Goal: Task Accomplishment & Management: Manage account settings

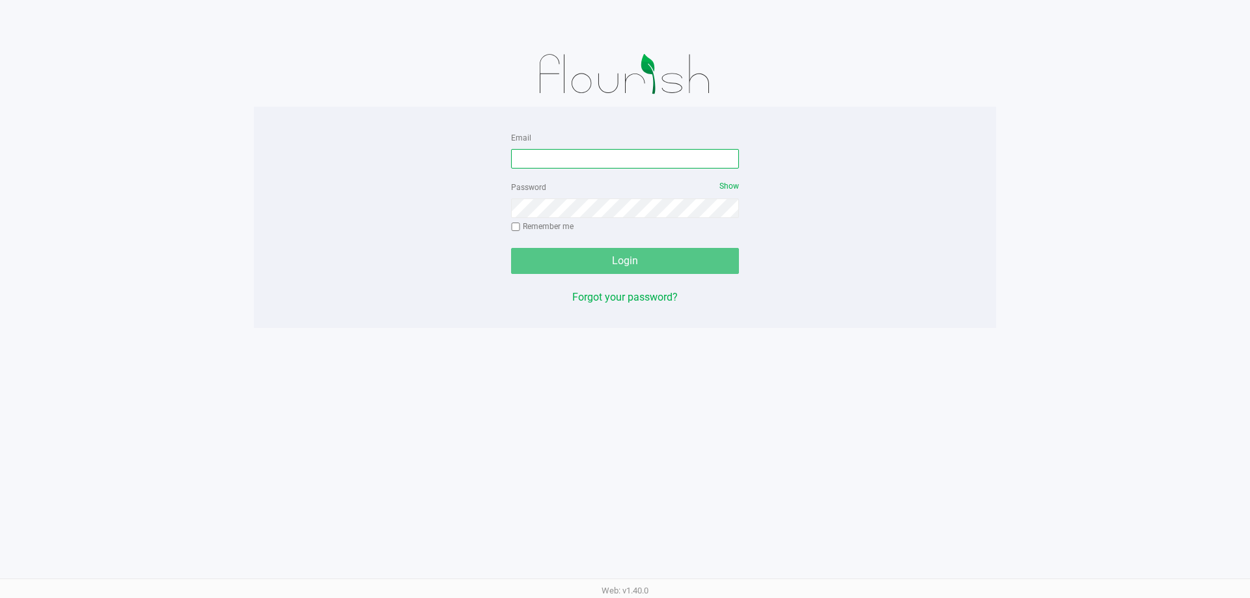
click at [570, 161] on input "Email" at bounding box center [625, 159] width 228 height 20
type input "[EMAIL_ADDRESS][DOMAIN_NAME]"
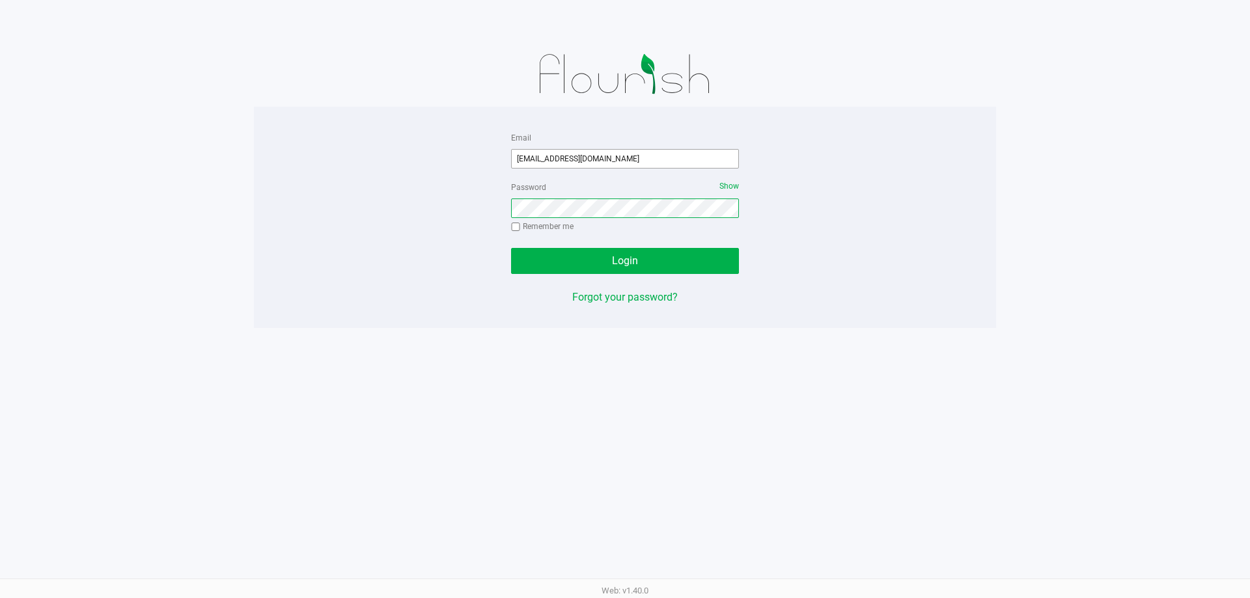
click at [511, 248] on button "Login" at bounding box center [625, 261] width 228 height 26
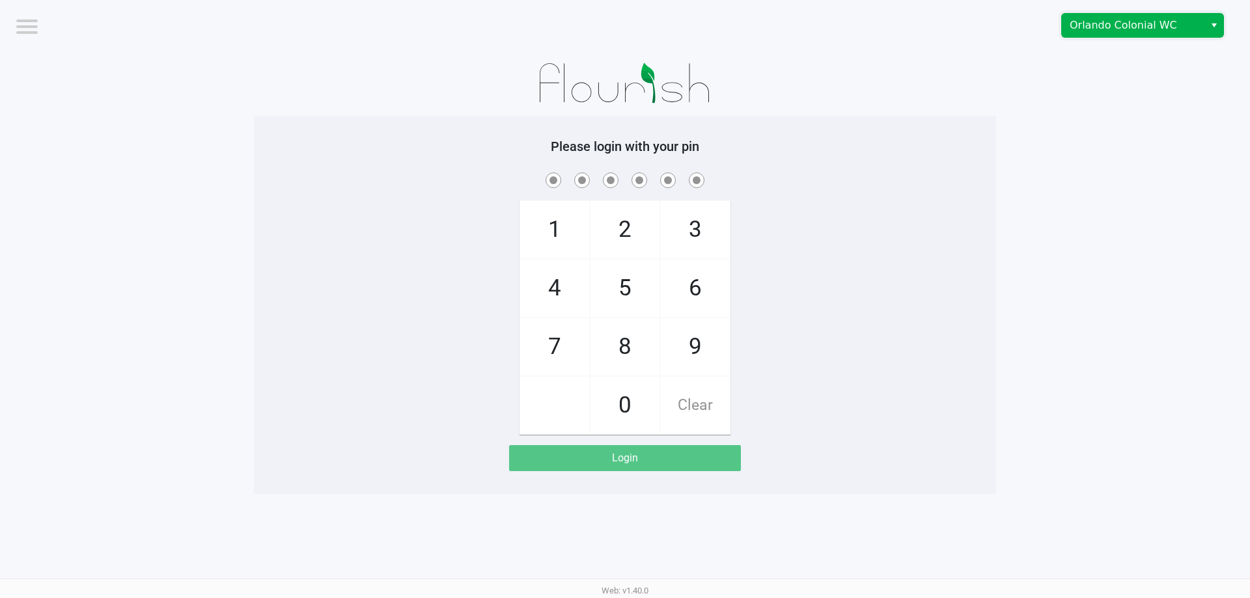
click at [1153, 30] on span "Orlando Colonial WC" at bounding box center [1132, 26] width 127 height 16
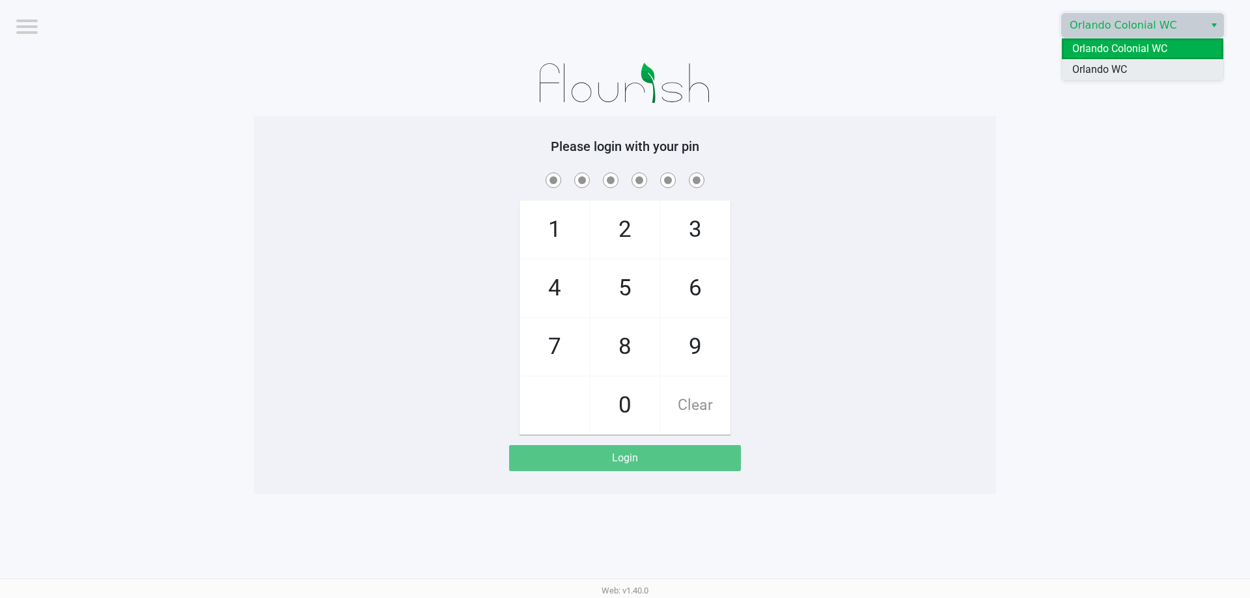
click at [1127, 62] on span "Orlando WC" at bounding box center [1099, 70] width 55 height 16
click at [1133, 77] on app-pos-login-wrapper "Logout Orlando WC Please login with your pin 1 4 7 2 5 8 0 3 6 9 Clear Login" at bounding box center [625, 247] width 1250 height 494
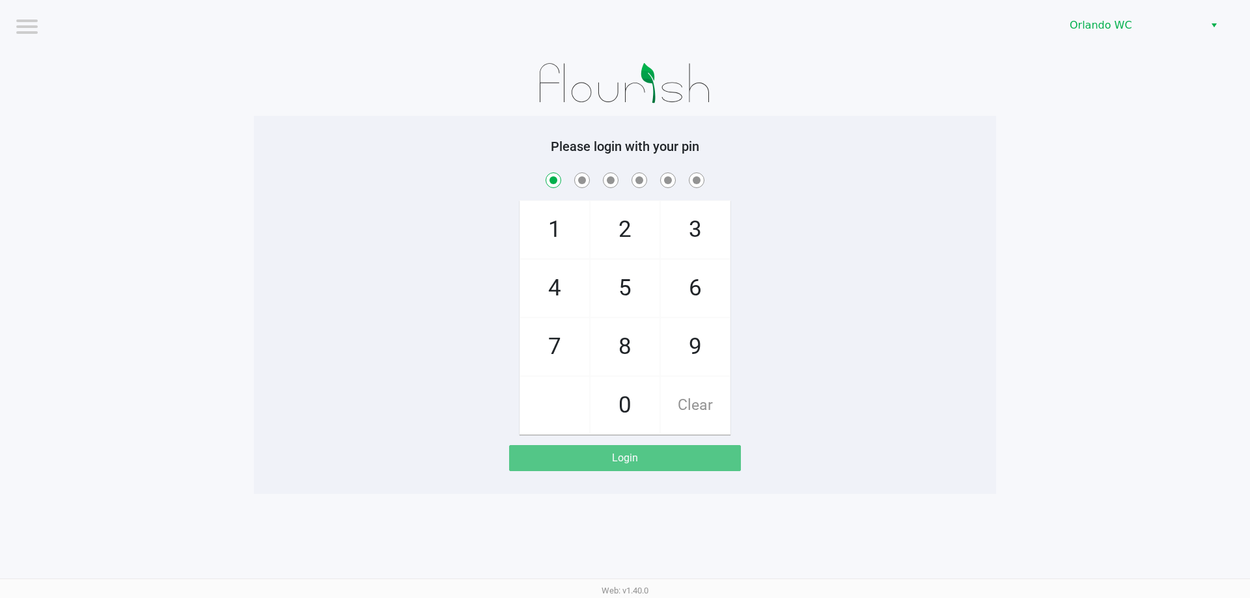
checkbox input "true"
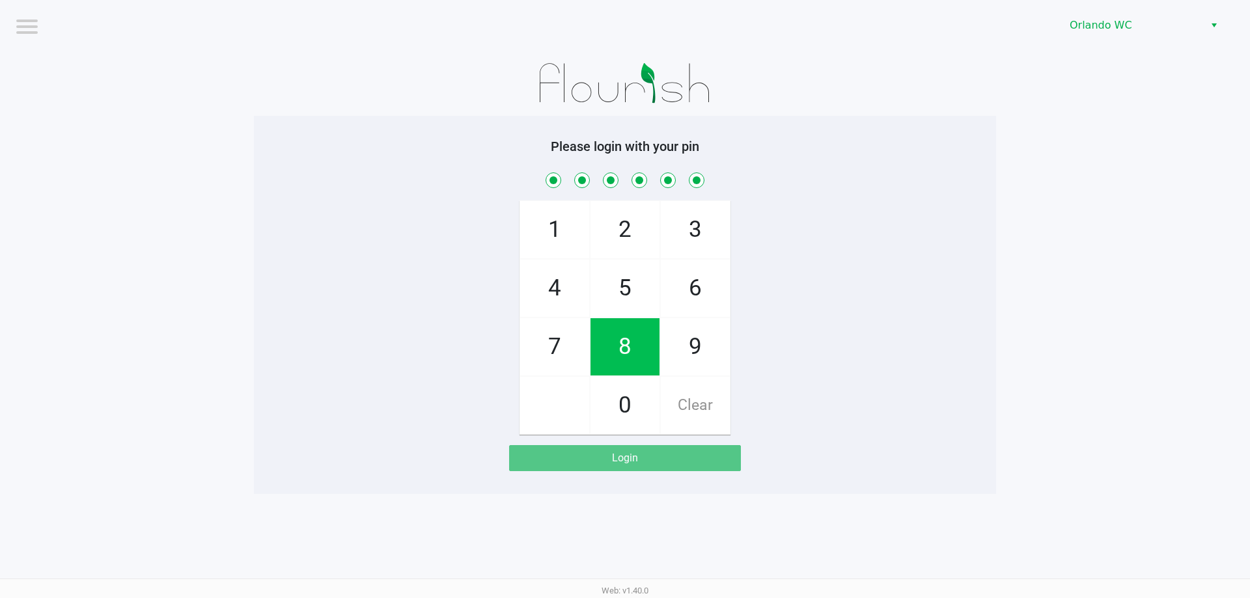
checkbox input "true"
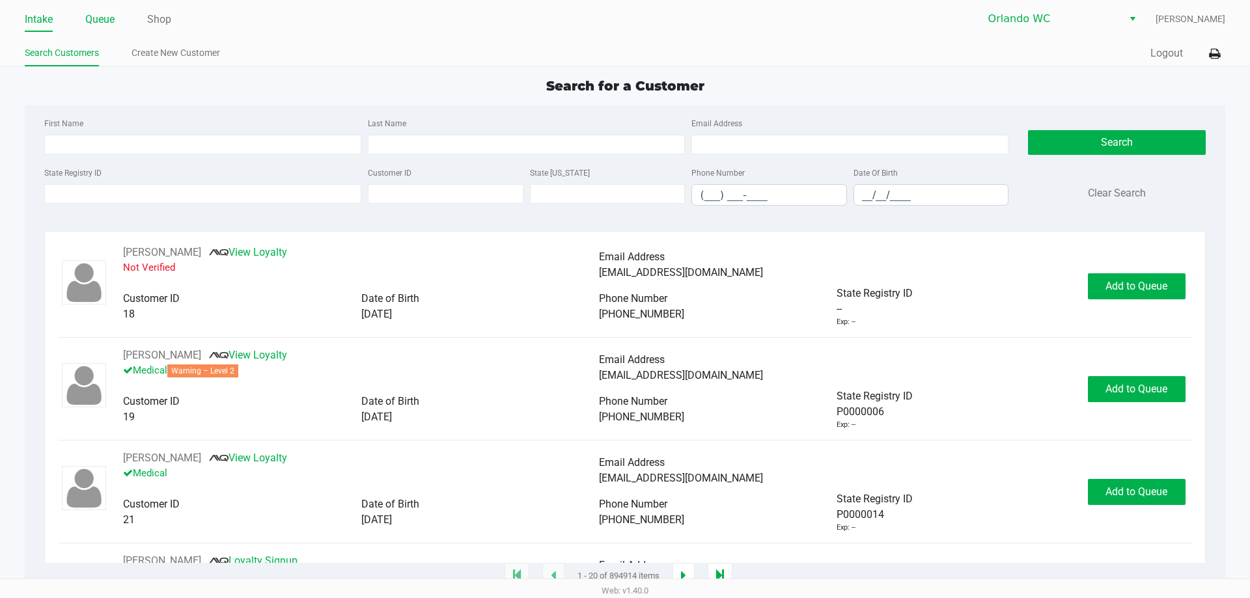
click at [109, 26] on link "Queue" at bounding box center [99, 19] width 29 height 18
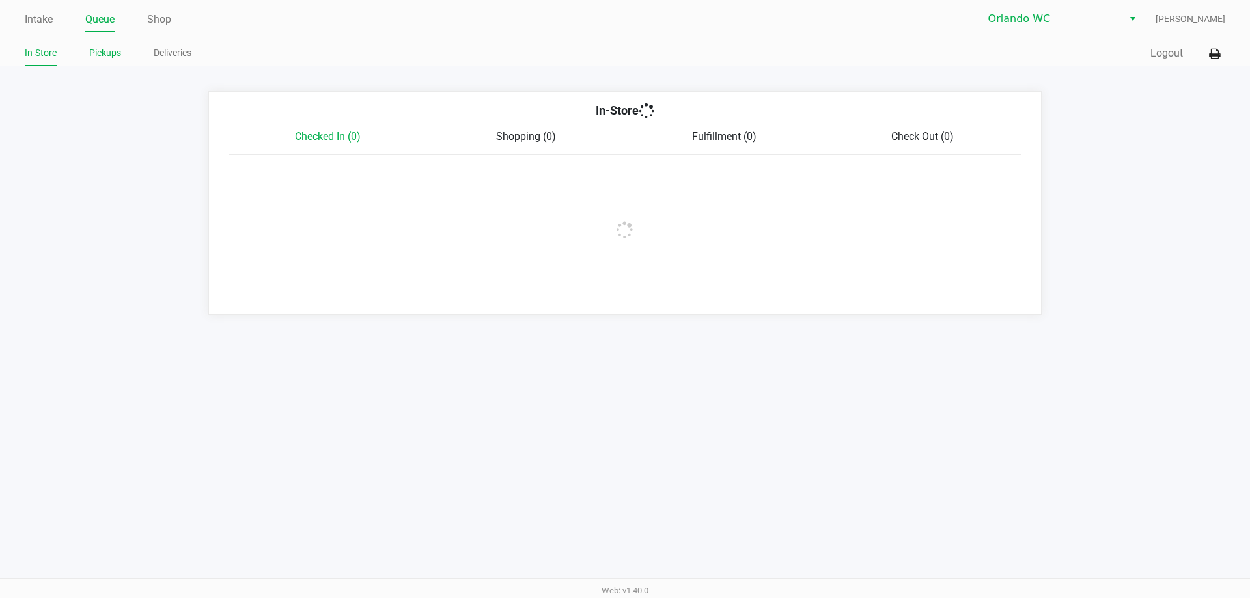
click at [110, 59] on link "Pickups" at bounding box center [105, 53] width 32 height 16
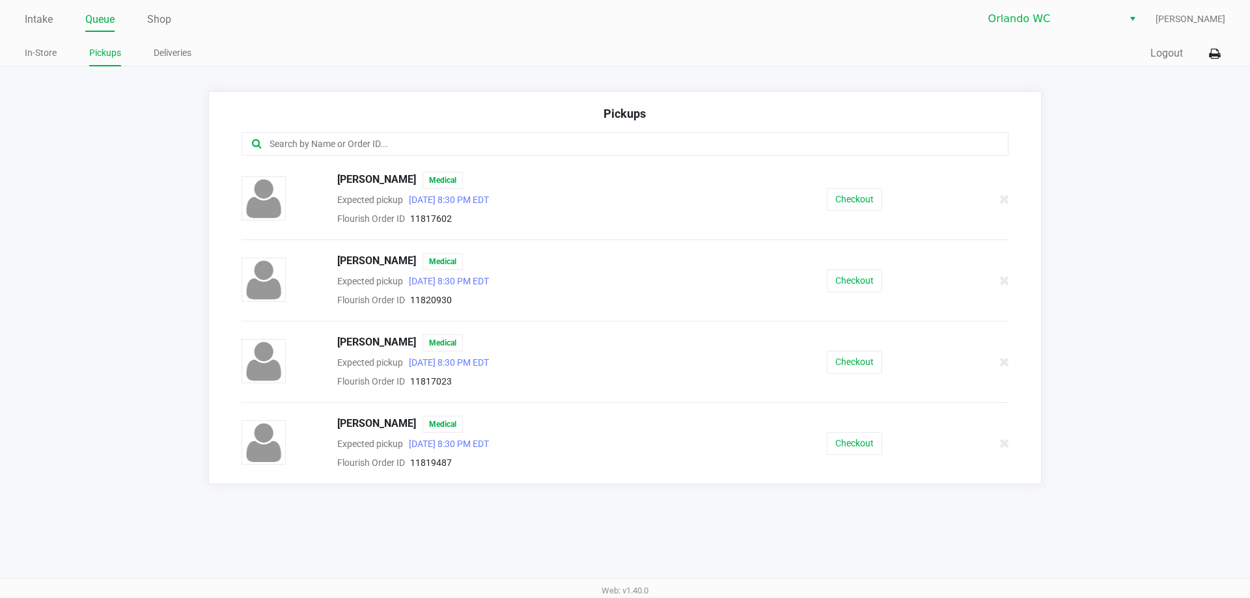
click at [845, 267] on div "MONIQUE MASSACESI Medical Expected pickup Aug 20, 2025 8:30 PM EDT Flourish Ord…" at bounding box center [625, 280] width 786 height 55
click at [848, 279] on button "Checkout" at bounding box center [854, 280] width 55 height 23
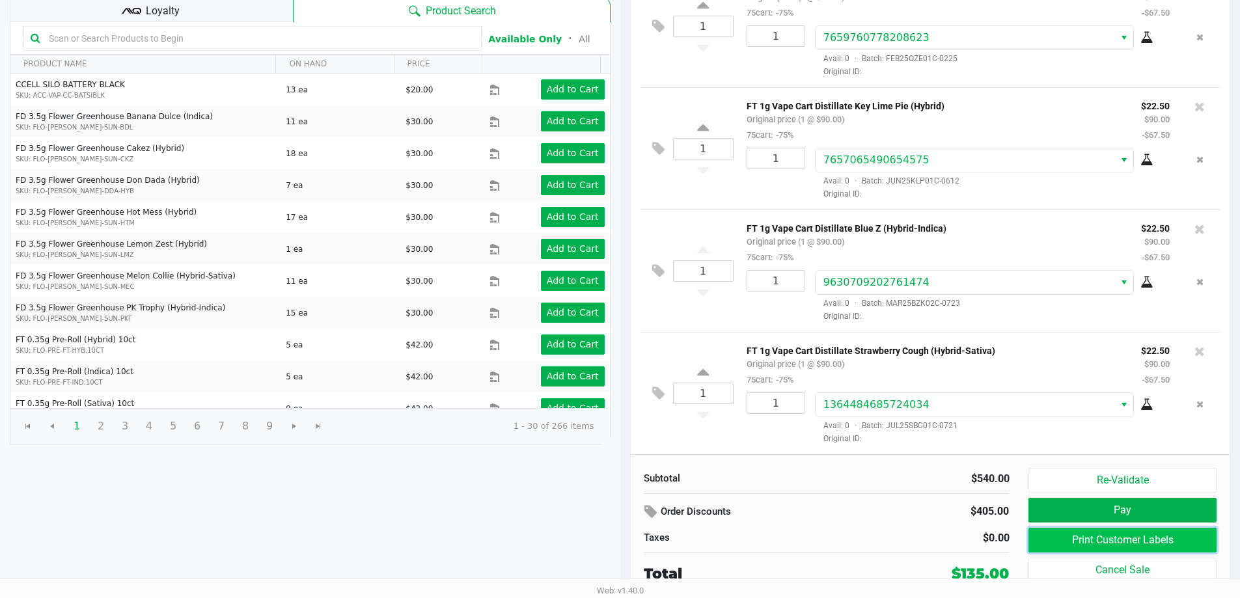
scroll to position [266, 0]
click at [1069, 532] on button "Print Customer Labels" at bounding box center [1121, 540] width 187 height 25
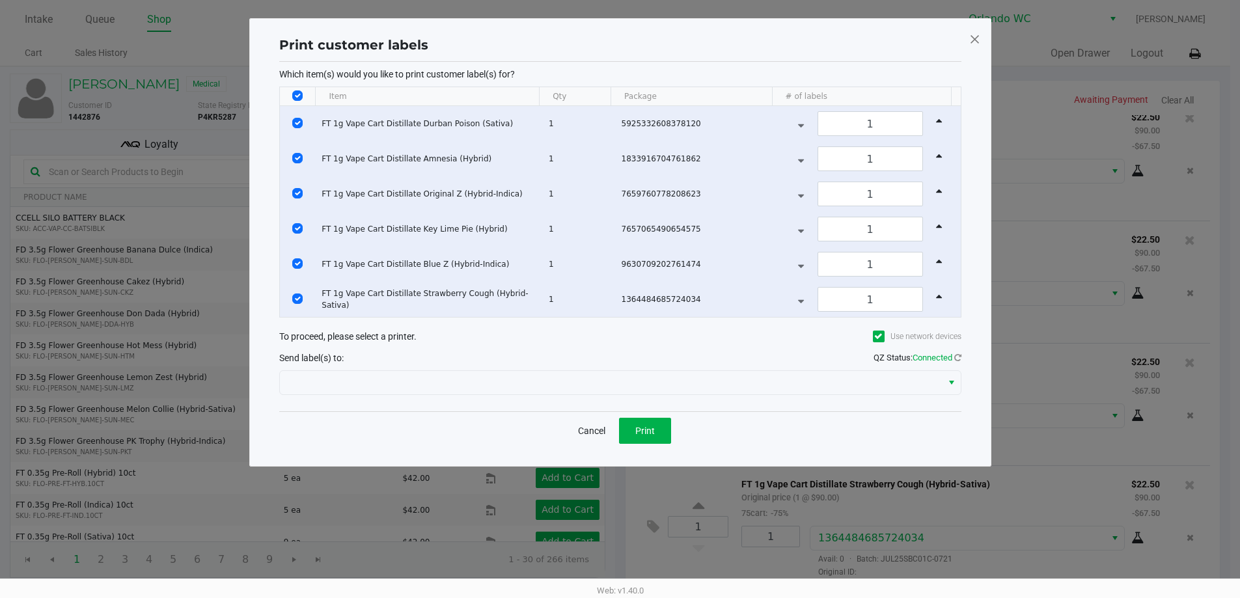
scroll to position [0, 0]
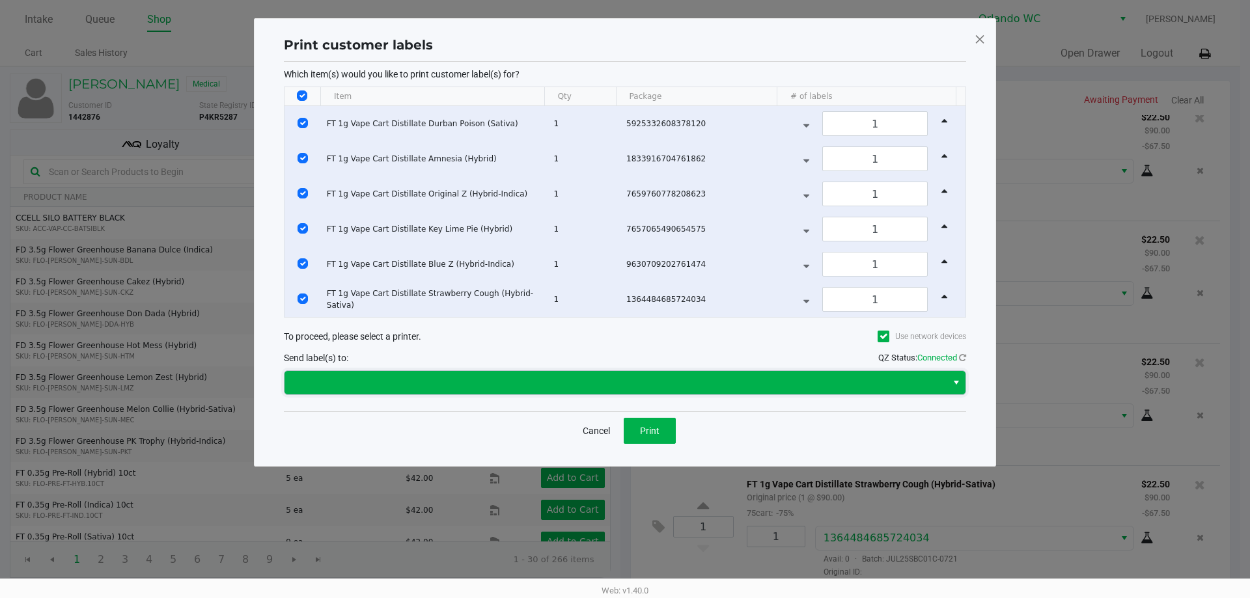
click at [570, 387] on span at bounding box center [615, 383] width 646 height 16
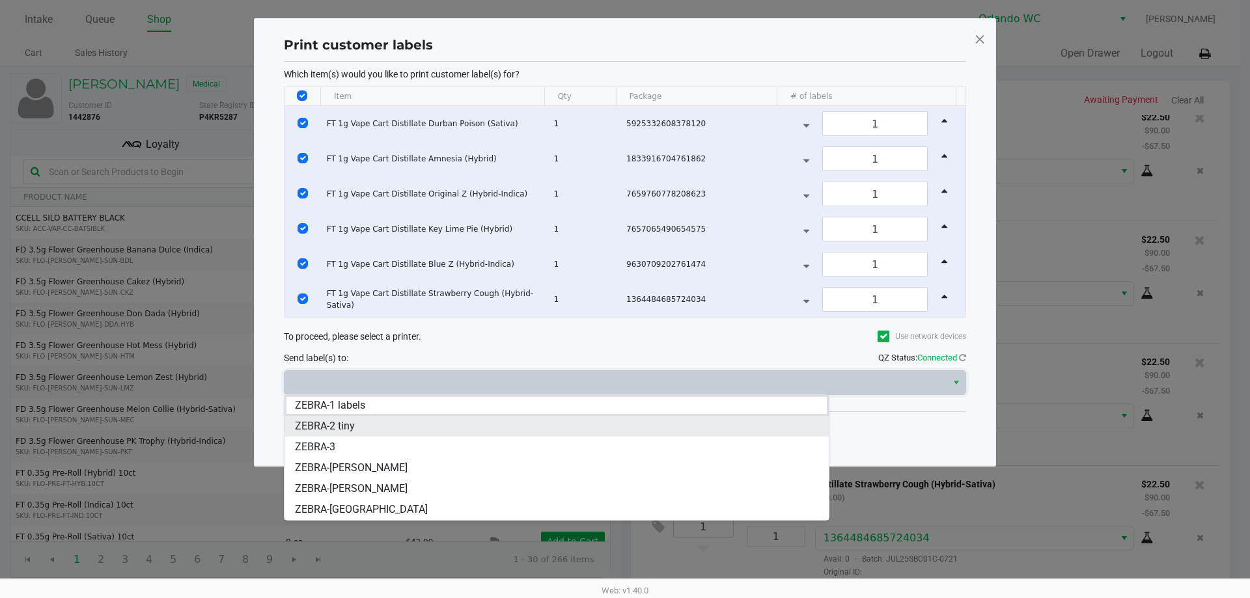
click at [379, 421] on li "ZEBRA-2 tiny" at bounding box center [556, 426] width 544 height 21
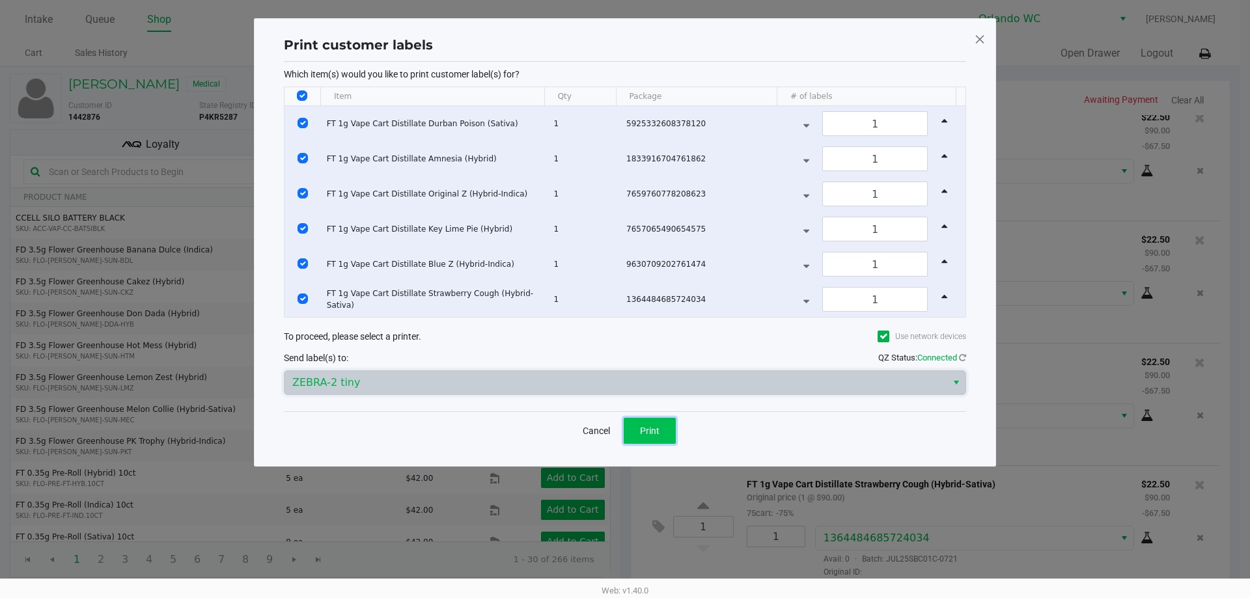
click at [663, 430] on button "Print" at bounding box center [650, 431] width 52 height 26
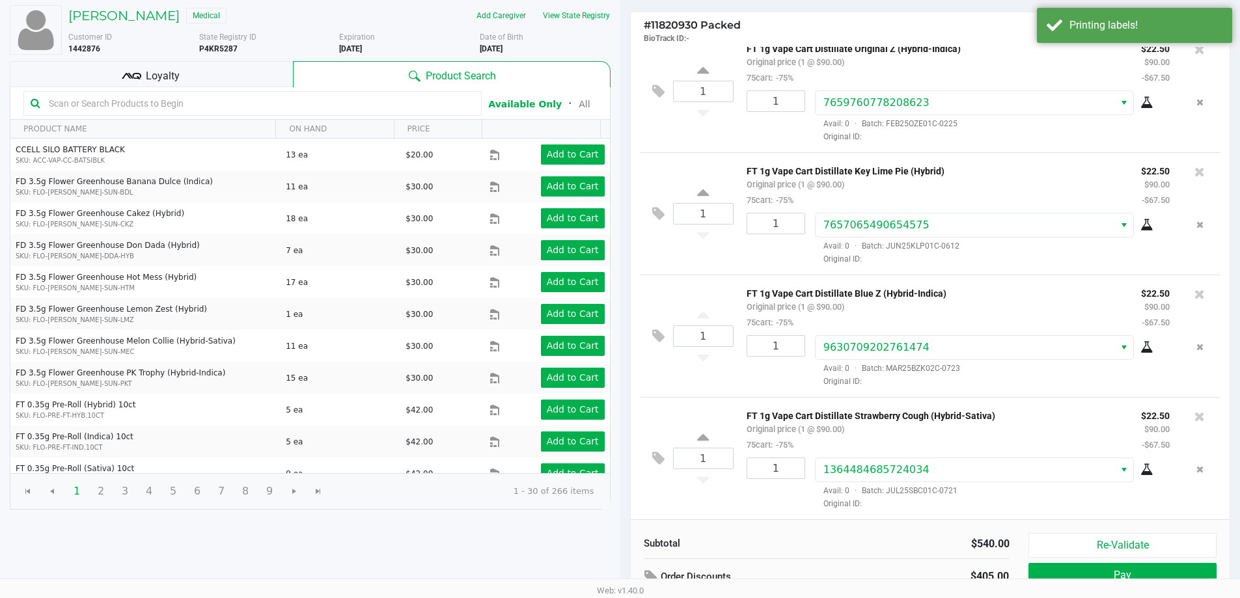
scroll to position [133, 0]
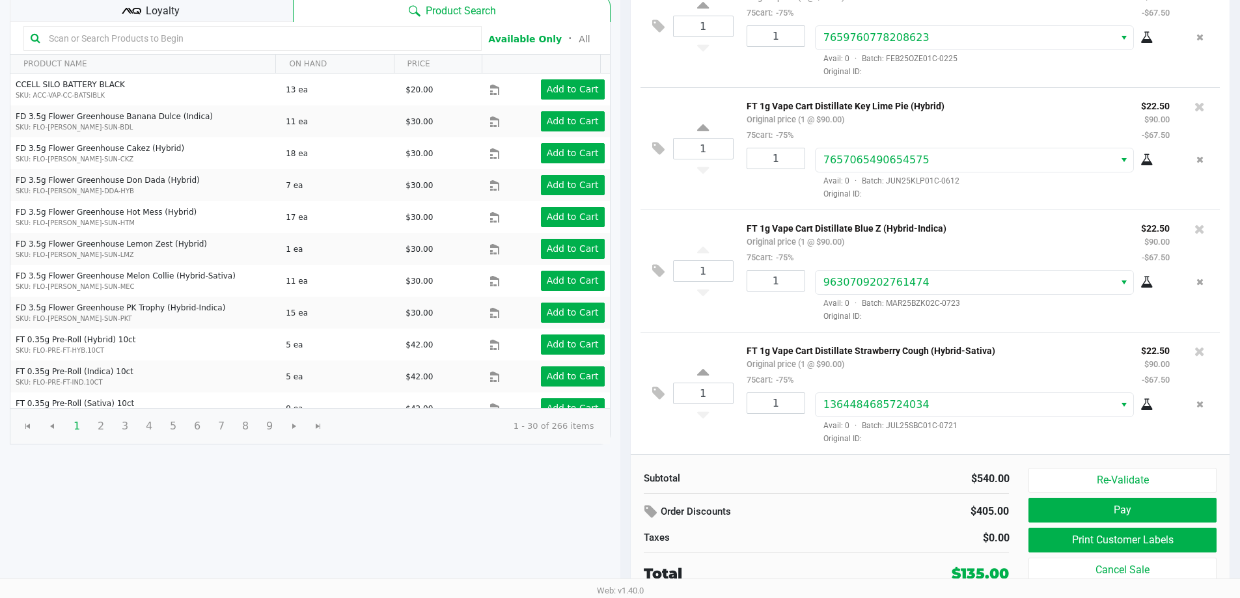
click at [903, 486] on div "$540.00" at bounding box center [922, 479] width 173 height 16
click at [1052, 502] on button "Pay" at bounding box center [1121, 510] width 187 height 25
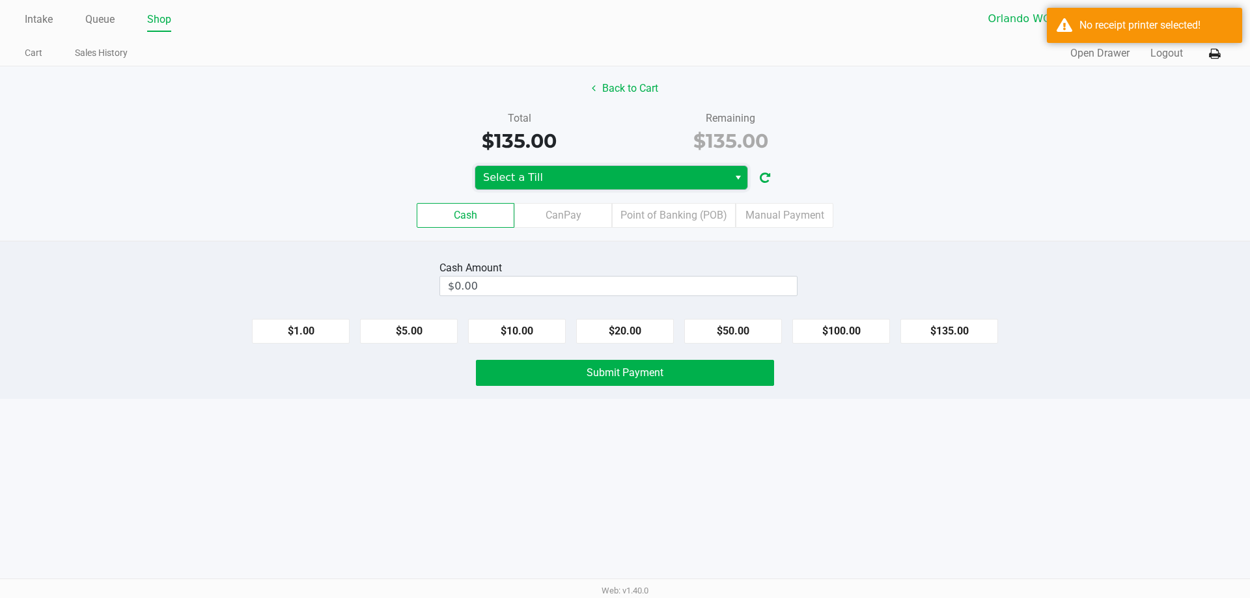
click at [662, 174] on span "Select a Till" at bounding box center [602, 178] width 238 height 16
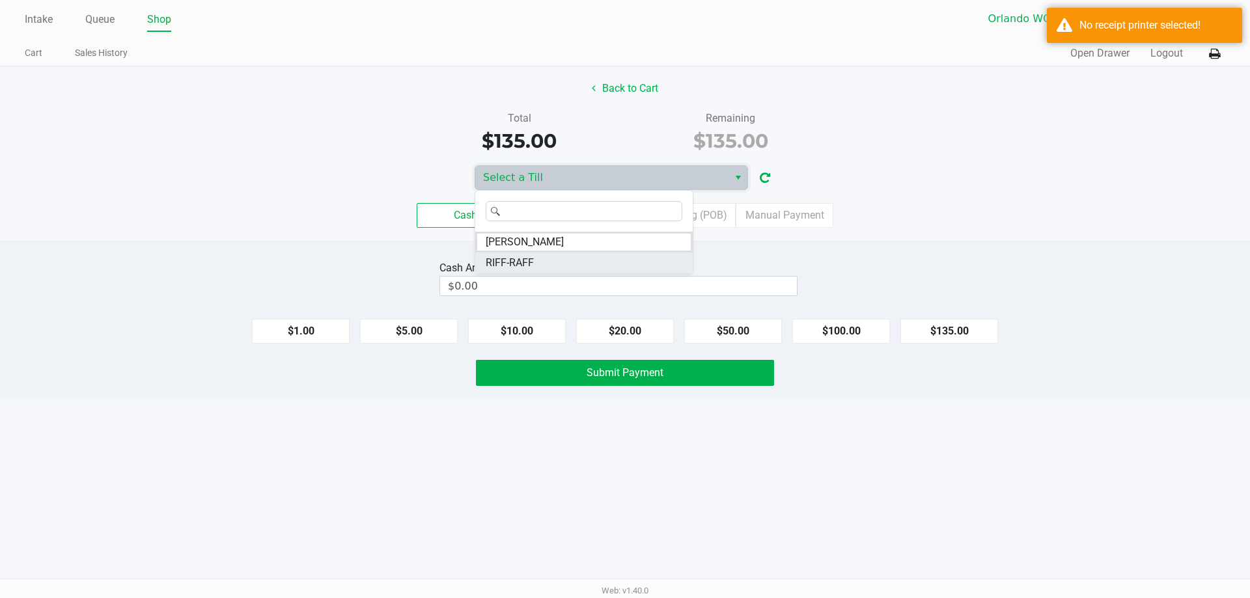
click at [550, 259] on li "RIFF-RAFF" at bounding box center [583, 263] width 217 height 21
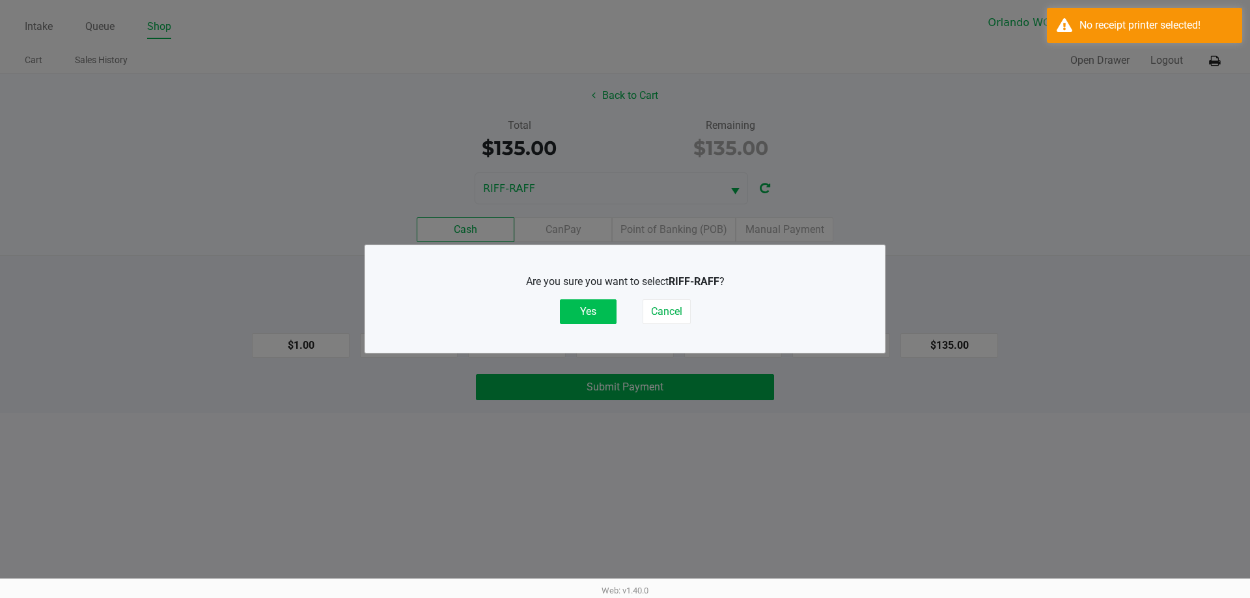
click at [583, 321] on button "Yes" at bounding box center [588, 311] width 57 height 25
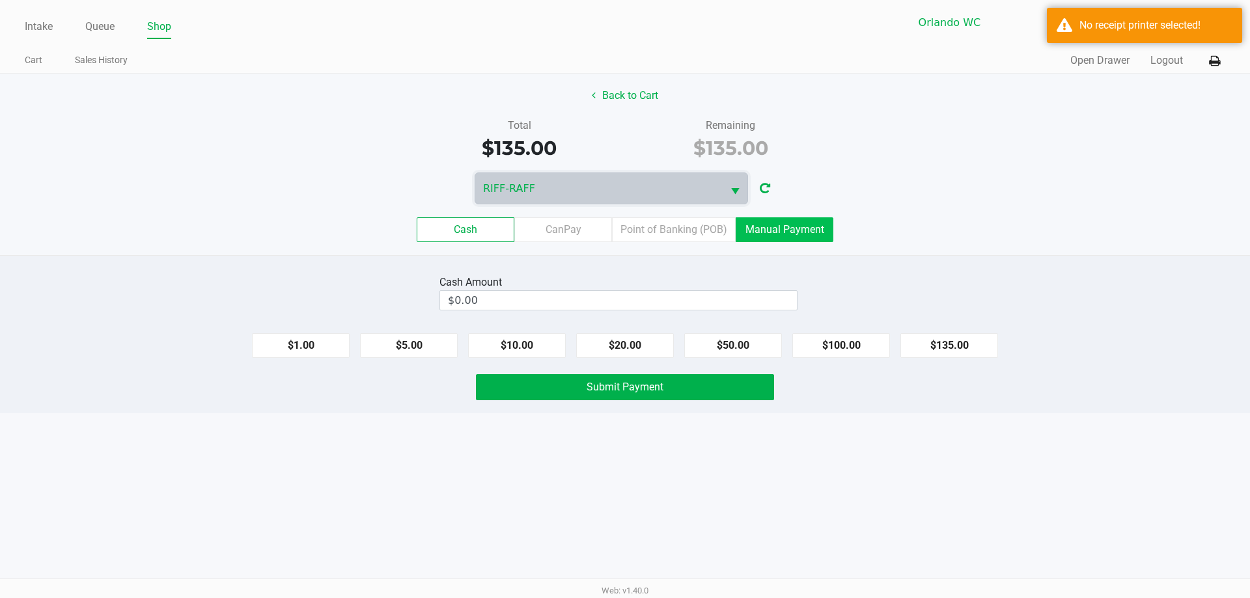
click at [799, 228] on label "Manual Payment" at bounding box center [785, 229] width 98 height 25
click at [0, 0] on 8 "Manual Payment" at bounding box center [0, 0] width 0 height 0
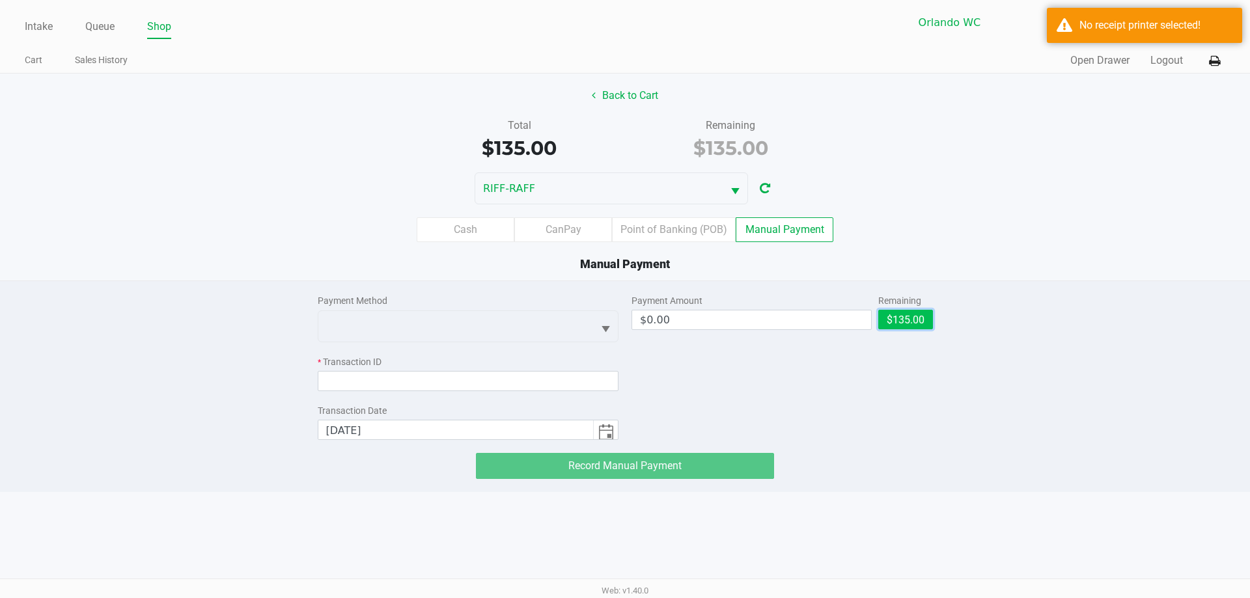
click at [893, 312] on button "$135.00" at bounding box center [905, 320] width 55 height 20
type input "$135.00"
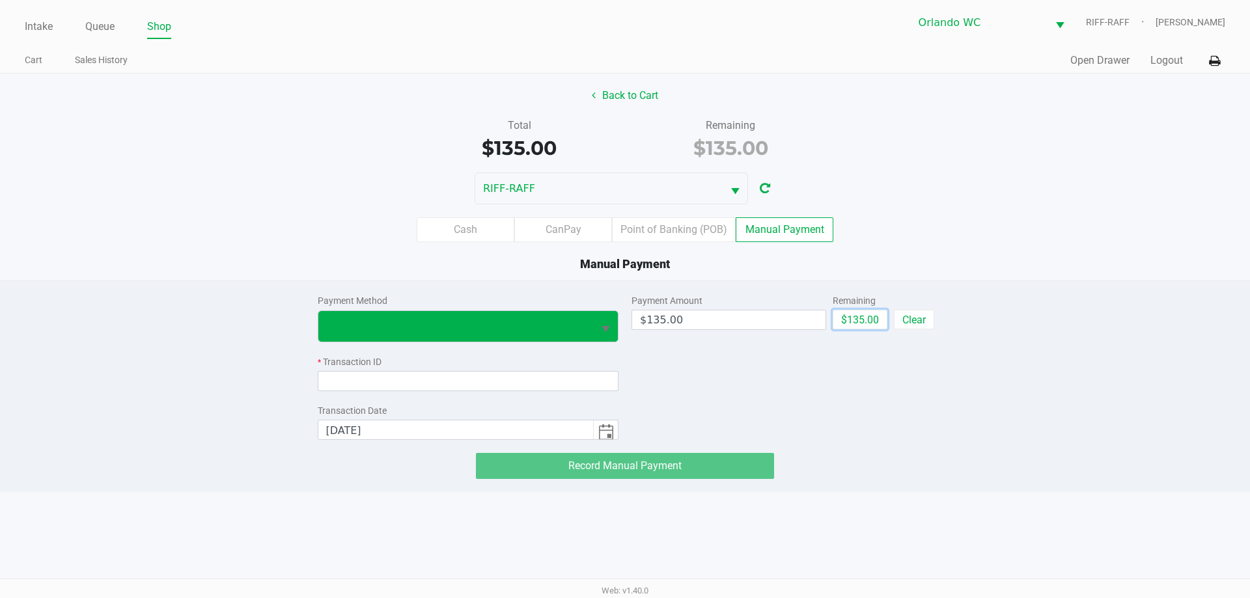
click at [603, 323] on span "Select" at bounding box center [606, 330] width 16 height 16
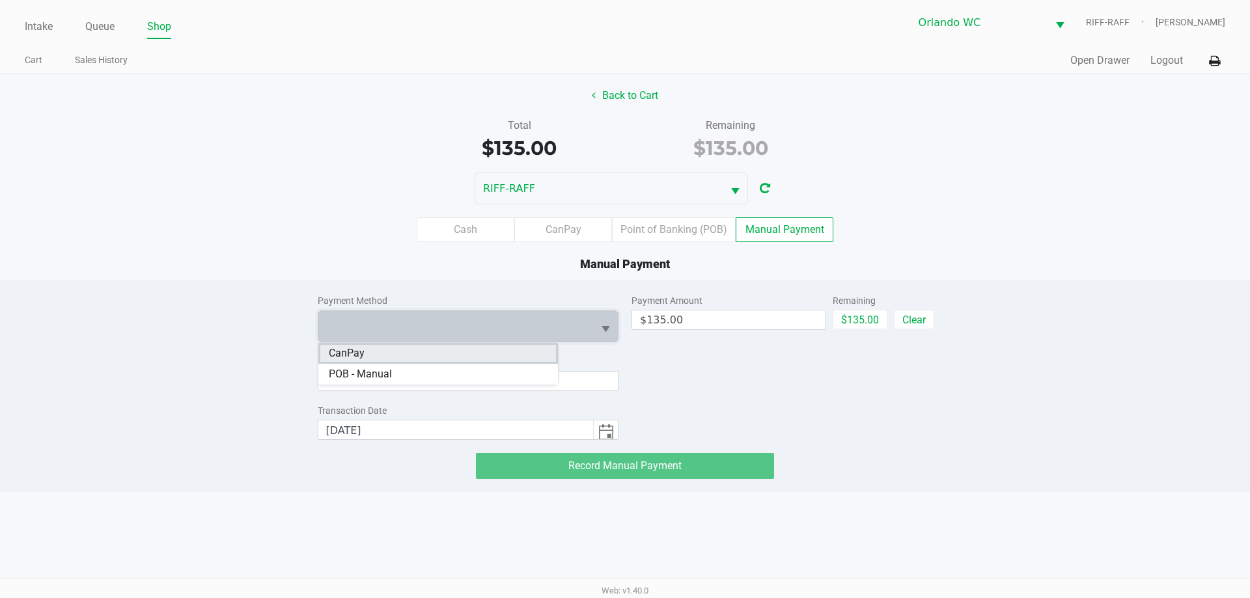
click at [420, 355] on li "CanPay" at bounding box center [438, 353] width 240 height 21
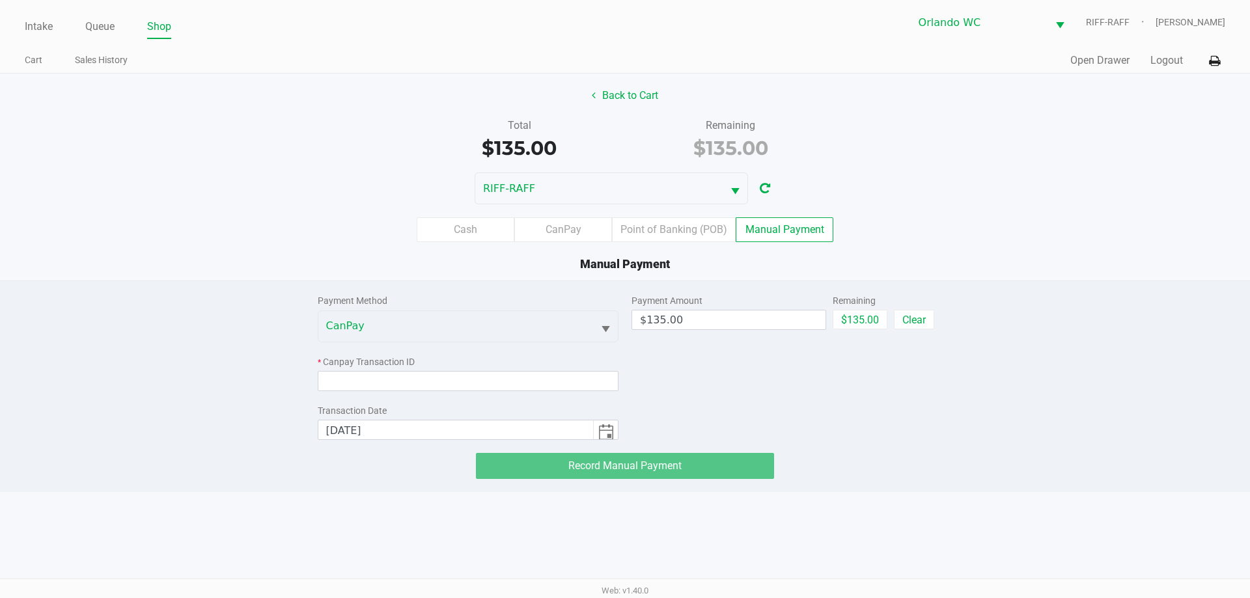
click at [220, 404] on div "Payment Method CanPay * Canpay Transaction ID Transaction Date 8/20/2025 Paymen…" at bounding box center [624, 380] width 1269 height 198
click at [400, 380] on input at bounding box center [468, 381] width 301 height 20
paste input "EWANEGALI8E4"
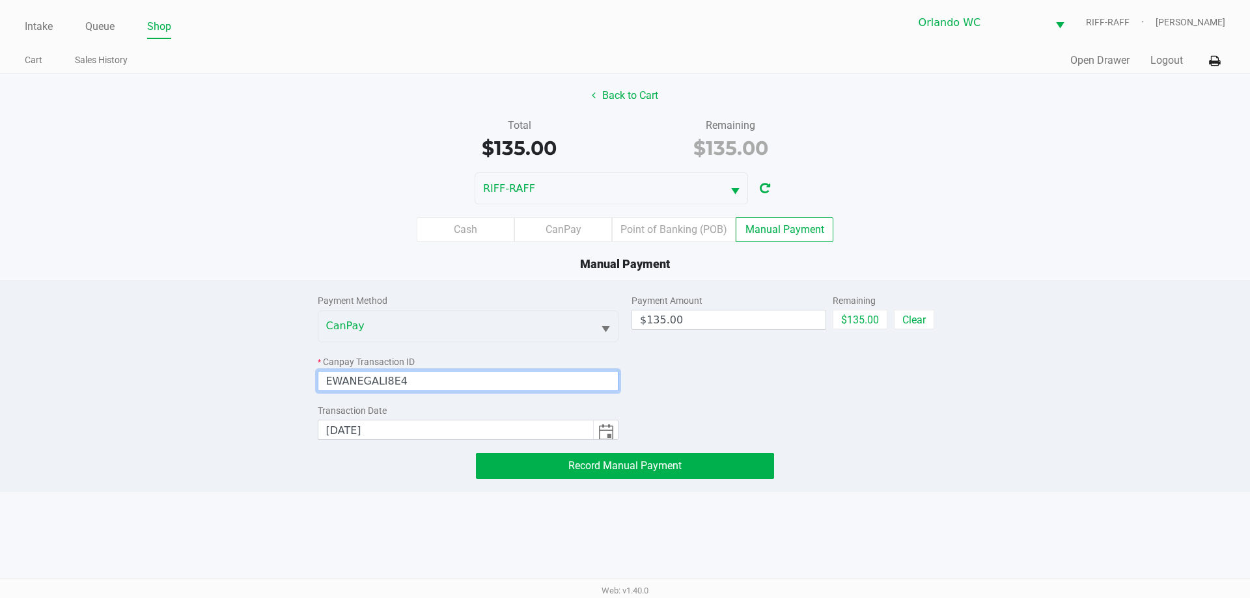
type input "EWANEGALI8E4"
click at [918, 407] on div "Payment Amount $135.00 Remaining $135.00 Clear" at bounding box center [781, 360] width 301 height 159
click at [1214, 57] on icon at bounding box center [1214, 61] width 11 height 9
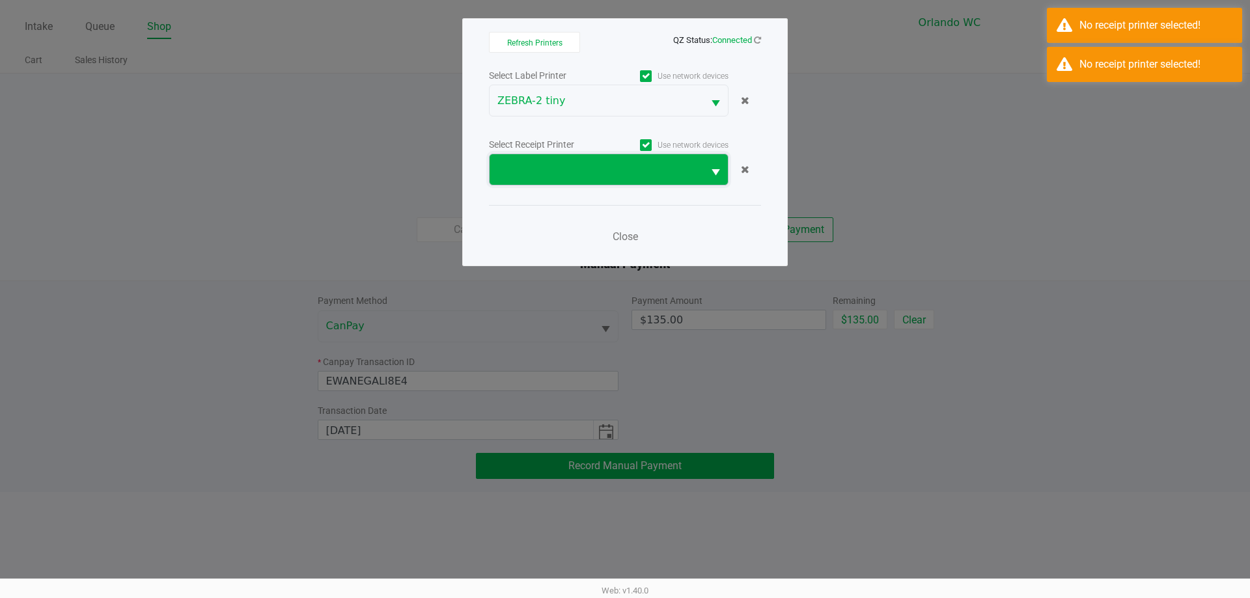
click at [529, 178] on span at bounding box center [595, 169] width 213 height 31
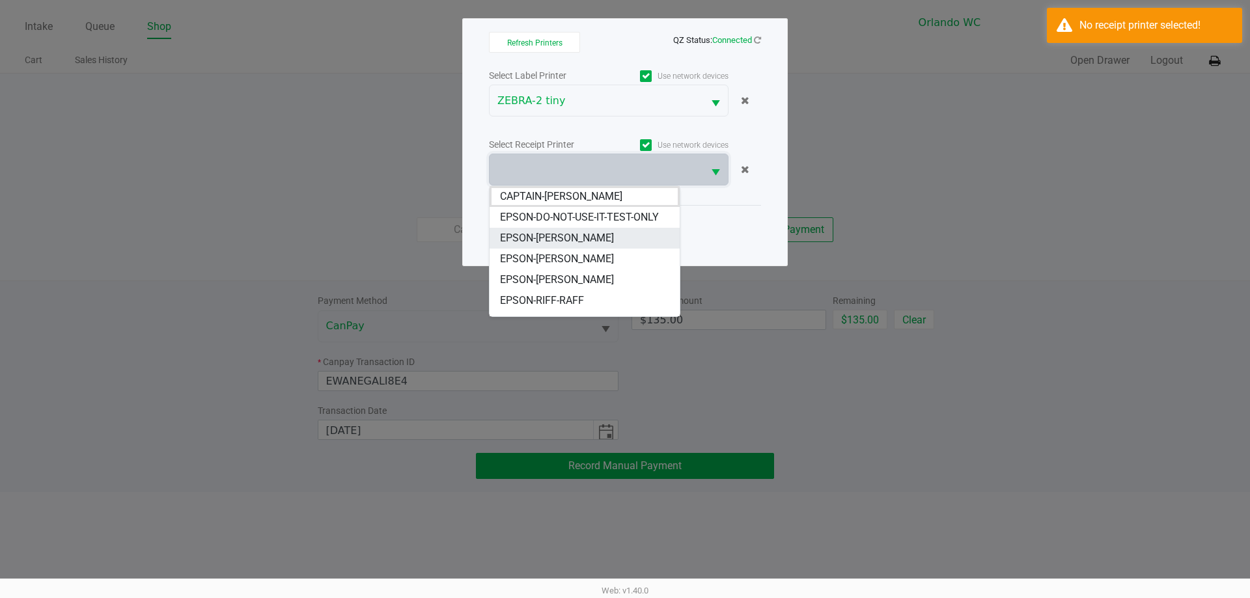
click at [582, 237] on span "EPSON-JASON-DERULO" at bounding box center [557, 238] width 114 height 16
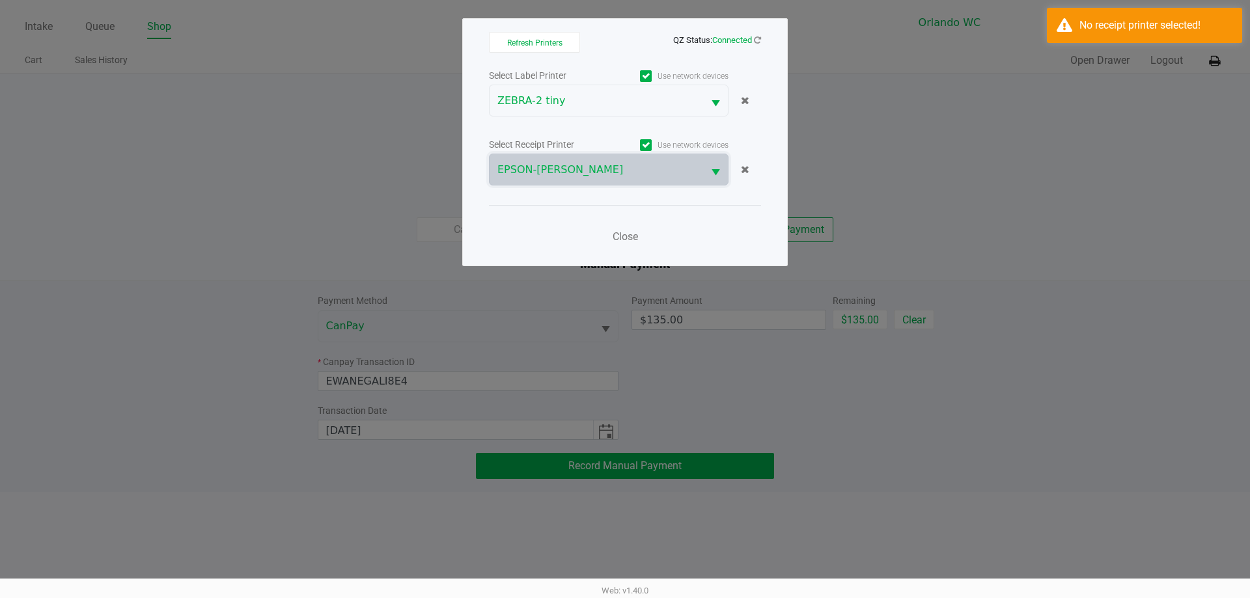
click at [704, 213] on div "Close" at bounding box center [625, 229] width 272 height 48
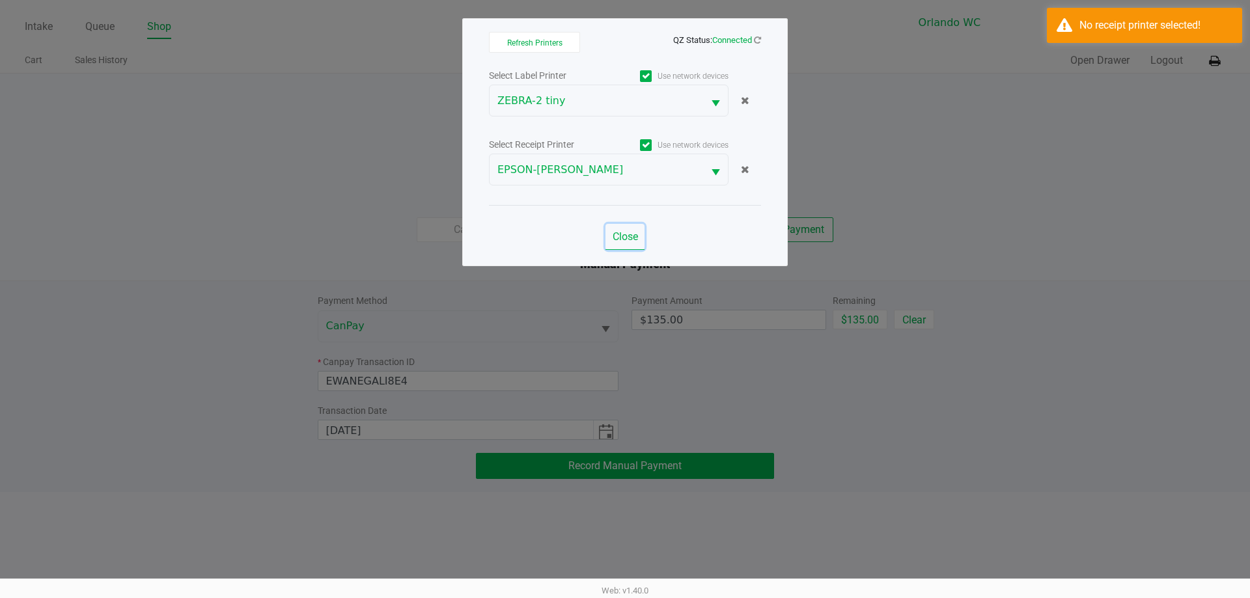
click at [625, 228] on button "Close" at bounding box center [624, 237] width 39 height 26
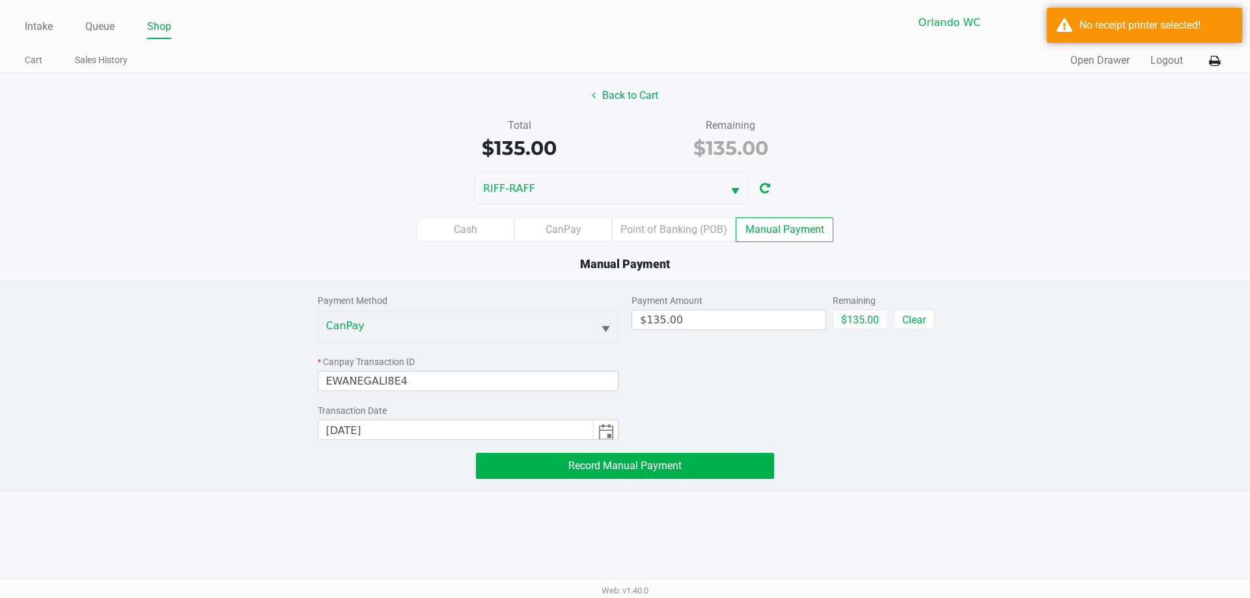
click at [838, 443] on div "Payment Method CanPay * Canpay Transaction ID EWANEGALI8E4 Transaction Date 8/2…" at bounding box center [625, 380] width 635 height 198
click at [148, 338] on div "Payment Method CanPay * Canpay Transaction ID EWANEGALI8E4 Transaction Date 8/2…" at bounding box center [624, 380] width 1269 height 198
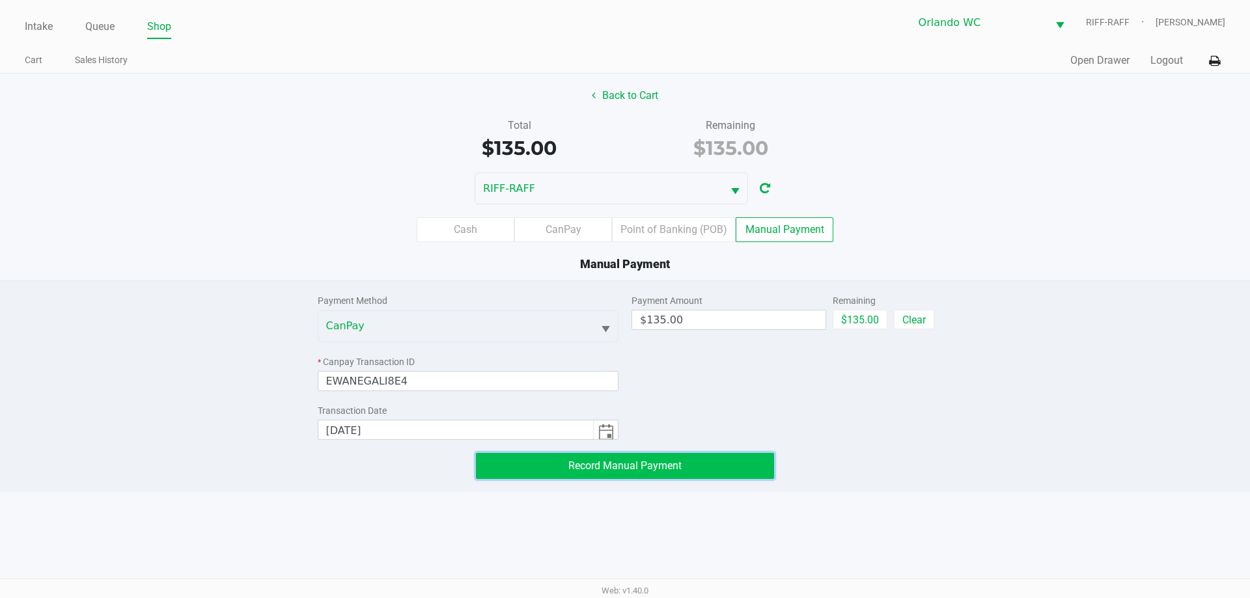
click at [680, 471] on span "Record Manual Payment" at bounding box center [624, 466] width 113 height 12
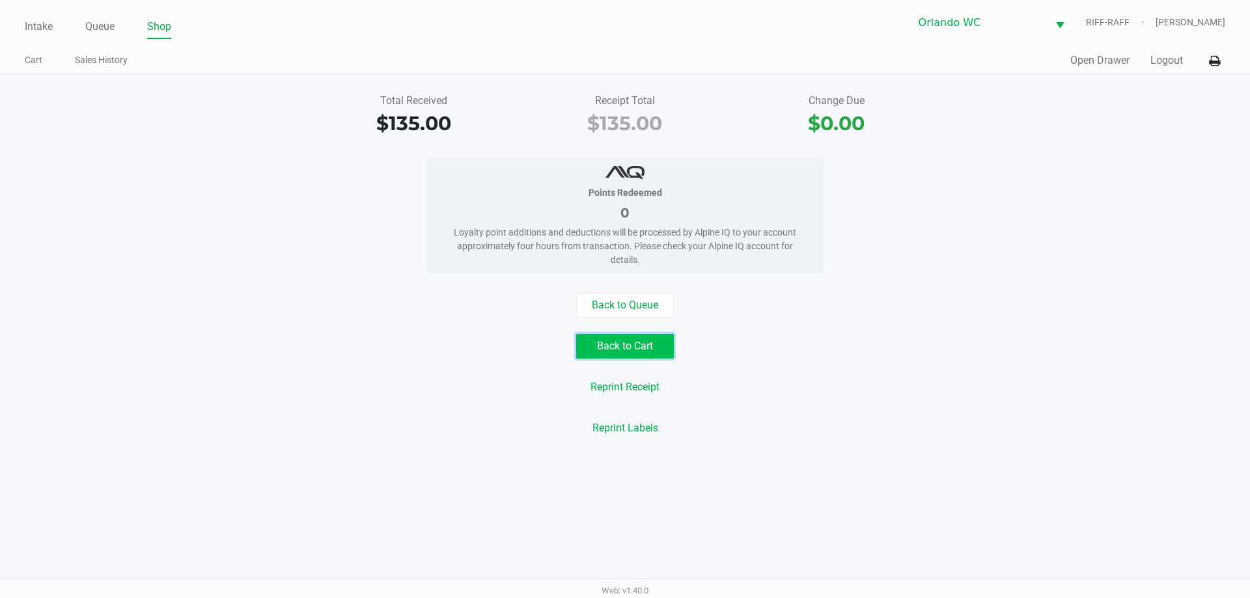
click at [629, 344] on button "Back to Cart" at bounding box center [625, 346] width 98 height 25
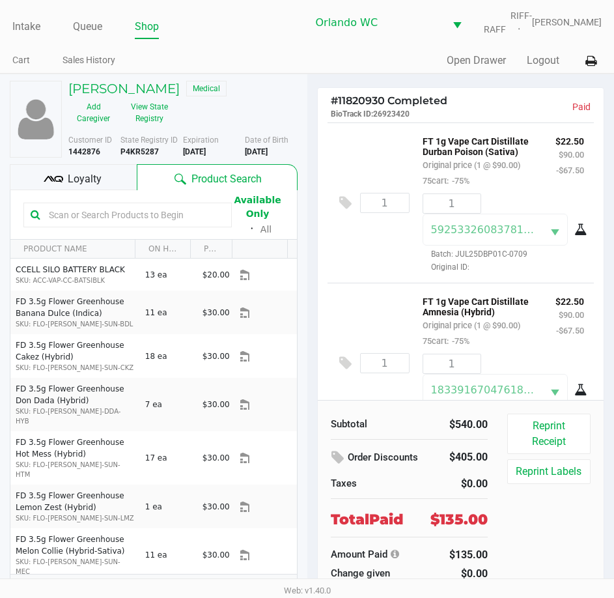
click at [139, 149] on b "P4KR5287" at bounding box center [139, 151] width 38 height 9
click at [90, 30] on link "Queue" at bounding box center [87, 27] width 29 height 18
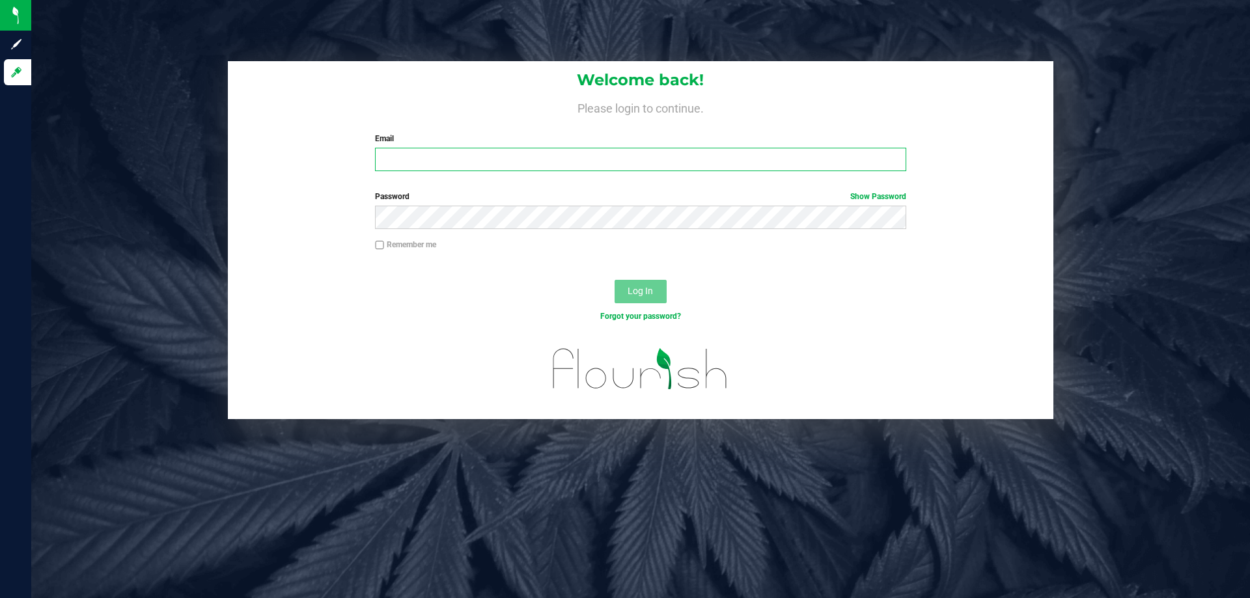
click at [422, 164] on input "Email" at bounding box center [640, 159] width 530 height 23
type input "[EMAIL_ADDRESS][DOMAIN_NAME]"
click at [614, 280] on button "Log In" at bounding box center [640, 291] width 52 height 23
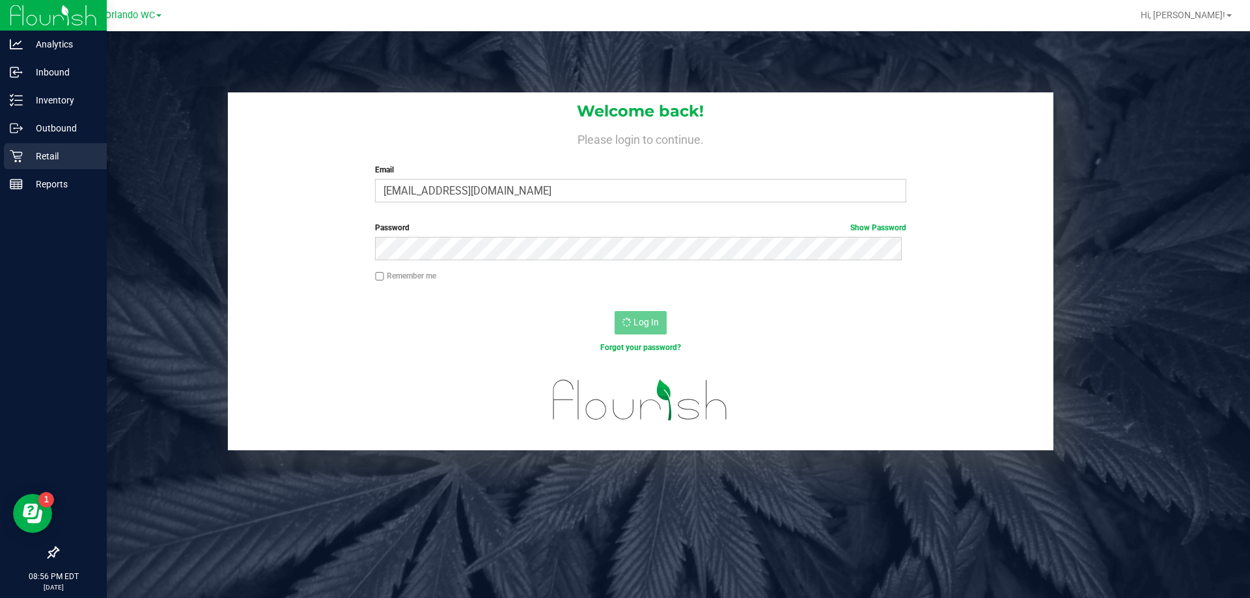
click at [23, 148] on div "Retail" at bounding box center [55, 156] width 103 height 26
click at [26, 165] on div "Retail" at bounding box center [55, 156] width 103 height 26
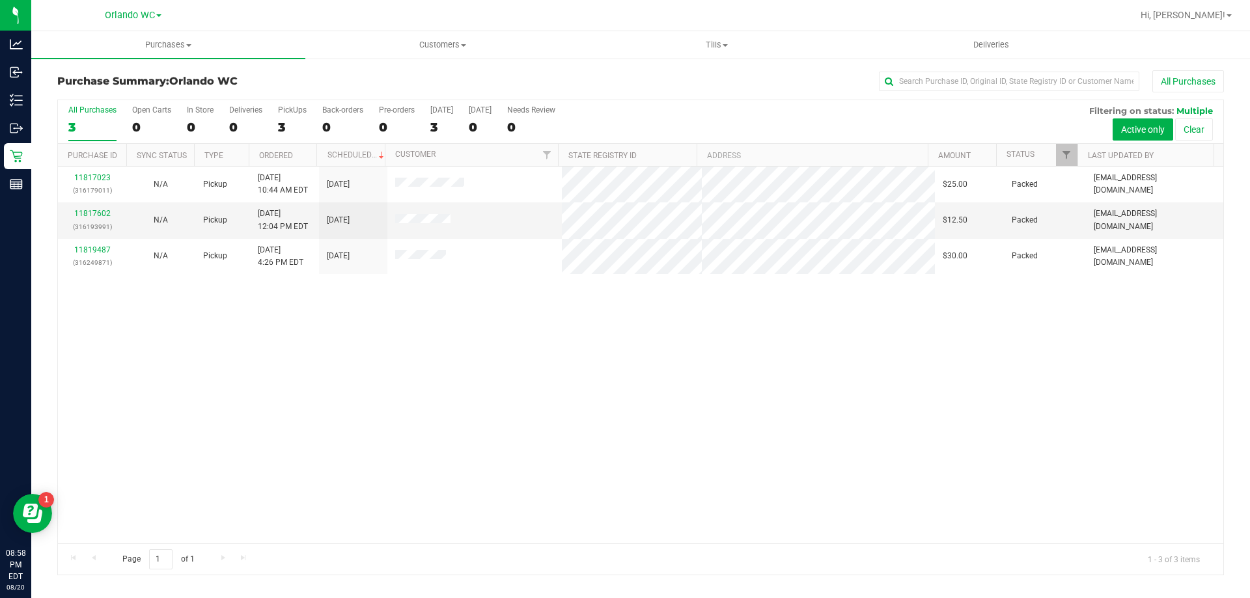
click at [501, 420] on div "11817023 (316179011) N/A Pickup [DATE] 10:44 AM EDT 8/20/2025 $25.00 Packed [EM…" at bounding box center [640, 355] width 1165 height 377
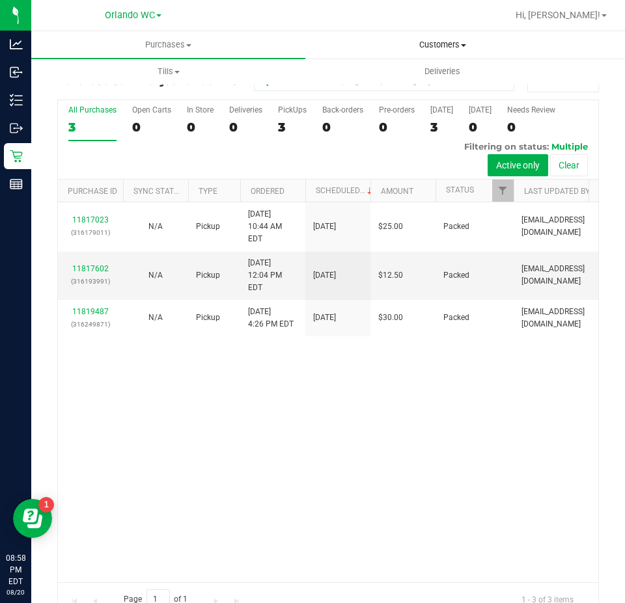
click at [415, 44] on span "Customers" at bounding box center [442, 45] width 273 height 12
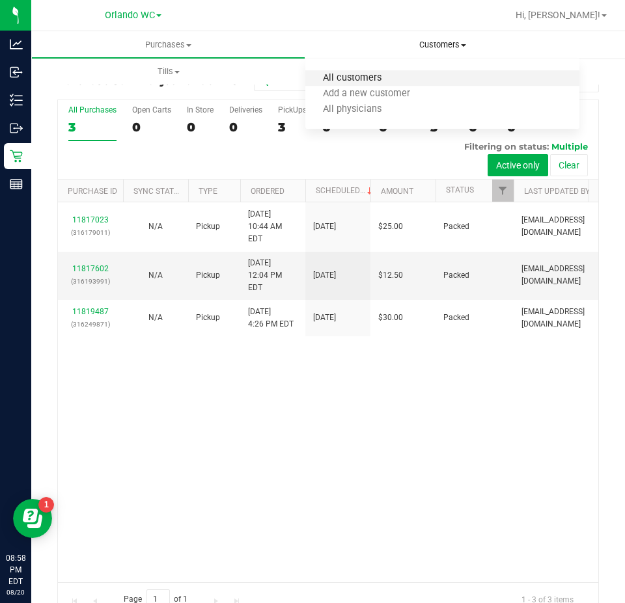
click at [362, 75] on span "All customers" at bounding box center [352, 78] width 94 height 11
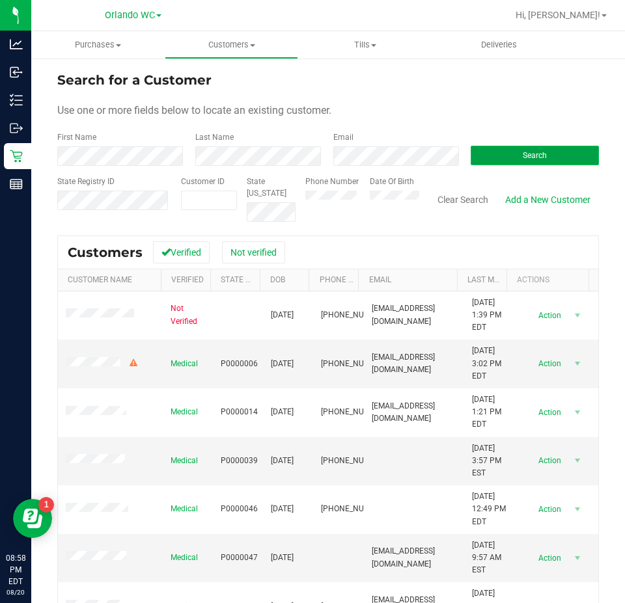
click at [574, 156] on button "Search" at bounding box center [535, 156] width 128 height 20
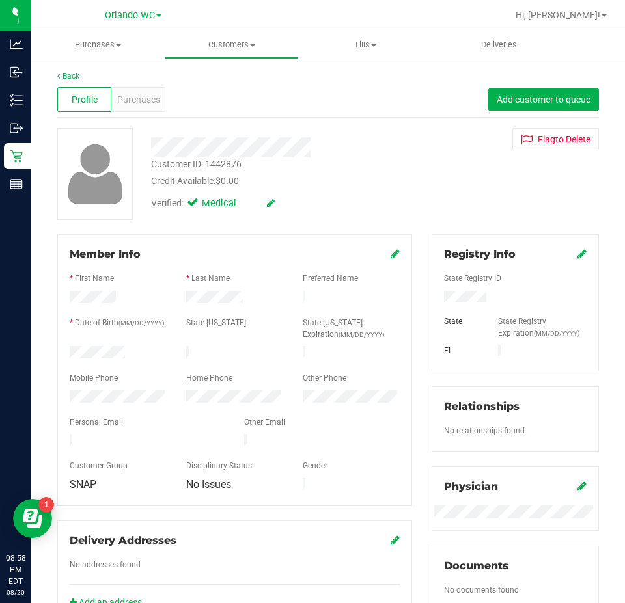
click at [370, 190] on div "Verified: Medical" at bounding box center [281, 202] width 281 height 29
click at [142, 103] on span "Purchases" at bounding box center [138, 100] width 43 height 14
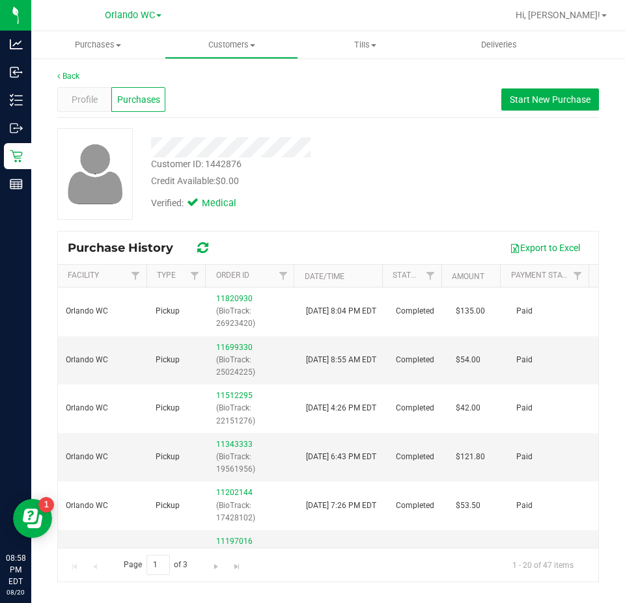
click at [392, 213] on div "Verified: Medical" at bounding box center [281, 202] width 281 height 29
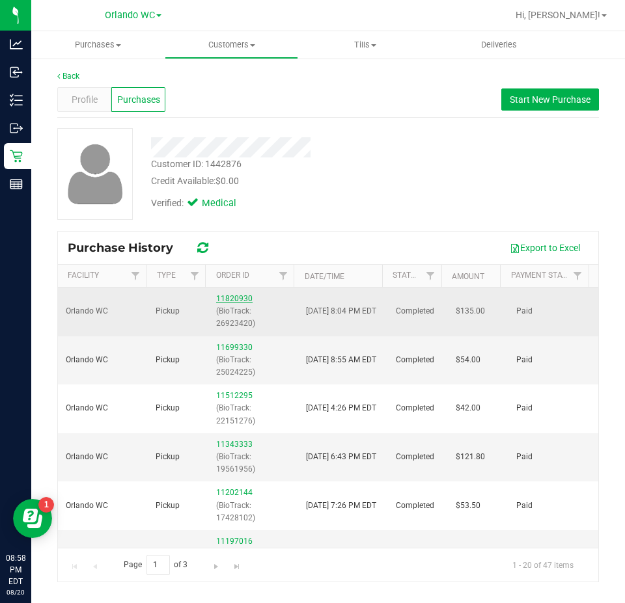
click at [231, 299] on link "11820930" at bounding box center [234, 298] width 36 height 9
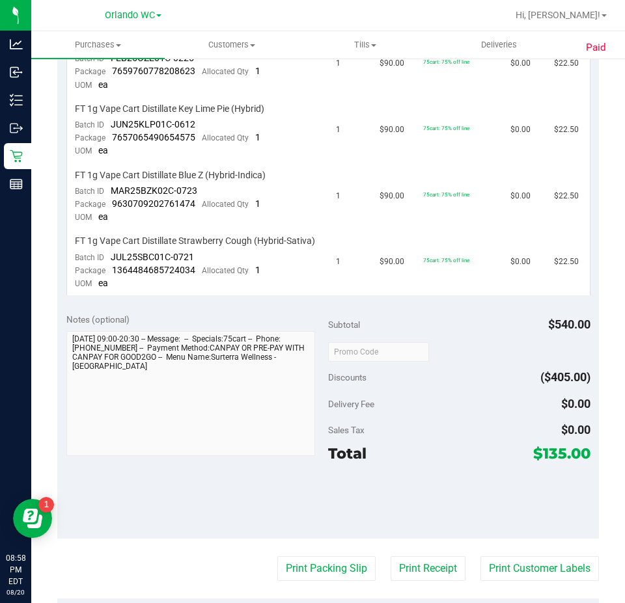
scroll to position [716, 0]
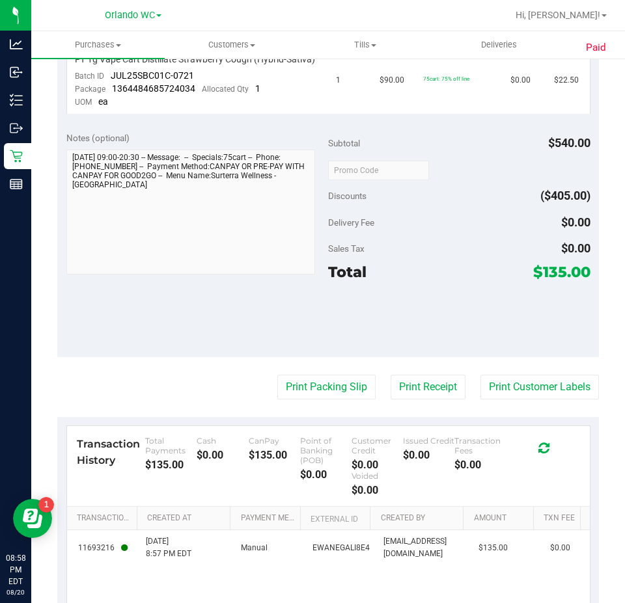
click at [312, 413] on purchase-details "Back View Profile Completed Aug 20, 2025 8:57 PM EDT # 11820930 BioTrack ID: 26…" at bounding box center [328, 12] width 542 height 1316
click at [312, 400] on button "Print Packing Slip" at bounding box center [326, 387] width 98 height 25
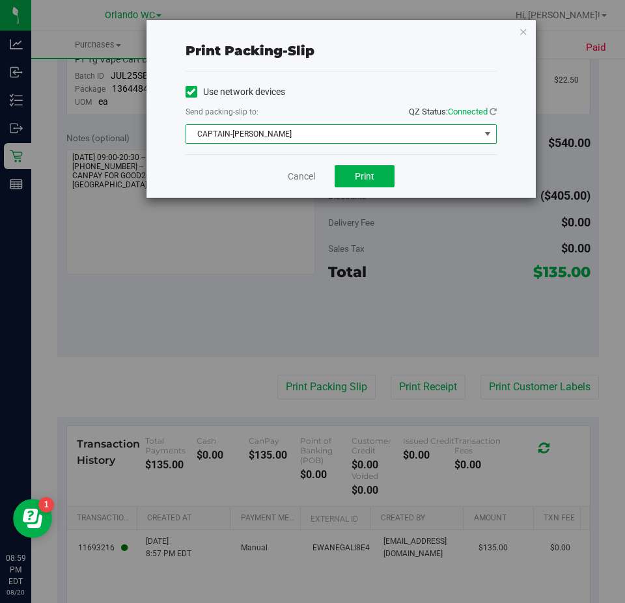
click at [331, 125] on span "CAPTAIN-KANGA" at bounding box center [333, 134] width 294 height 18
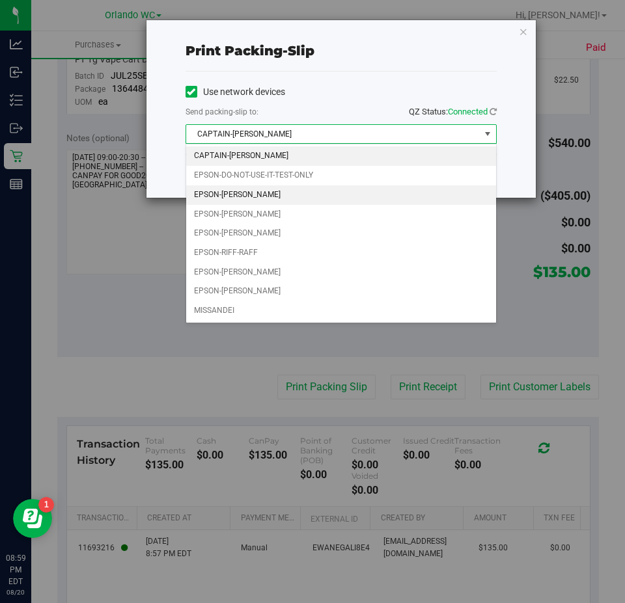
click at [282, 195] on li "EPSON-JASON-DERULO" at bounding box center [341, 196] width 310 height 20
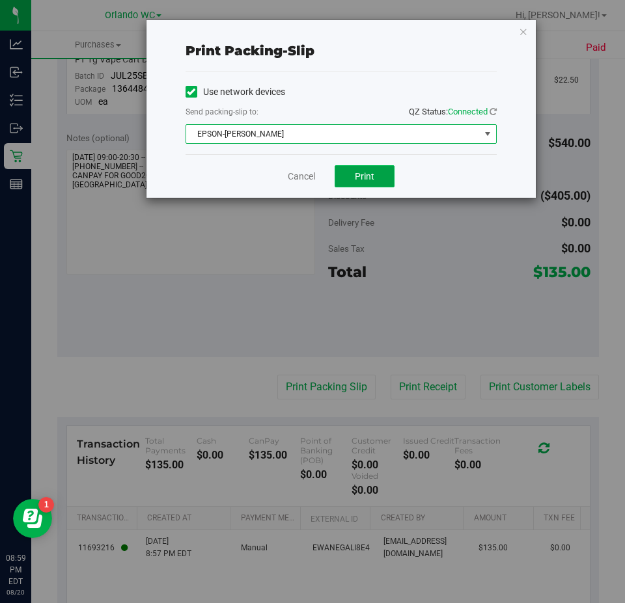
click at [343, 172] on button "Print" at bounding box center [365, 176] width 60 height 22
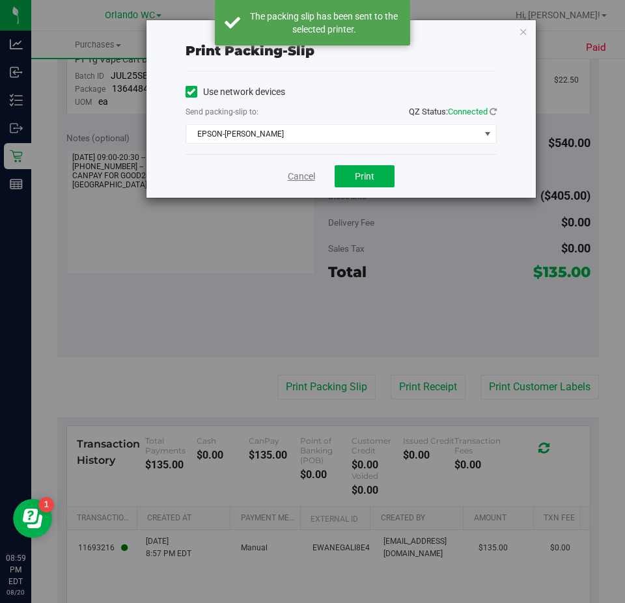
click at [307, 176] on link "Cancel" at bounding box center [301, 177] width 27 height 14
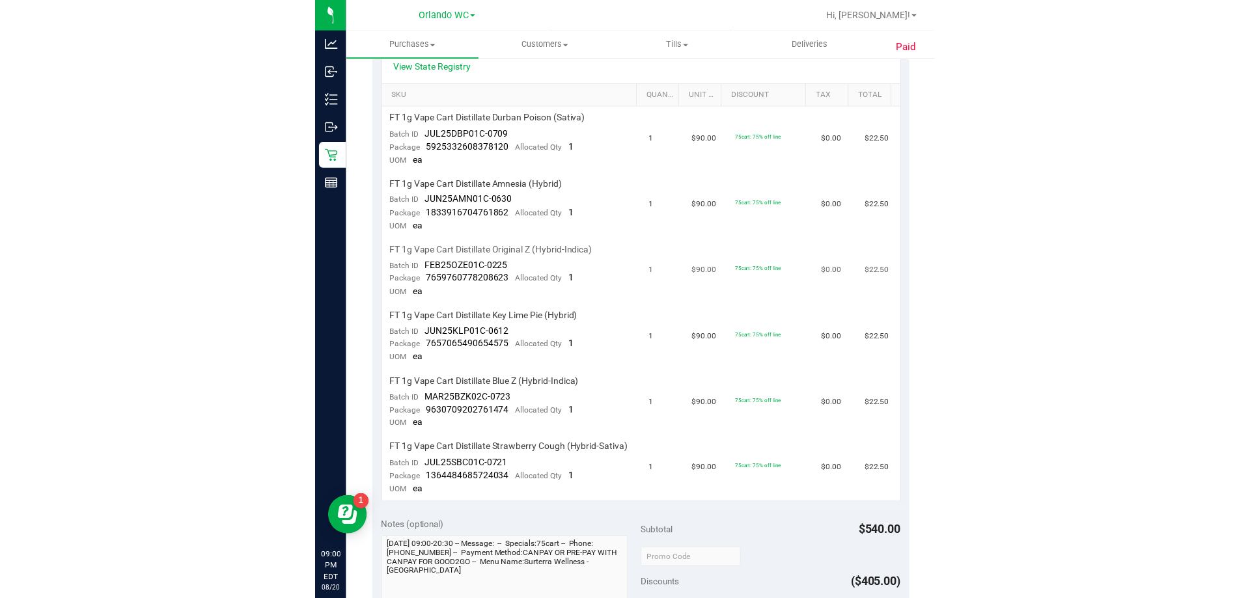
scroll to position [0, 0]
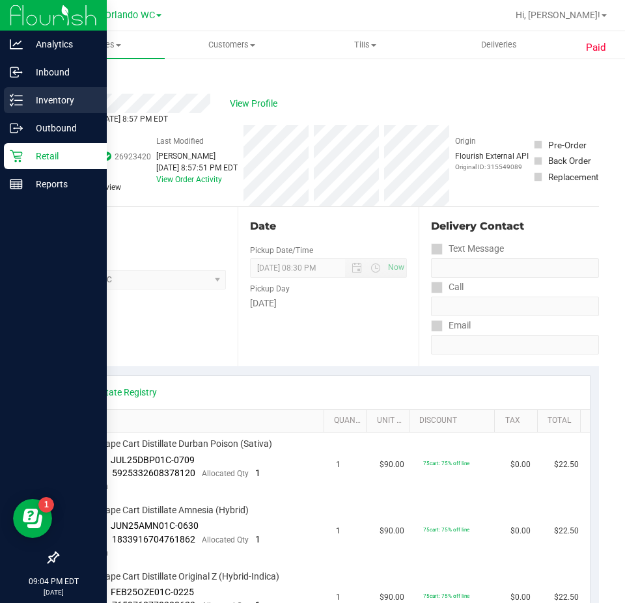
click at [27, 104] on p "Inventory" at bounding box center [62, 100] width 78 height 16
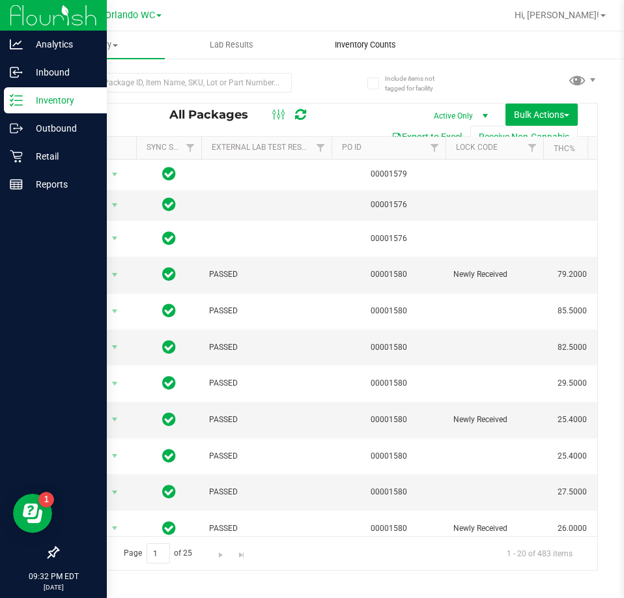
click at [359, 39] on span "Inventory Counts" at bounding box center [365, 45] width 96 height 12
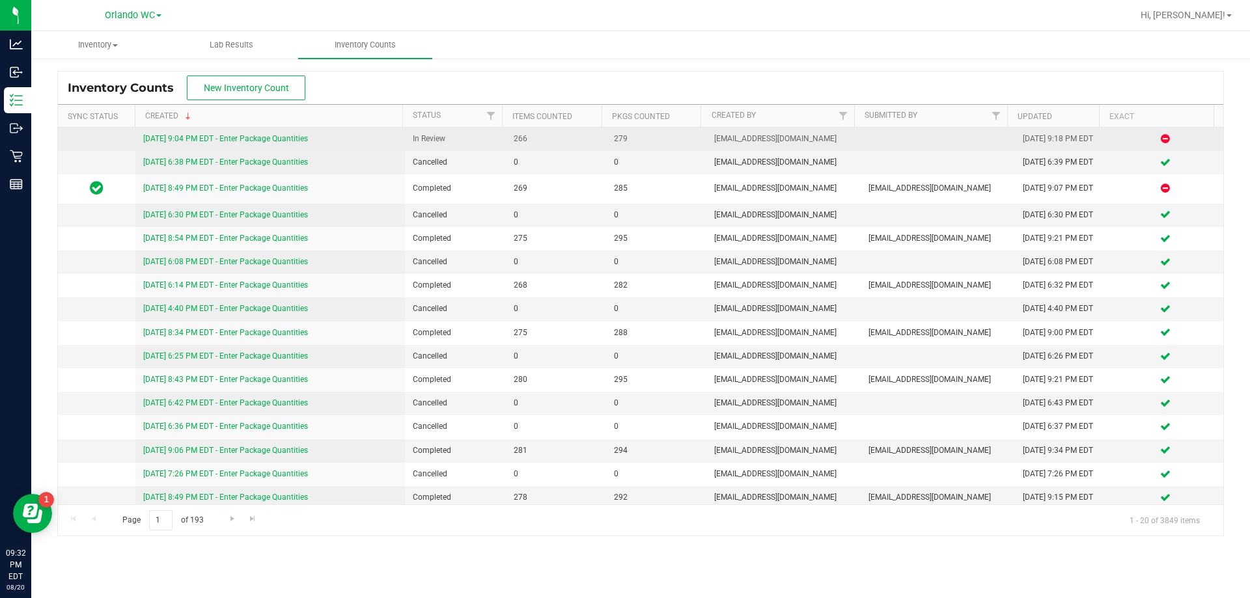
click at [221, 138] on link "[DATE] 9:04 PM EDT - Enter Package Quantities" at bounding box center [225, 138] width 165 height 9
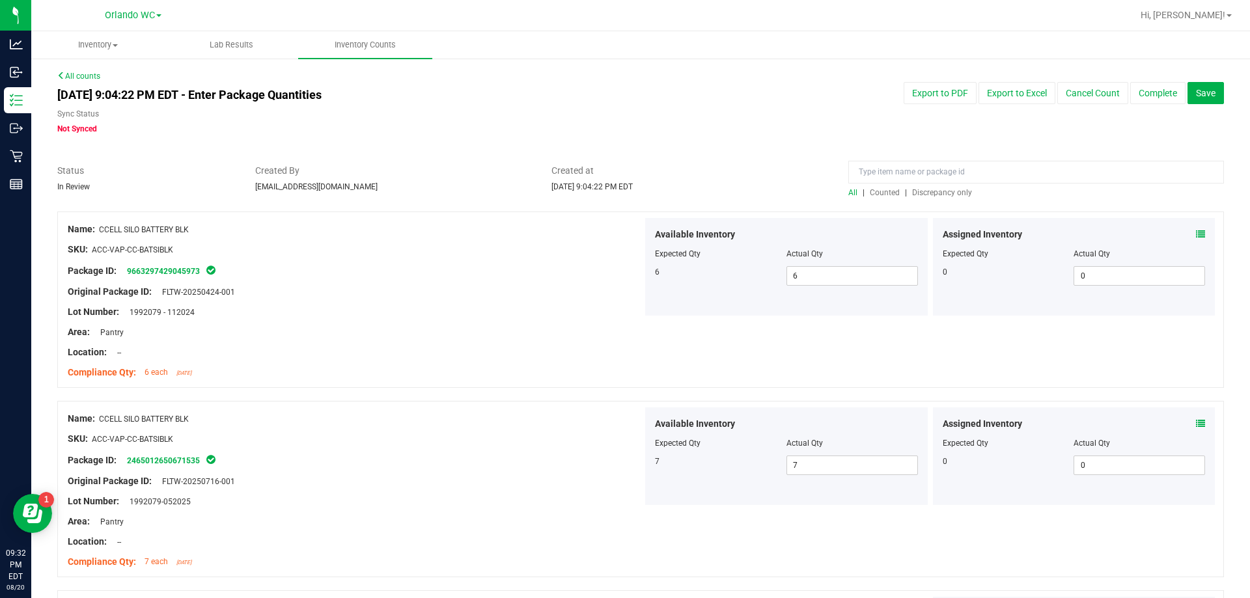
click at [950, 194] on span "Discrepancy only" at bounding box center [942, 192] width 60 height 9
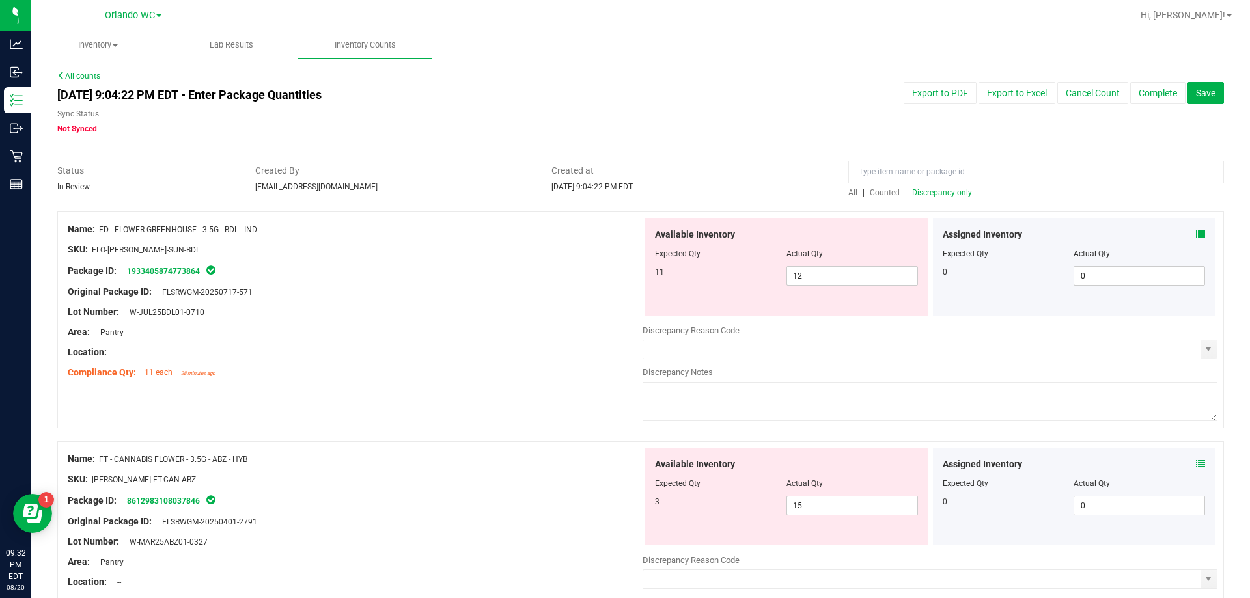
click at [453, 308] on div "Lot Number: W-JUL25BDL01-0710" at bounding box center [355, 312] width 575 height 14
click at [816, 269] on span "12 12" at bounding box center [851, 276] width 131 height 20
type input "11"
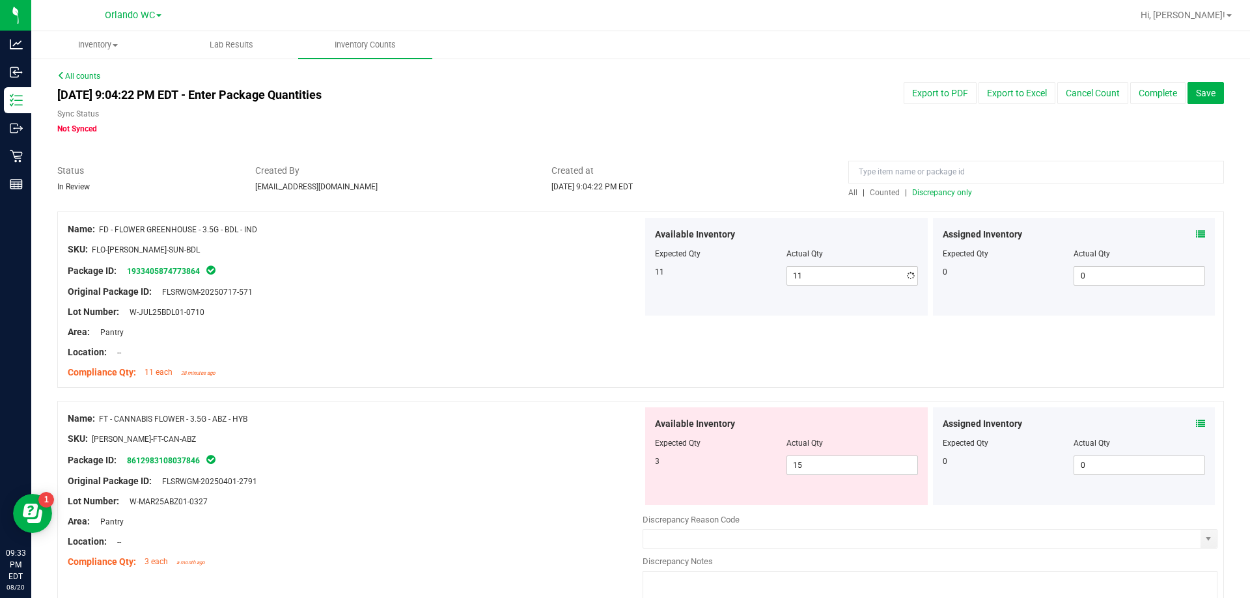
click at [530, 331] on div "Area: Pantry" at bounding box center [355, 332] width 575 height 14
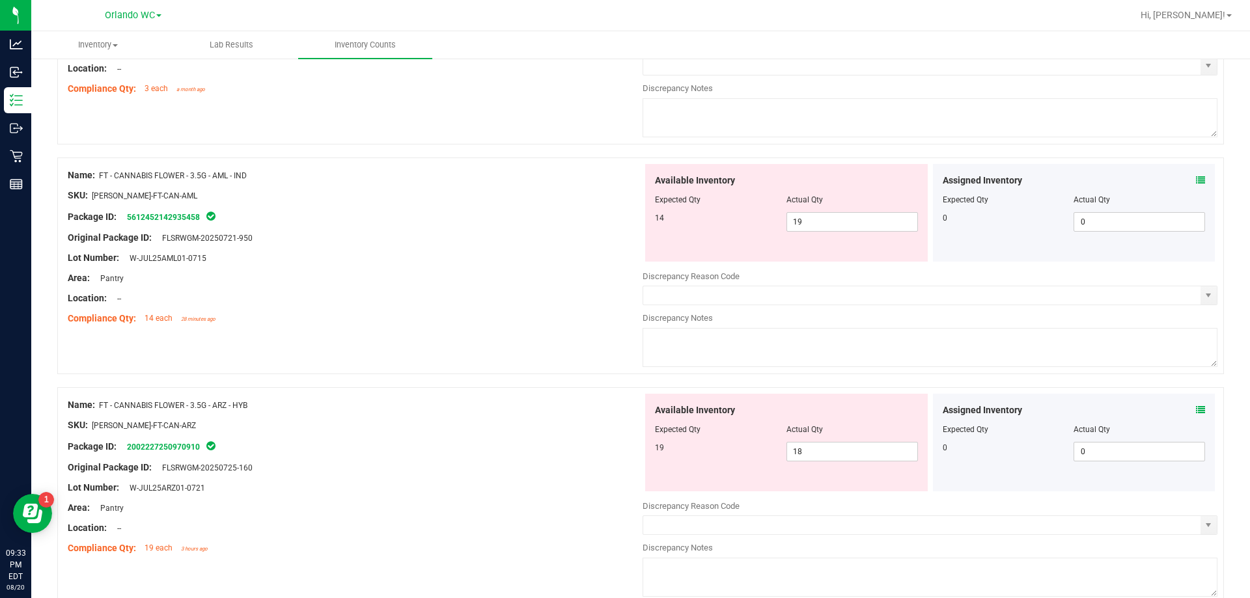
scroll to position [325, 0]
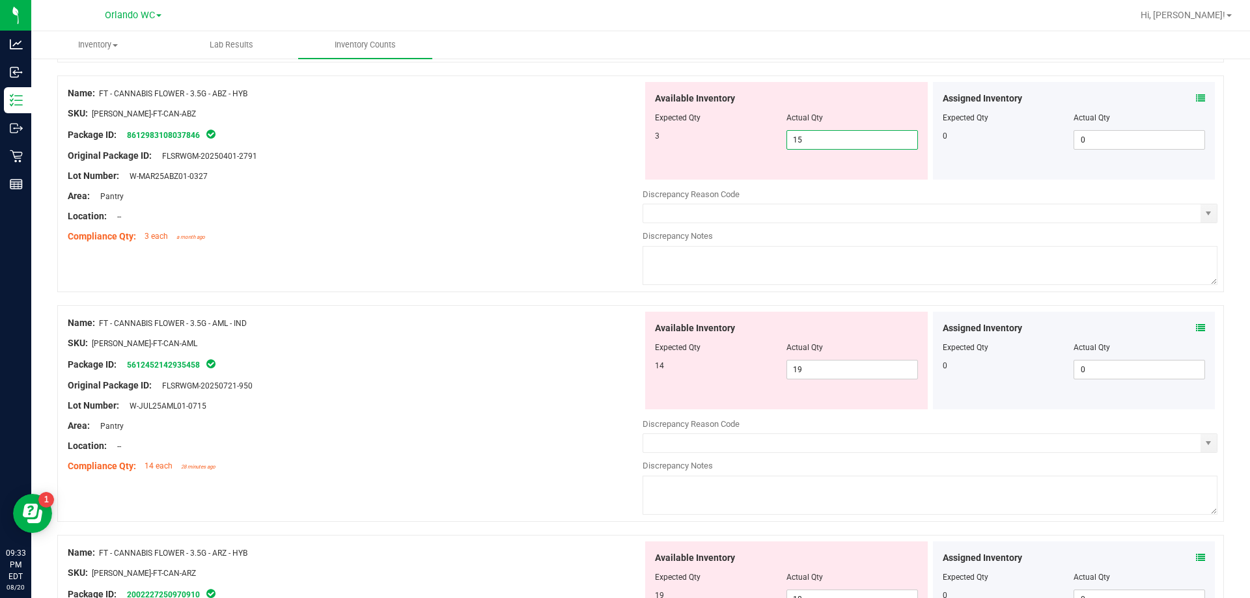
click at [830, 139] on span "15 15" at bounding box center [851, 140] width 131 height 20
click at [830, 139] on input "15" at bounding box center [852, 140] width 130 height 18
type input "3"
click at [377, 342] on div "Name: FT - CANNABIS FLOWER - 3.5G - AML - IND SKU: FLO-BUD-FT-CAN-AML Package I…" at bounding box center [355, 395] width 575 height 166
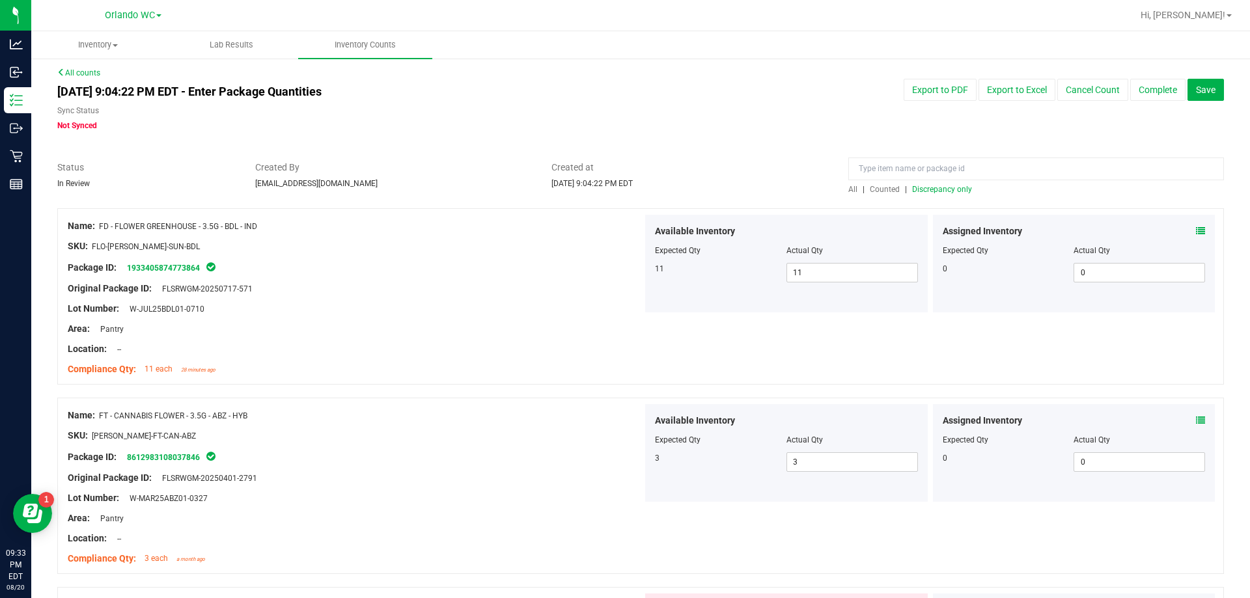
scroll to position [0, 0]
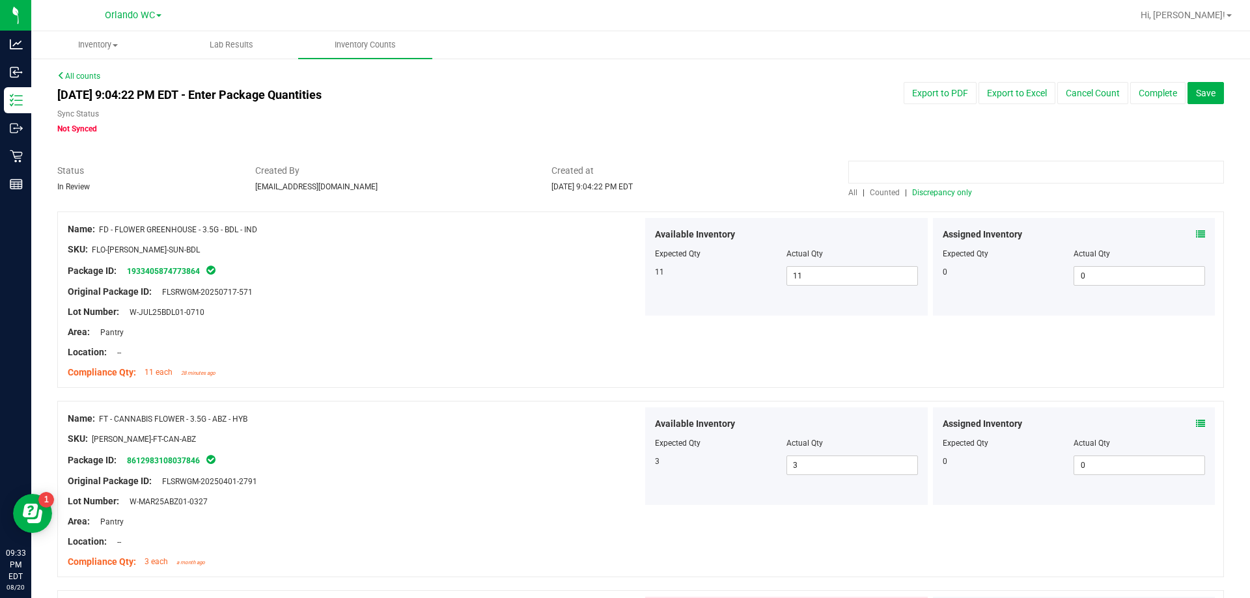
click at [942, 179] on input at bounding box center [1036, 172] width 376 height 23
click at [934, 192] on span "Discrepancy only" at bounding box center [942, 192] width 60 height 9
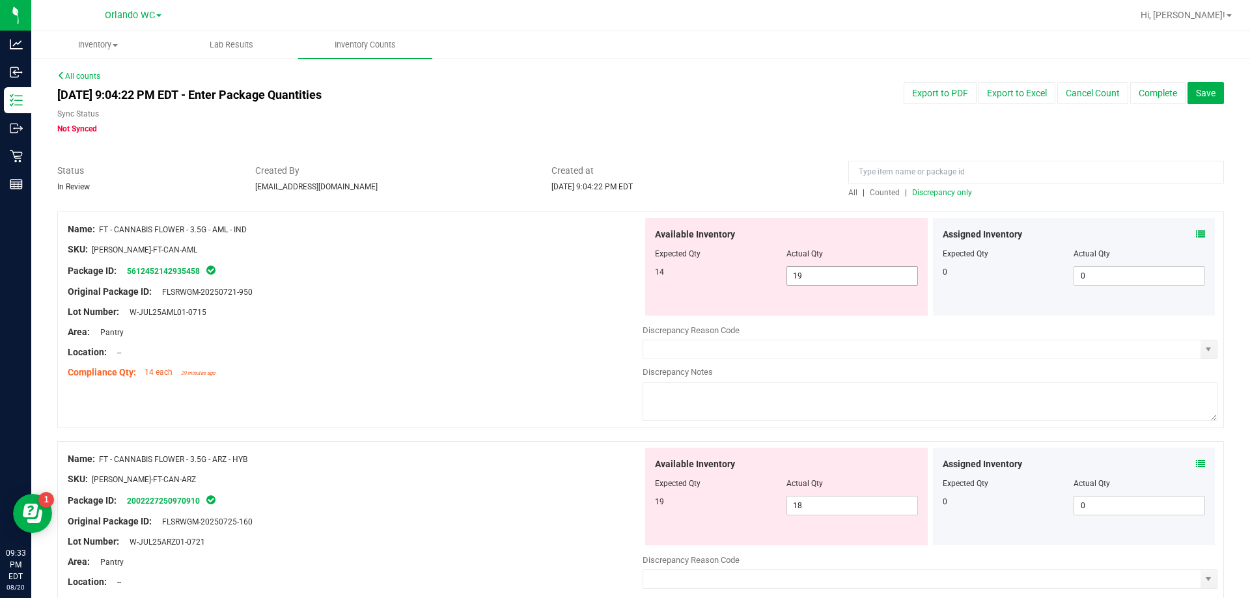
click at [807, 277] on span "19 19" at bounding box center [851, 276] width 131 height 20
click at [807, 277] on input "19" at bounding box center [852, 276] width 130 height 18
type input "14"
click at [506, 355] on div "Location: --" at bounding box center [355, 353] width 575 height 14
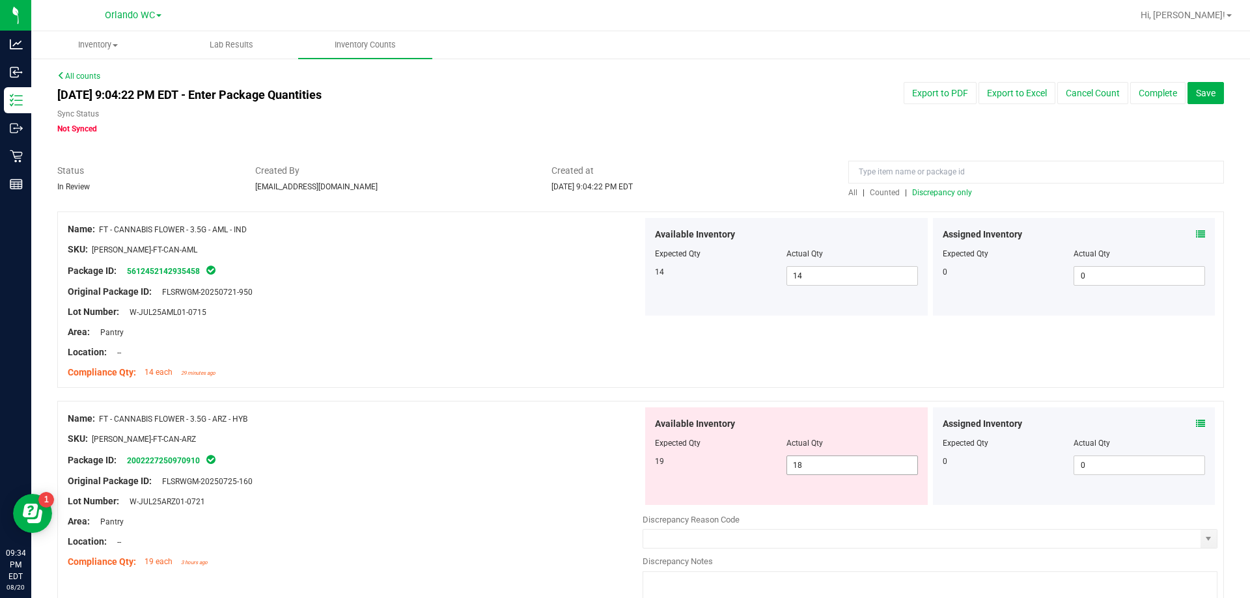
click at [802, 460] on span "18 18" at bounding box center [851, 466] width 131 height 20
type input "19"
click at [629, 395] on div at bounding box center [640, 394] width 1166 height 13
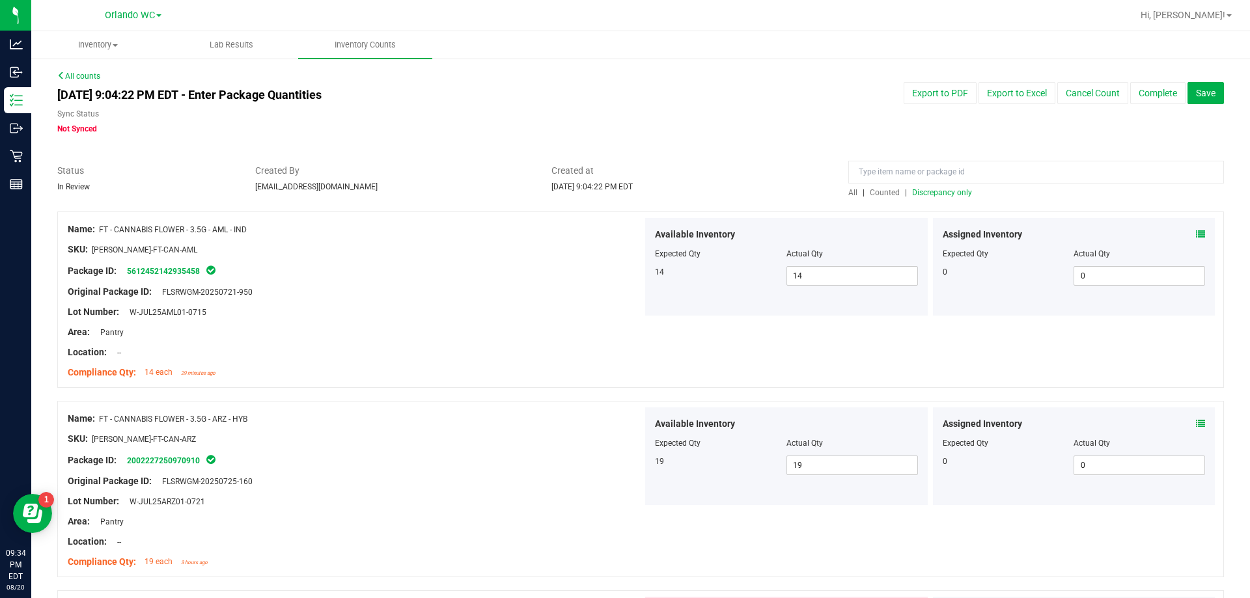
click at [942, 191] on span "Discrepancy only" at bounding box center [942, 192] width 60 height 9
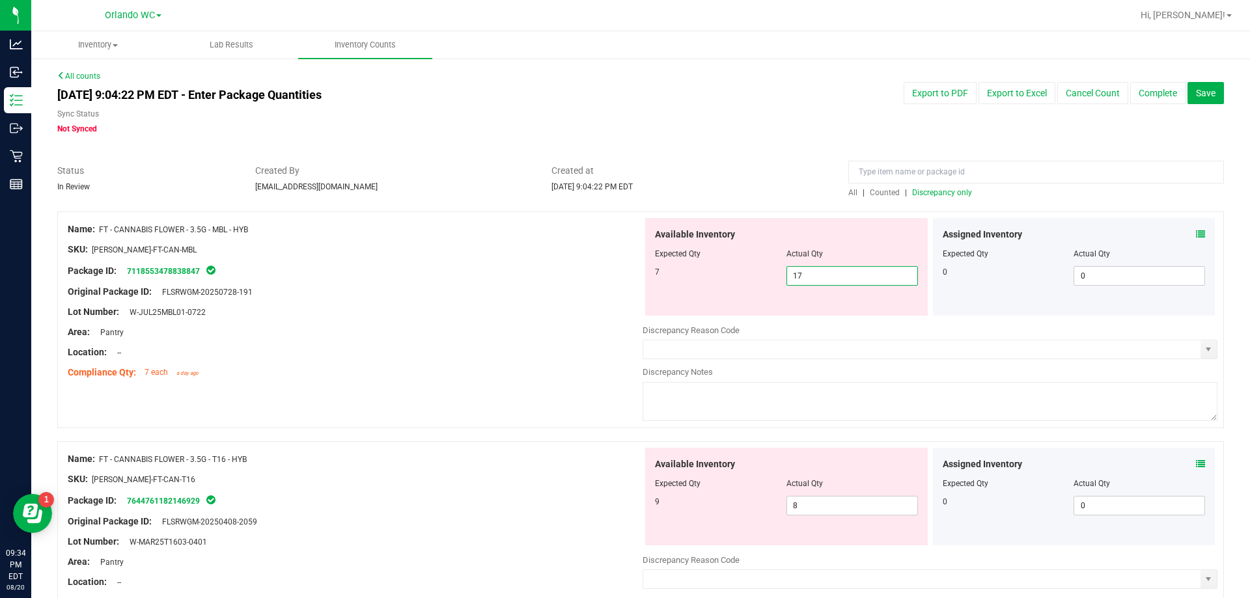
click at [820, 281] on span "17 17" at bounding box center [851, 276] width 131 height 20
click at [820, 281] on input "17" at bounding box center [852, 276] width 130 height 18
type input "7"
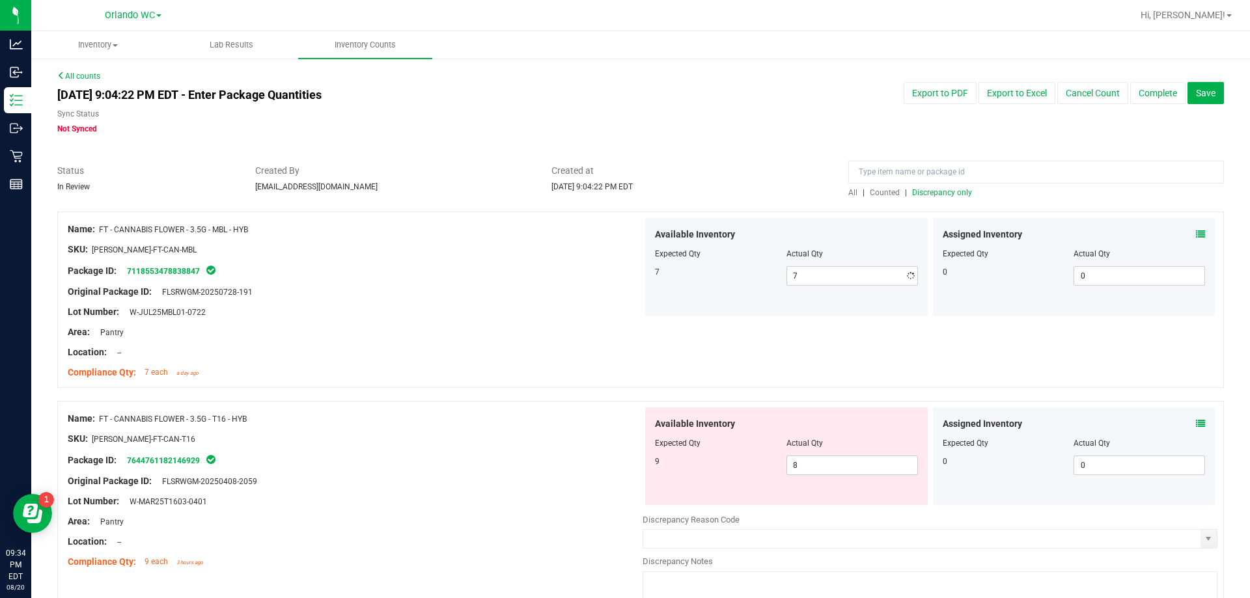
click at [490, 312] on div "Lot Number: W-JUL25MBL01-0722" at bounding box center [355, 312] width 575 height 14
click at [797, 465] on span "8 8" at bounding box center [851, 466] width 131 height 20
click at [797, 465] on input "8" at bounding box center [852, 465] width 130 height 18
type input "9"
click at [586, 439] on div "SKU: FLO-BUD-FT-CAN-T16" at bounding box center [355, 439] width 575 height 14
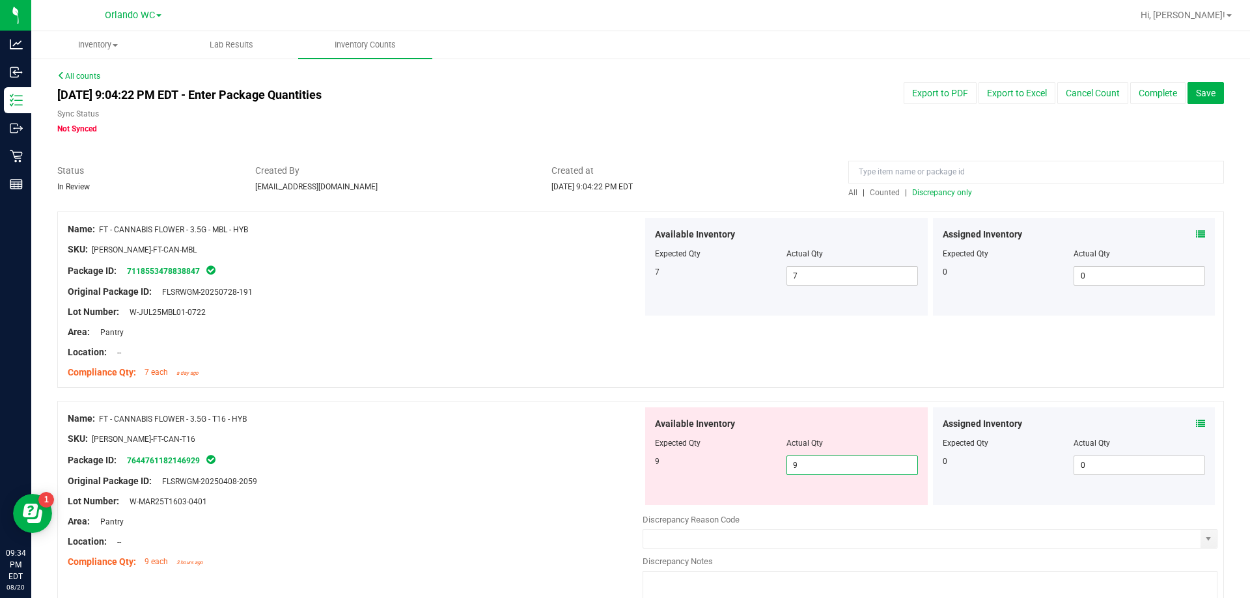
type input "9"
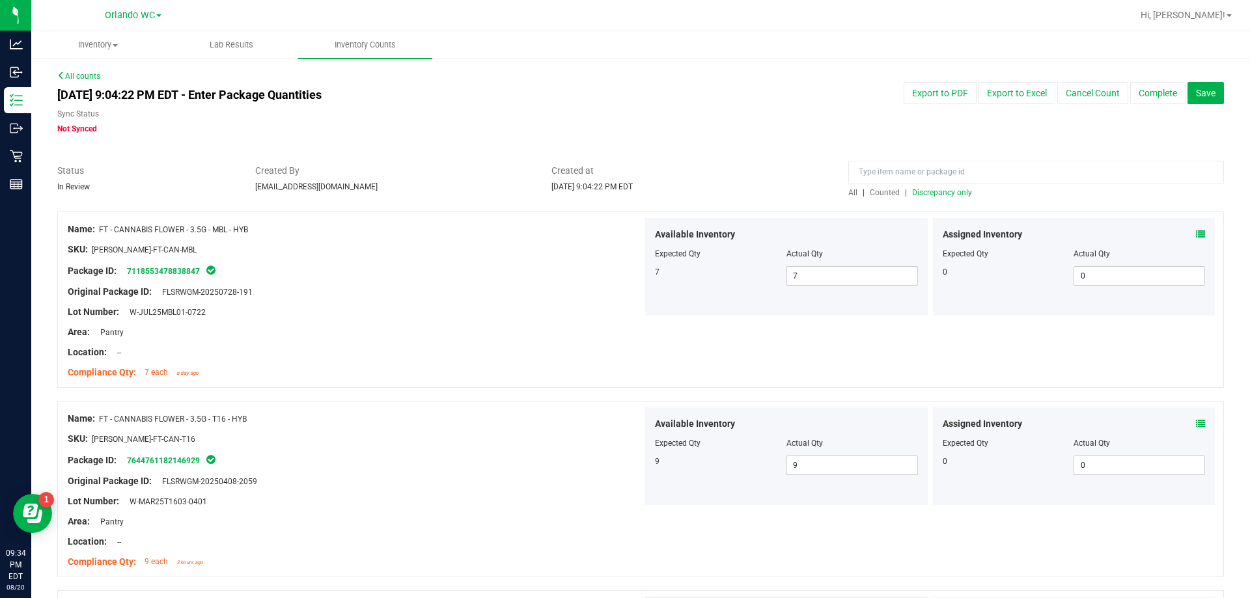
click at [916, 198] on div "All | Counted | Discrepancy only" at bounding box center [1036, 193] width 376 height 12
click at [917, 191] on span "Discrepancy only" at bounding box center [942, 192] width 60 height 9
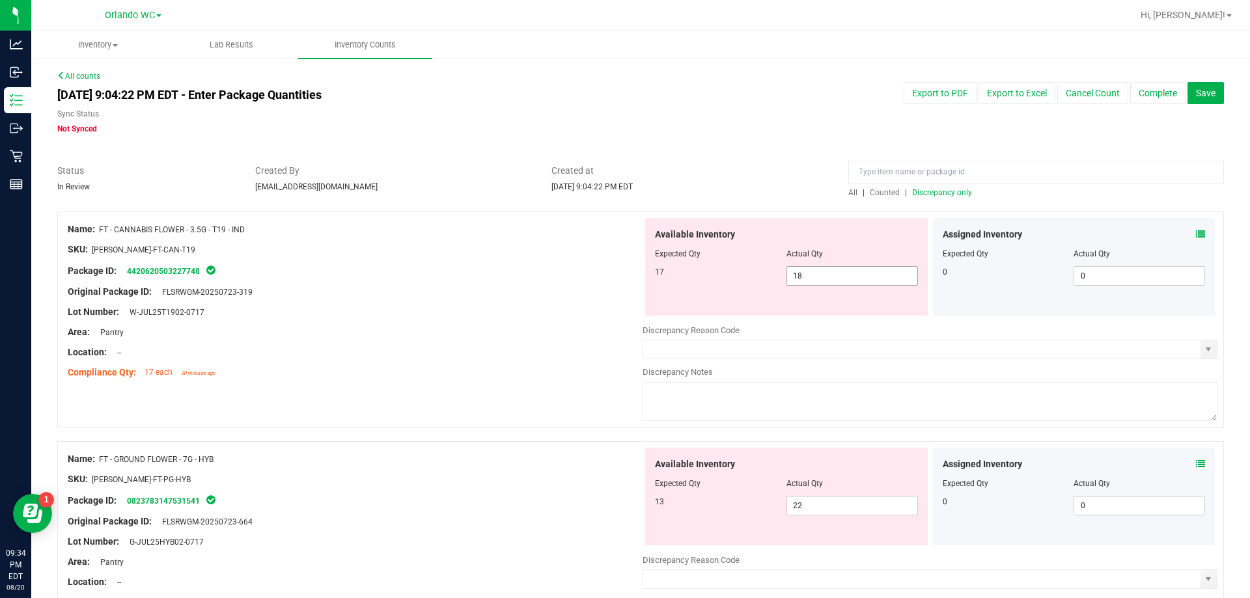
click at [847, 273] on span "18 18" at bounding box center [851, 276] width 131 height 20
click at [847, 273] on input "18" at bounding box center [852, 276] width 130 height 18
type input "17"
click at [526, 308] on div "Lot Number: W-JUL25T1902-0717" at bounding box center [355, 312] width 575 height 14
type input "17"
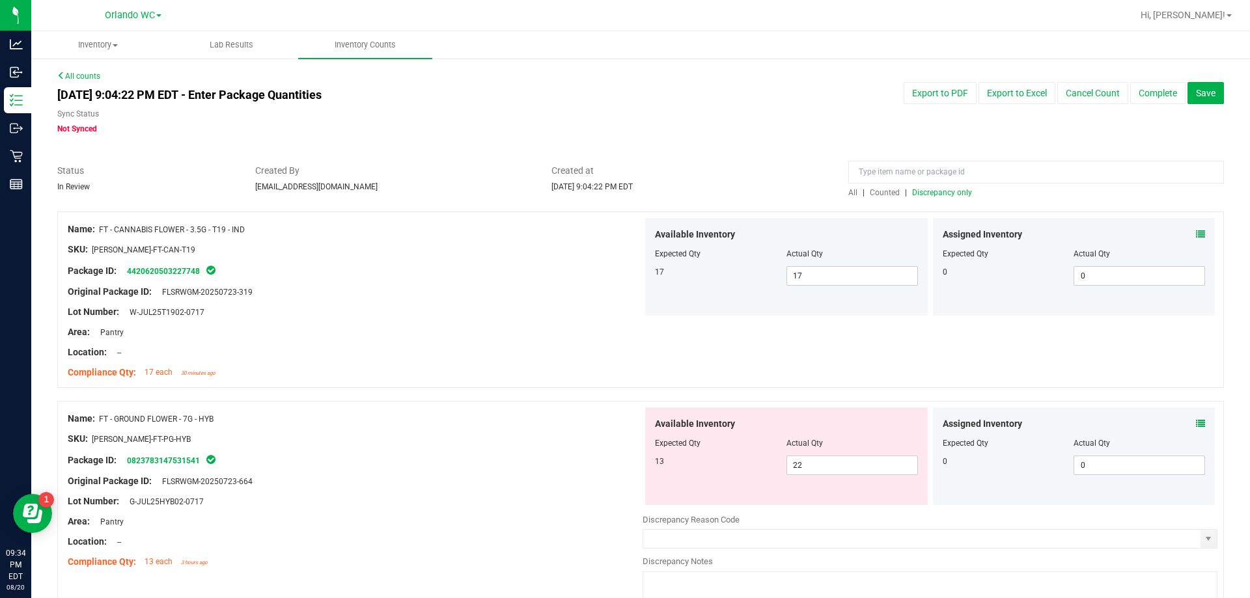
click at [948, 199] on div at bounding box center [640, 205] width 1166 height 13
click at [947, 194] on span "Discrepancy only" at bounding box center [942, 192] width 60 height 9
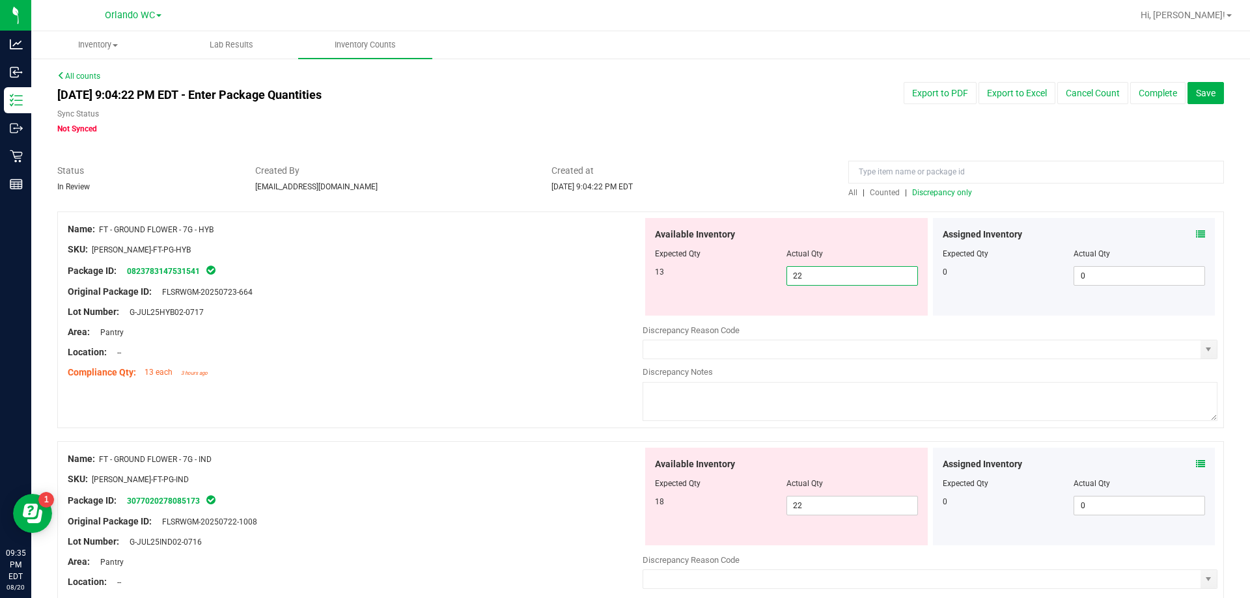
click at [812, 273] on span "22 22" at bounding box center [851, 276] width 131 height 20
click at [812, 273] on input "22" at bounding box center [852, 276] width 130 height 18
type input "13"
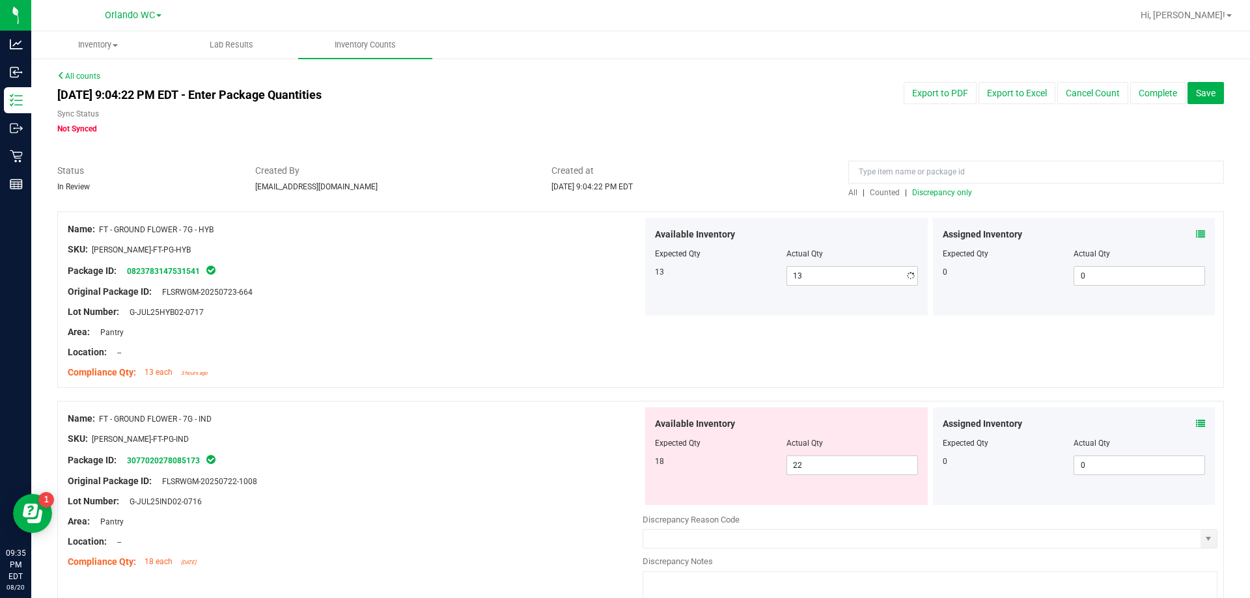
click at [467, 225] on div "Name: FT - GROUND FLOWER - 7G - HYB" at bounding box center [355, 230] width 575 height 14
click at [925, 192] on span "Discrepancy only" at bounding box center [942, 192] width 60 height 9
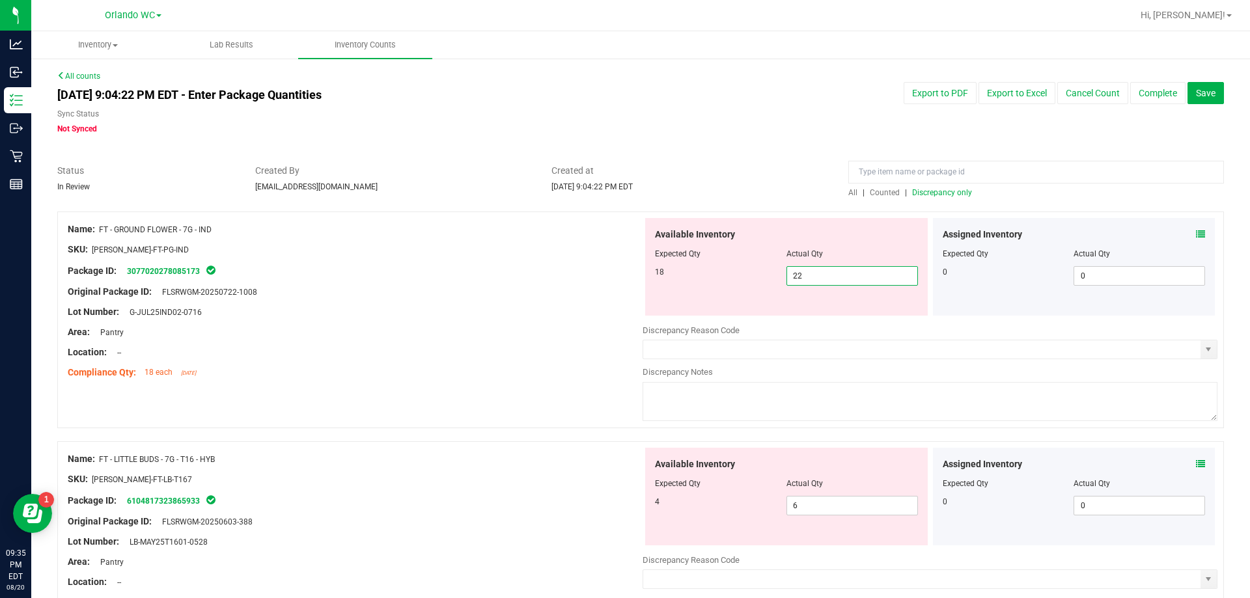
click at [835, 272] on span "22 22" at bounding box center [851, 276] width 131 height 20
click at [835, 272] on input "22" at bounding box center [852, 276] width 130 height 18
type input "18"
click at [422, 295] on div "Original Package ID: FLSRWGM-20250722-1008" at bounding box center [355, 292] width 575 height 14
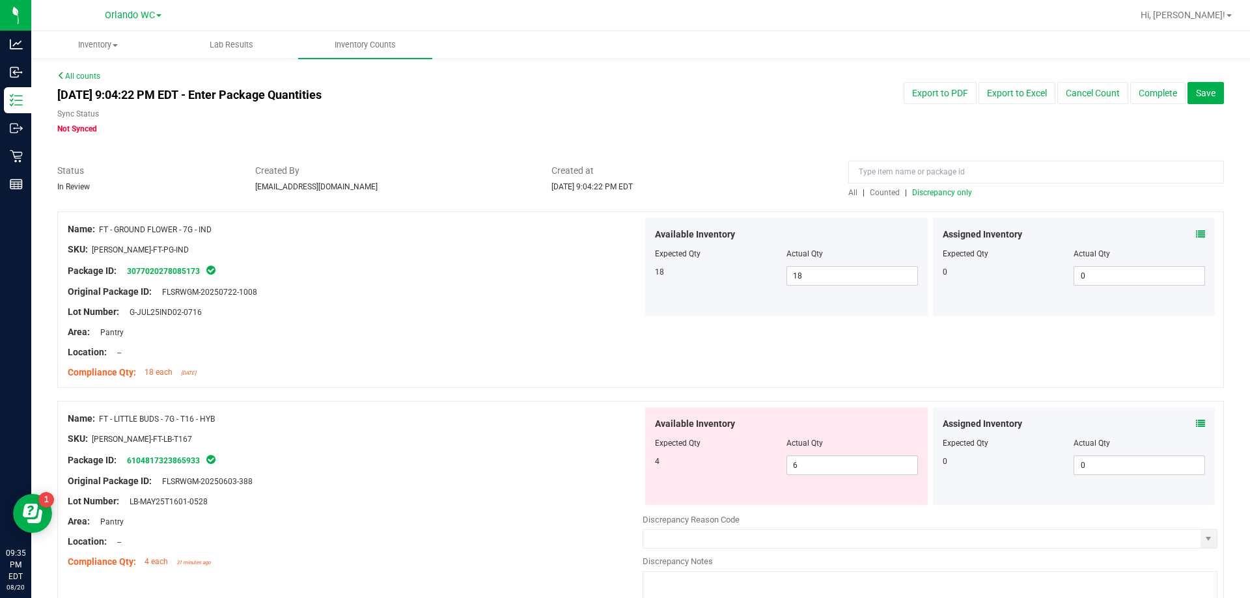
click at [929, 191] on span "Discrepancy only" at bounding box center [942, 192] width 60 height 9
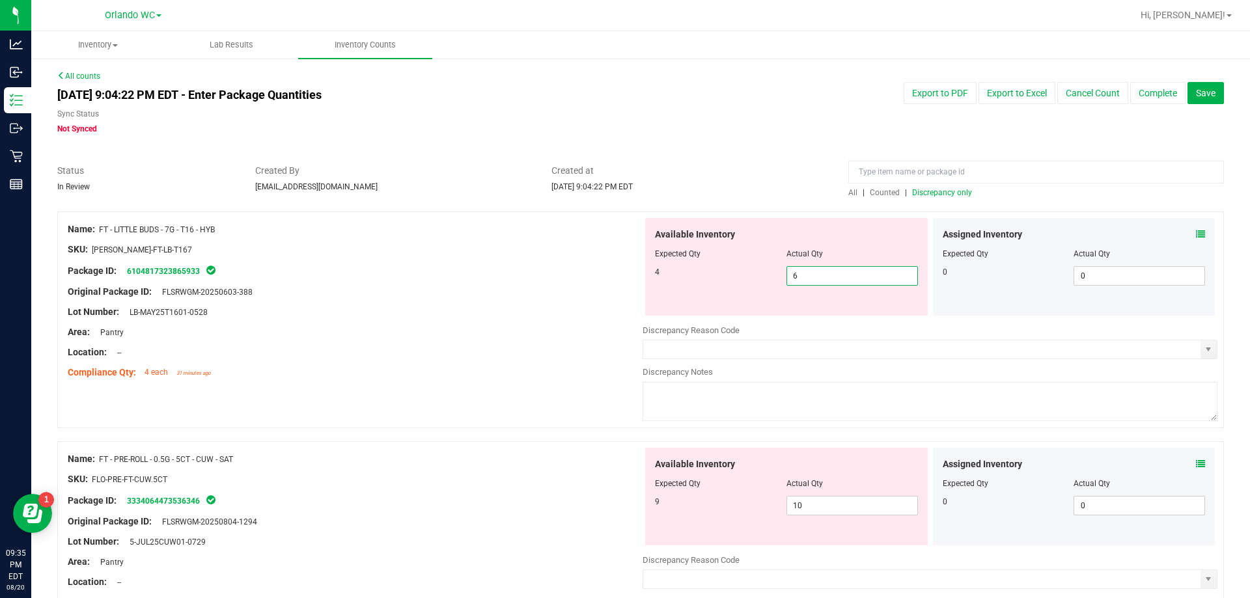
click at [820, 277] on span "6 6" at bounding box center [851, 276] width 131 height 20
click at [820, 277] on input "6" at bounding box center [852, 276] width 130 height 18
type input "4"
click at [480, 288] on div "Original Package ID: FLSRWGM-20250603-388" at bounding box center [355, 292] width 575 height 14
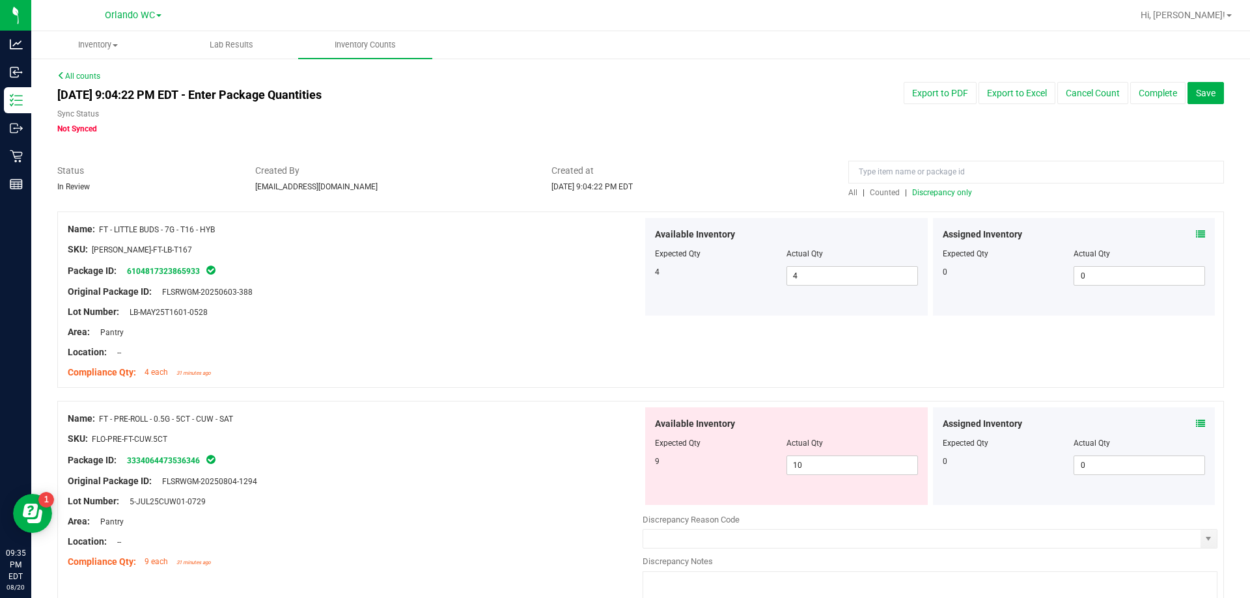
click at [922, 199] on div at bounding box center [640, 205] width 1166 height 13
click at [922, 195] on span "Discrepancy only" at bounding box center [942, 192] width 60 height 9
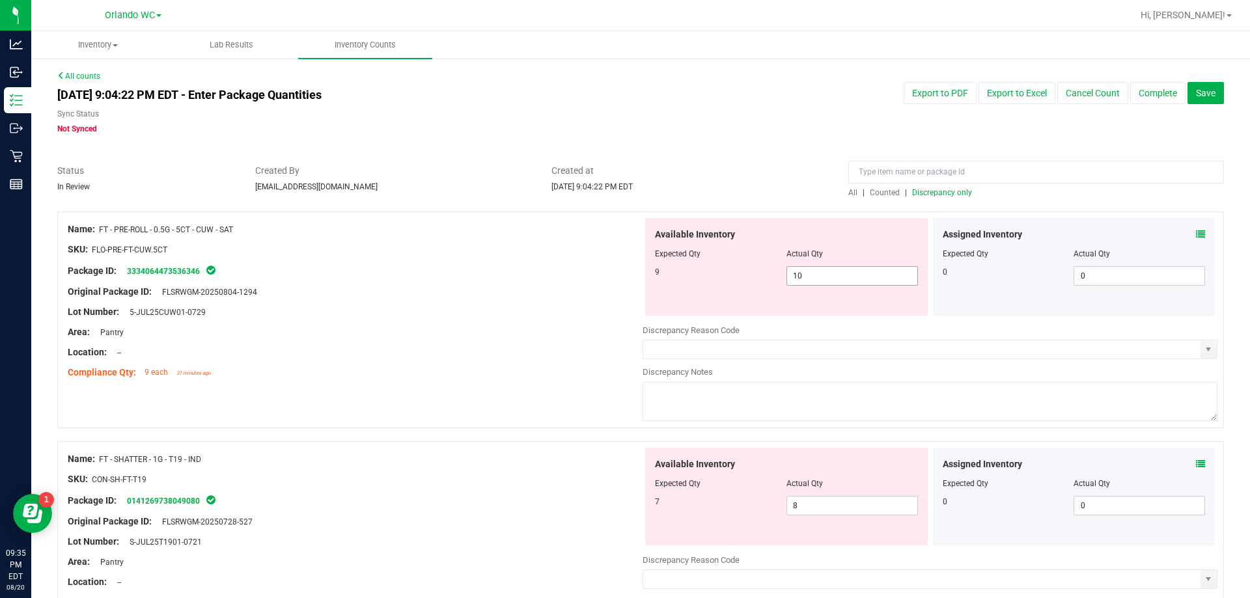
click at [828, 271] on span "10 10" at bounding box center [851, 276] width 131 height 20
click at [828, 271] on input "10" at bounding box center [852, 276] width 130 height 18
type input "9"
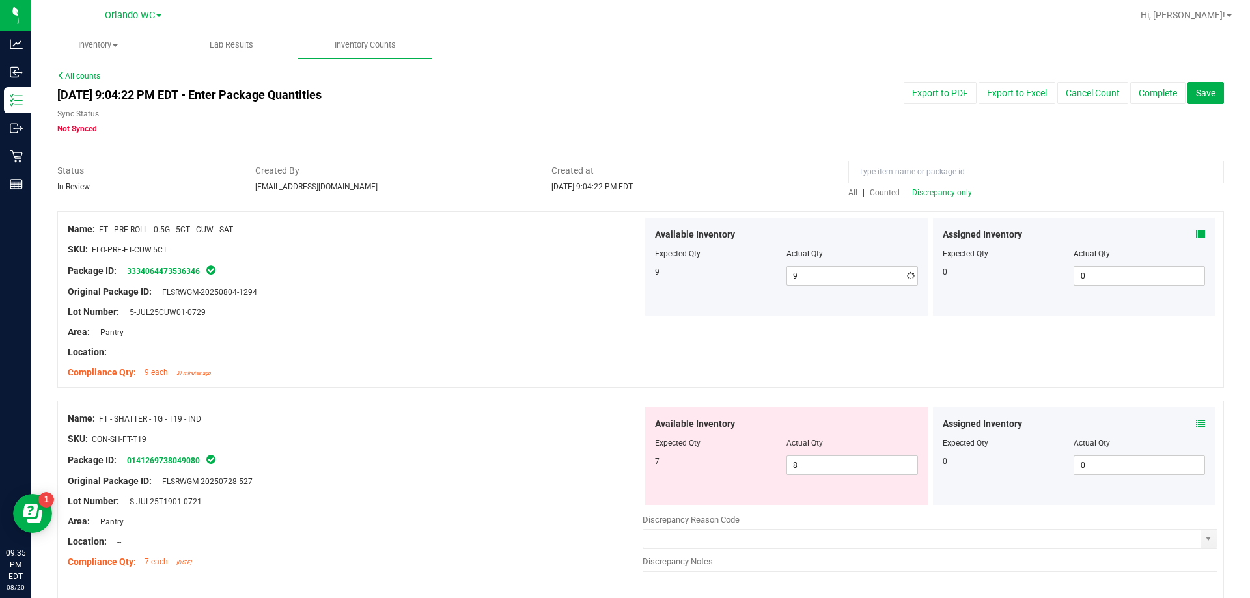
click at [522, 305] on div "Lot Number: 5-JUL25CUW01-0729" at bounding box center [355, 312] width 575 height 14
click at [934, 194] on span "Discrepancy only" at bounding box center [942, 192] width 60 height 9
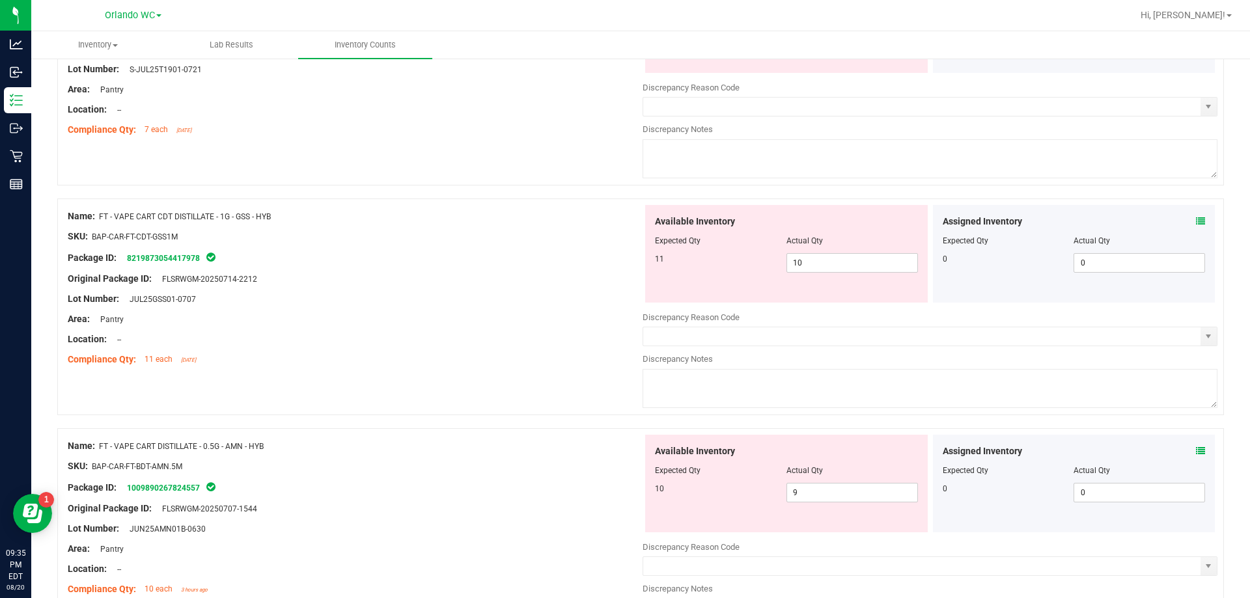
scroll to position [260, 0]
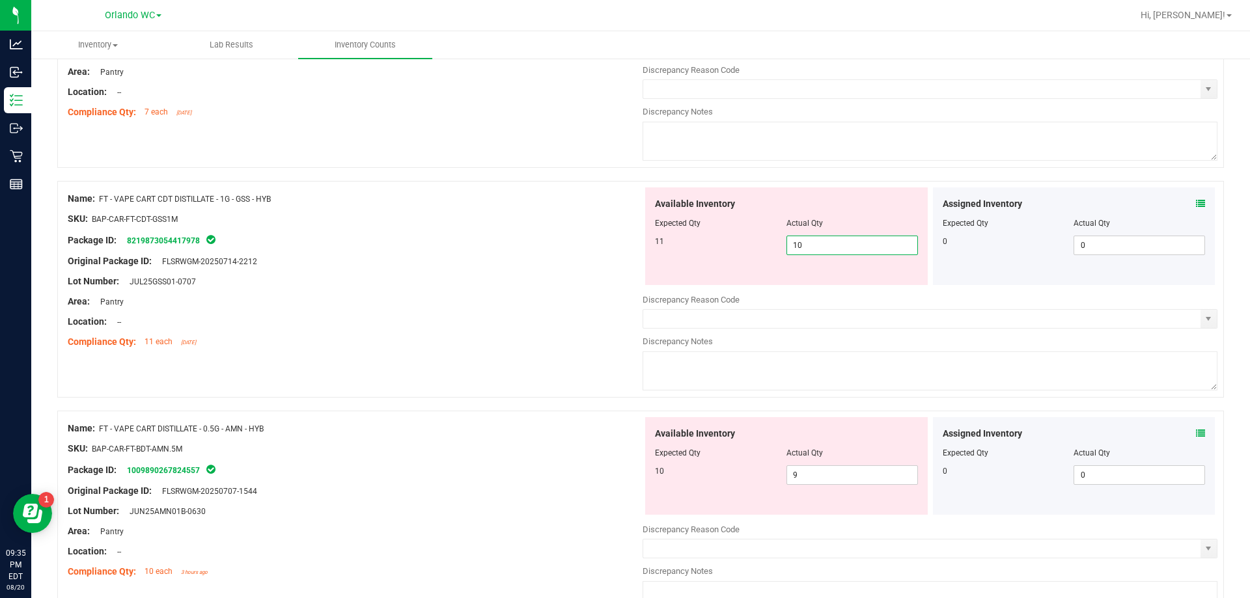
click at [825, 246] on span "10 10" at bounding box center [851, 246] width 131 height 20
click at [825, 246] on input "10" at bounding box center [852, 245] width 130 height 18
type input "11"
click at [532, 291] on div at bounding box center [355, 291] width 575 height 7
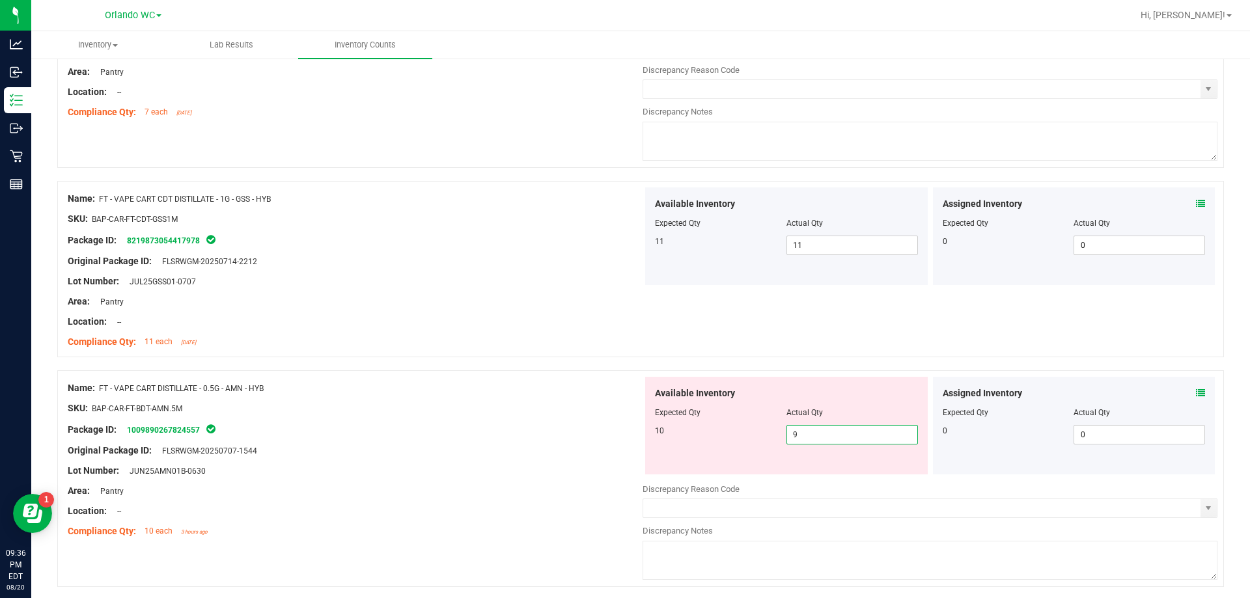
click at [815, 430] on span "9 9" at bounding box center [851, 435] width 131 height 20
click at [815, 430] on input "9" at bounding box center [852, 435] width 130 height 18
type input "10"
click at [495, 355] on div "Name: FT - VAPE CART CDT DISTILLATE - 1G - GSS - HYB SKU: BAP-CAR-FT-CDT-GSS1M …" at bounding box center [640, 269] width 1166 height 176
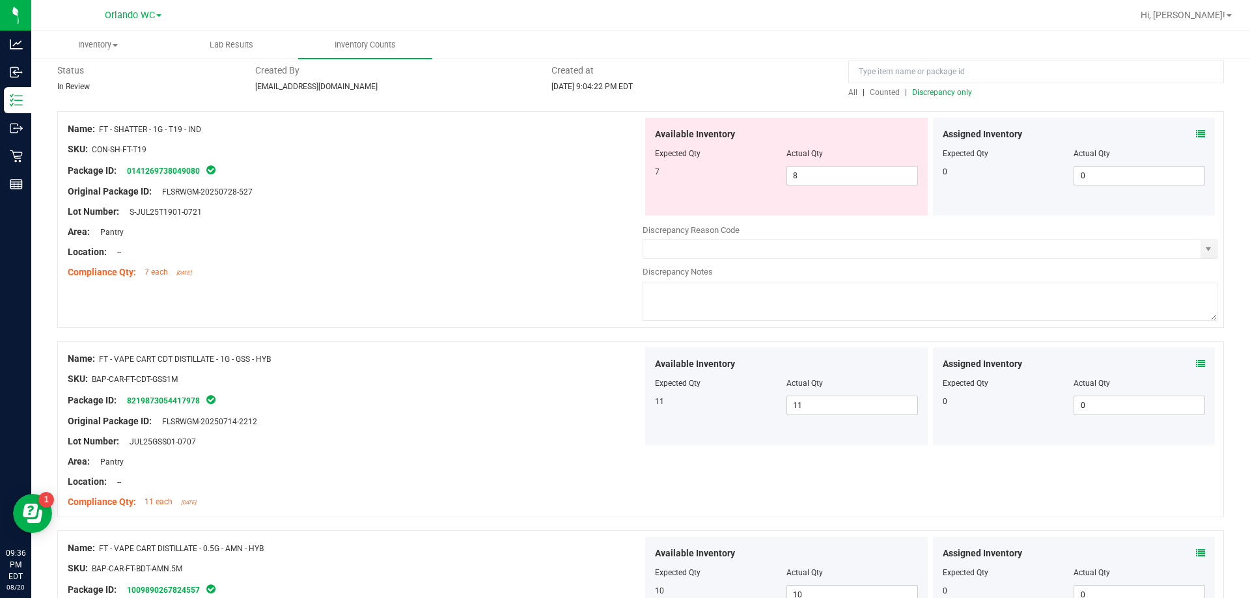
scroll to position [0, 0]
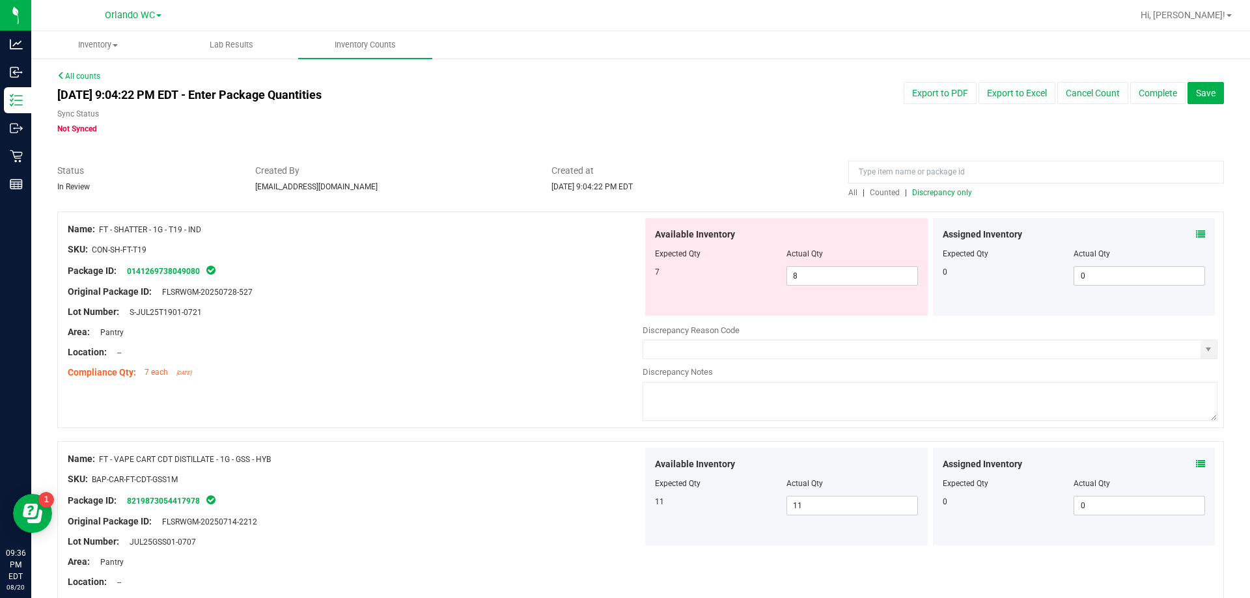
click at [914, 194] on span "Discrepancy only" at bounding box center [942, 192] width 60 height 9
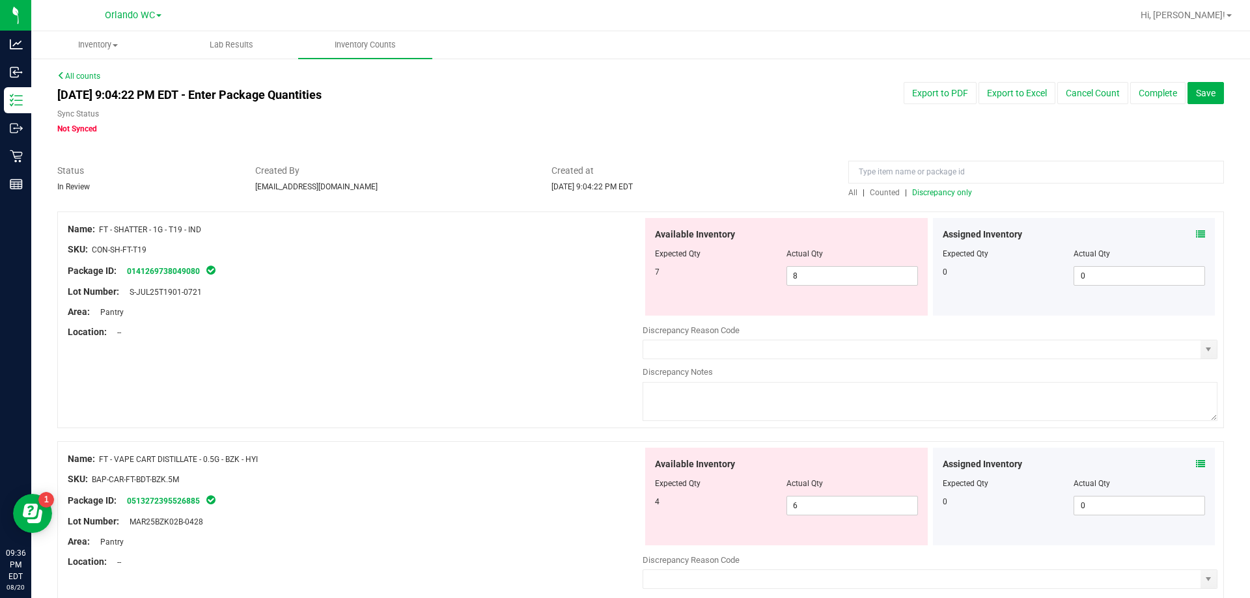
click at [481, 312] on div "Area: Pantry" at bounding box center [355, 312] width 575 height 14
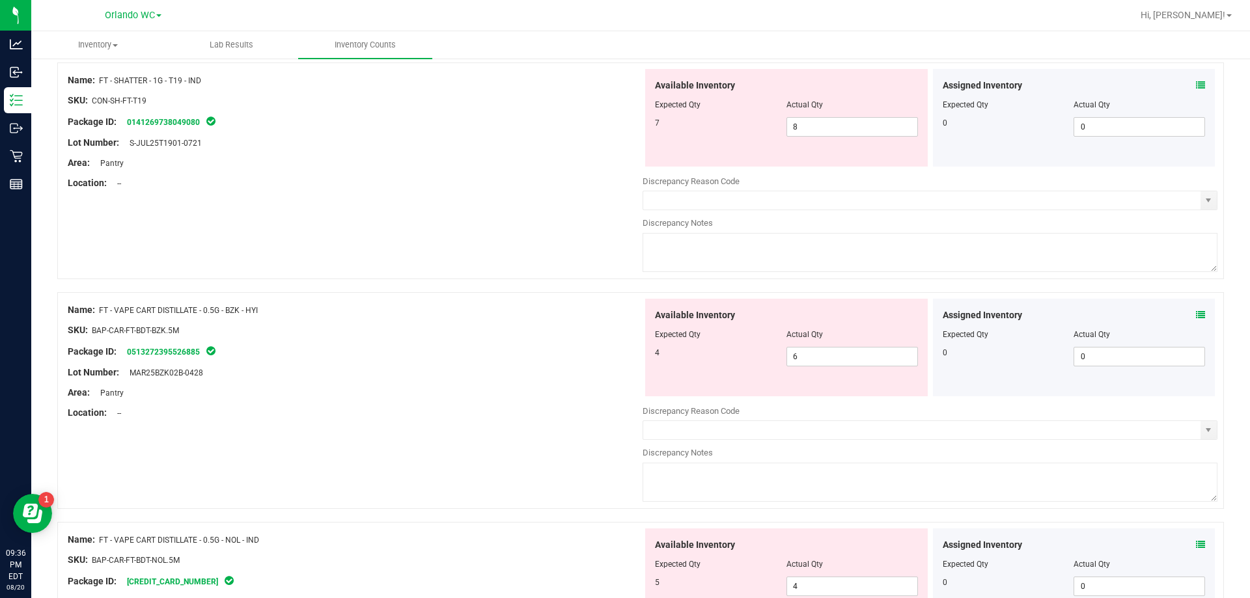
scroll to position [195, 0]
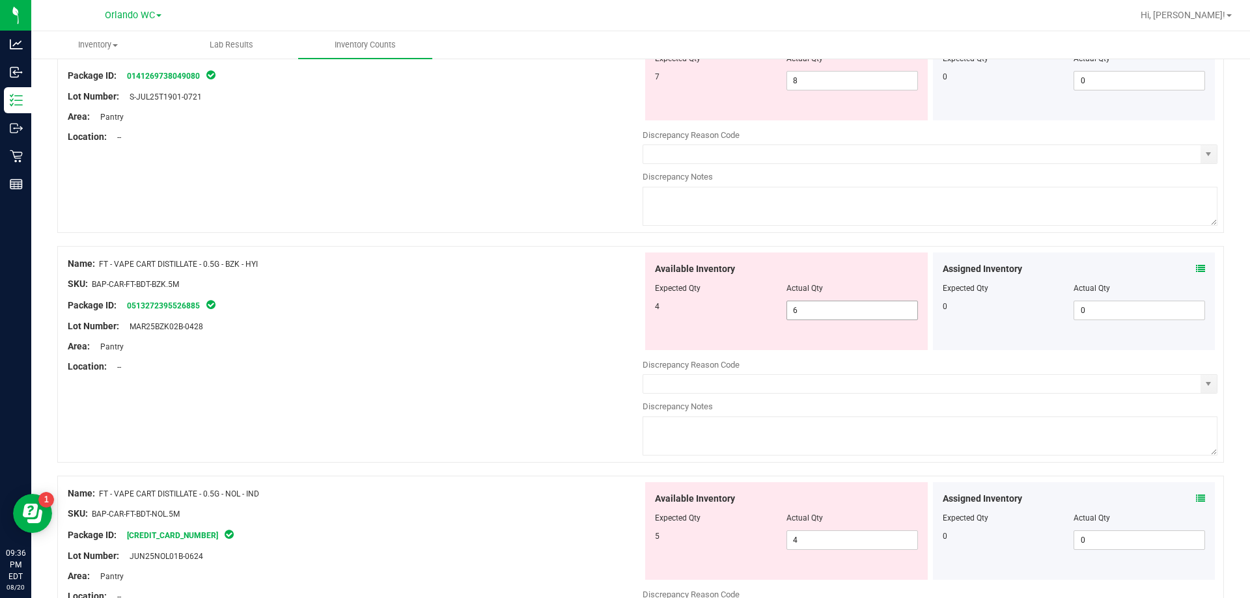
click at [860, 314] on span "6 6" at bounding box center [851, 311] width 131 height 20
click at [860, 314] on input "6" at bounding box center [852, 310] width 130 height 18
type input "4"
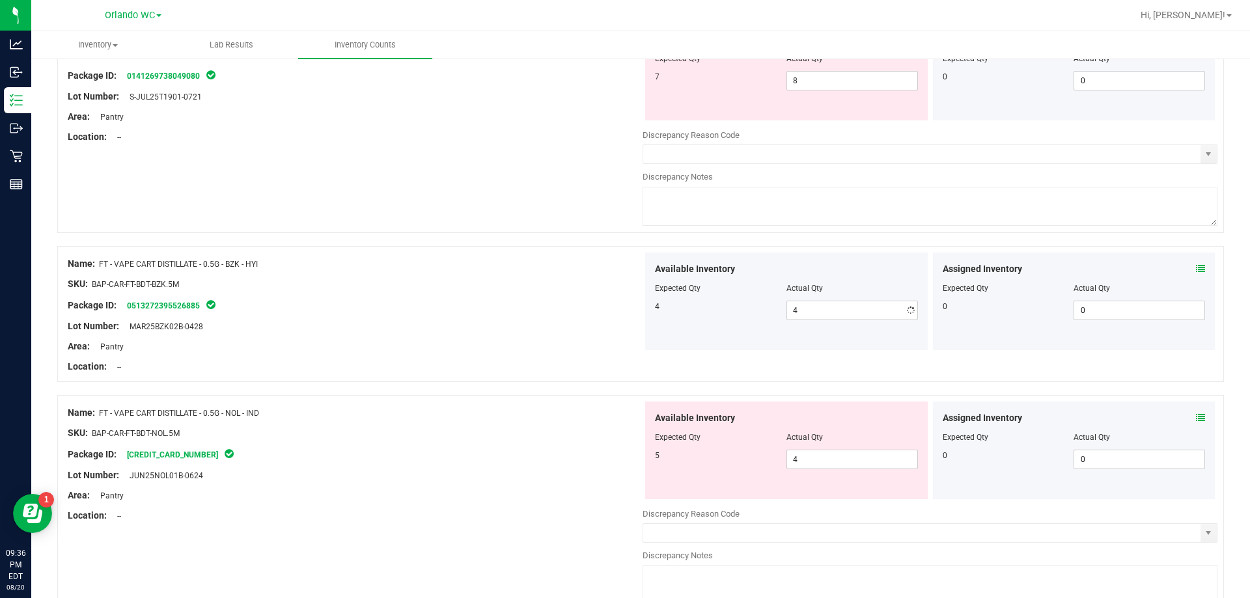
drag, startPoint x: 517, startPoint y: 258, endPoint x: 542, endPoint y: 251, distance: 24.9
click at [521, 257] on div "Name: FT - VAPE CART DISTILLATE - 0.5G - BZK - HYI" at bounding box center [355, 264] width 575 height 14
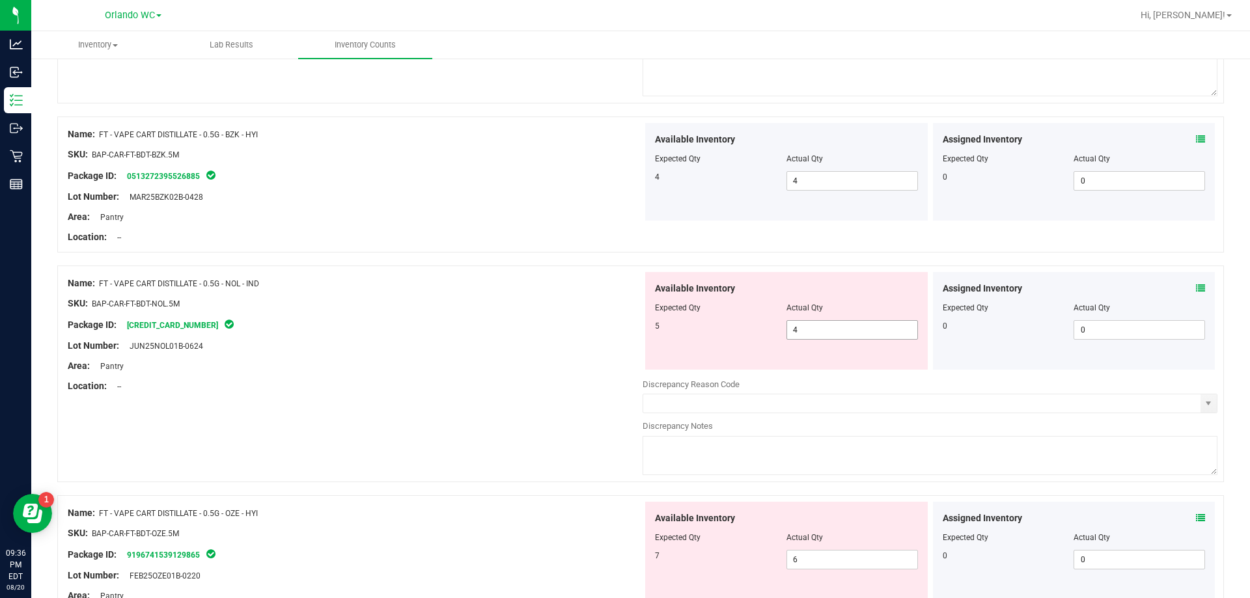
scroll to position [325, 0]
click at [851, 331] on span "4 4" at bounding box center [851, 330] width 131 height 20
click at [851, 331] on input "4" at bounding box center [852, 329] width 130 height 18
type input "5"
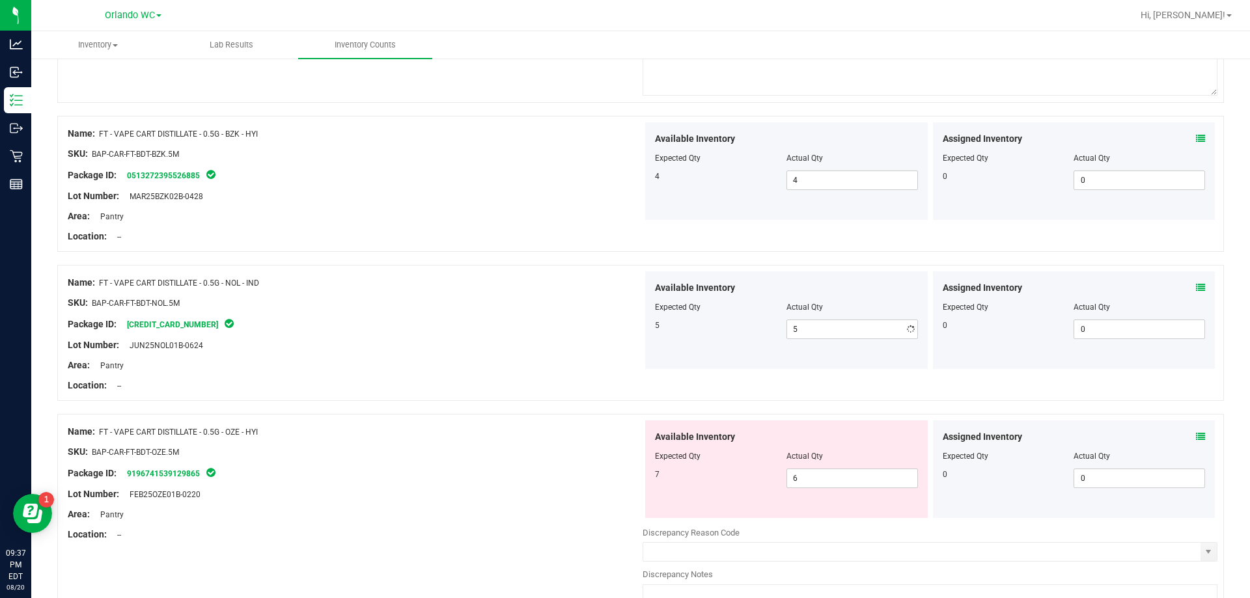
click at [553, 340] on div "Lot Number: JUN25NOL01B-0624" at bounding box center [355, 345] width 575 height 14
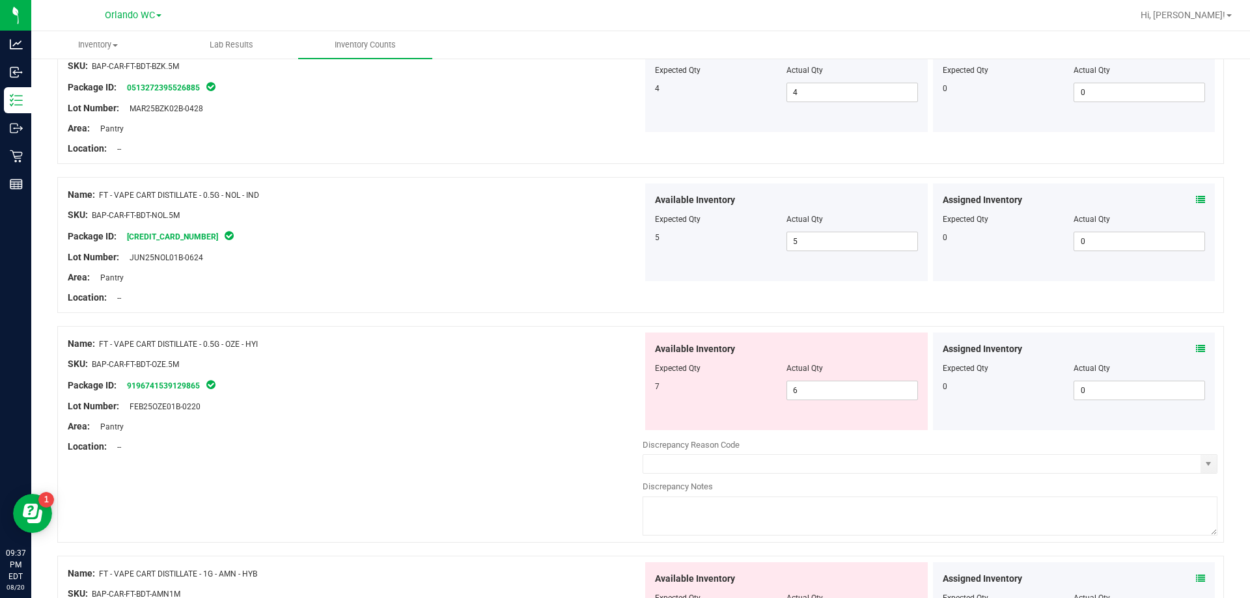
scroll to position [521, 0]
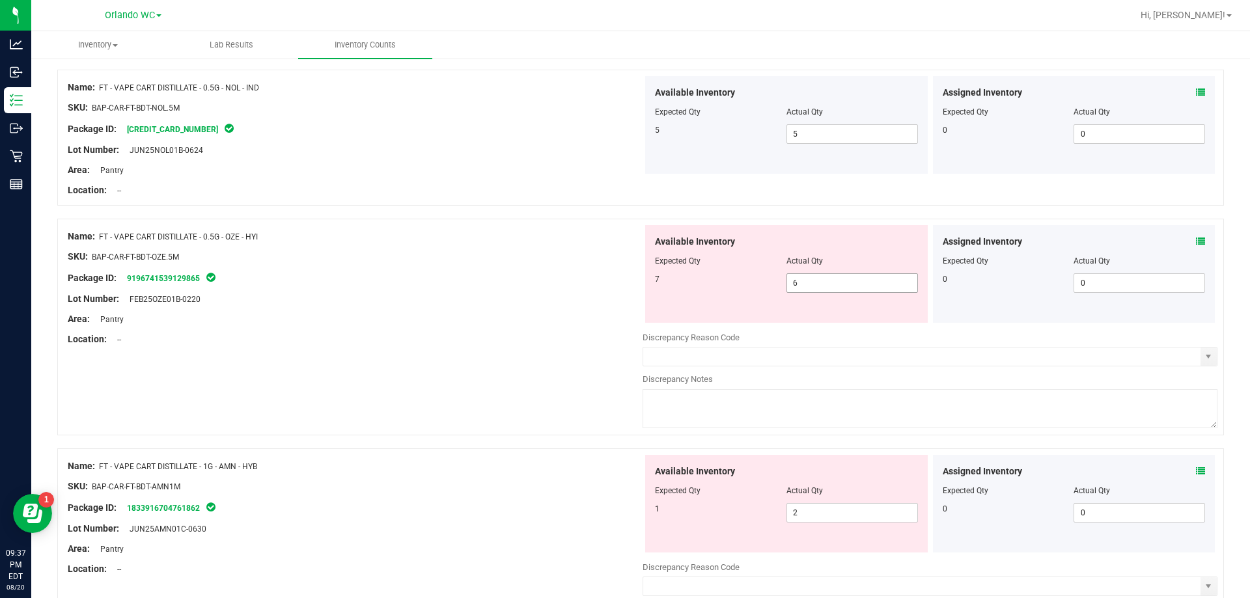
click at [813, 279] on span "6 6" at bounding box center [851, 283] width 131 height 20
click at [813, 279] on input "6" at bounding box center [852, 283] width 130 height 18
type input "7"
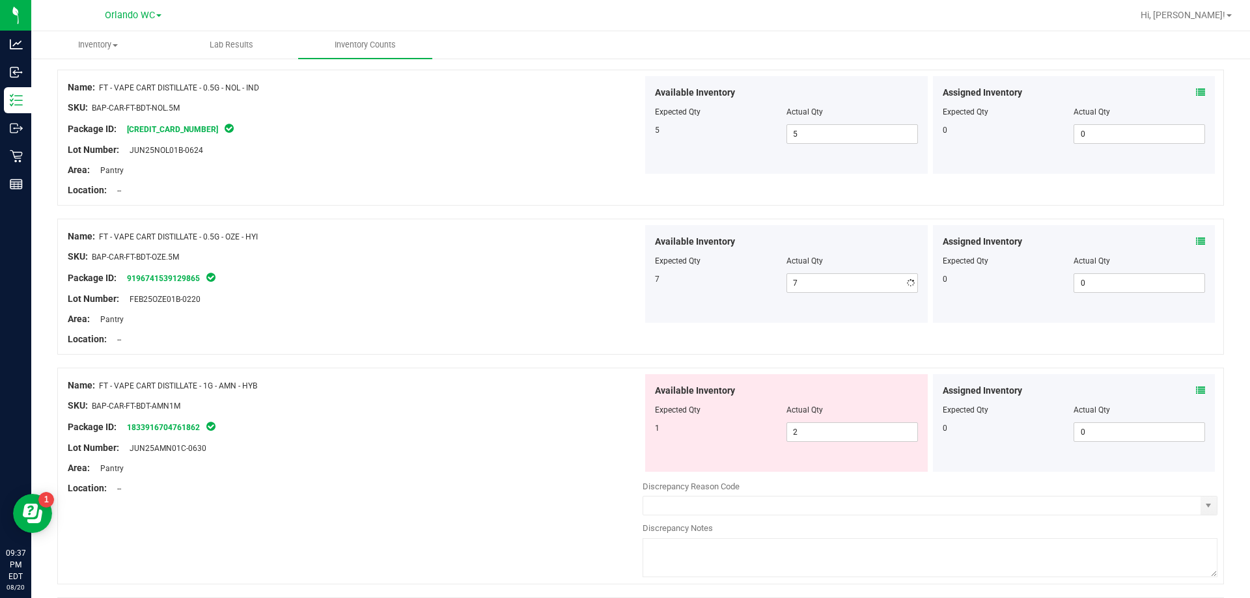
click at [404, 251] on div "SKU: BAP-CAR-FT-BDT-OZE.5M" at bounding box center [355, 257] width 575 height 14
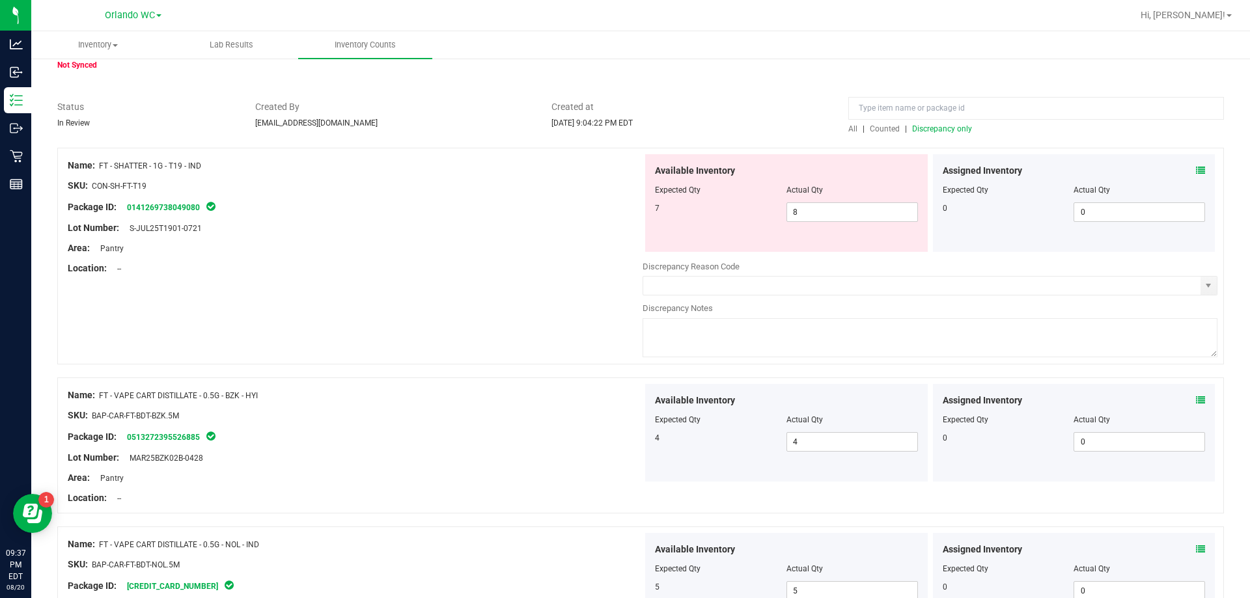
scroll to position [0, 0]
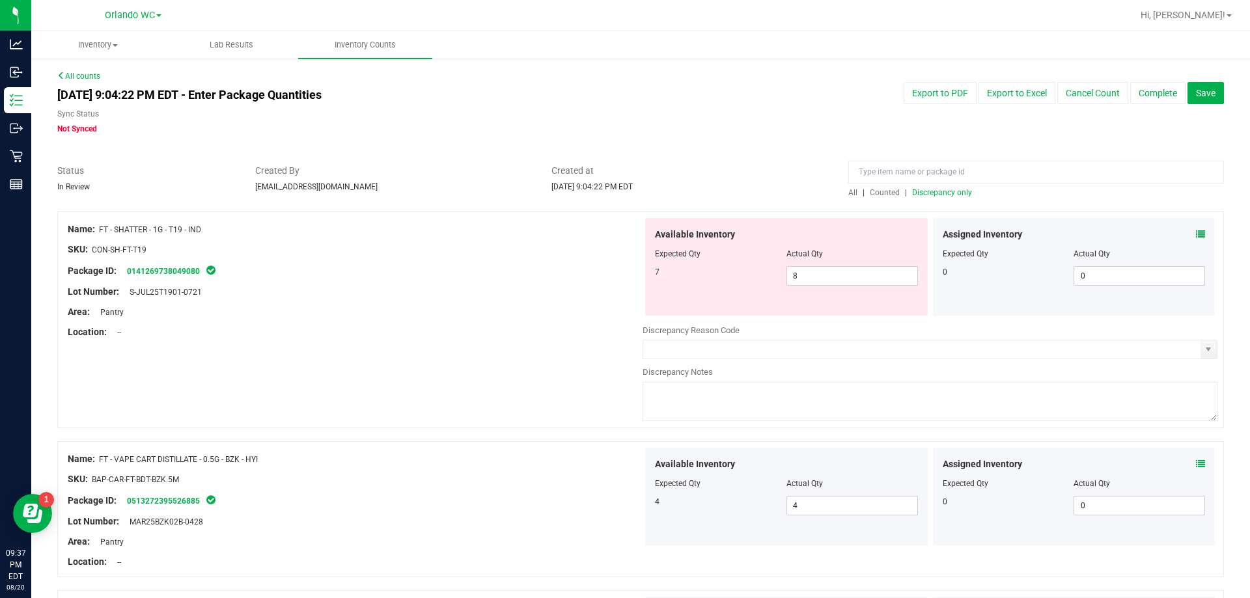
click at [933, 195] on span "Discrepancy only" at bounding box center [942, 192] width 60 height 9
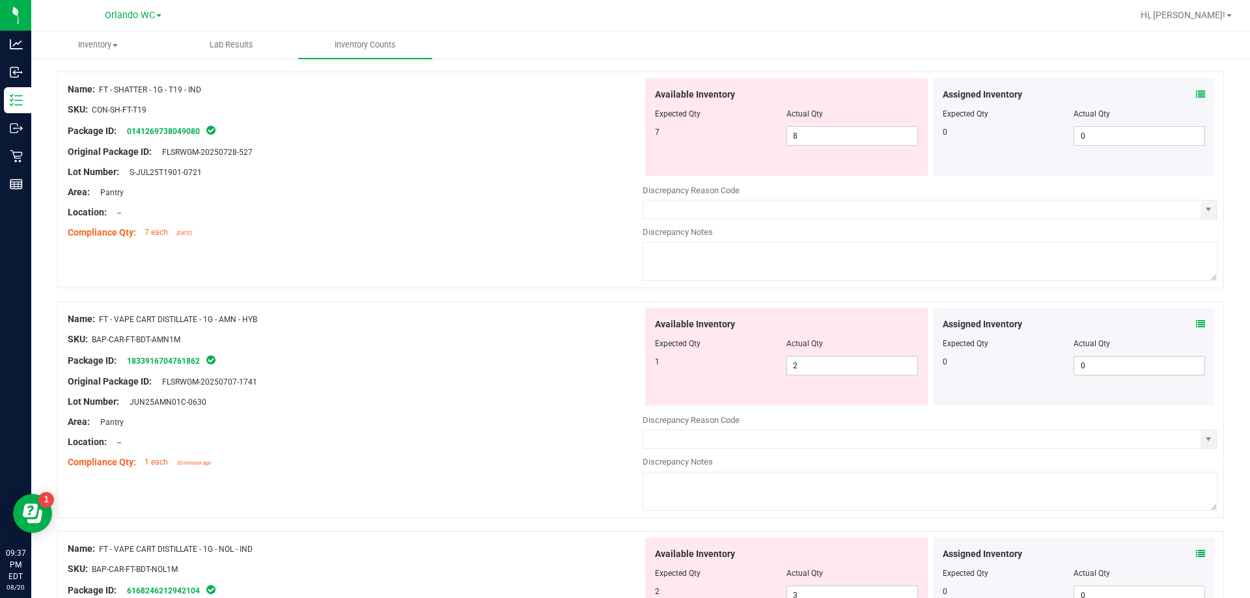
scroll to position [195, 0]
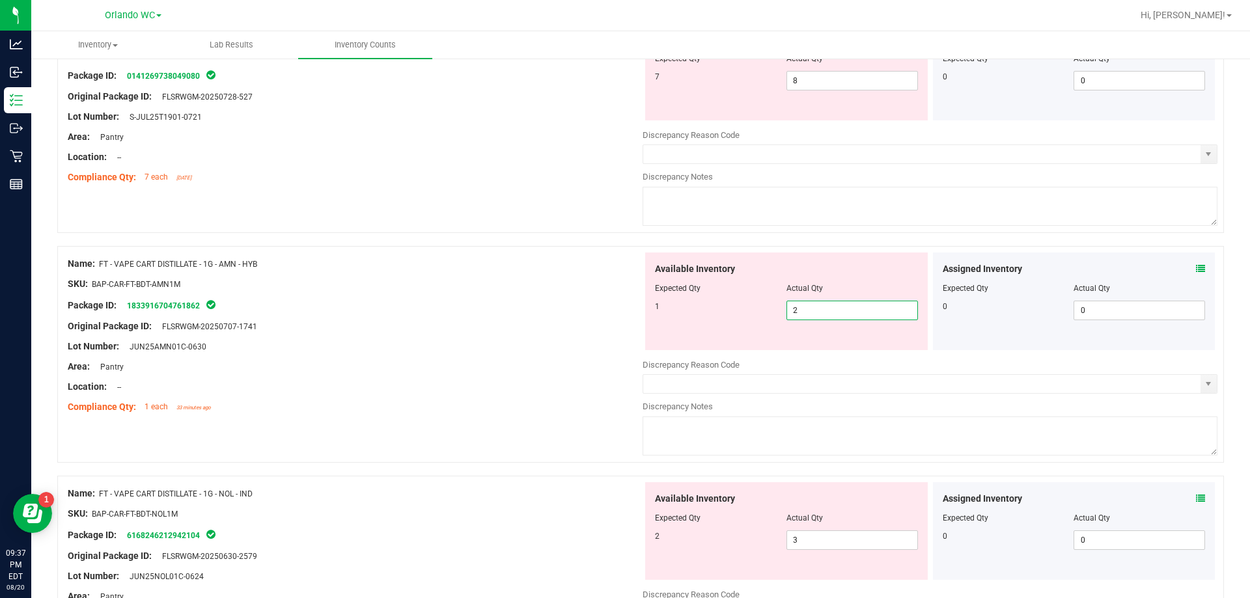
click at [825, 311] on span "2 2" at bounding box center [851, 311] width 131 height 20
click at [825, 311] on input "2" at bounding box center [852, 310] width 130 height 18
type input "1"
click at [549, 305] on div "Package ID: 1833916704761862" at bounding box center [355, 305] width 575 height 16
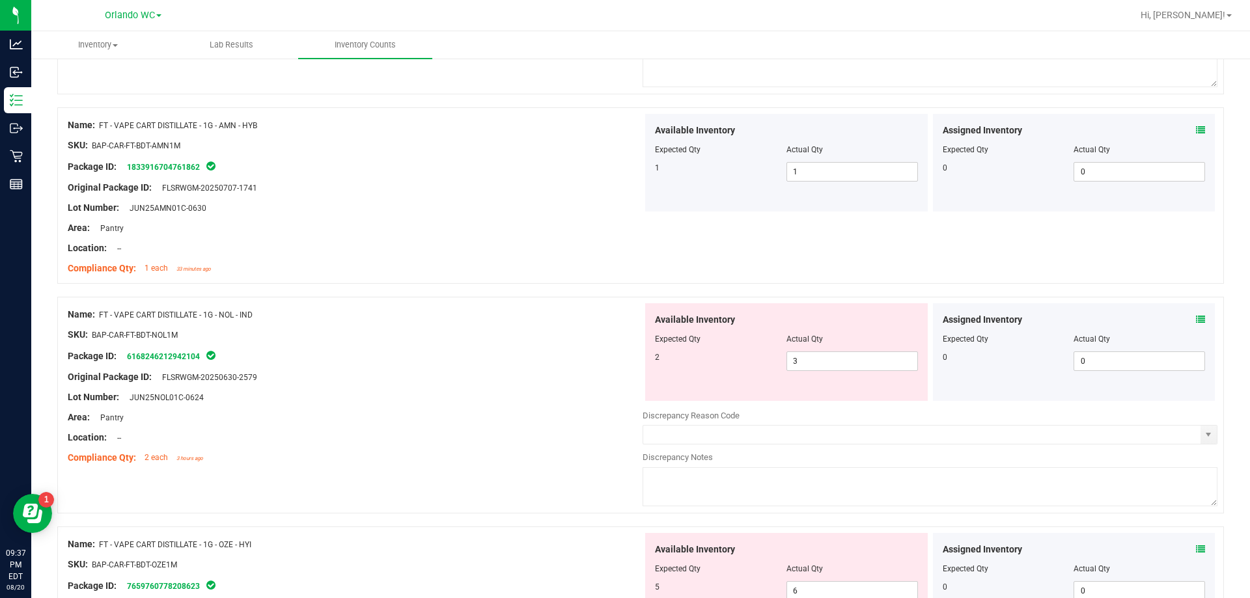
scroll to position [391, 0]
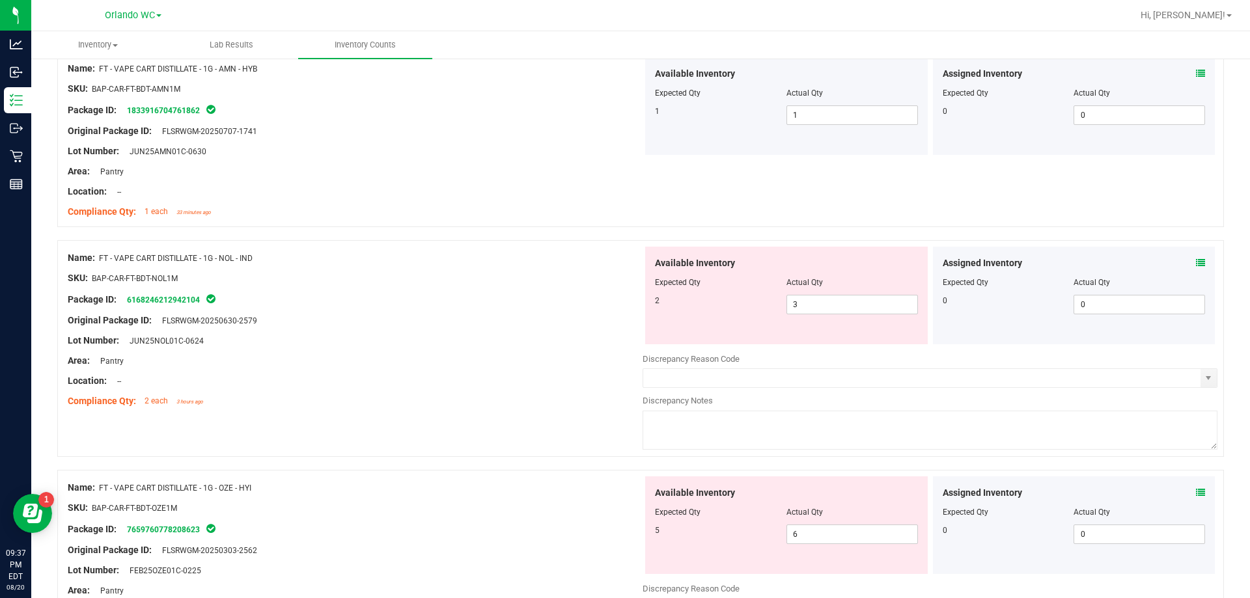
click at [617, 310] on div at bounding box center [355, 310] width 575 height 7
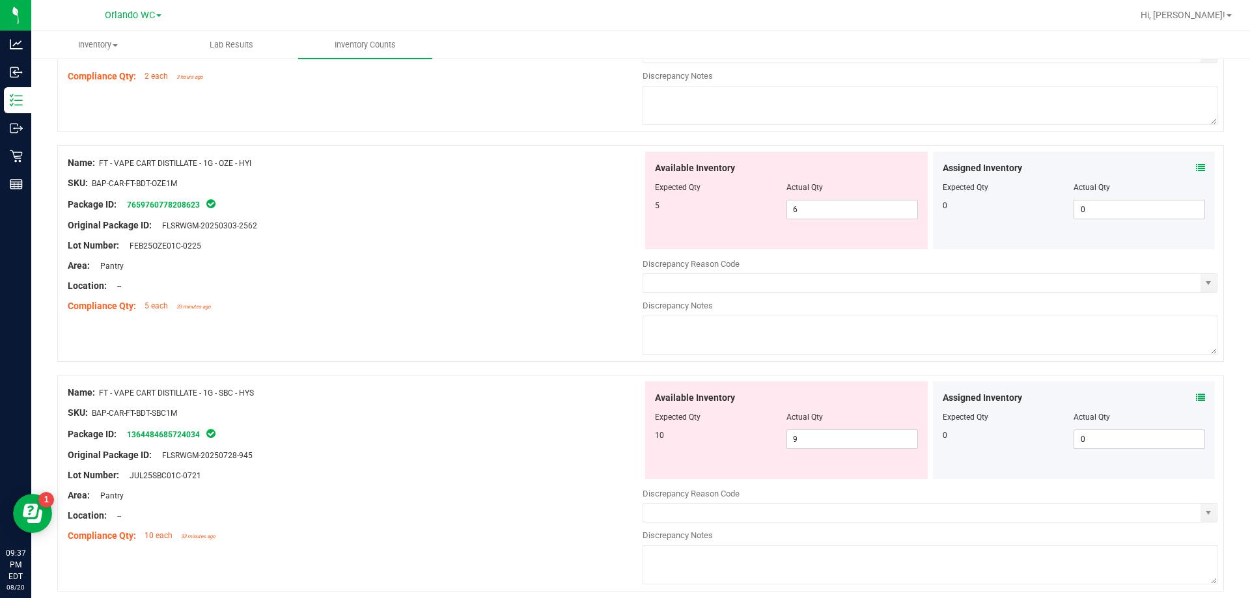
scroll to position [521, 0]
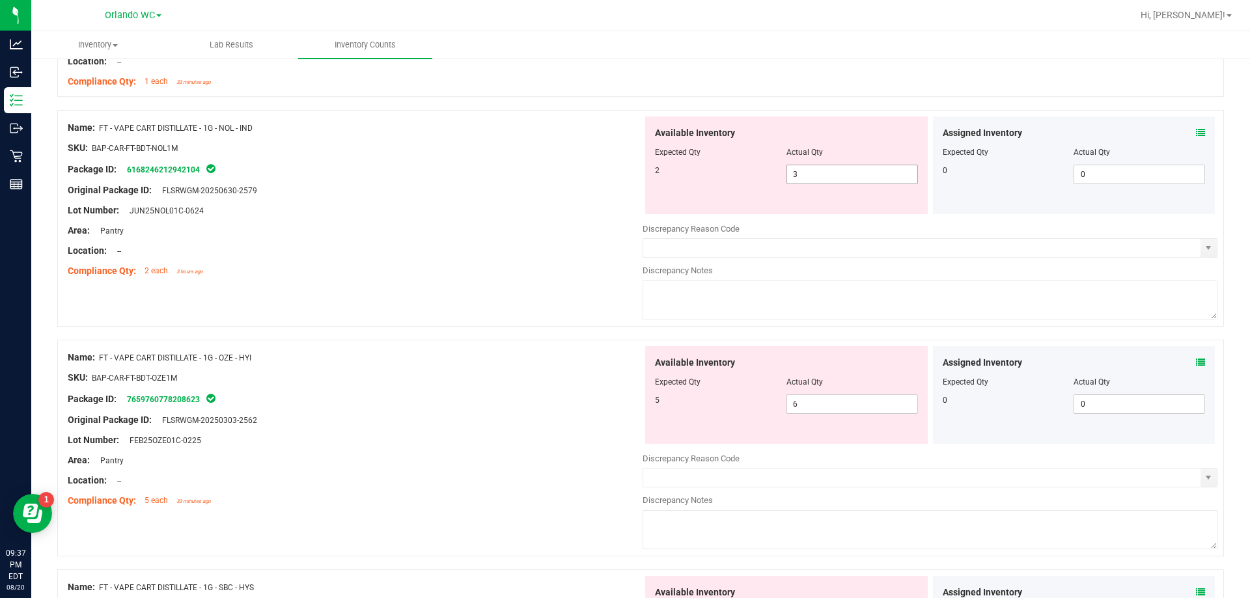
click at [795, 170] on span "3 3" at bounding box center [851, 175] width 131 height 20
click at [0, 0] on input "3" at bounding box center [0, 0] width 0 height 0
type input "2"
click at [522, 181] on div at bounding box center [355, 180] width 575 height 7
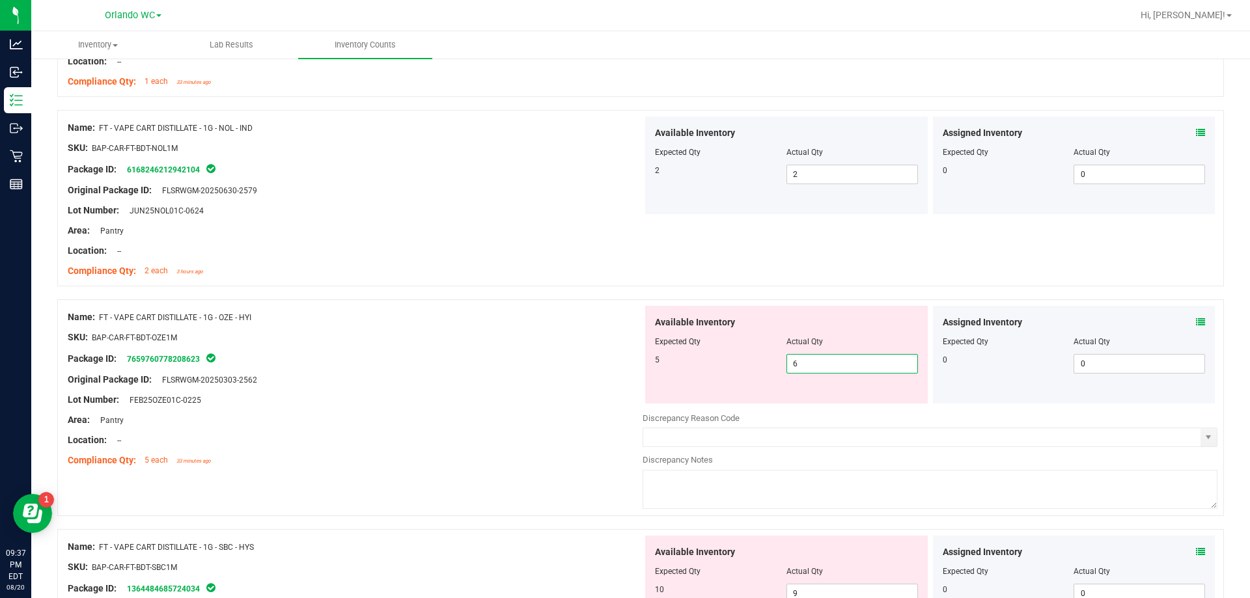
click at [812, 359] on span "6 6" at bounding box center [851, 364] width 131 height 20
click at [812, 359] on input "6" at bounding box center [852, 364] width 130 height 18
type input "5"
click at [614, 364] on div "Package ID: 7659760778208623" at bounding box center [355, 359] width 575 height 16
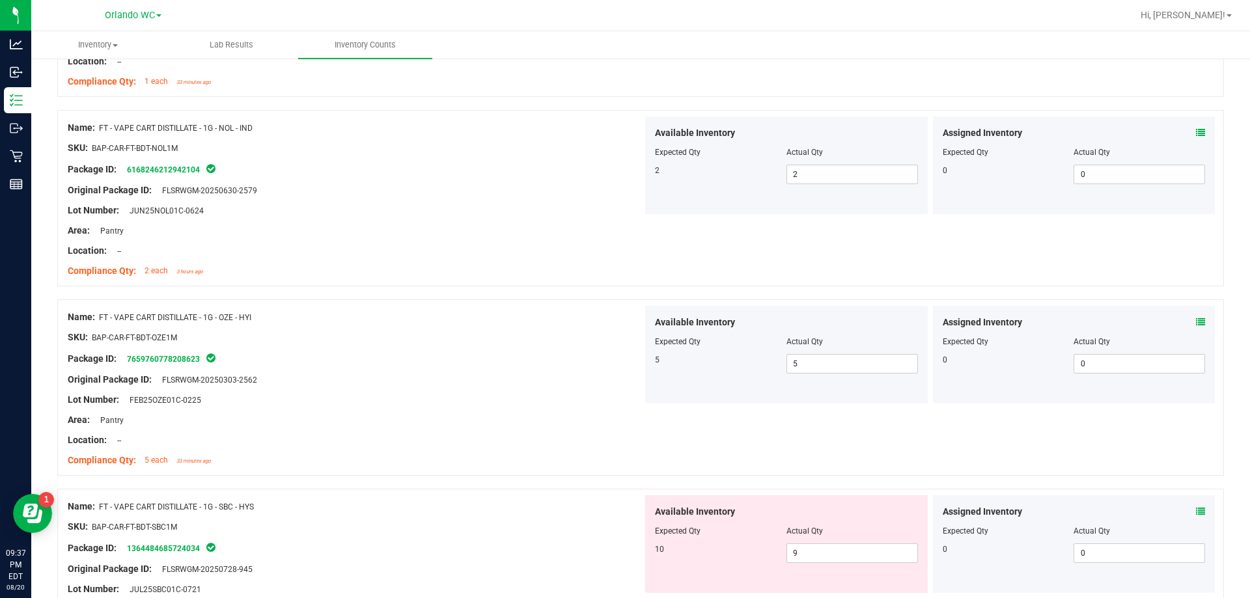
scroll to position [716, 0]
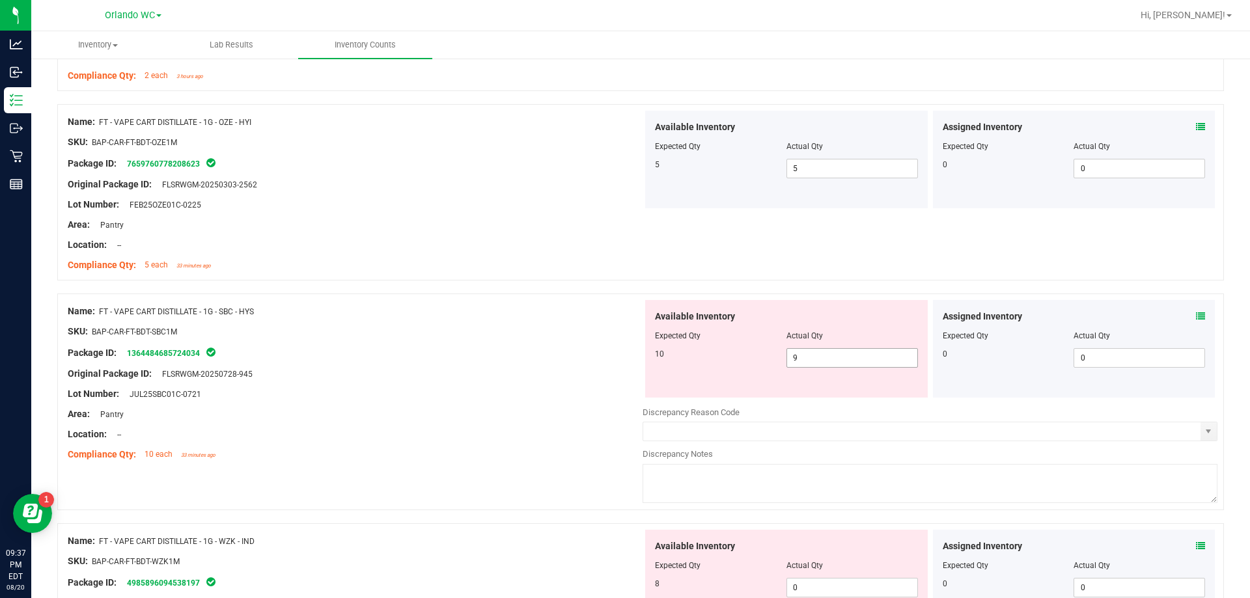
click at [846, 349] on span "9 9" at bounding box center [851, 358] width 131 height 20
click at [846, 349] on input "9" at bounding box center [852, 358] width 130 height 18
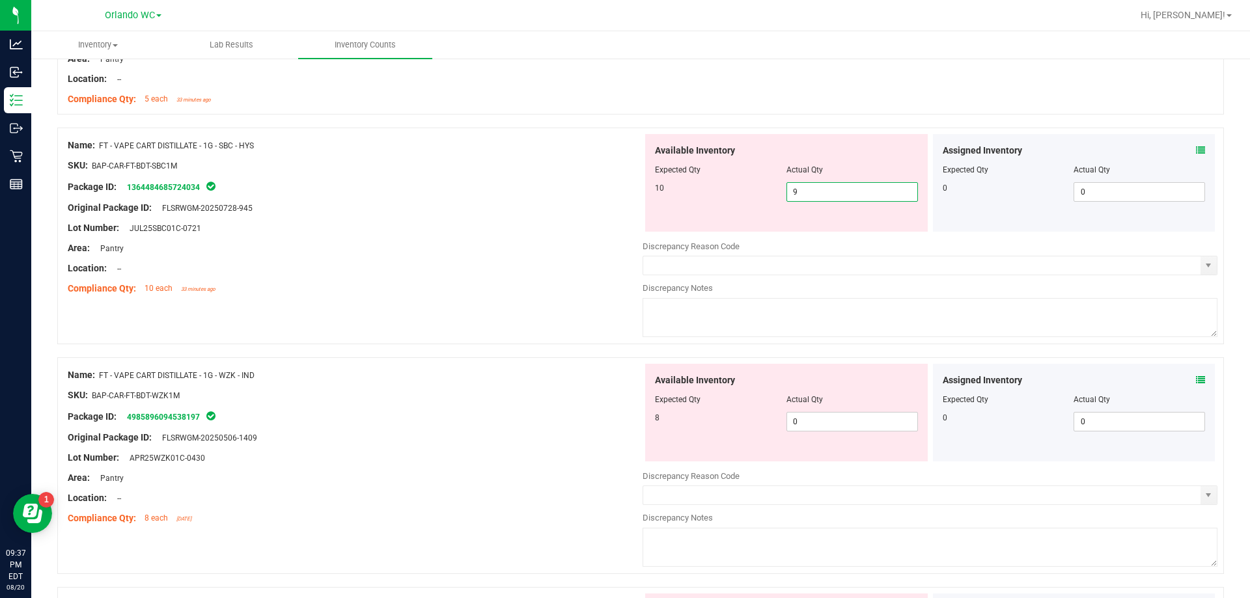
scroll to position [911, 0]
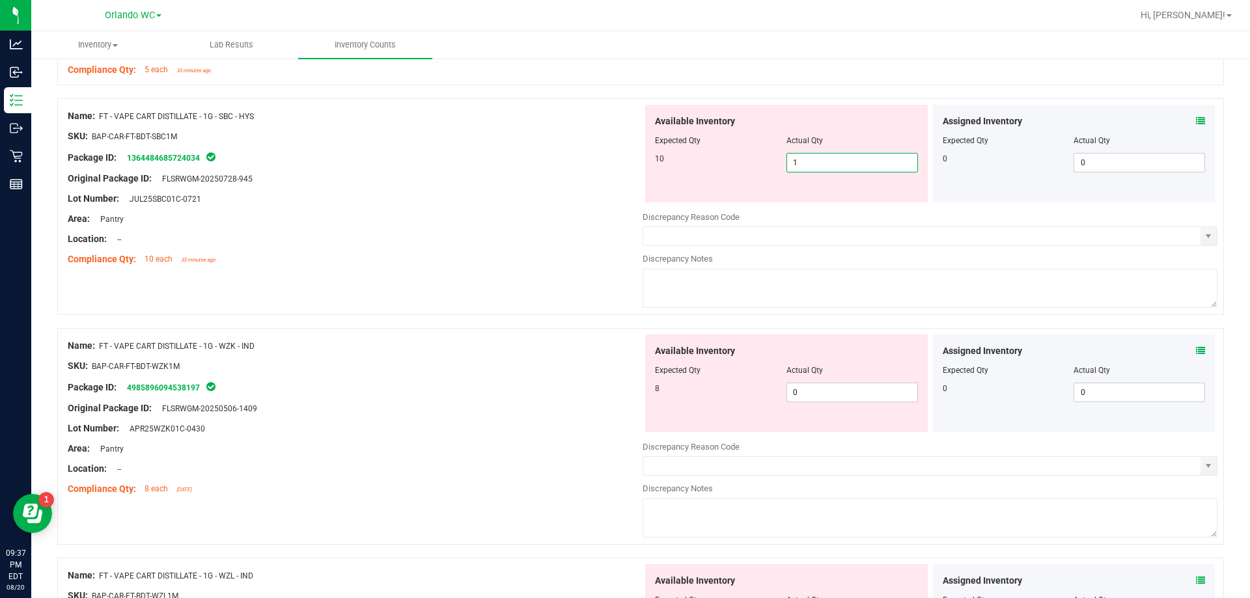
type input "10"
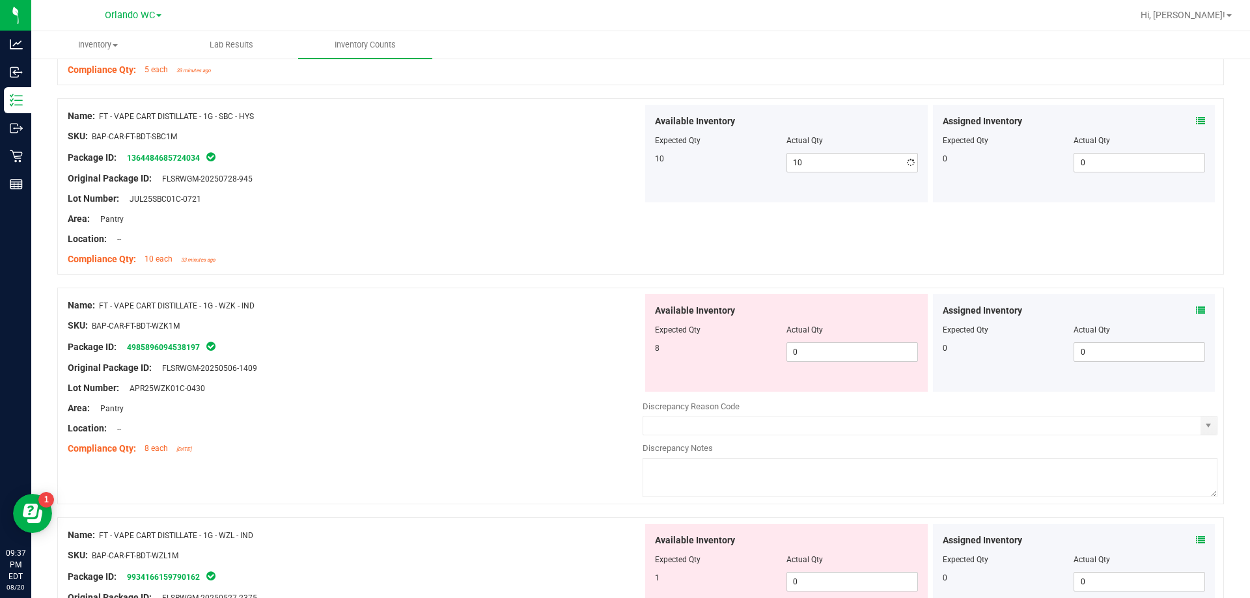
click at [534, 212] on div "Area: Pantry" at bounding box center [355, 219] width 575 height 14
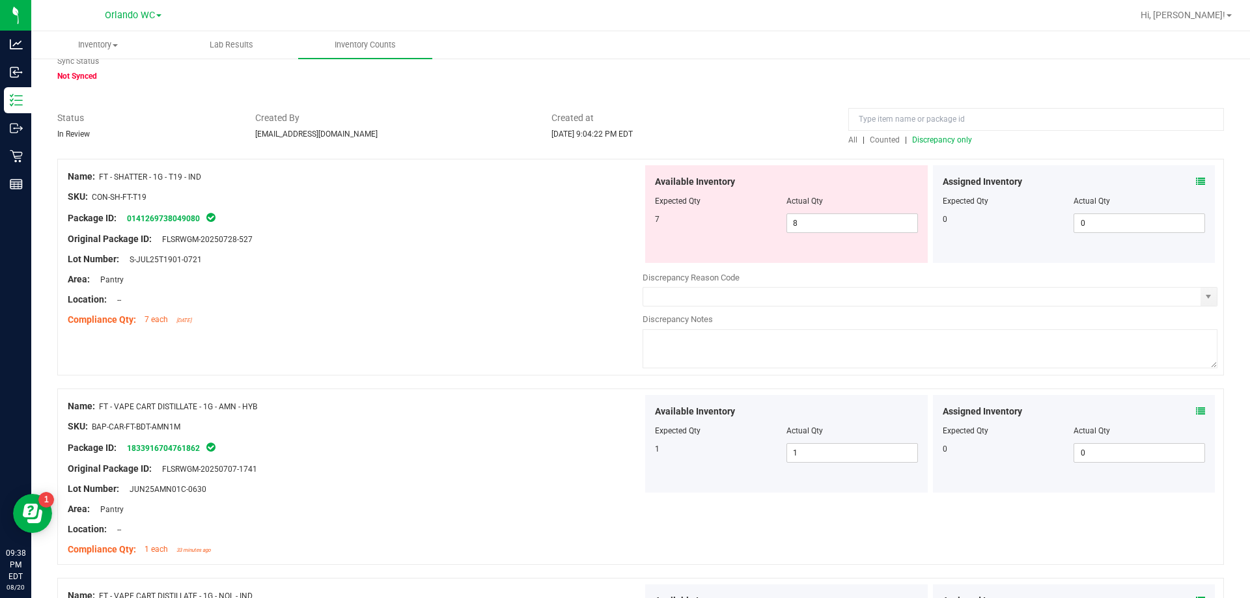
scroll to position [0, 0]
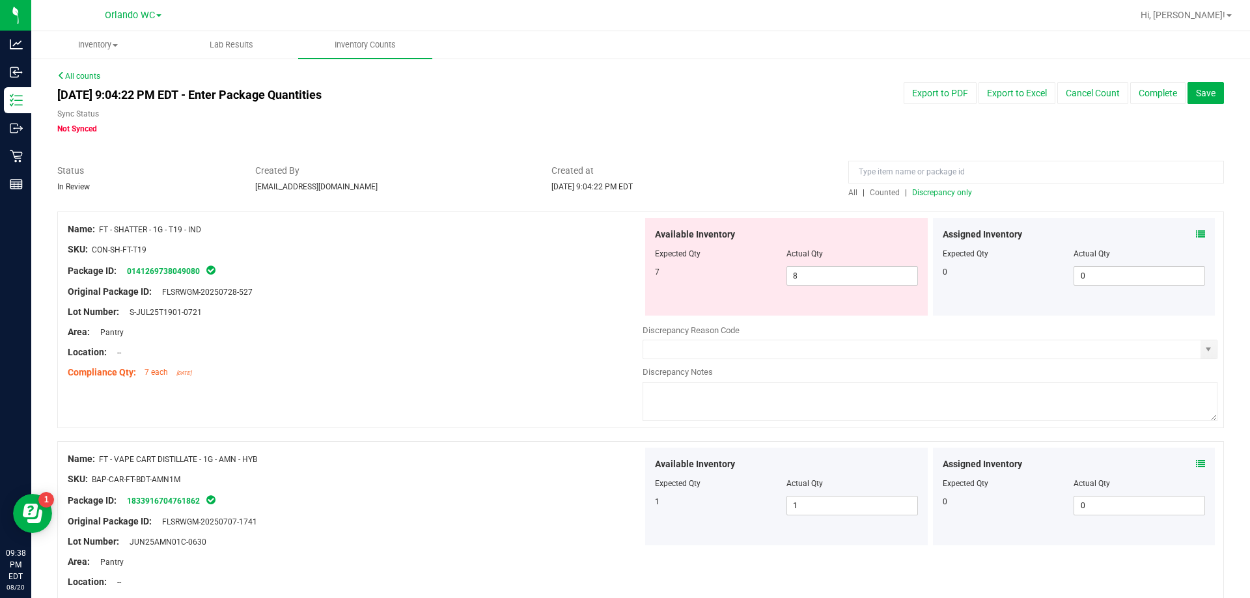
click at [933, 184] on div at bounding box center [1036, 175] width 376 height 23
click at [934, 192] on span "Discrepancy only" at bounding box center [942, 192] width 60 height 9
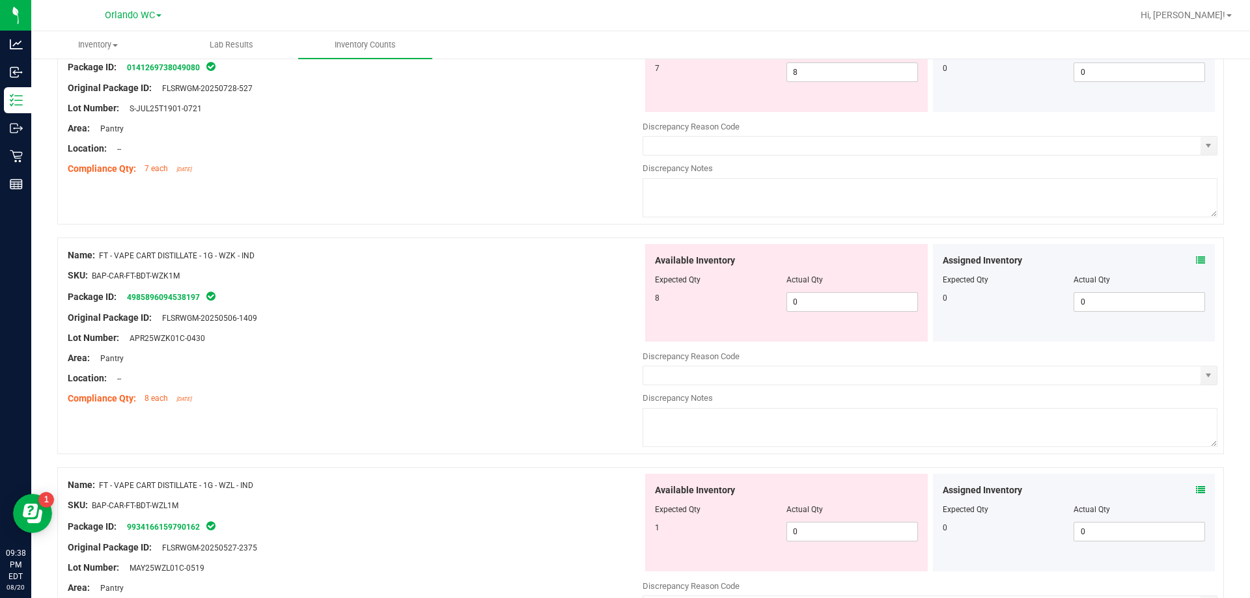
scroll to position [260, 0]
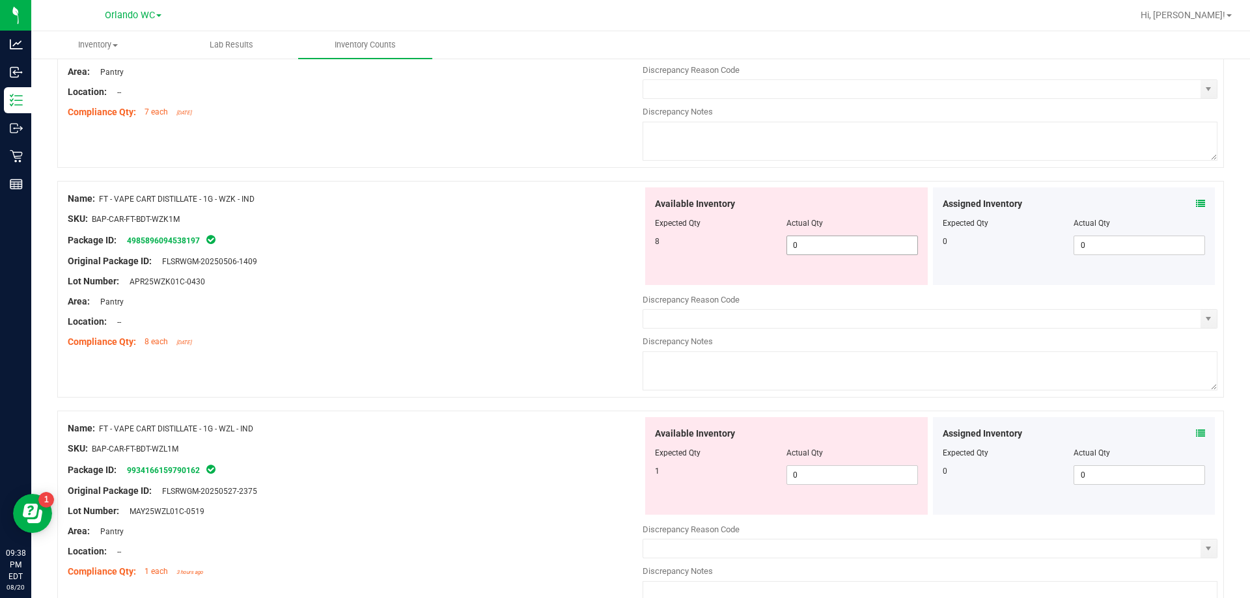
click at [816, 240] on span "0 0" at bounding box center [851, 246] width 131 height 20
type input "08"
type input "8"
click at [322, 309] on div at bounding box center [355, 312] width 575 height 7
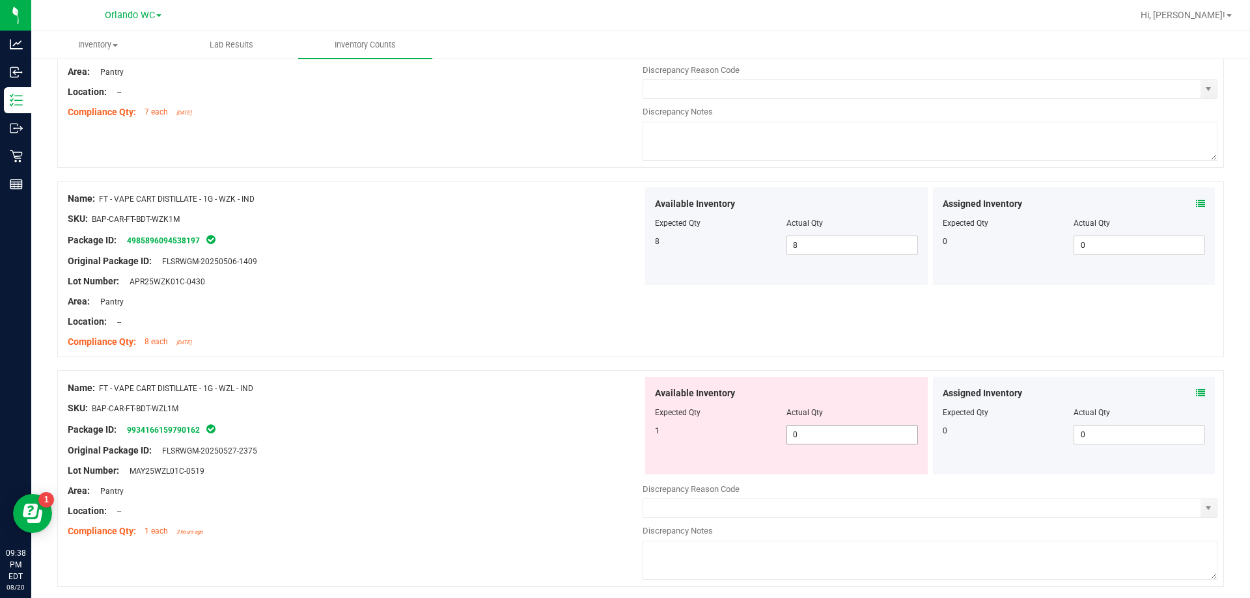
click at [823, 433] on span "0 0" at bounding box center [851, 435] width 131 height 20
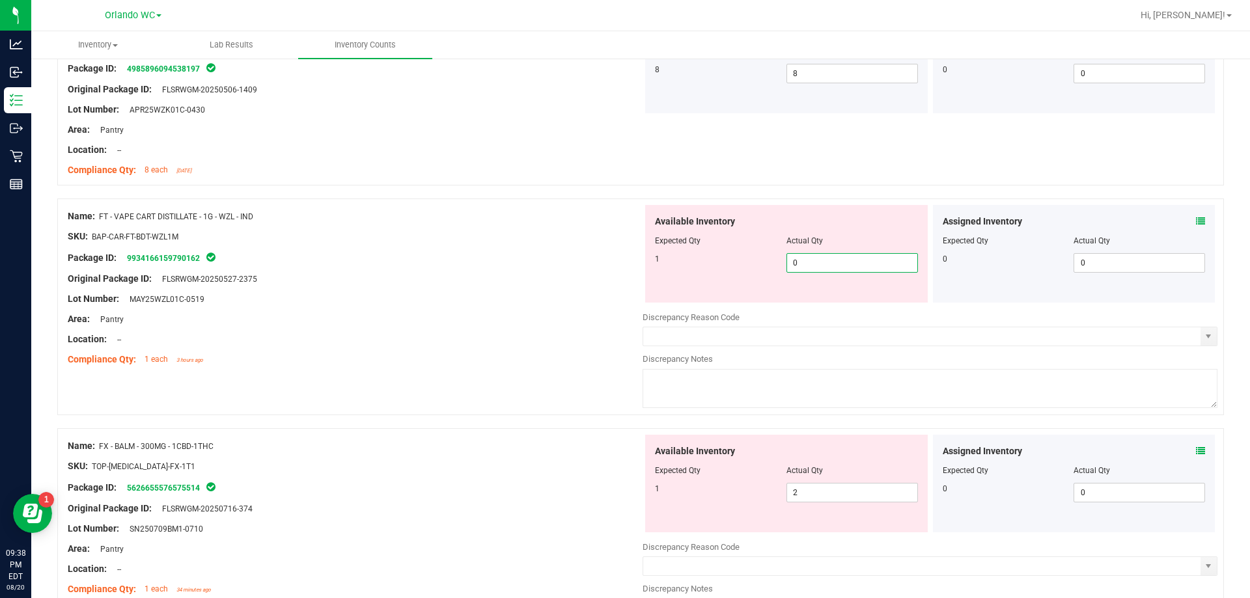
scroll to position [456, 0]
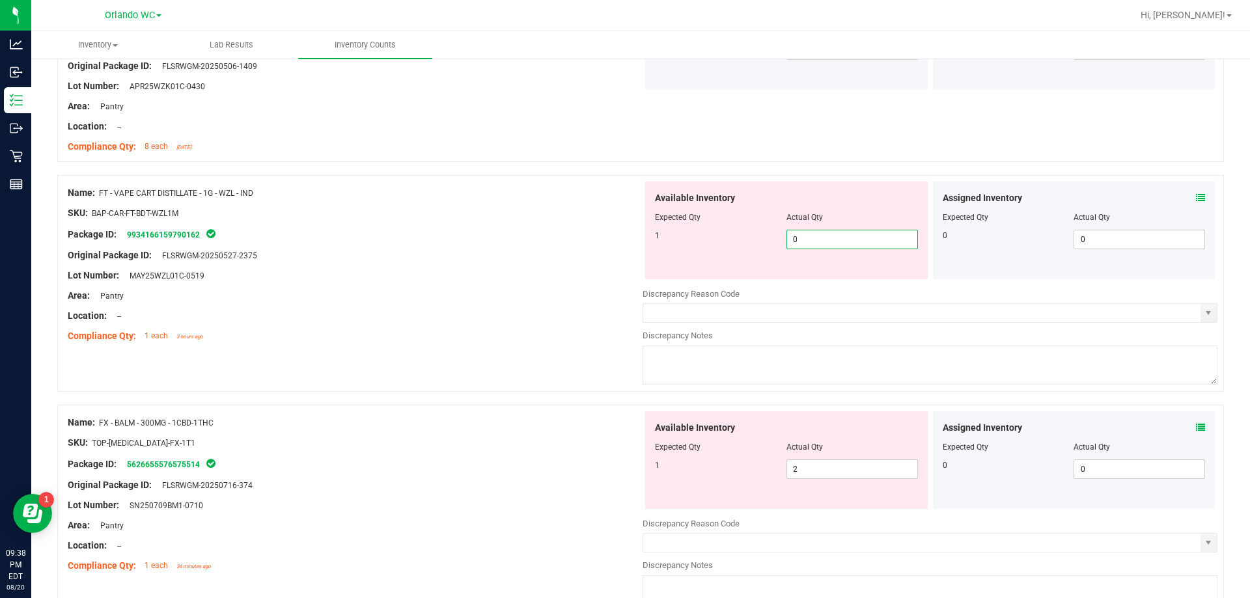
type input "01"
type input "1"
click at [420, 256] on div "Original Package ID: FLSRWGM-20250527-2375" at bounding box center [355, 256] width 575 height 14
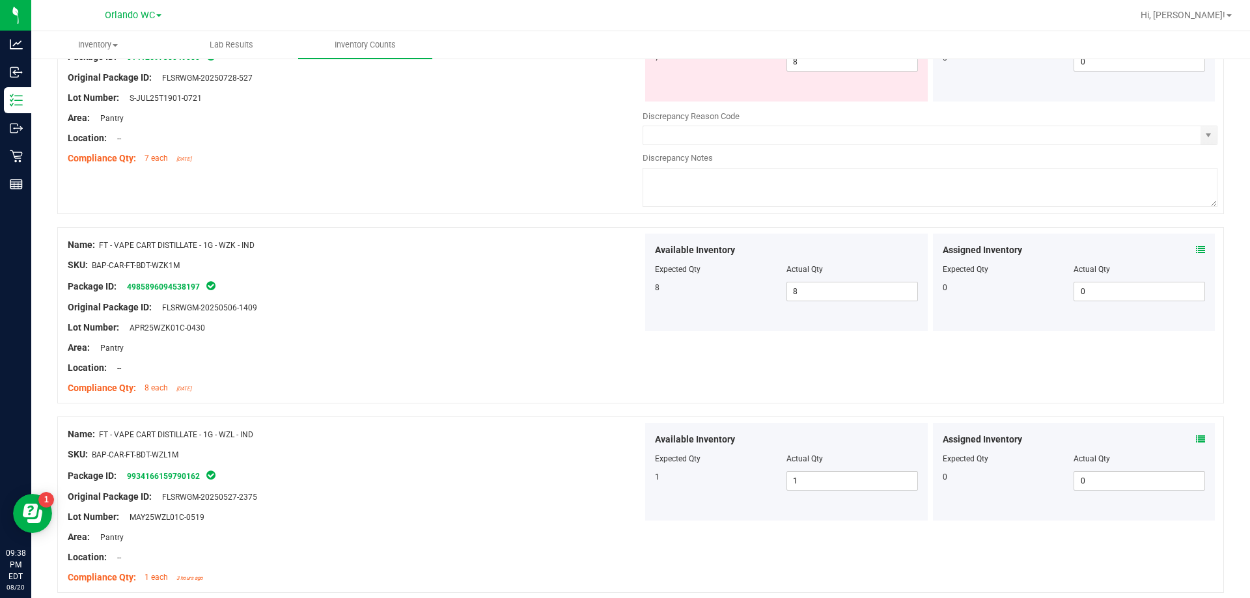
scroll to position [0, 0]
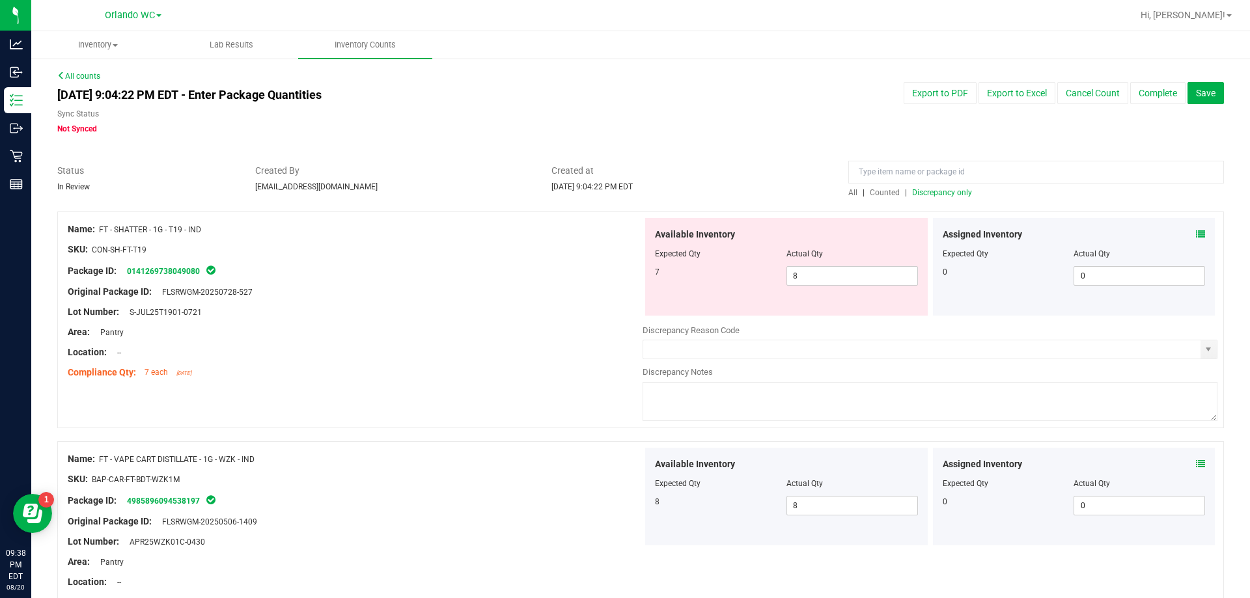
click at [932, 194] on span "Discrepancy only" at bounding box center [942, 192] width 60 height 9
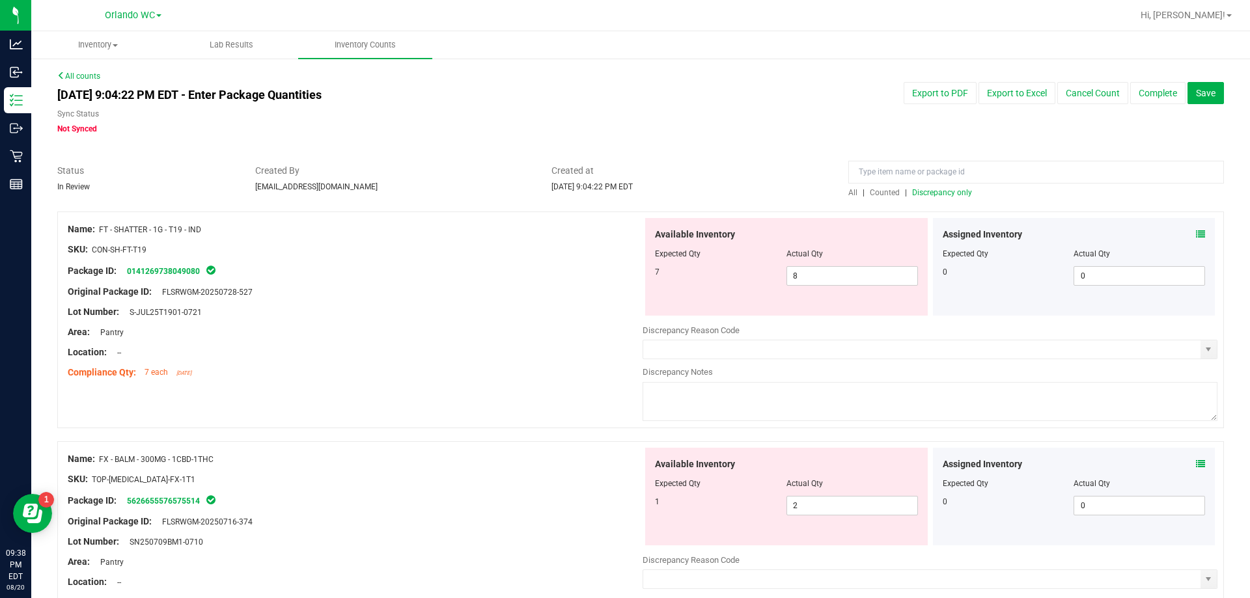
click at [497, 314] on div "Lot Number: S-JUL25T1901-0721" at bounding box center [355, 312] width 575 height 14
click at [855, 279] on span "8 8" at bounding box center [851, 276] width 131 height 20
click at [0, 0] on input "8" at bounding box center [0, 0] width 0 height 0
type input "7"
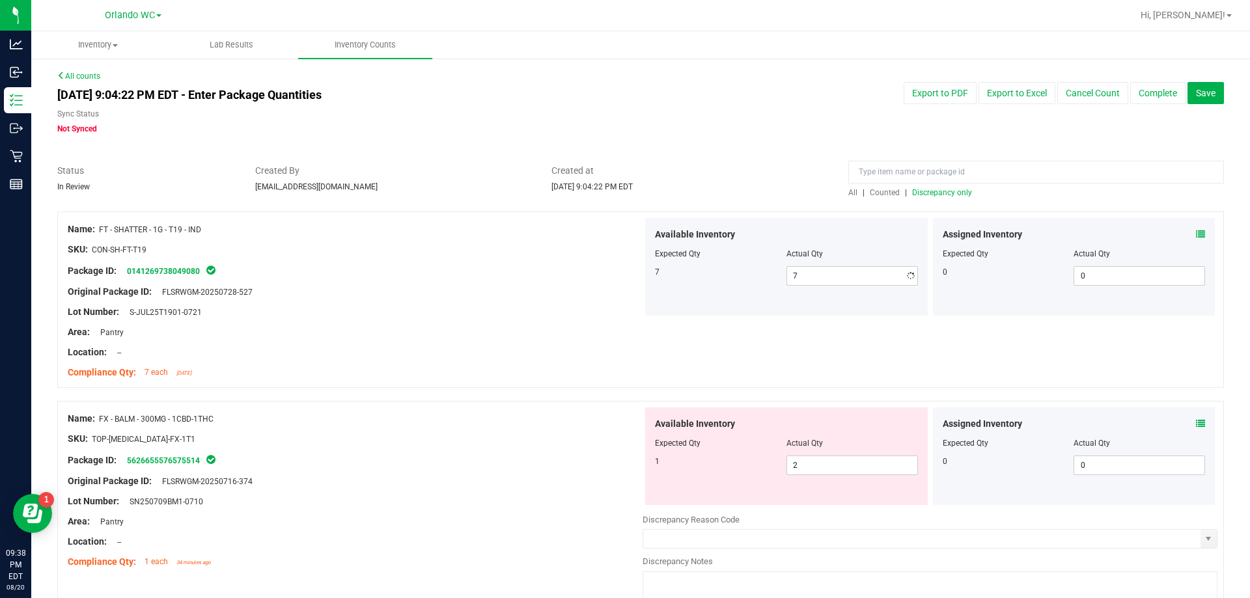
click at [542, 273] on div "Package ID: 0141269738049080" at bounding box center [355, 271] width 575 height 16
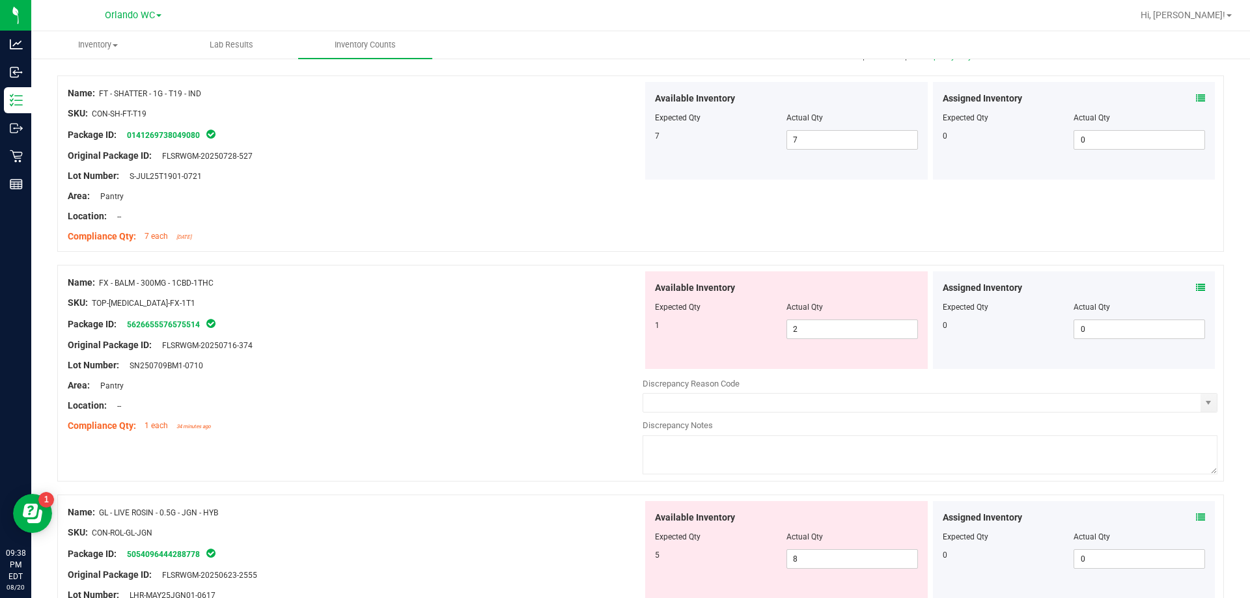
scroll to position [195, 0]
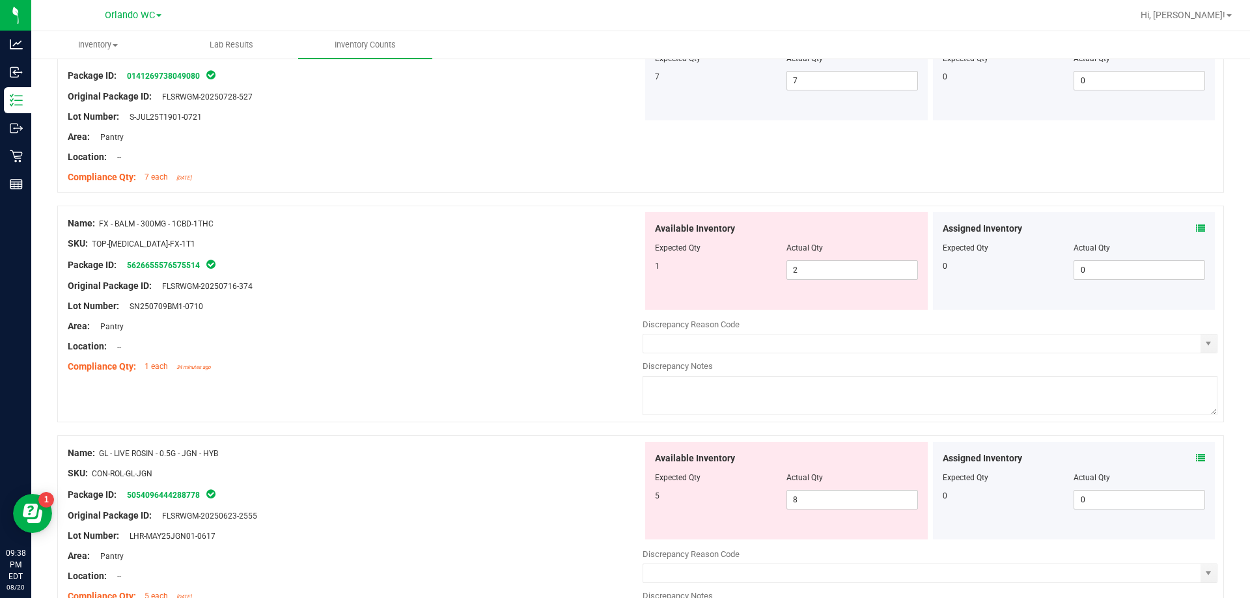
drag, startPoint x: 525, startPoint y: 263, endPoint x: 814, endPoint y: 157, distance: 308.5
click at [525, 262] on div "Package ID: 5626655576575514" at bounding box center [355, 265] width 575 height 16
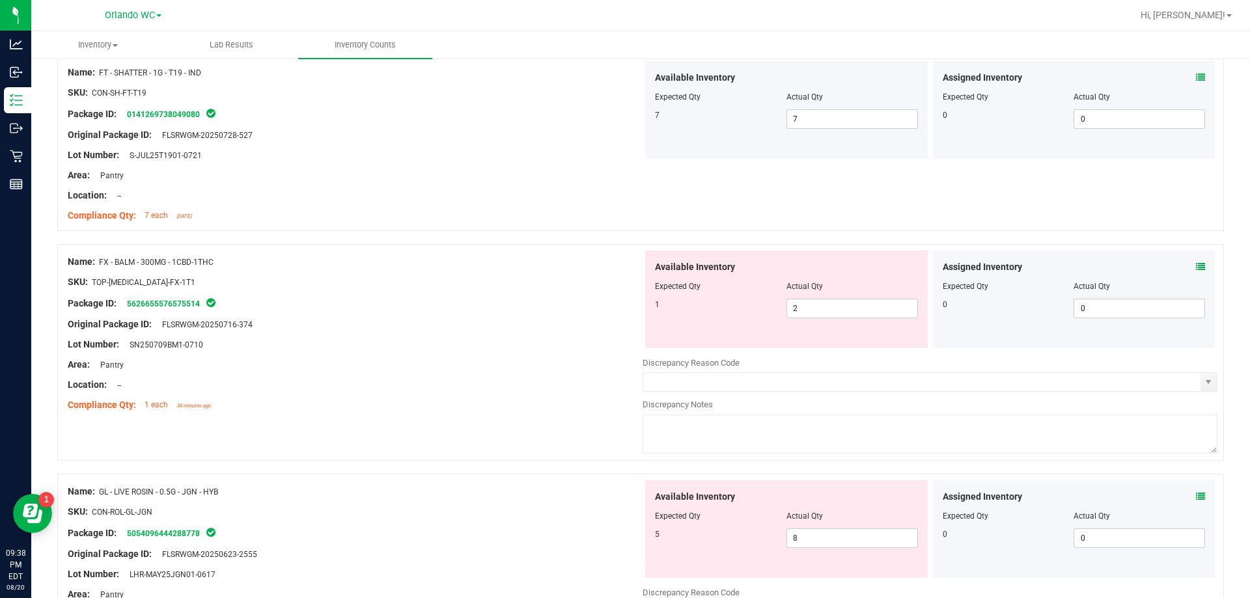
scroll to position [0, 0]
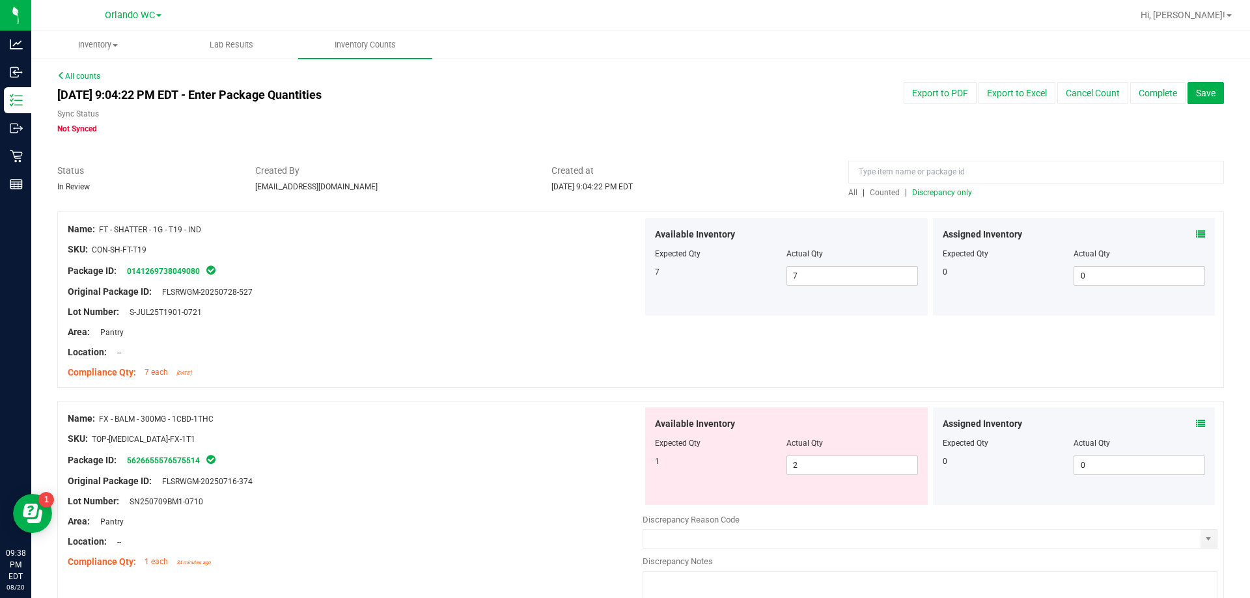
click at [933, 200] on div at bounding box center [640, 205] width 1166 height 13
click at [929, 193] on span "Discrepancy only" at bounding box center [942, 192] width 60 height 9
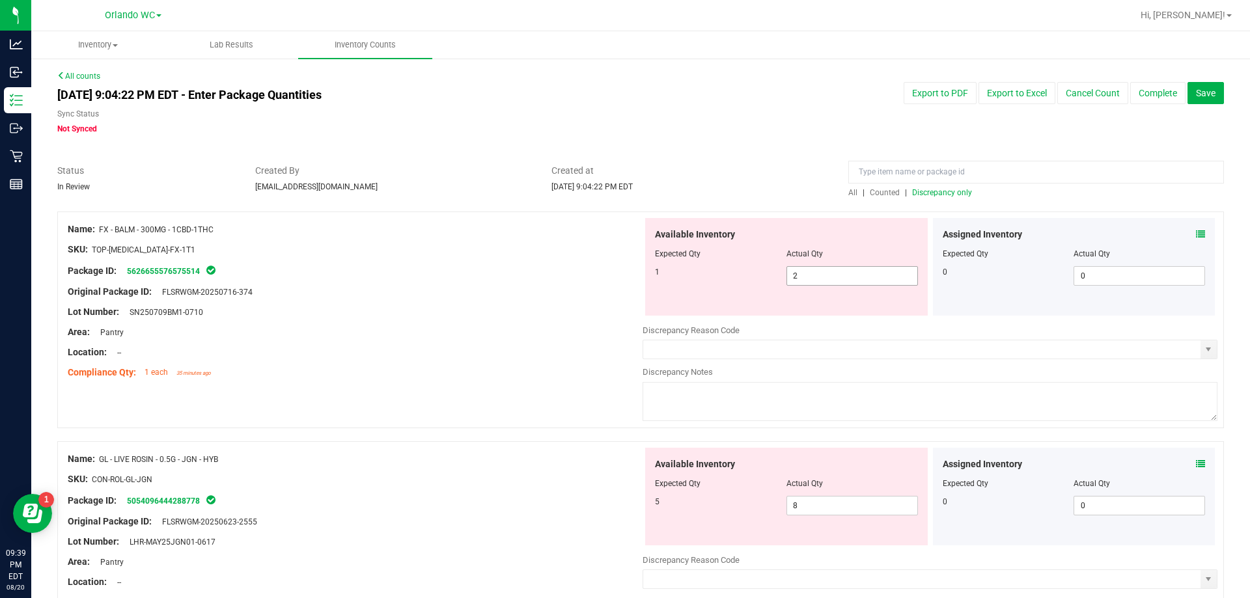
click at [831, 267] on span "2 2" at bounding box center [851, 276] width 131 height 20
click at [831, 267] on input "2" at bounding box center [852, 276] width 130 height 18
type input "1"
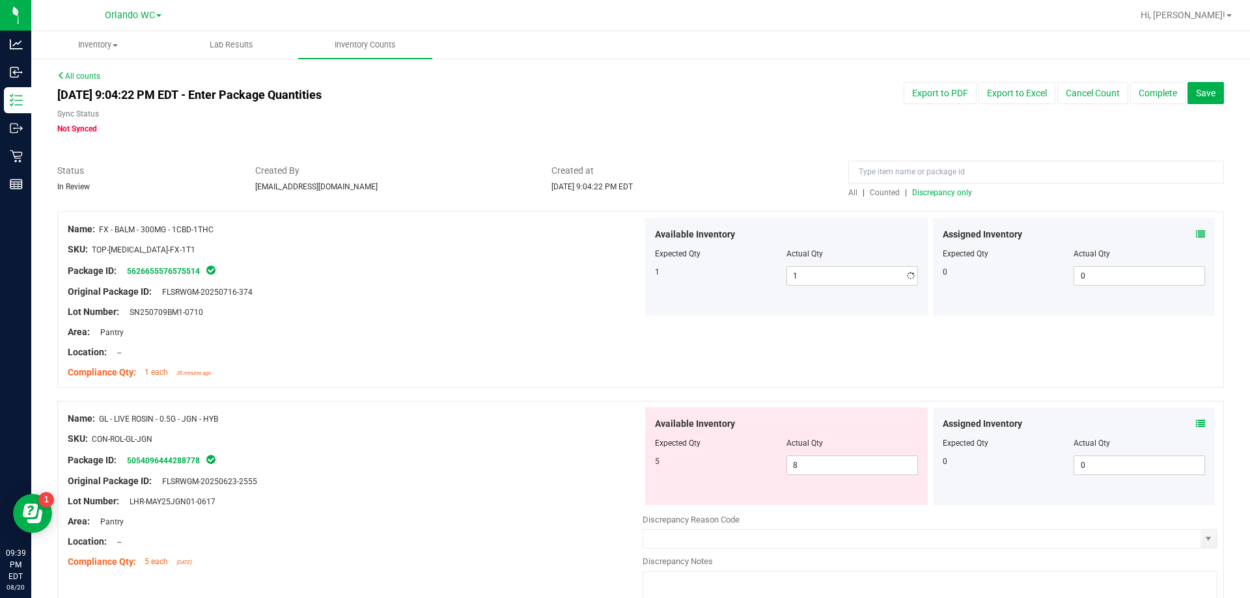
click at [635, 257] on div at bounding box center [355, 259] width 575 height 7
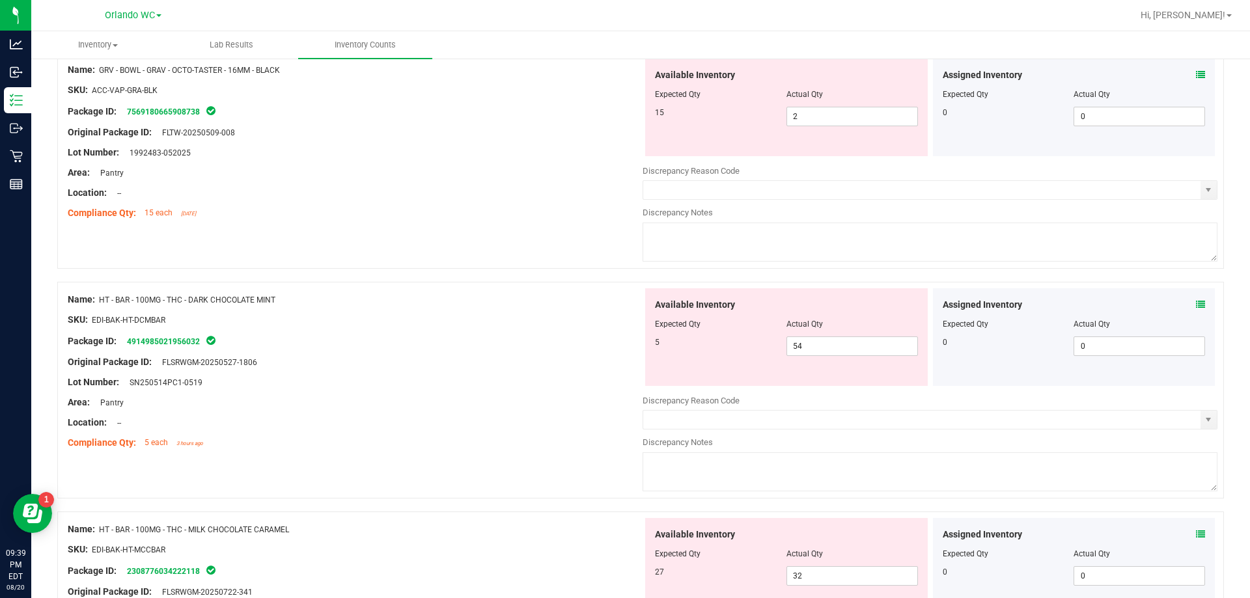
scroll to position [58, 0]
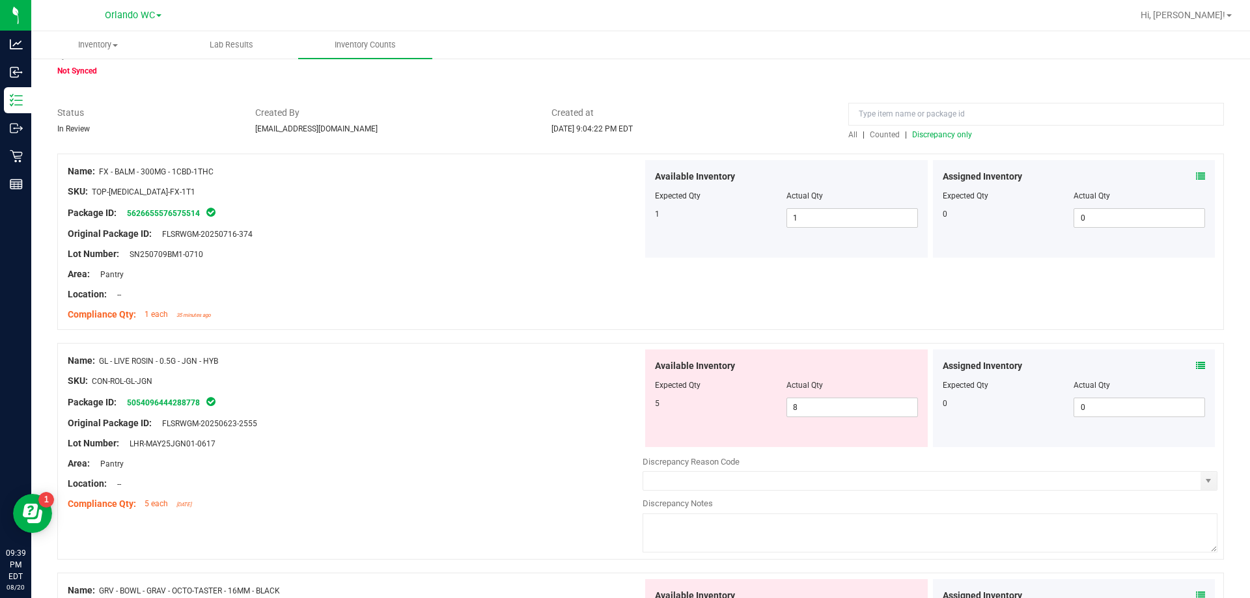
click at [949, 132] on span "Discrepancy only" at bounding box center [942, 134] width 60 height 9
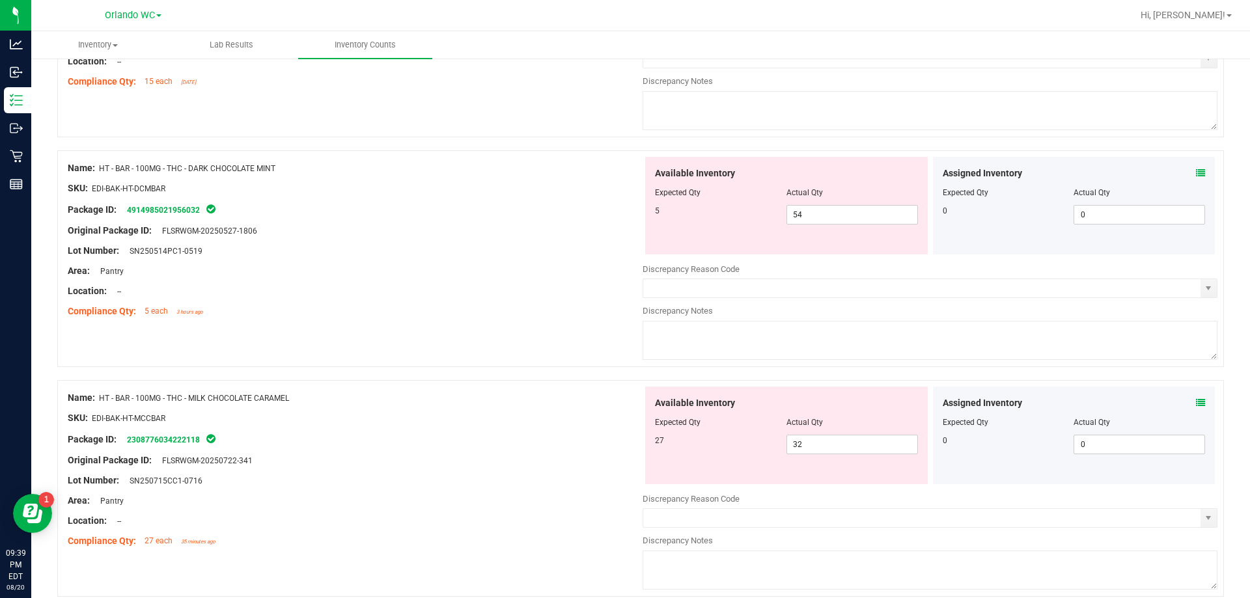
scroll to position [586, 0]
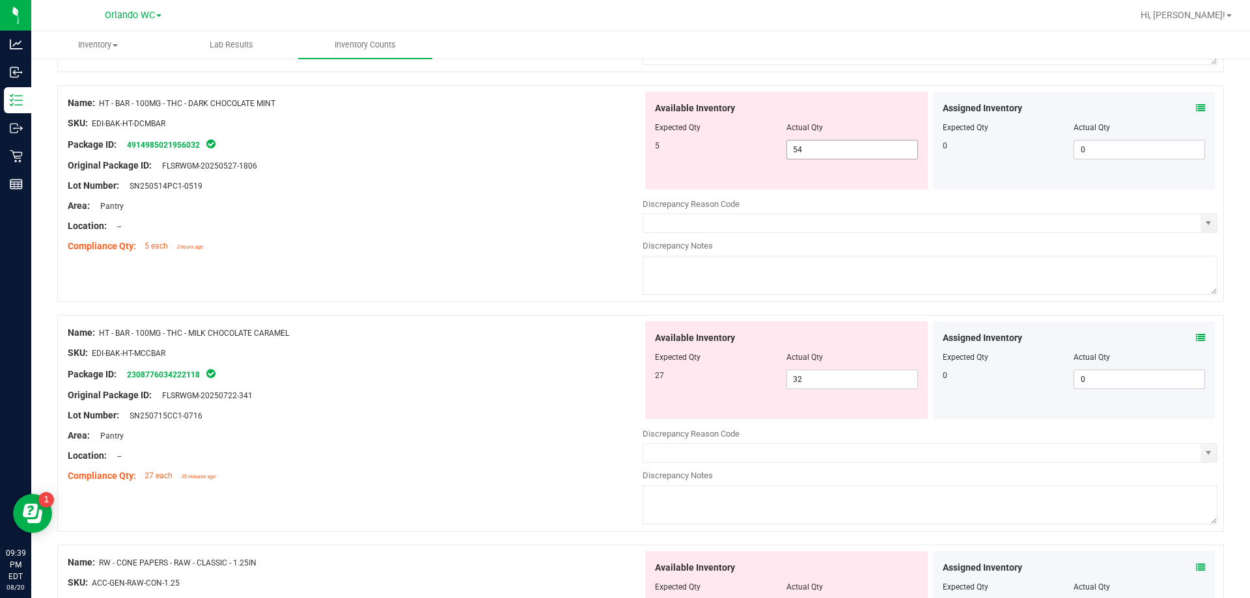
click at [849, 148] on span "54 54" at bounding box center [851, 150] width 131 height 20
type input "5"
click at [459, 447] on div "Name: HT - BAR - 100MG - THC - MILK CHOCOLATE CARAMEL SKU: EDI-BAK-HT-MCCBAR Pa…" at bounding box center [640, 423] width 1166 height 217
type input "5"
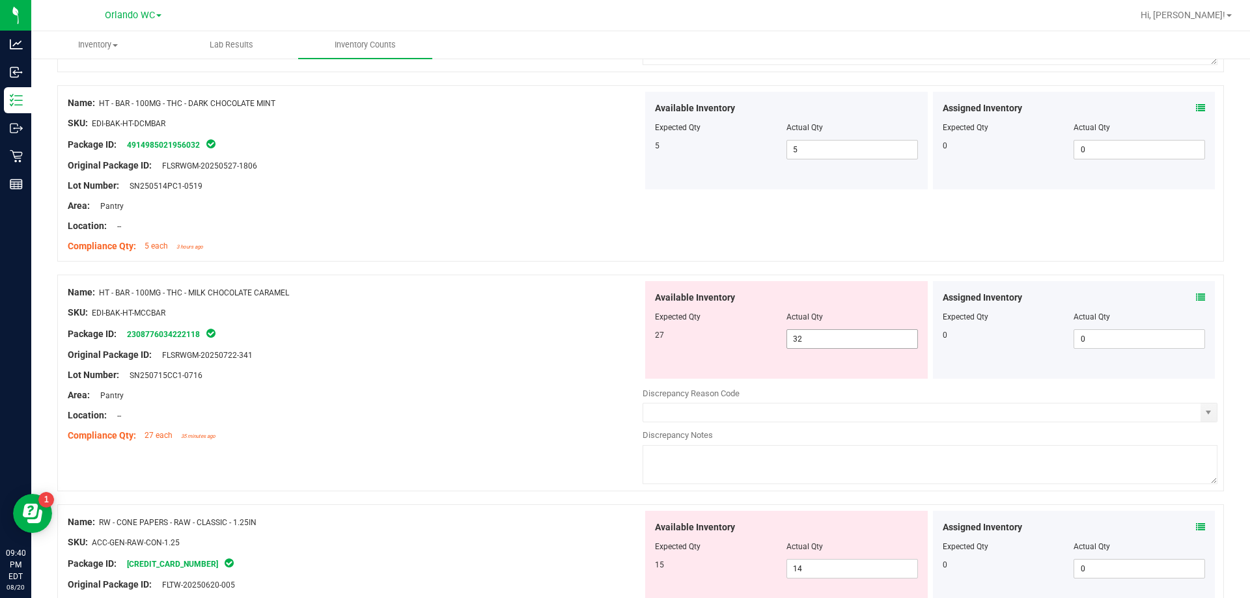
click at [840, 337] on input "32" at bounding box center [852, 339] width 130 height 18
type input "3"
type input "27"
click at [456, 480] on div "Name: GL - LIVE ROSIN - 0.5G - JGN - HYB SKU: CON-ROL-GL-JGN Package ID: 505409…" at bounding box center [640, 532] width 1166 height 1813
type input "27"
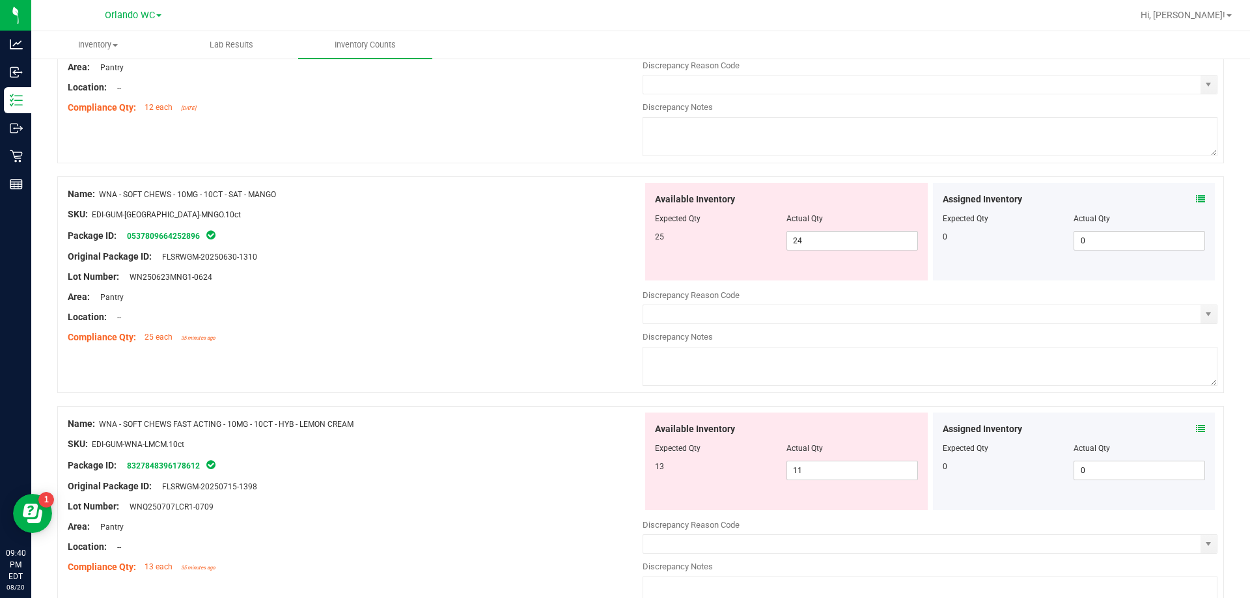
scroll to position [1415, 0]
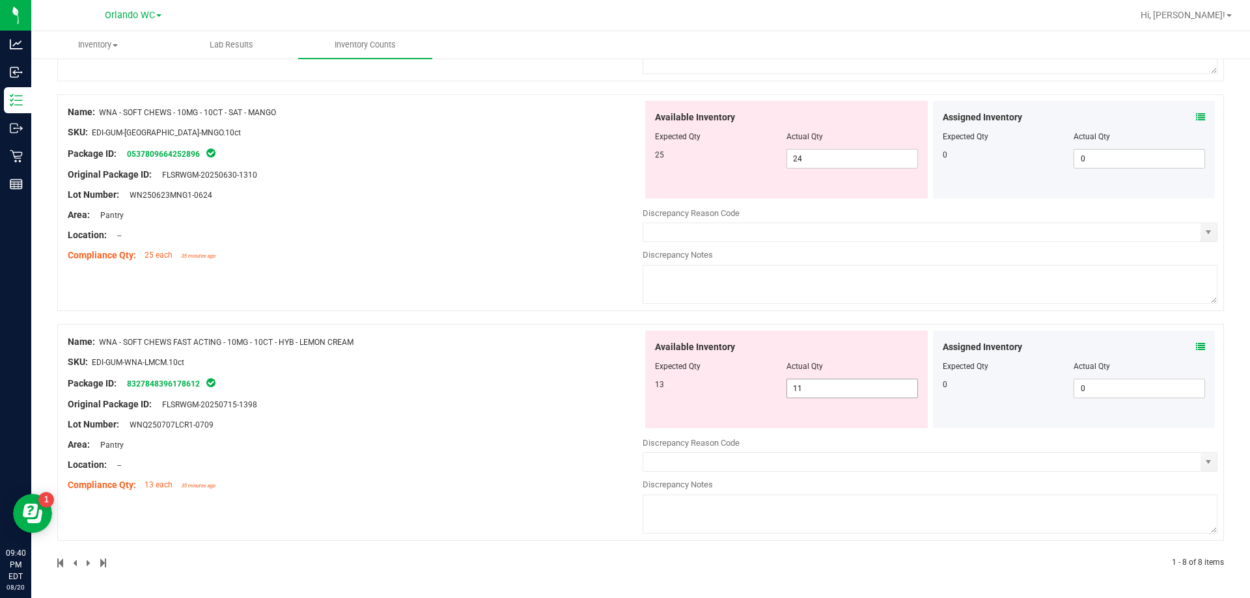
click at [844, 392] on input "11" at bounding box center [852, 388] width 130 height 18
type input "13"
click at [513, 281] on div "Name: WNA - SOFT CHEWS - 10MG - 10CT - SAT - MANGO SKU: EDI-GUM-WNA-MNGO.10ct P…" at bounding box center [640, 202] width 1166 height 217
type input "13"
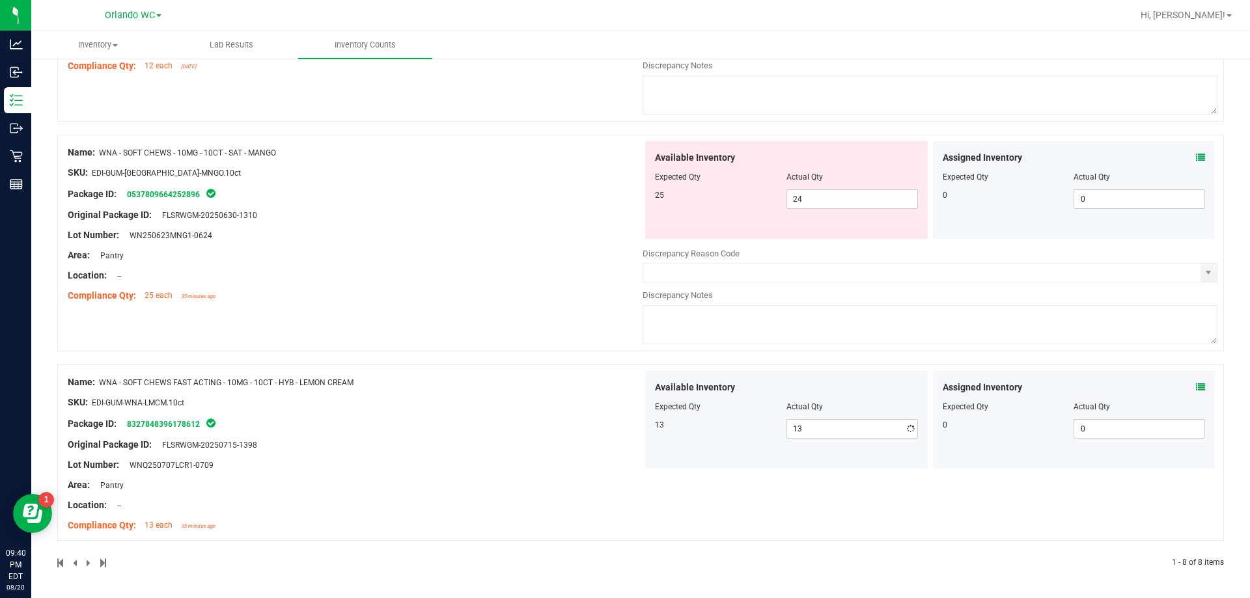
scroll to position [1375, 0]
click at [864, 199] on input "24" at bounding box center [852, 199] width 130 height 18
type input "25"
click at [493, 277] on div "Name: WNA - SOFT CHEWS - 10MG - 10CT - SAT - MANGO SKU: EDI-GUM-WNA-MNGO.10ct P…" at bounding box center [355, 224] width 575 height 166
type input "25"
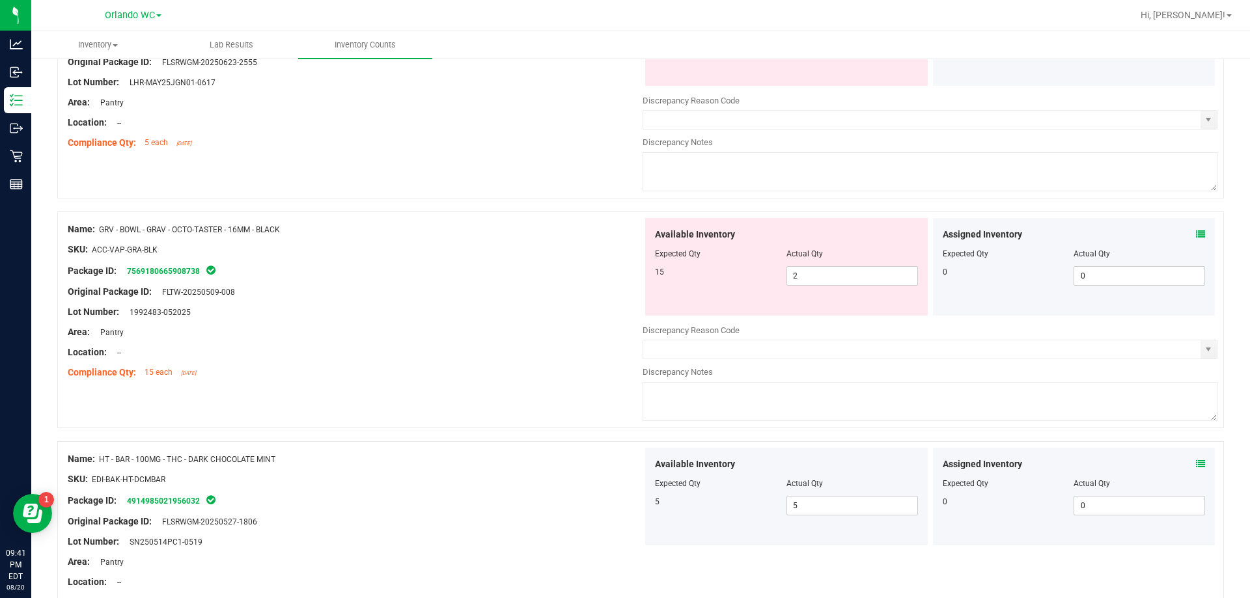
scroll to position [33, 0]
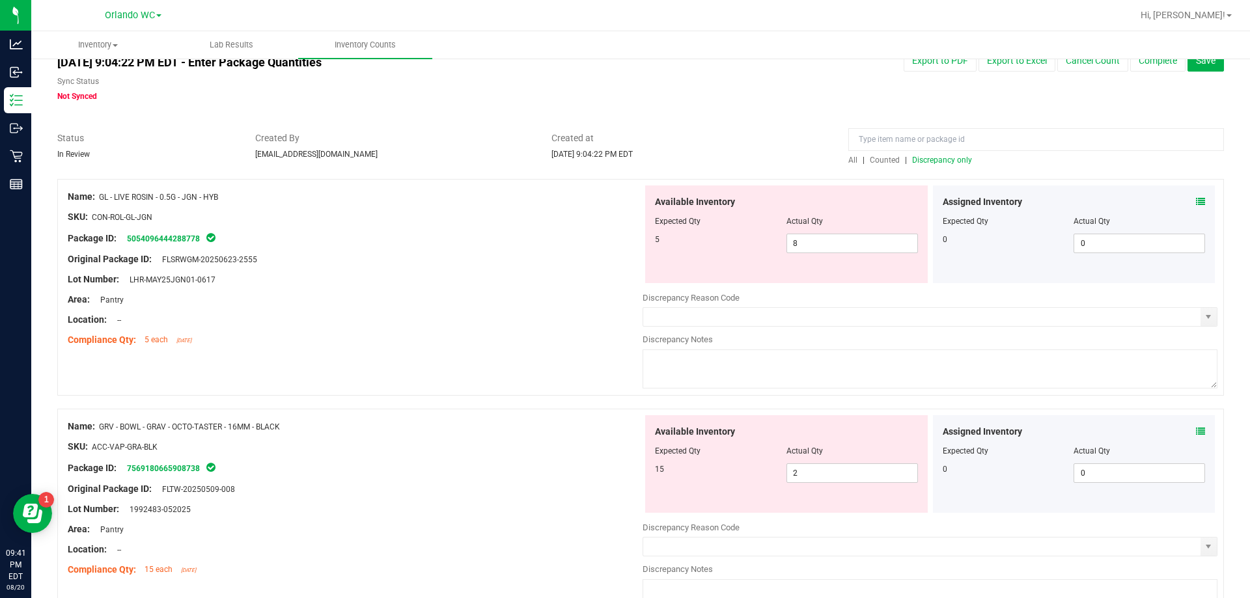
click at [945, 157] on span "Discrepancy only" at bounding box center [942, 160] width 60 height 9
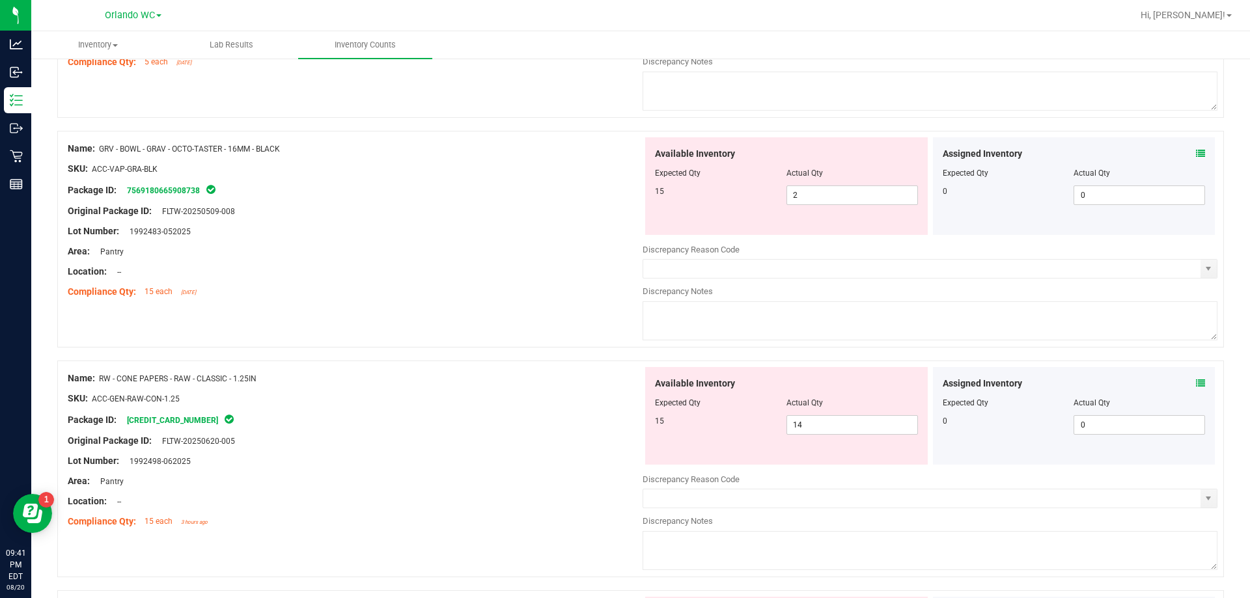
scroll to position [0, 0]
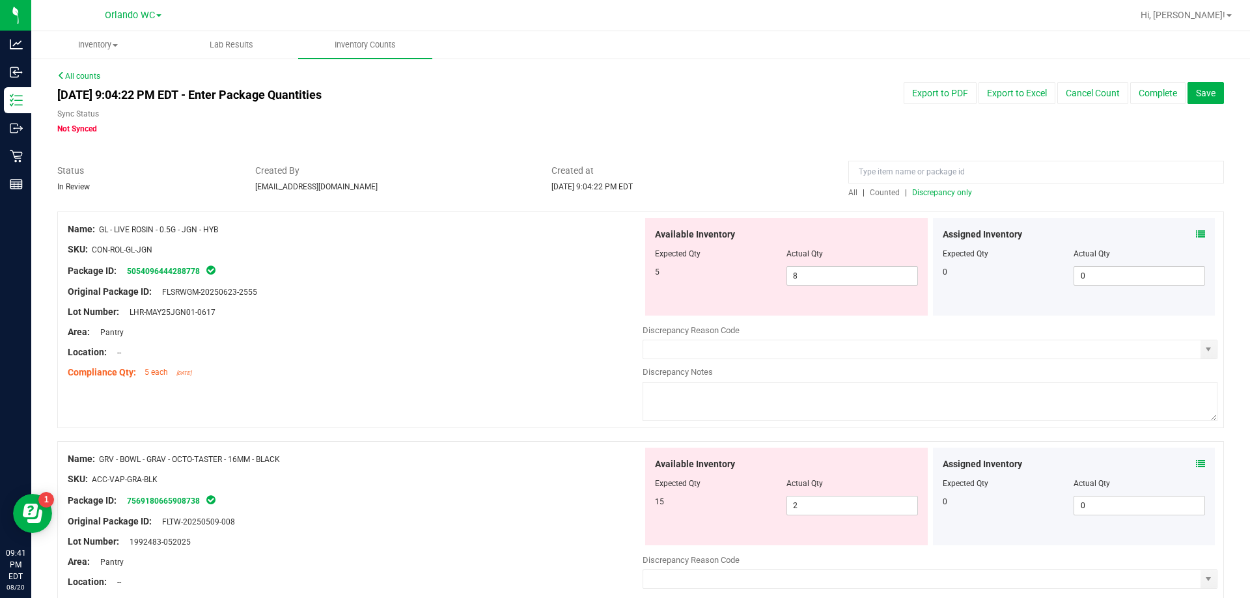
drag, startPoint x: 100, startPoint y: 228, endPoint x: 224, endPoint y: 224, distance: 123.7
click at [224, 224] on div "Name: GL - LIVE ROSIN - 0.5G - JGN - HYB" at bounding box center [355, 230] width 575 height 14
click at [808, 282] on span "8 8" at bounding box center [851, 276] width 131 height 20
click at [808, 282] on input "8" at bounding box center [852, 276] width 130 height 18
type input "5"
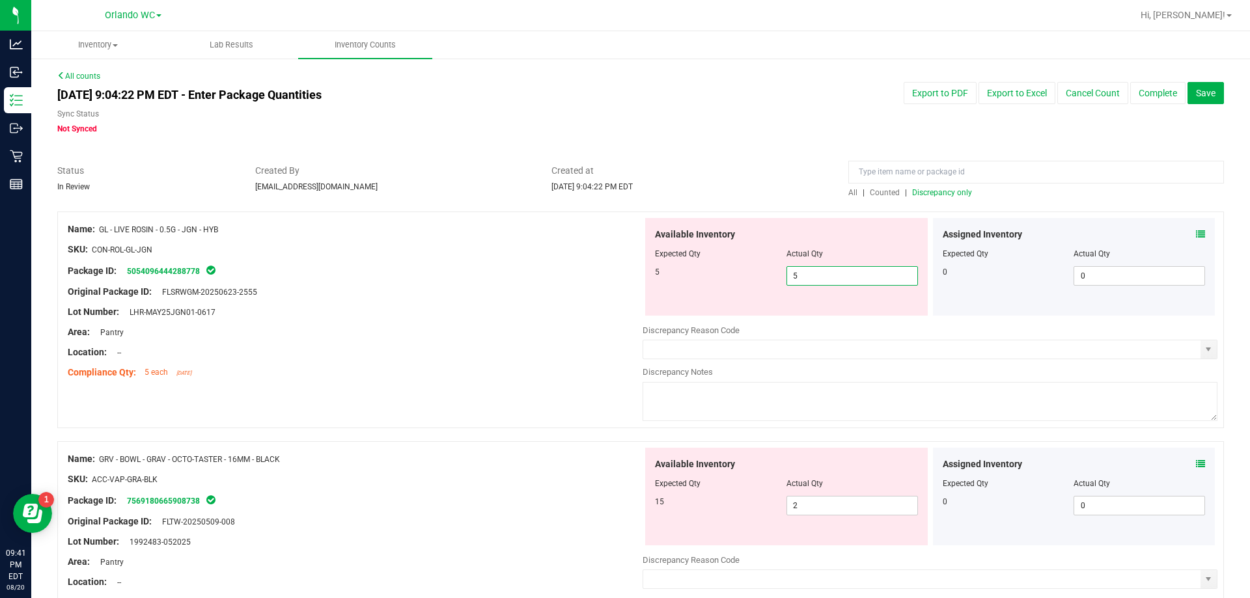
type input "5"
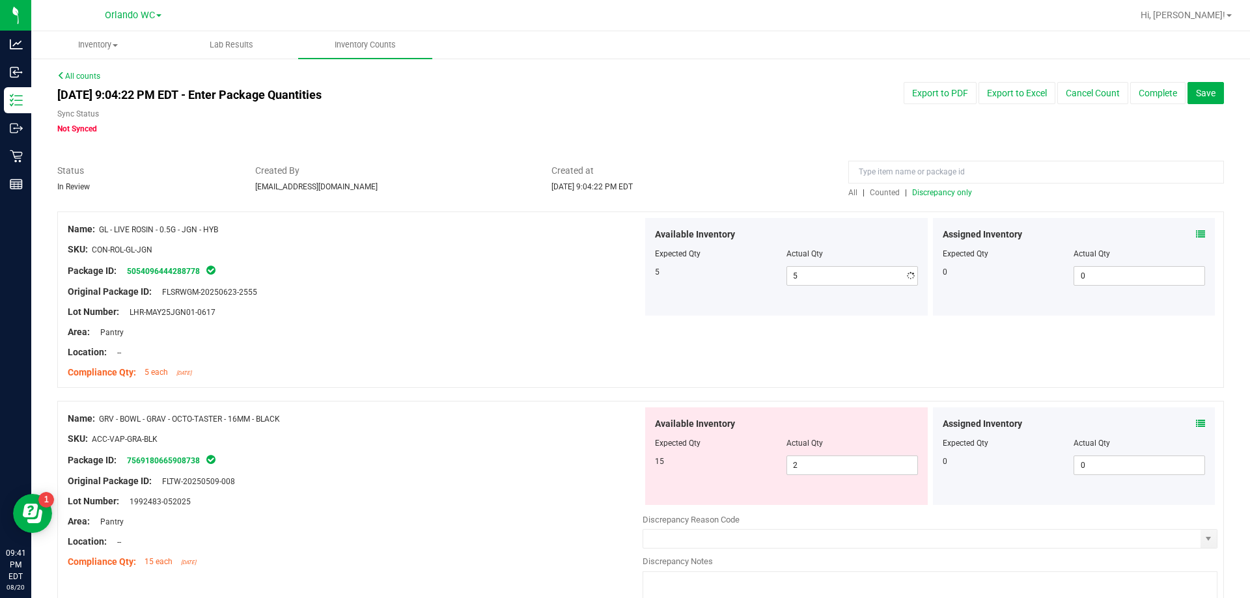
drag, startPoint x: 448, startPoint y: 351, endPoint x: 1047, endPoint y: 206, distance: 616.8
click at [452, 352] on div "Location: --" at bounding box center [355, 353] width 575 height 14
click at [929, 199] on div at bounding box center [640, 205] width 1166 height 13
click at [929, 193] on span "Discrepancy only" at bounding box center [942, 192] width 60 height 9
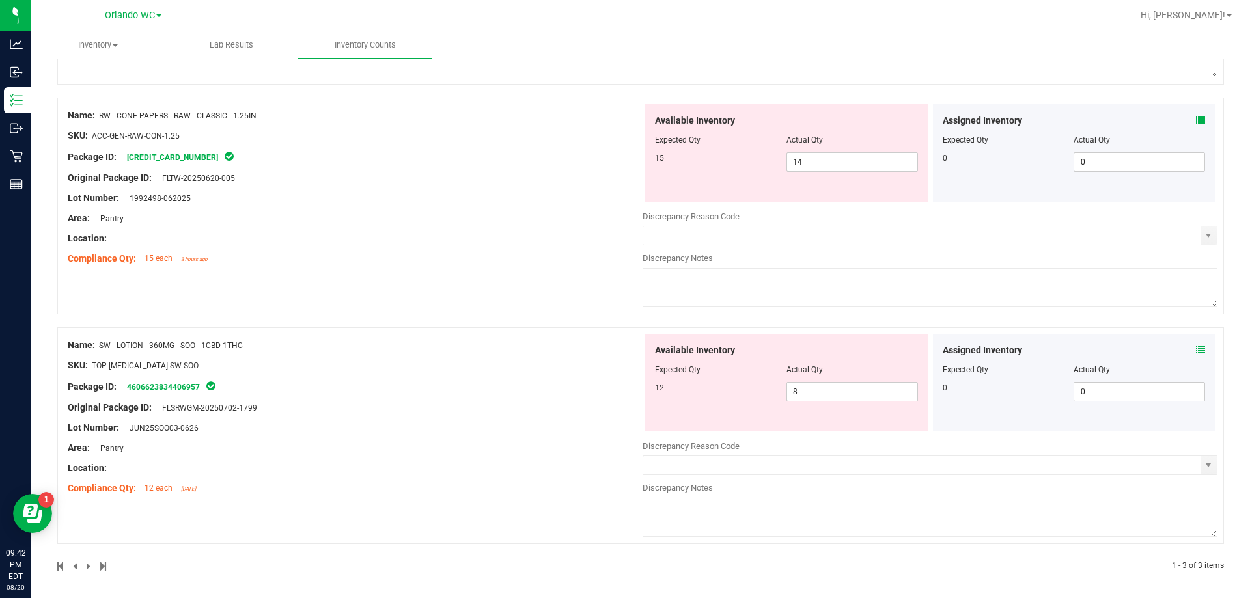
scroll to position [347, 0]
click at [812, 386] on span "8 8" at bounding box center [851, 389] width 131 height 20
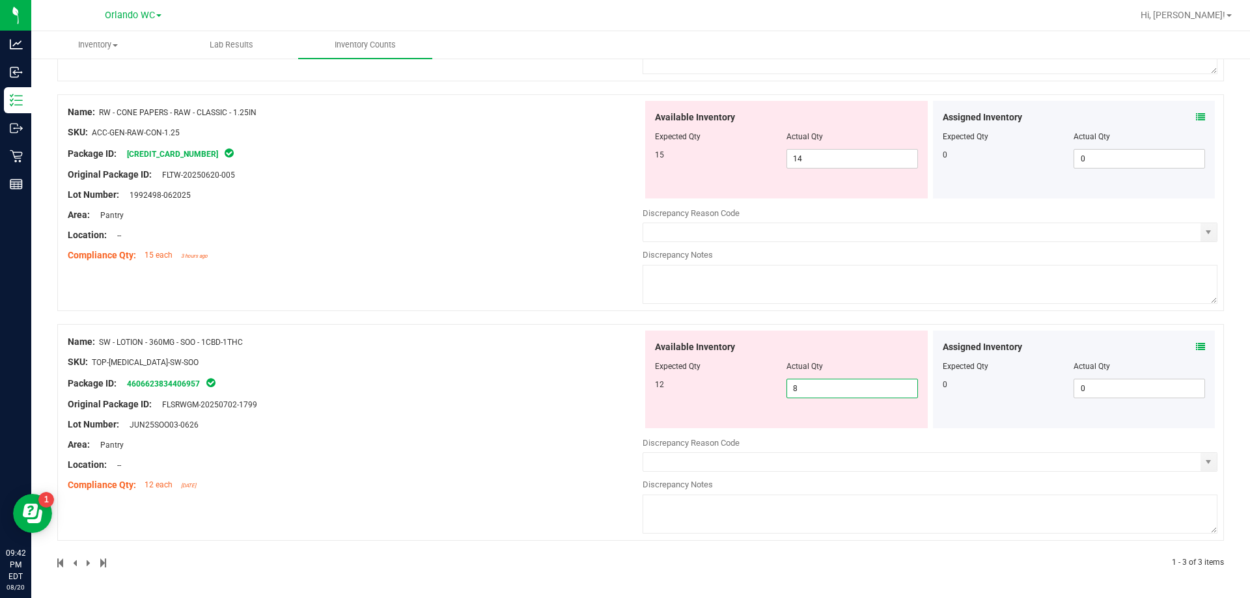
click at [812, 386] on input "8" at bounding box center [852, 388] width 130 height 18
type input "12"
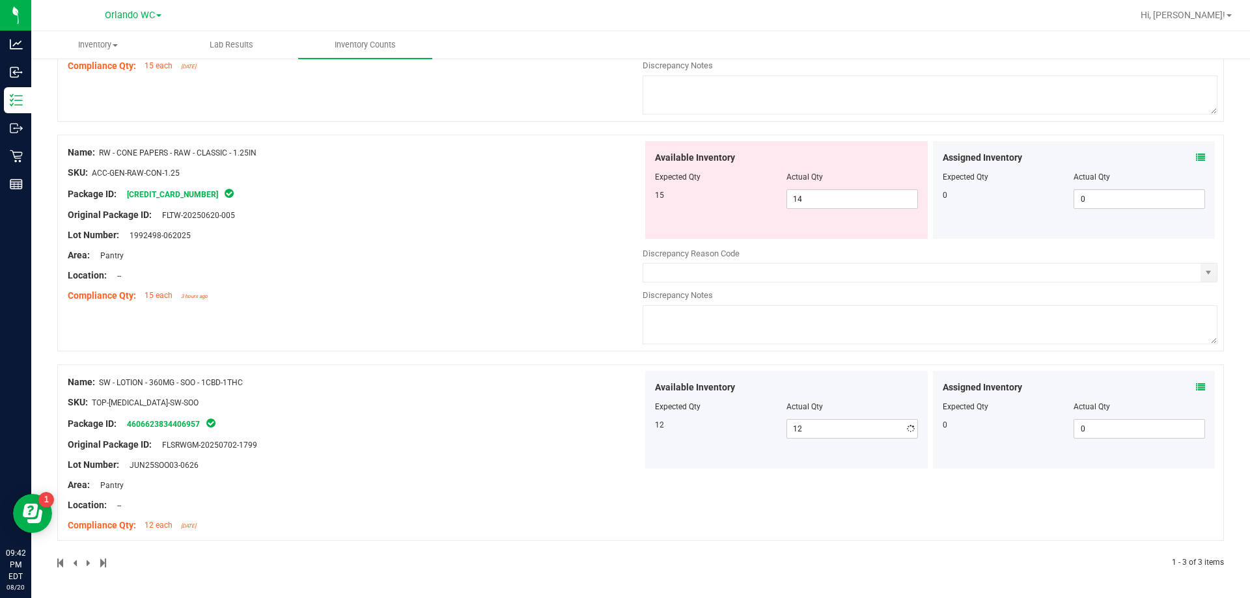
click at [471, 461] on div "Name: SW - LOTION - 360MG - SOO - 1CBD-1THC SKU: TOP-BAL-SW-SOO Package ID: 460…" at bounding box center [355, 454] width 575 height 166
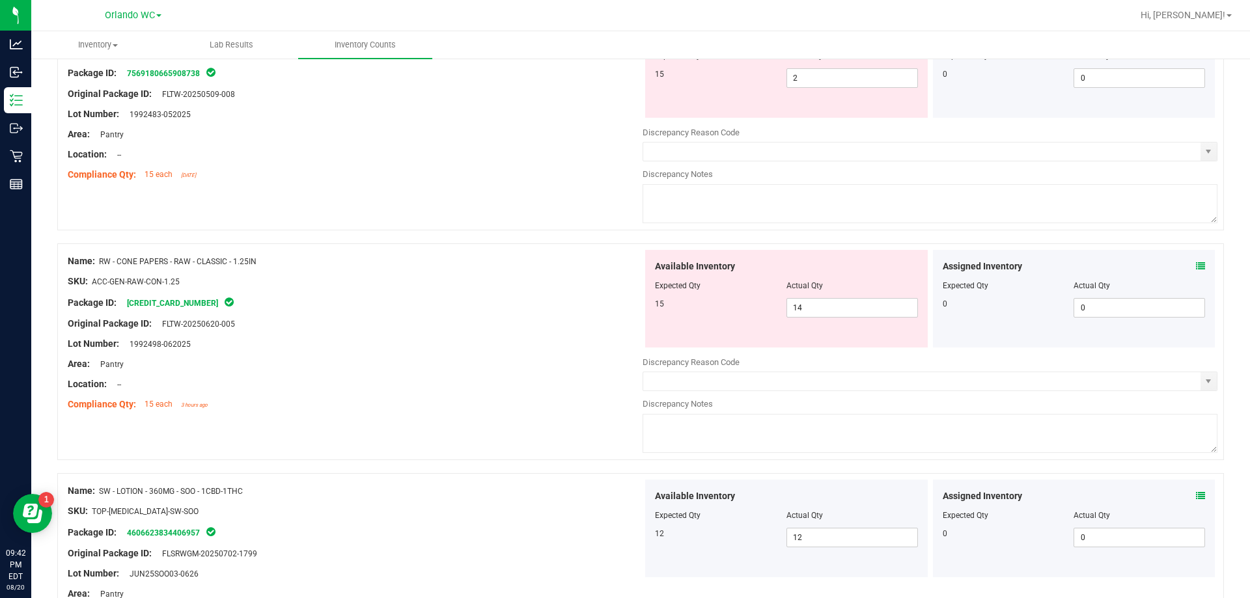
scroll to position [111, 0]
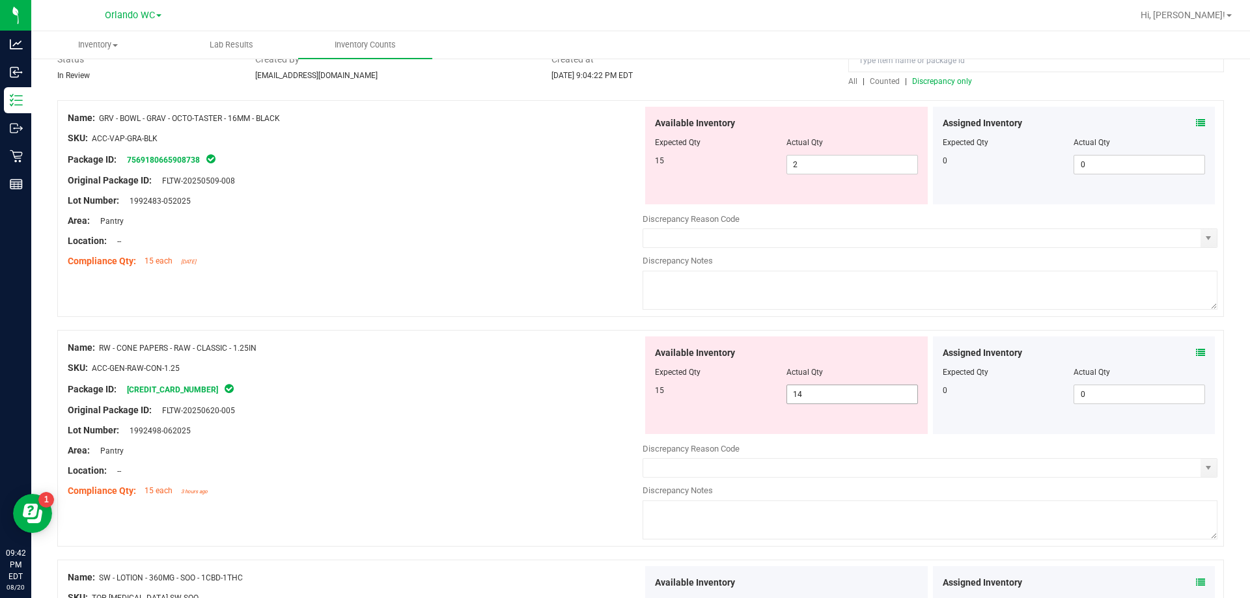
click at [849, 399] on span "14 14" at bounding box center [851, 395] width 131 height 20
type input "15"
click at [371, 437] on div at bounding box center [355, 440] width 575 height 7
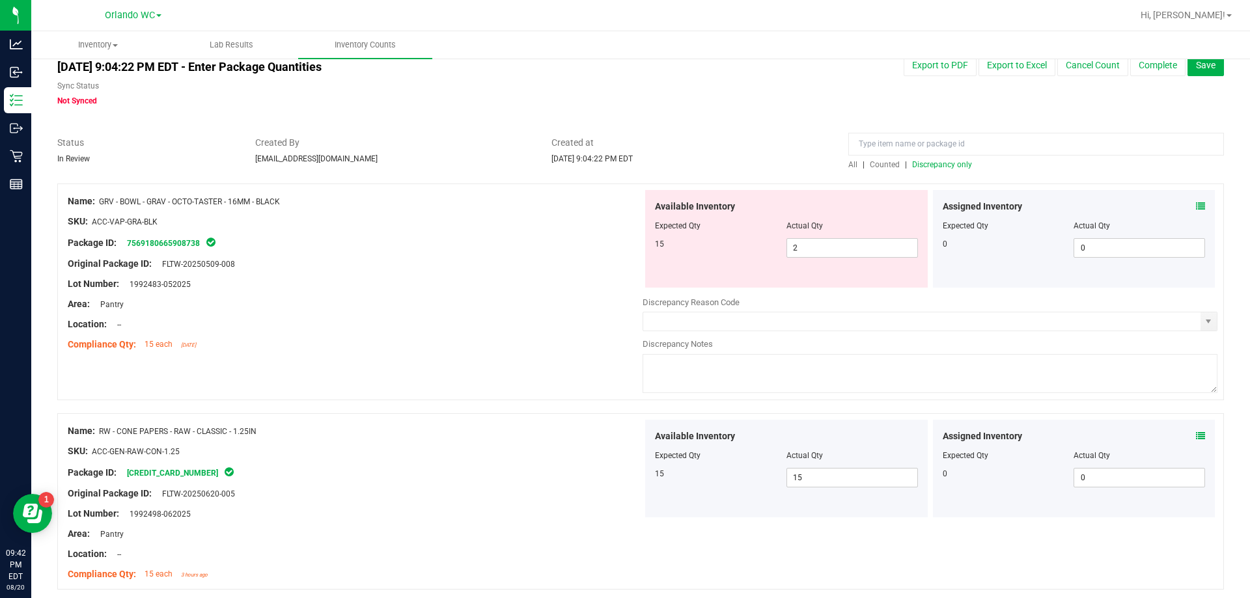
scroll to position [0, 0]
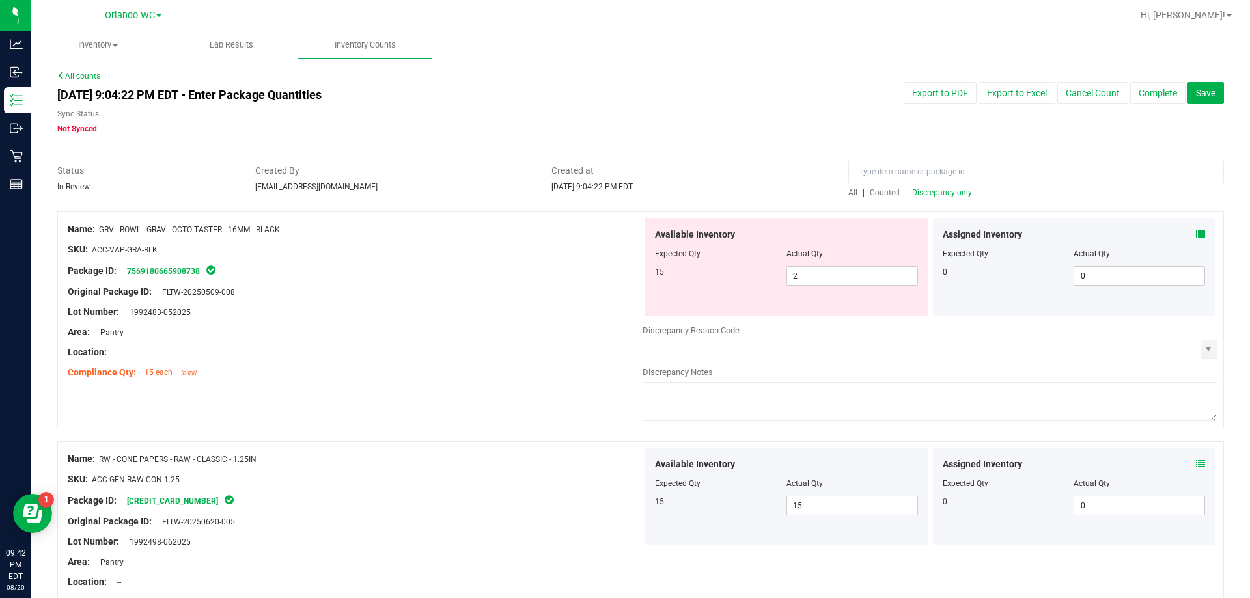
click at [931, 195] on span "Discrepancy only" at bounding box center [942, 192] width 60 height 9
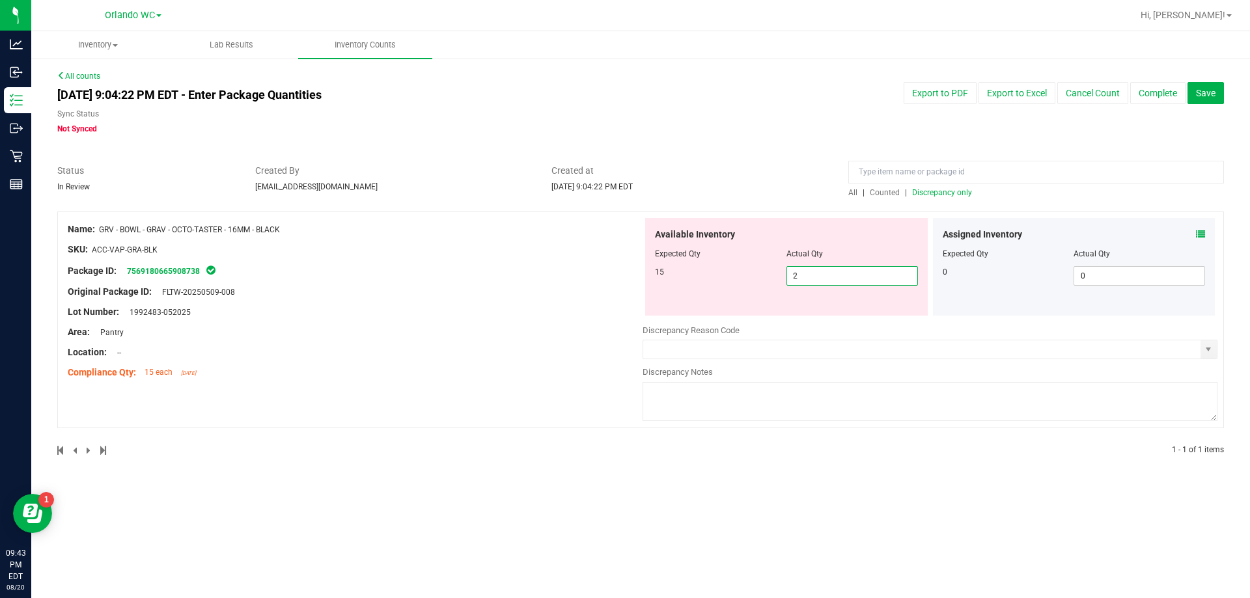
click at [847, 278] on span "2 2" at bounding box center [851, 276] width 131 height 20
click at [847, 278] on input "2" at bounding box center [852, 276] width 130 height 18
type input "15"
click at [405, 452] on div "Inventory All packages All inventory Waste log Create inventory Lab Results Inv…" at bounding box center [640, 314] width 1218 height 567
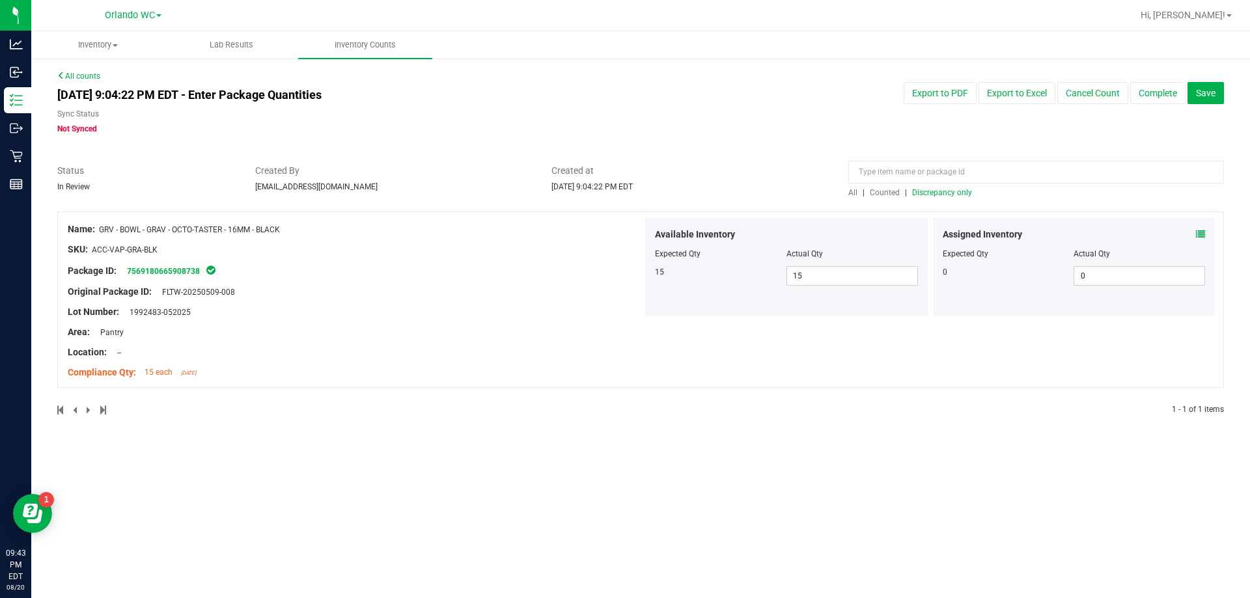
click at [942, 202] on div at bounding box center [640, 205] width 1166 height 13
click at [936, 189] on span "Discrepancy only" at bounding box center [942, 192] width 60 height 9
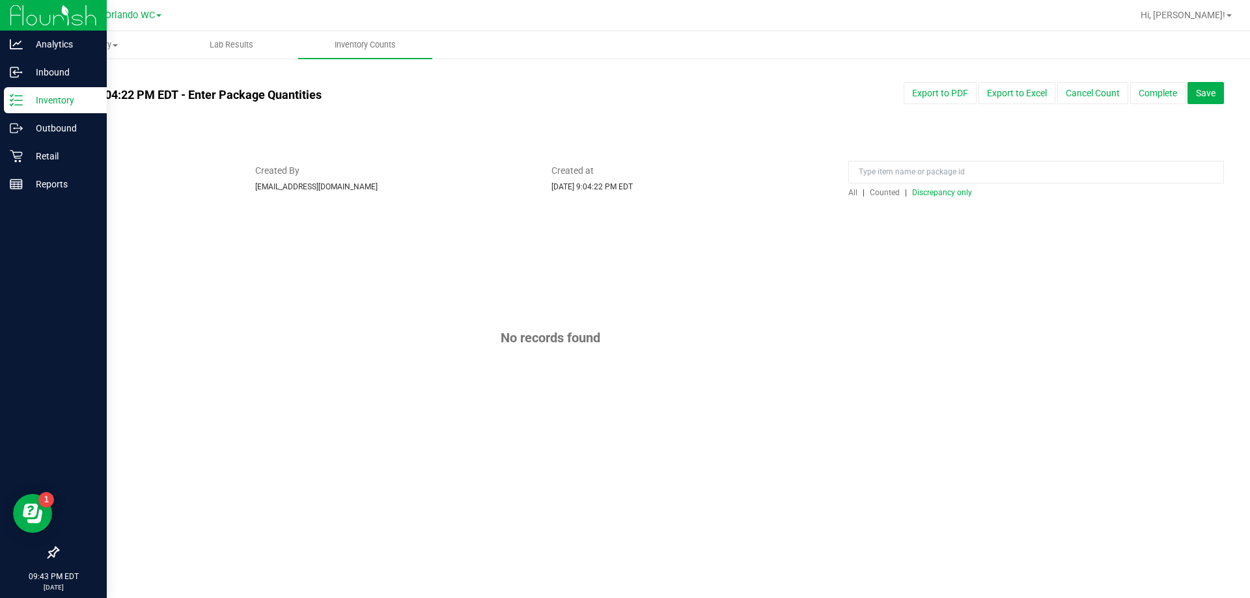
click at [25, 102] on p "Inventory" at bounding box center [62, 100] width 78 height 16
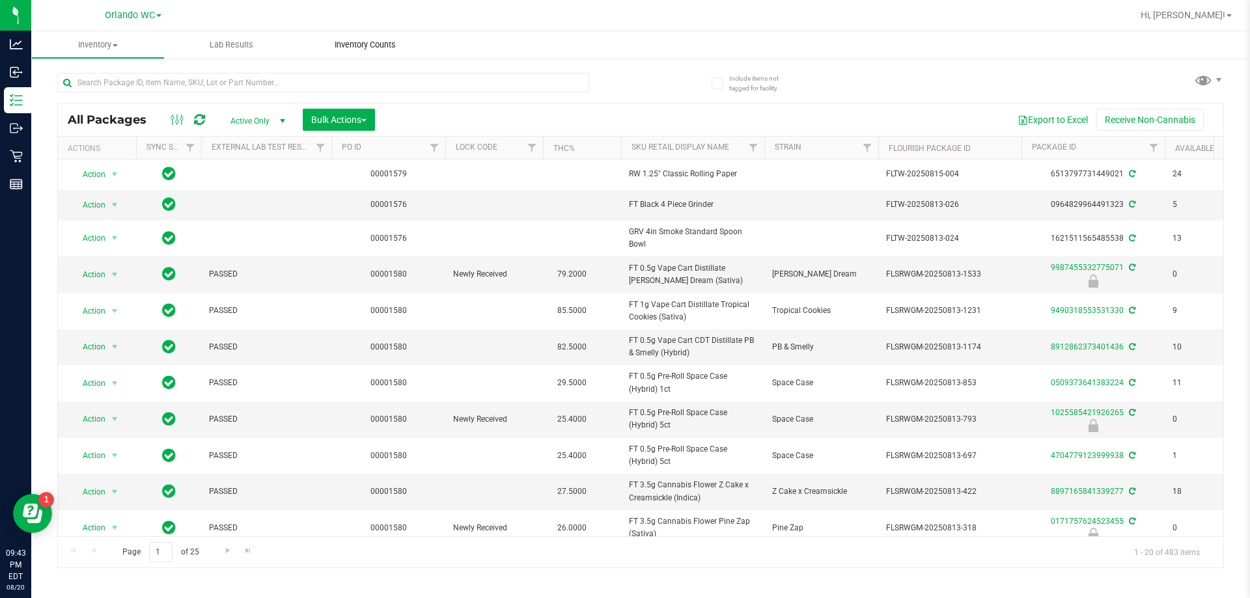
click at [370, 49] on span "Inventory Counts" at bounding box center [365, 45] width 96 height 12
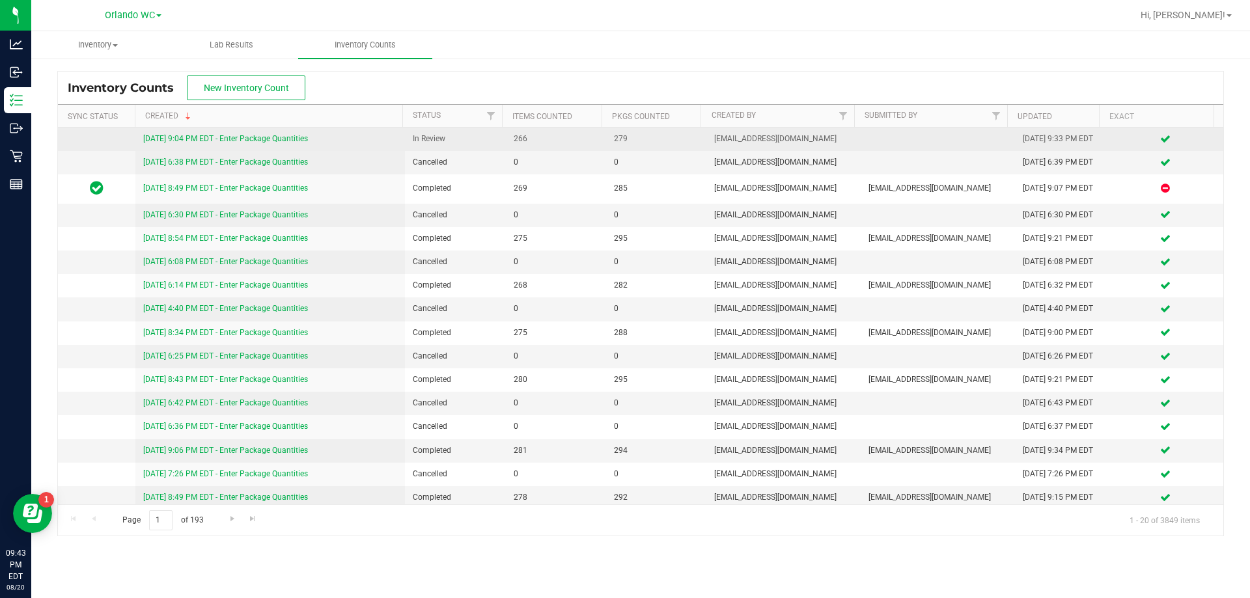
click at [252, 143] on link "8/20/25 9:04 PM EDT - Enter Package Quantities" at bounding box center [225, 138] width 165 height 9
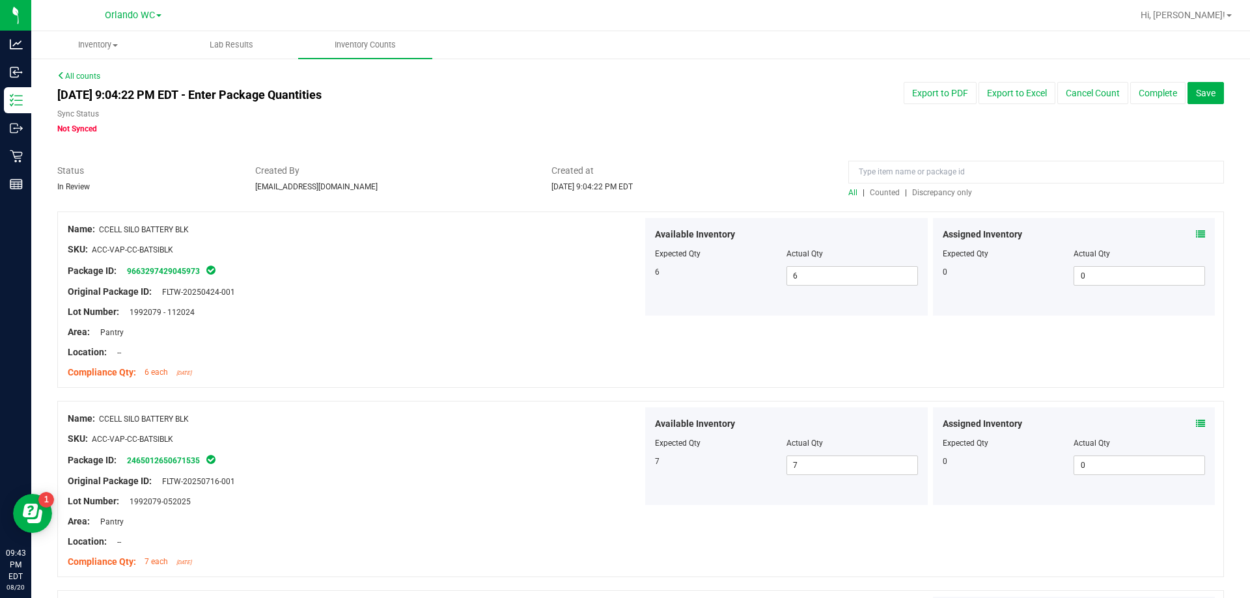
click at [947, 193] on span "Discrepancy only" at bounding box center [942, 192] width 60 height 9
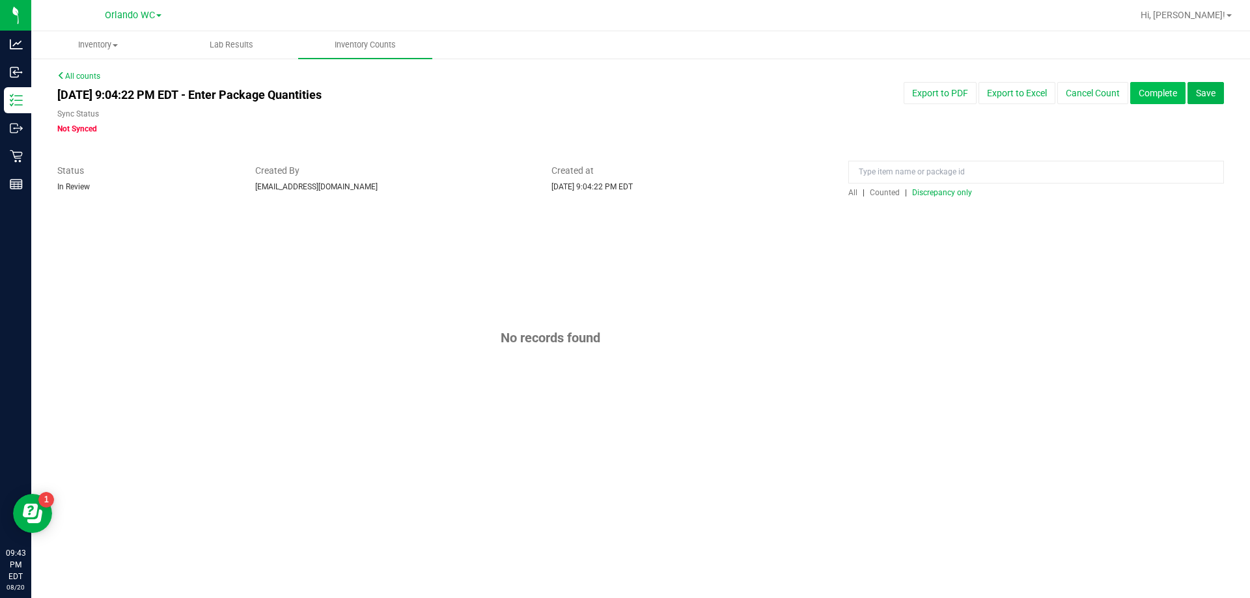
click at [1149, 89] on button "Complete" at bounding box center [1157, 93] width 55 height 22
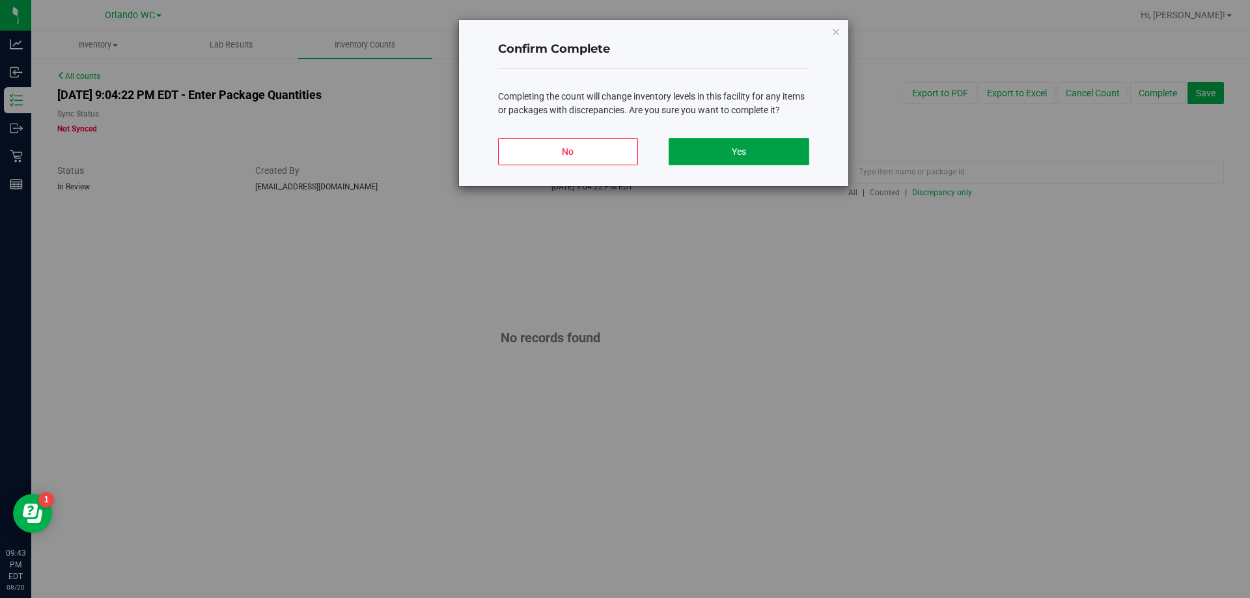
click at [774, 145] on button "Yes" at bounding box center [738, 151] width 140 height 27
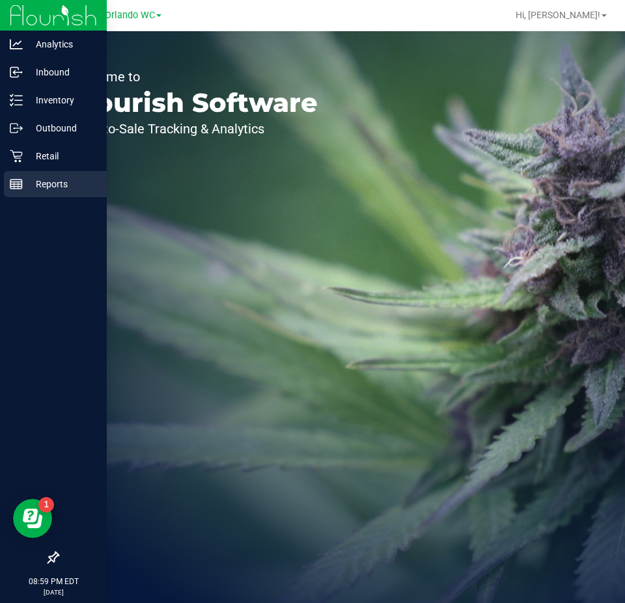
click at [48, 174] on div "Reports" at bounding box center [55, 184] width 103 height 26
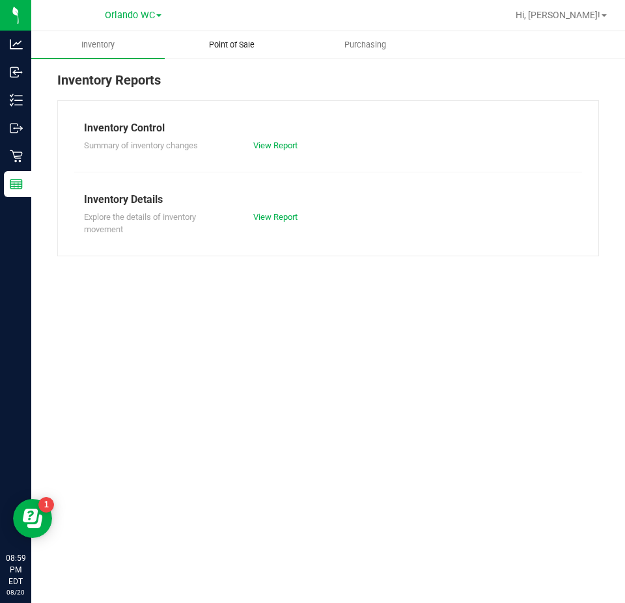
click at [231, 39] on span "Point of Sale" at bounding box center [231, 45] width 81 height 12
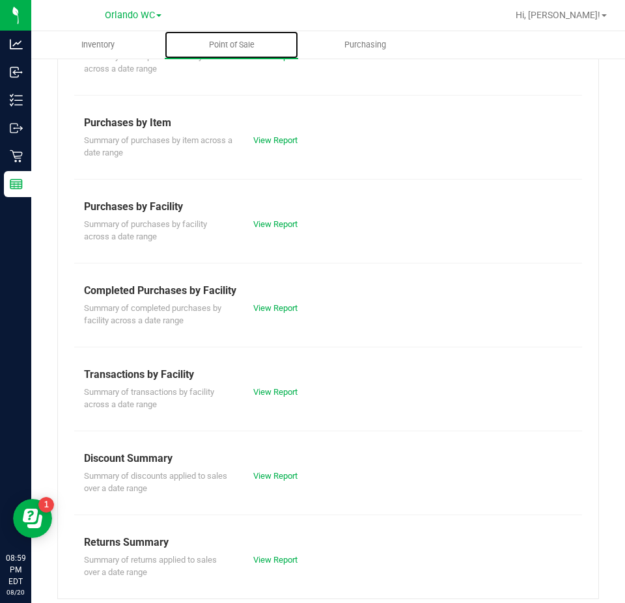
scroll to position [170, 0]
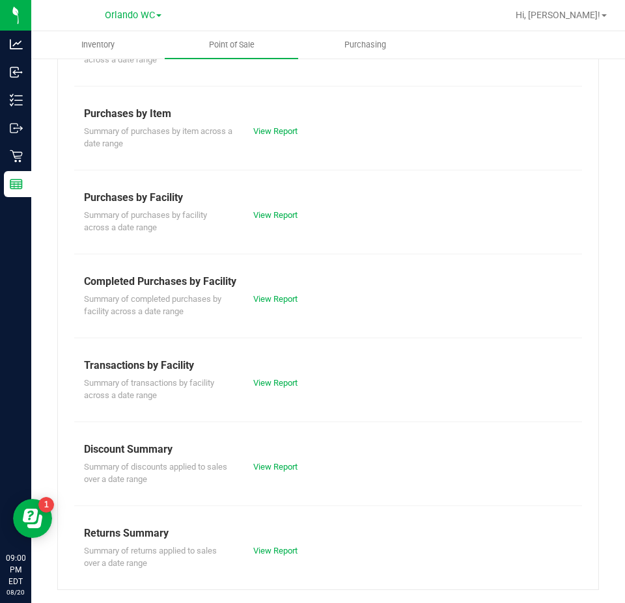
click at [417, 411] on div "Till Report Summary of transactions for all tills View Report Summary of Sales …" at bounding box center [328, 260] width 542 height 660
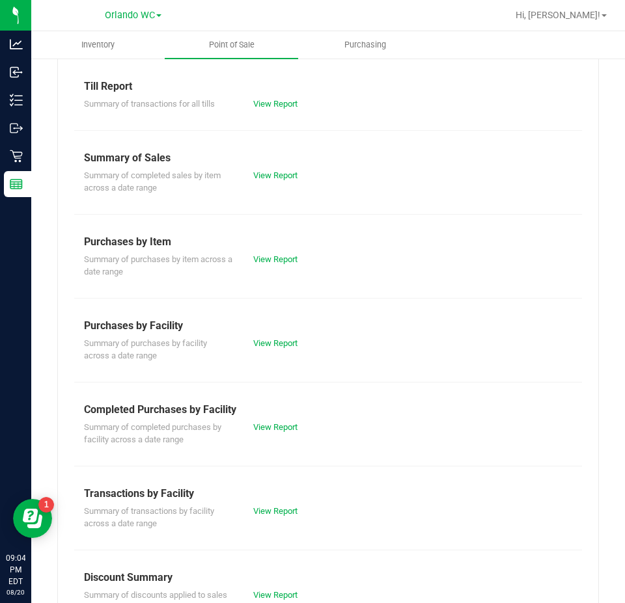
scroll to position [65, 0]
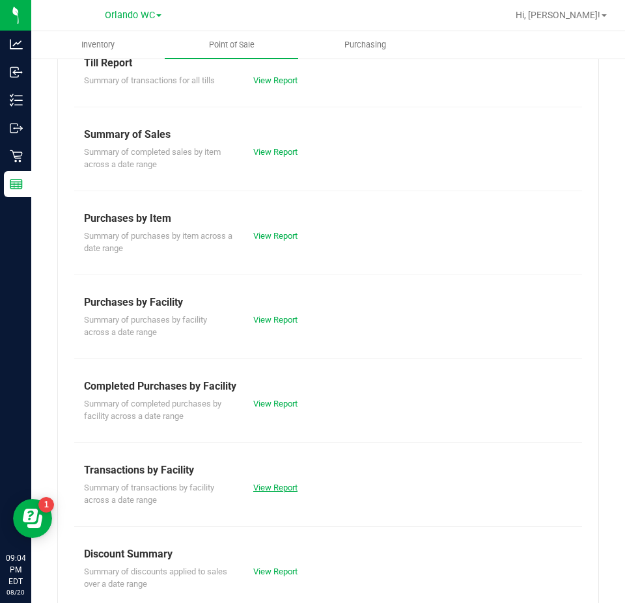
click at [268, 484] on link "View Report" at bounding box center [275, 488] width 44 height 10
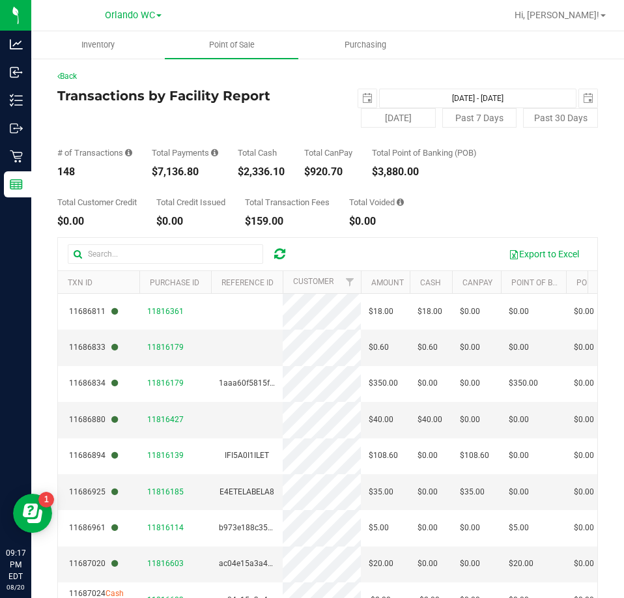
click at [282, 247] on icon at bounding box center [279, 253] width 11 height 13
click at [493, 172] on div "# of Transactions 148 Total Payments $7,136.80 Total Cash $2,336.10 Total CanPa…" at bounding box center [327, 152] width 540 height 49
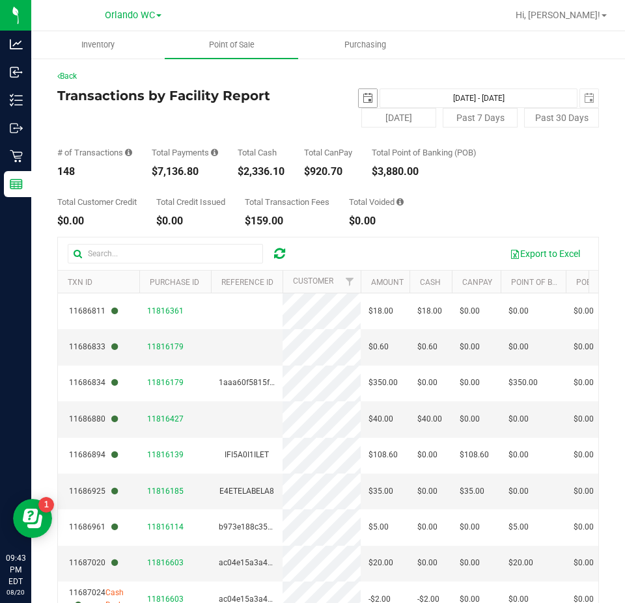
drag, startPoint x: 364, startPoint y: 93, endPoint x: 359, endPoint y: 98, distance: 7.8
click at [364, 93] on span "select" at bounding box center [368, 98] width 10 height 10
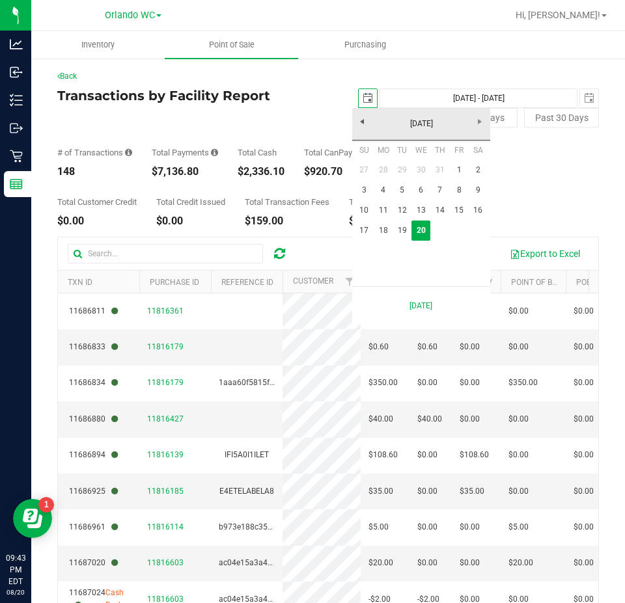
scroll to position [0, 33]
click at [365, 238] on link "17" at bounding box center [364, 231] width 19 height 20
type input "2025-08-17"
type input "Aug 17, 2025 - Aug 20, 2025"
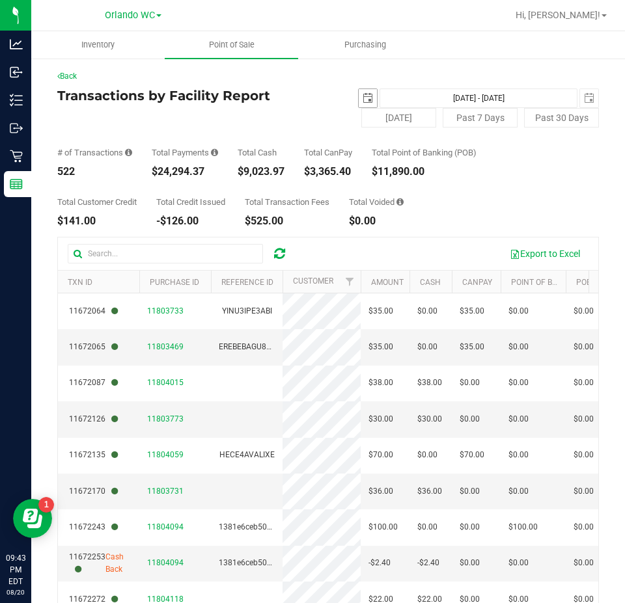
click at [361, 103] on span "select" at bounding box center [368, 98] width 18 height 18
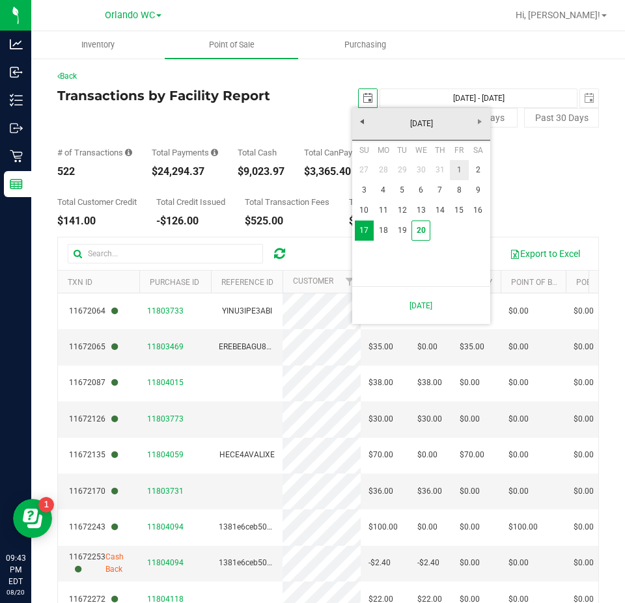
click at [458, 172] on link "1" at bounding box center [459, 170] width 19 height 20
type input "2025-08-01"
type input "Aug 1, 2025 - Aug 20, 2025"
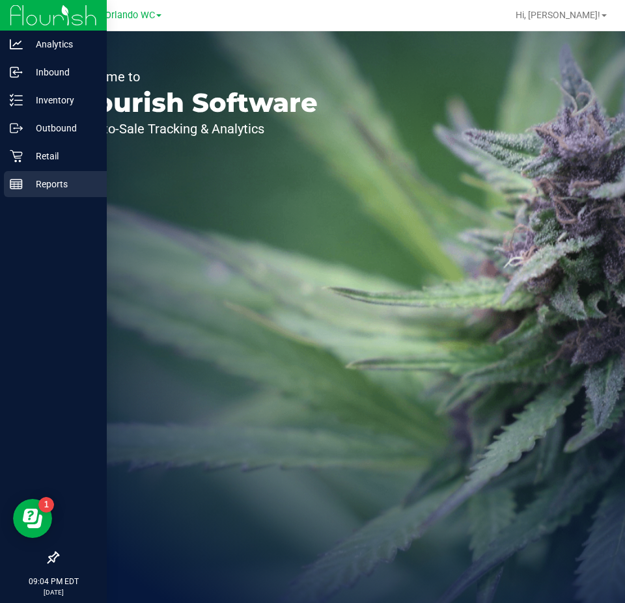
click at [11, 175] on div "Reports" at bounding box center [55, 184] width 103 height 26
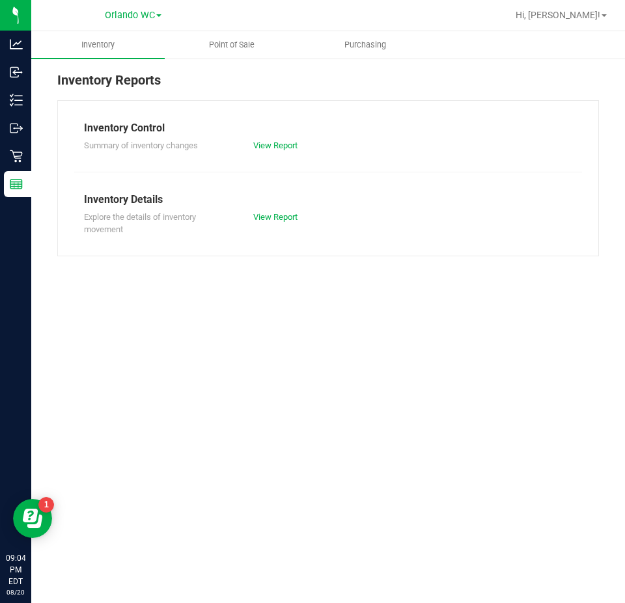
click at [240, 66] on div "Inventory Reports Inventory Control Summary of inventory changes View Report In…" at bounding box center [328, 163] width 594 height 212
click at [240, 54] on uib-tab-heading "Point of Sale" at bounding box center [231, 45] width 132 height 26
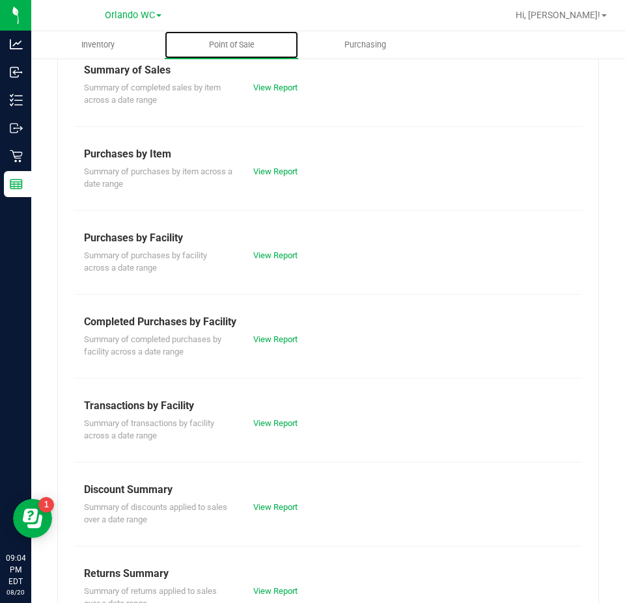
scroll to position [130, 0]
click at [273, 331] on div "Summary of completed purchases by facility across a date range View Report" at bounding box center [328, 343] width 508 height 29
click at [273, 344] on div "View Report" at bounding box center [285, 339] width 85 height 13
click at [273, 335] on link "View Report" at bounding box center [275, 339] width 44 height 10
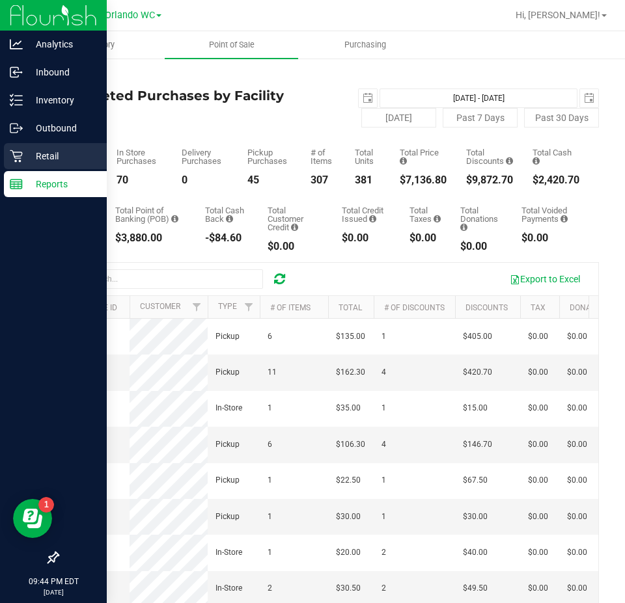
click at [25, 153] on p "Retail" at bounding box center [62, 156] width 78 height 16
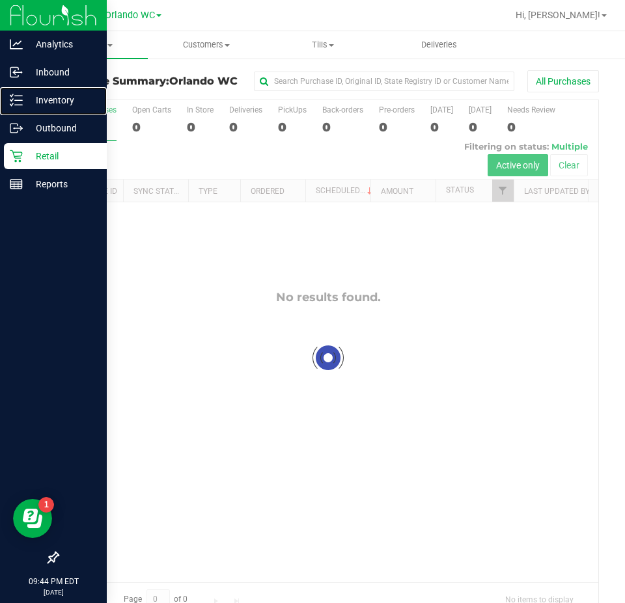
click at [39, 100] on p "Inventory" at bounding box center [62, 100] width 78 height 16
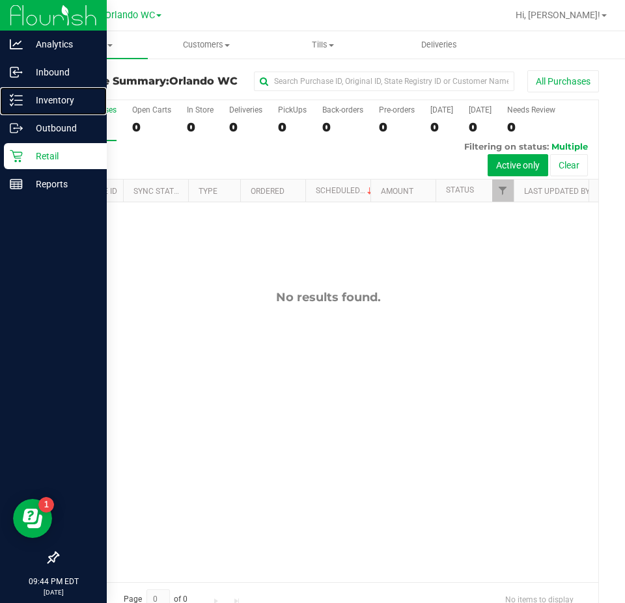
click at [39, 100] on p "Inventory" at bounding box center [62, 100] width 78 height 16
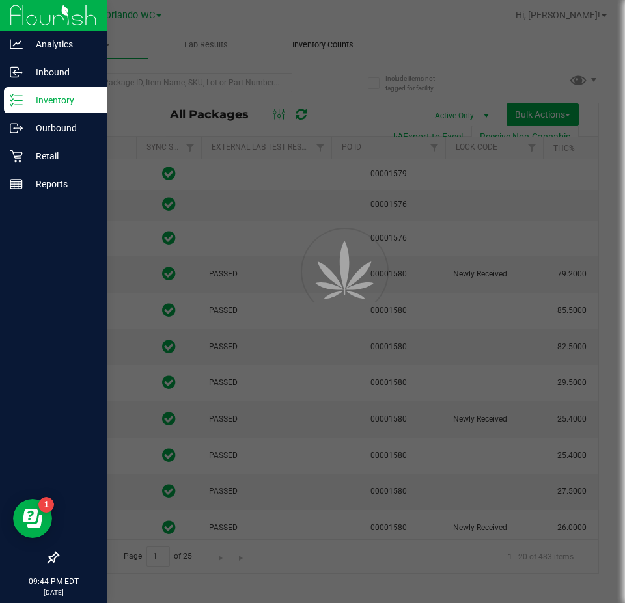
click at [324, 42] on div at bounding box center [312, 301] width 625 height 603
type input "[DATE]"
click at [324, 42] on span "Inventory Counts" at bounding box center [323, 45] width 96 height 12
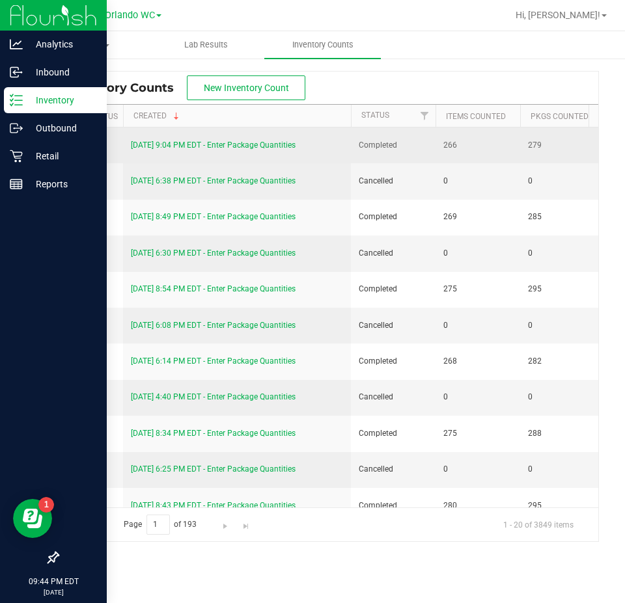
click at [230, 143] on link "[DATE] 9:04 PM EDT - Enter Package Quantities" at bounding box center [213, 145] width 165 height 9
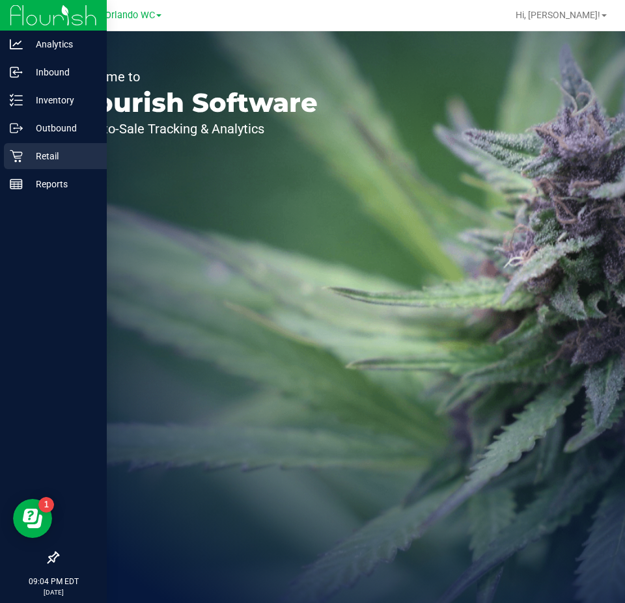
click at [54, 158] on p "Retail" at bounding box center [62, 156] width 78 height 16
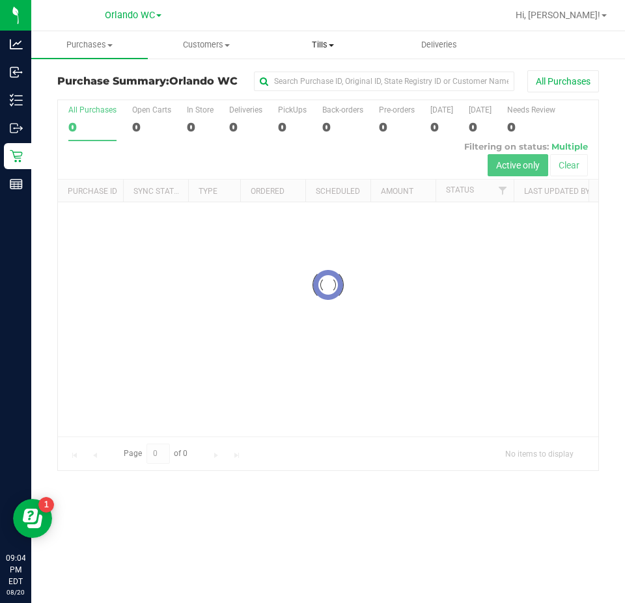
click at [323, 44] on span "Tills" at bounding box center [322, 45] width 115 height 12
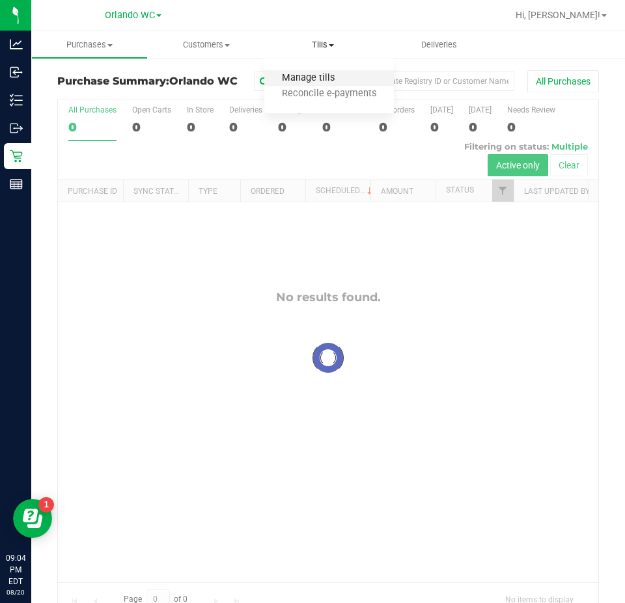
click at [292, 79] on span "Manage tills" at bounding box center [308, 78] width 88 height 11
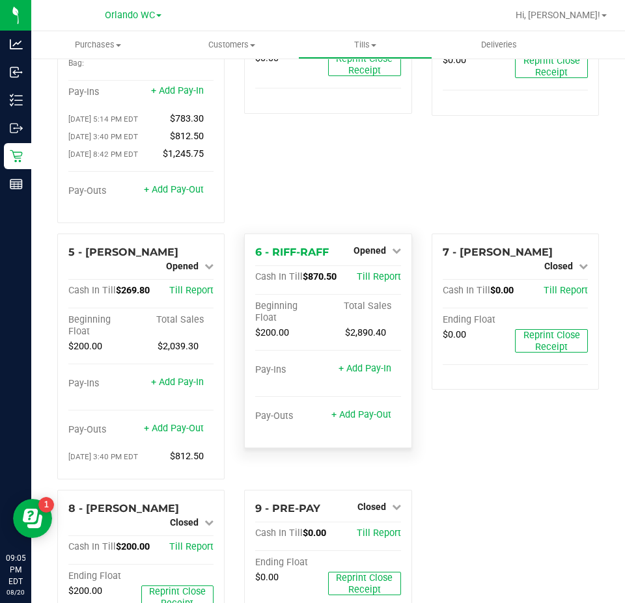
scroll to position [185, 0]
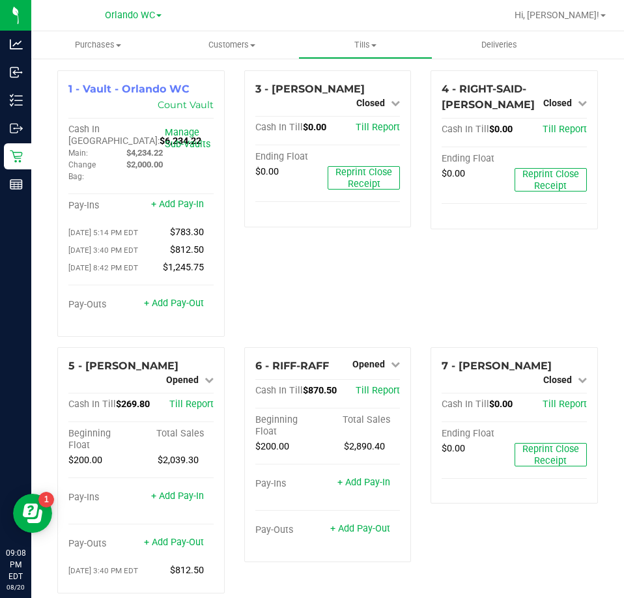
click at [309, 238] on div "3 - [PERSON_NAME]-DERULO Closed Open Till Cash In Till $0.00 Till Report Ending…" at bounding box center [327, 208] width 187 height 277
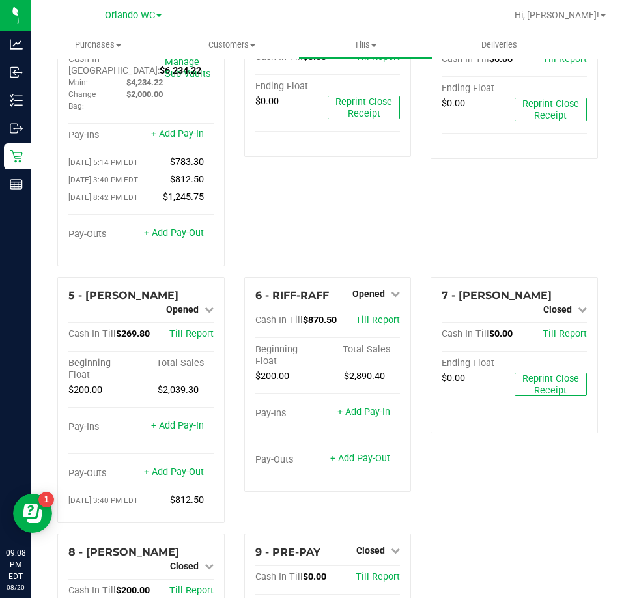
scroll to position [191, 0]
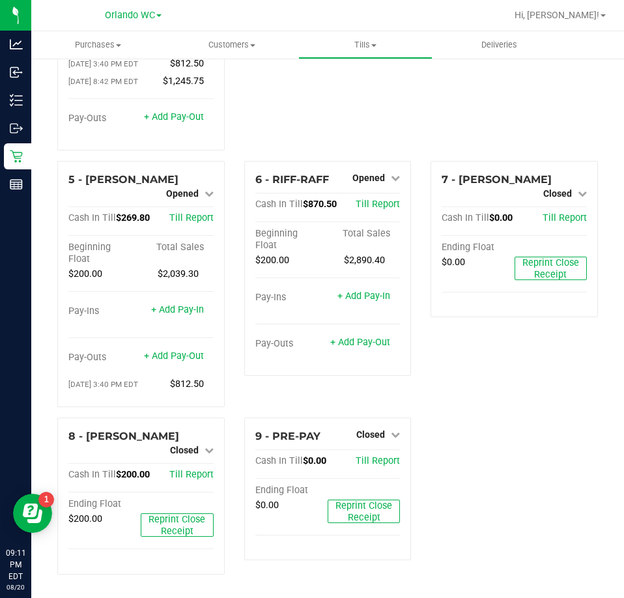
click at [523, 439] on div "1 - Vault - Orlando WC Count Vault Cash In Vault: $6,234.22 Main: $4,234.22 Cha…" at bounding box center [328, 234] width 560 height 700
click at [186, 197] on span "Opened" at bounding box center [182, 193] width 33 height 10
click at [177, 208] on link "Close Till" at bounding box center [183, 204] width 35 height 10
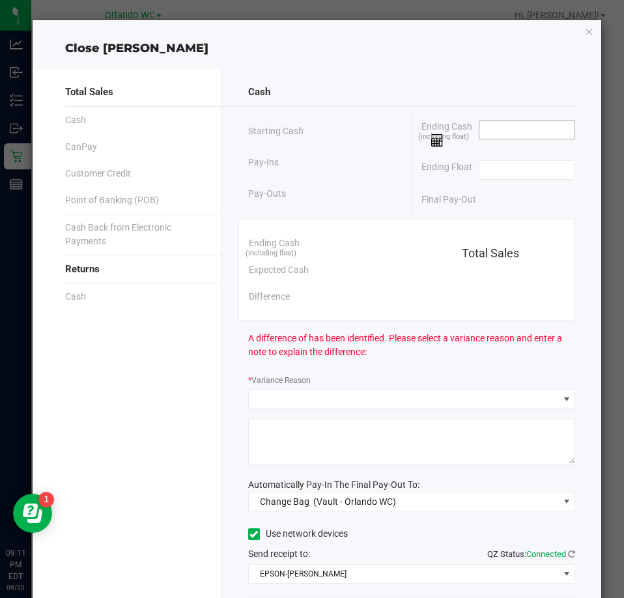
click at [510, 127] on input at bounding box center [527, 129] width 96 height 18
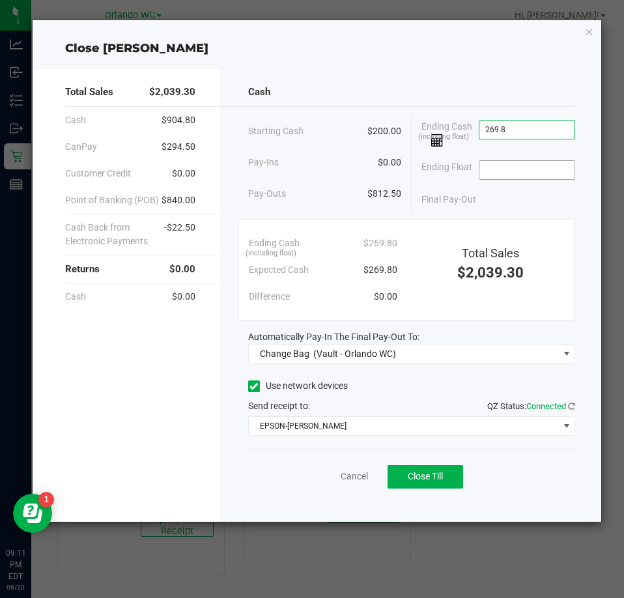
type input "$269.80"
click at [531, 176] on input at bounding box center [527, 170] width 96 height 18
type input "$200.00"
click at [407, 158] on div "Starting Cash $200.00 Pay-Ins $0.00 Pay-Outs $812.50" at bounding box center [329, 162] width 163 height 98
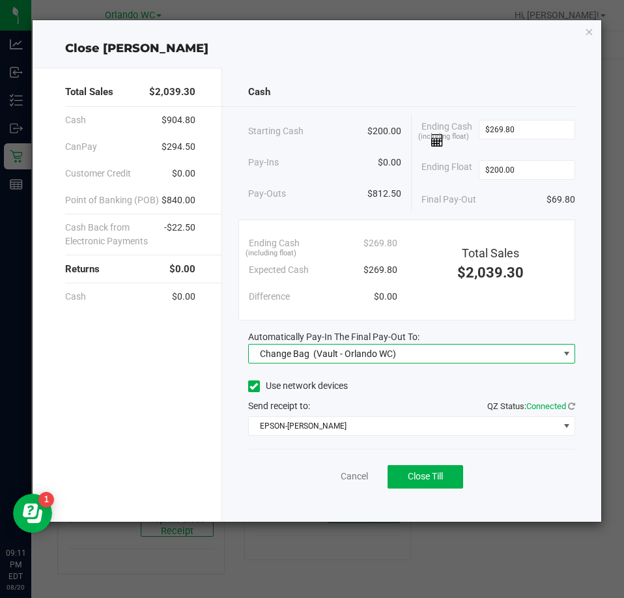
click at [405, 350] on span "Change Bag (Vault - Orlando WC)" at bounding box center [403, 353] width 309 height 18
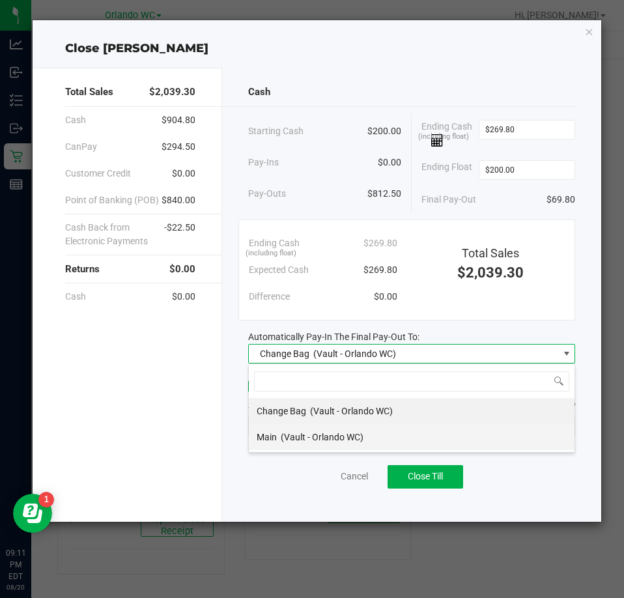
scroll to position [20, 327]
click at [352, 433] on span "(Vault - Orlando WC)" at bounding box center [322, 437] width 83 height 10
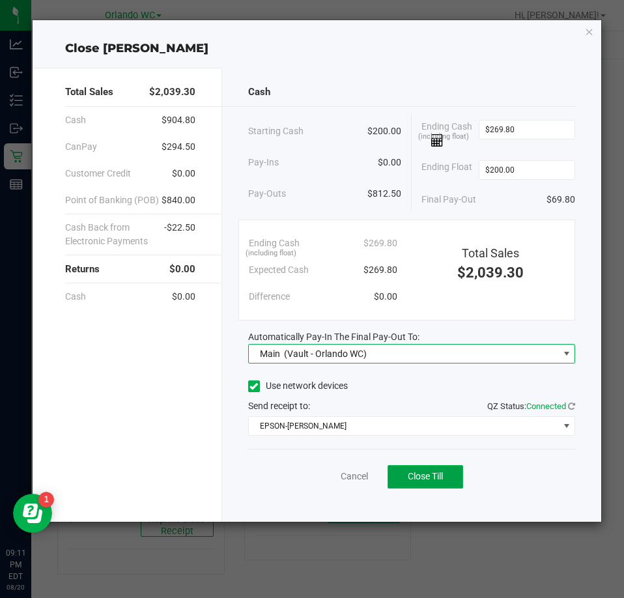
click at [422, 479] on span "Close Till" at bounding box center [424, 476] width 35 height 10
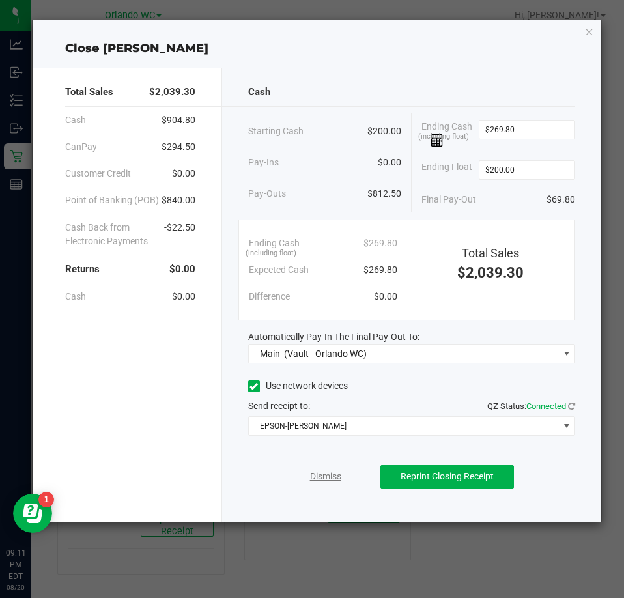
click at [323, 478] on link "Dismiss" at bounding box center [325, 476] width 31 height 14
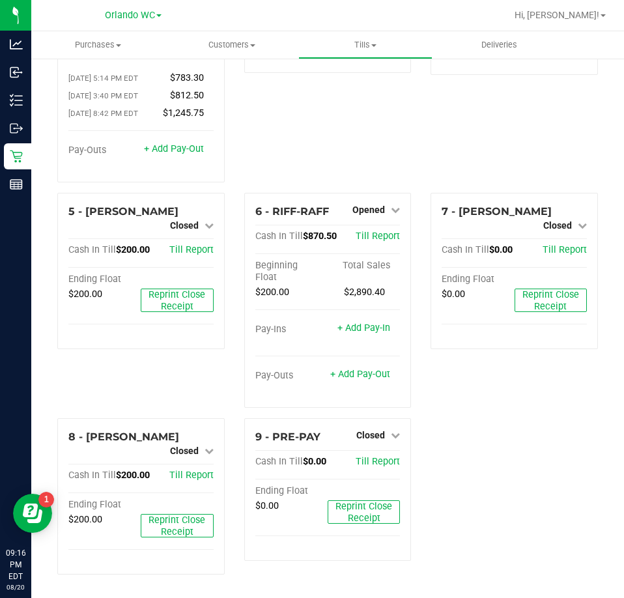
drag, startPoint x: 437, startPoint y: 471, endPoint x: 421, endPoint y: 423, distance: 50.6
click at [437, 471] on div "1 - Vault - Orlando WC Count Vault Cash In Vault: $6,304.02 Main: $4,304.02 Cha…" at bounding box center [328, 250] width 560 height 668
click at [364, 208] on span "Opened" at bounding box center [368, 209] width 33 height 10
click at [369, 234] on link "Close Till" at bounding box center [370, 236] width 35 height 10
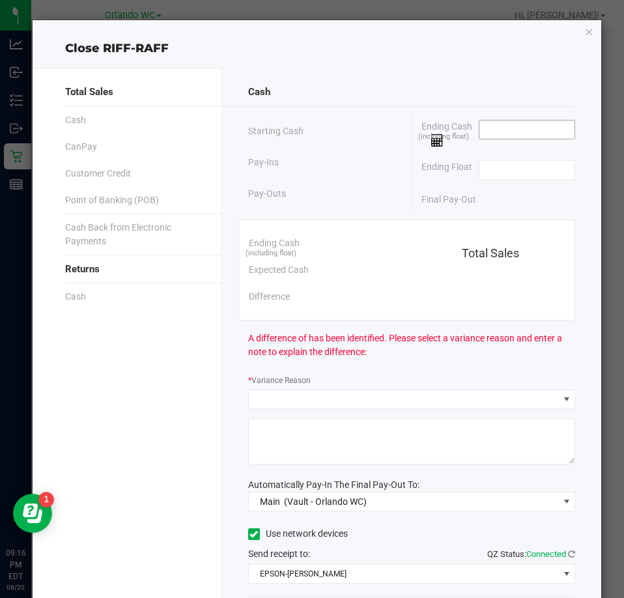
click at [498, 134] on input at bounding box center [527, 129] width 96 height 18
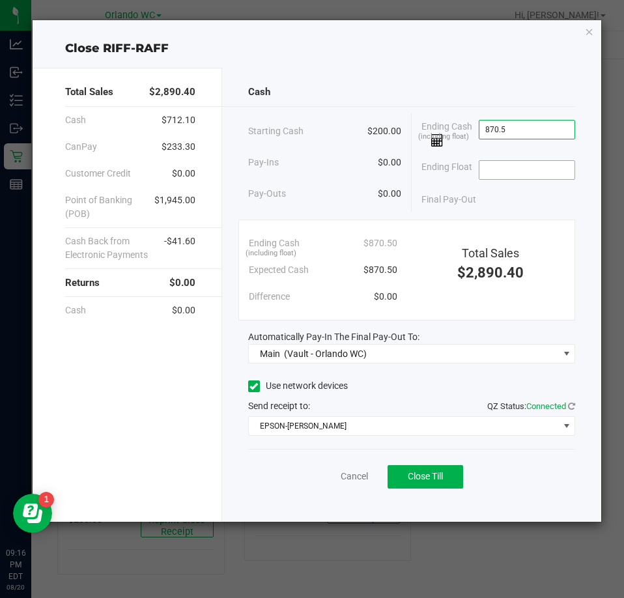
type input "$870.50"
click at [515, 169] on input at bounding box center [527, 170] width 96 height 18
type input "$200.00"
click at [280, 194] on span "Pay-Outs" at bounding box center [267, 194] width 38 height 14
click at [440, 489] on div "Cancel Close Till" at bounding box center [411, 473] width 327 height 50
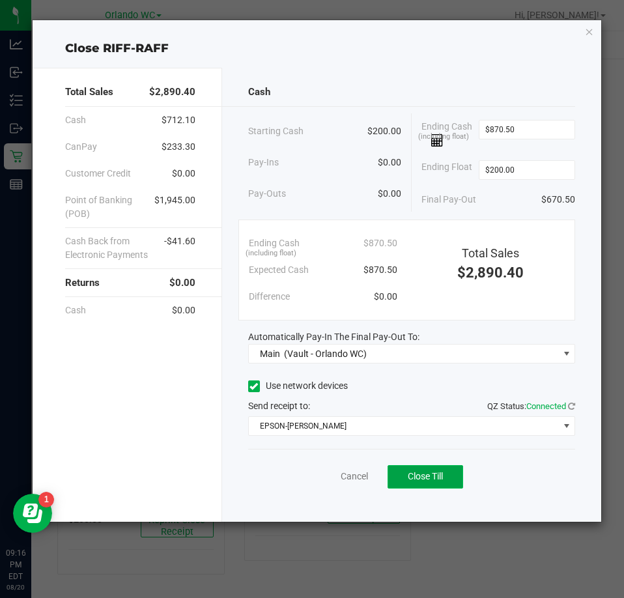
click at [439, 471] on span "Close Till" at bounding box center [424, 476] width 35 height 10
click at [329, 474] on link "Dismiss" at bounding box center [325, 476] width 31 height 14
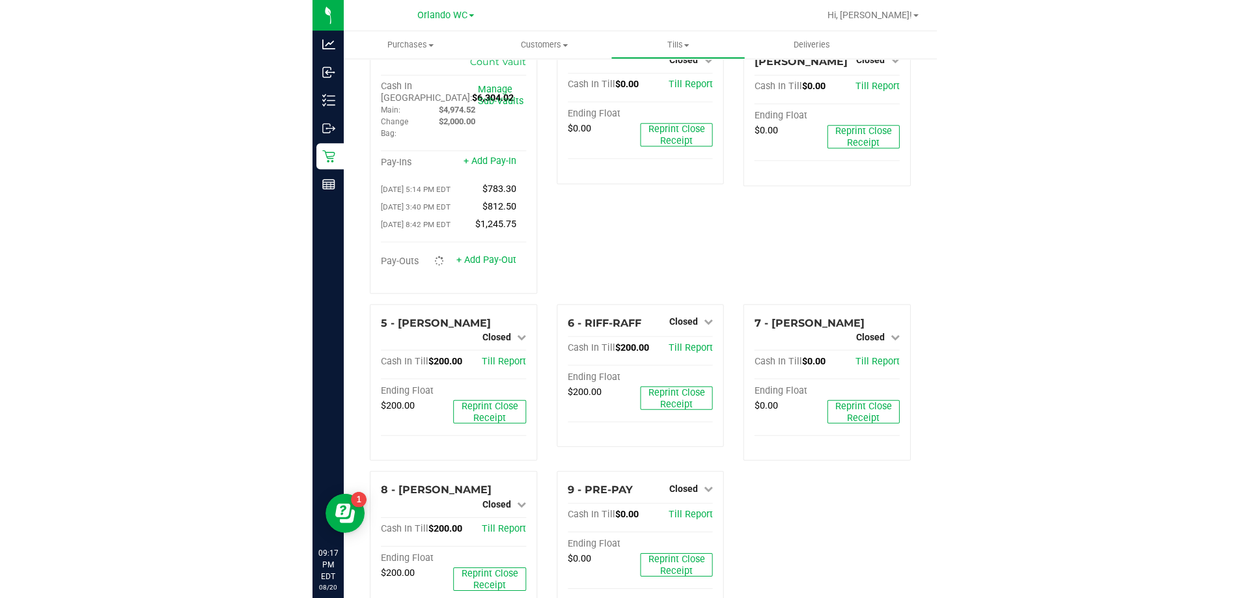
scroll to position [0, 0]
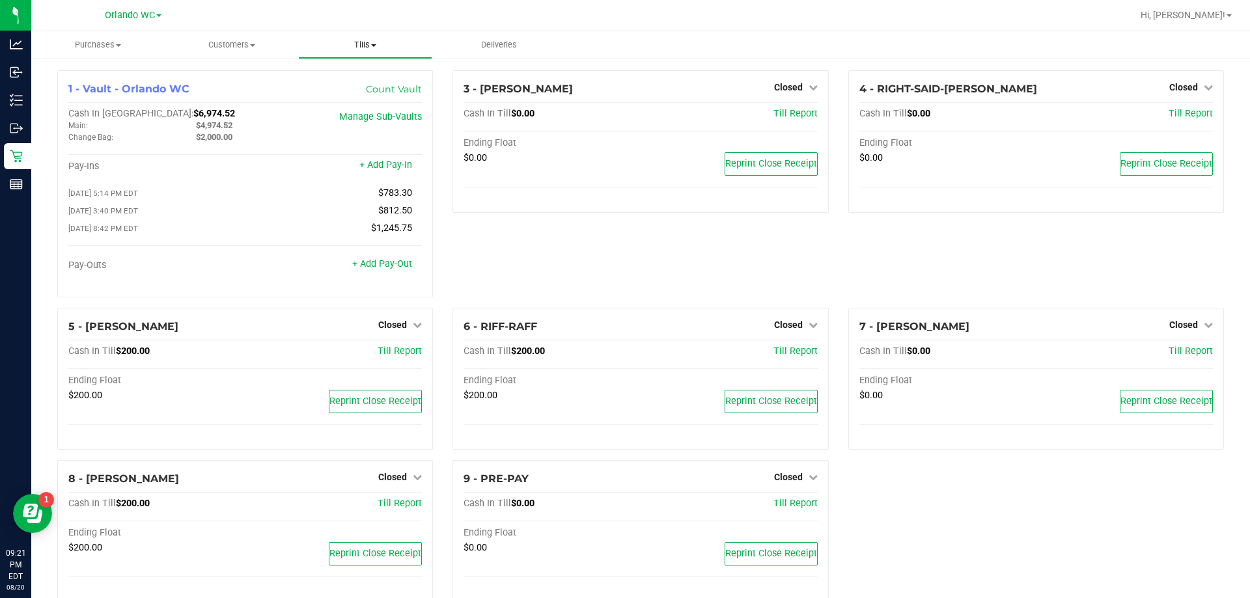
click at [373, 40] on span "Tills" at bounding box center [365, 45] width 132 height 12
click at [332, 89] on span "Reconcile e-payments" at bounding box center [363, 94] width 130 height 11
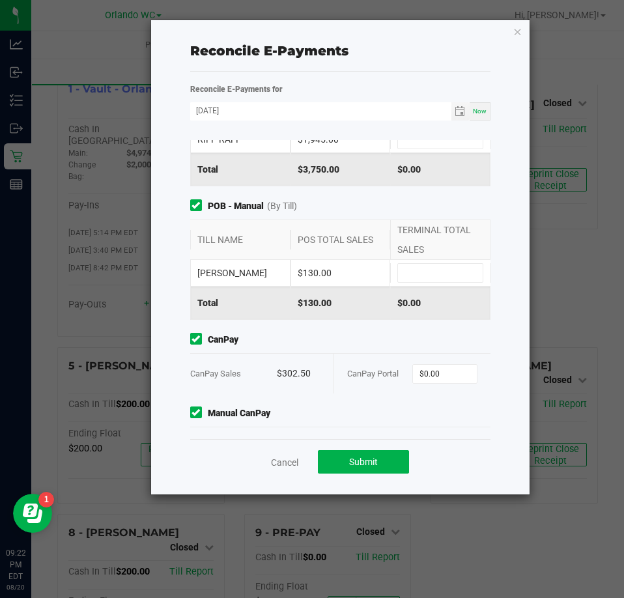
scroll to position [206, 0]
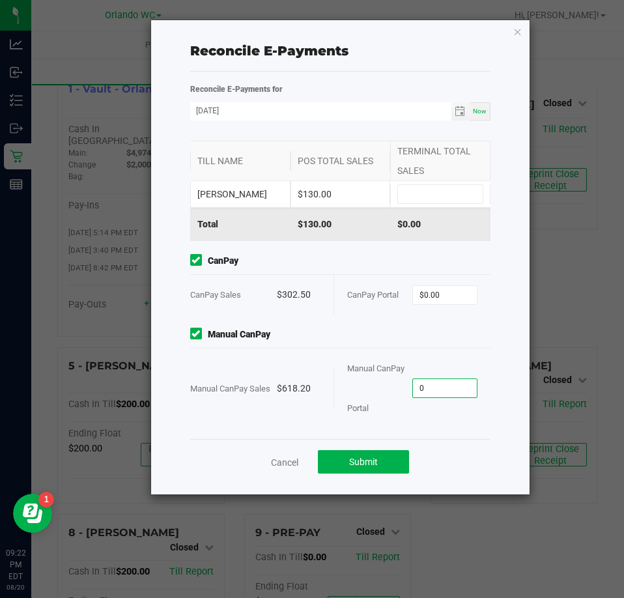
click at [422, 387] on input "0" at bounding box center [445, 388] width 64 height 18
type input "618.2"
type input "0"
type input "$618.20"
click at [432, 289] on input "0" at bounding box center [445, 295] width 64 height 18
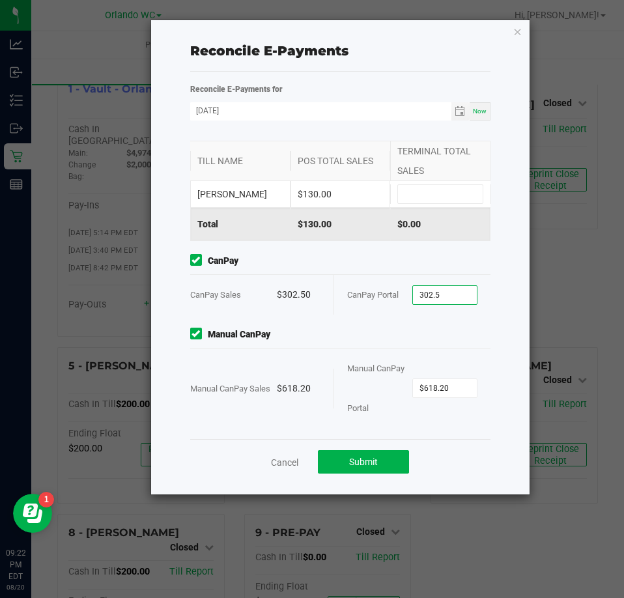
type input "$302.50"
click at [383, 264] on span "CanPay" at bounding box center [340, 261] width 301 height 14
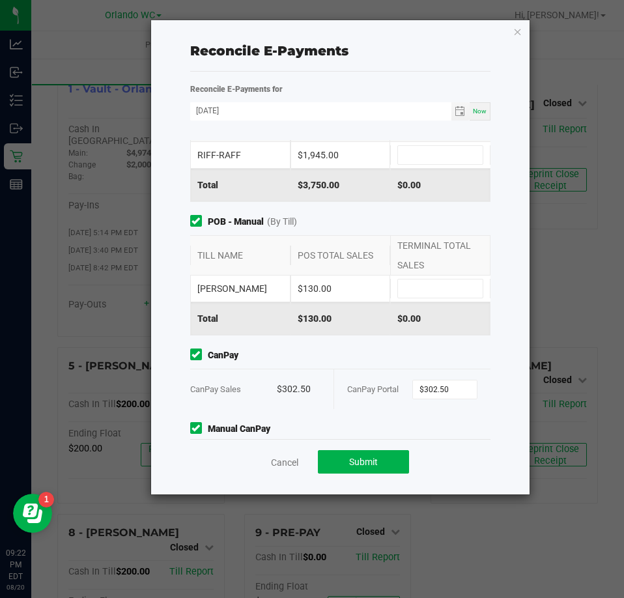
scroll to position [0, 0]
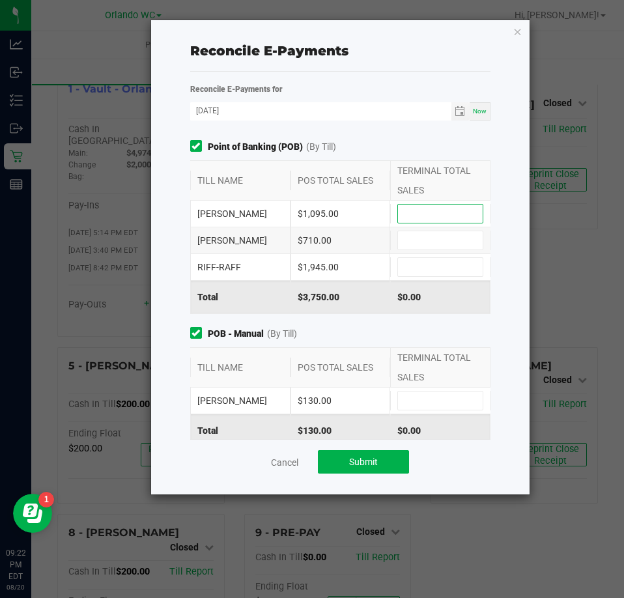
click at [402, 221] on input at bounding box center [440, 213] width 85 height 18
type input "$1,095.00"
click at [431, 260] on input at bounding box center [440, 267] width 85 height 18
type input "$1,945.00"
click at [426, 243] on input at bounding box center [440, 240] width 85 height 18
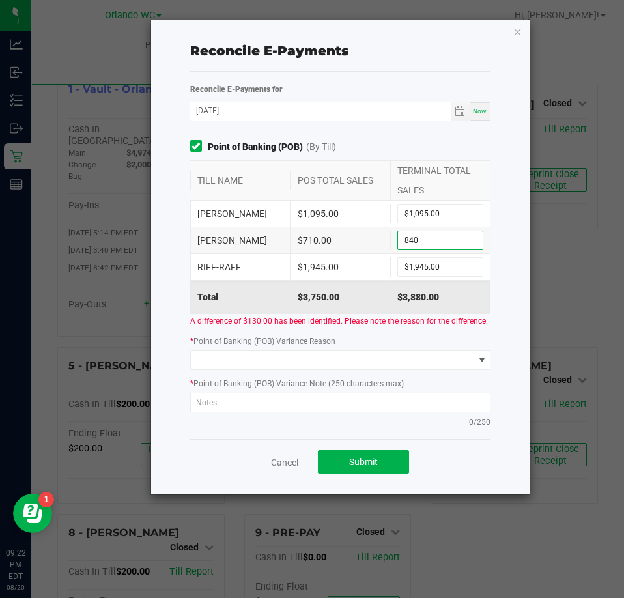
type input "$840.00"
click at [406, 352] on div "* Point of Banking (POB) Variance Reason" at bounding box center [340, 352] width 320 height 36
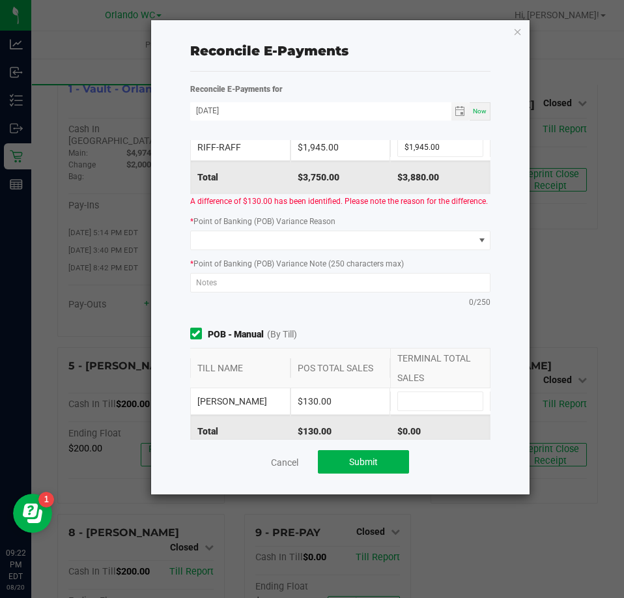
scroll to position [195, 0]
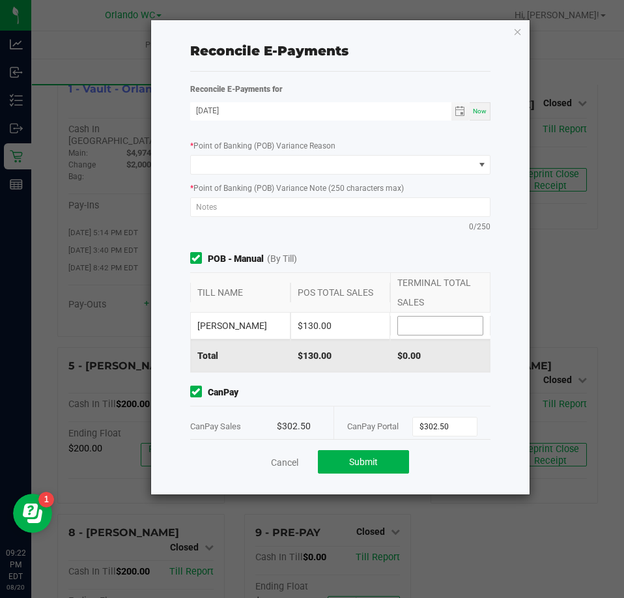
click at [431, 335] on input at bounding box center [440, 325] width 85 height 18
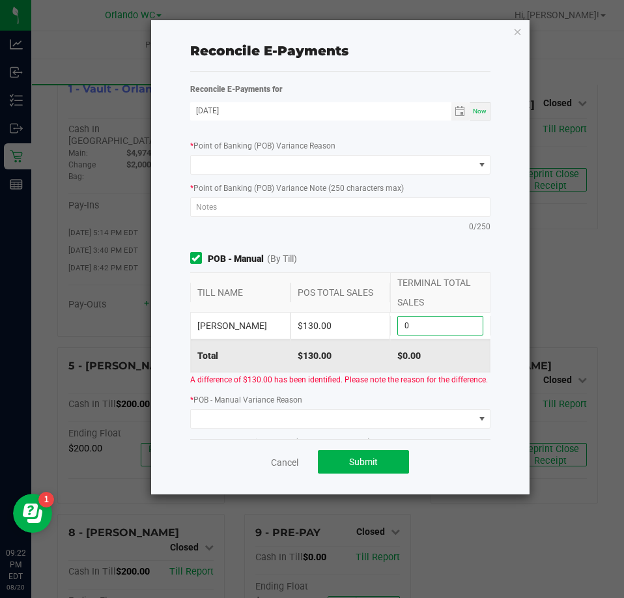
type input "$0.00"
click at [355, 259] on div "Point of Banking (POB) (By Till) TILL NAME POS TOTAL SALES TERMINAL TOTAL SALES…" at bounding box center [340, 289] width 320 height 299
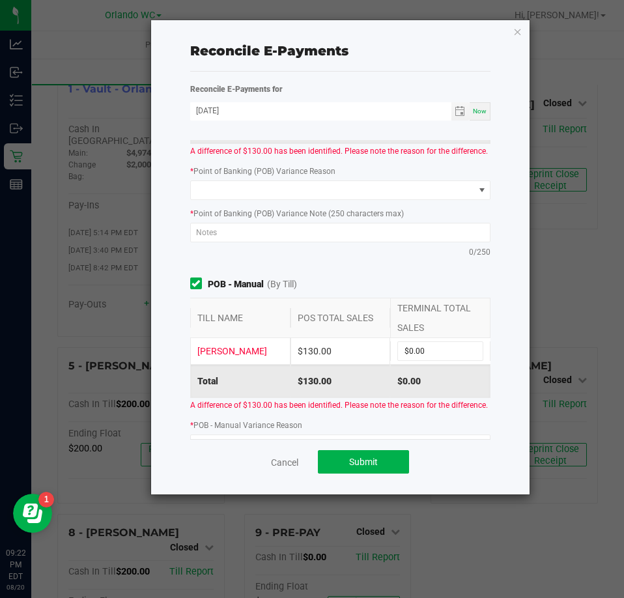
scroll to position [130, 0]
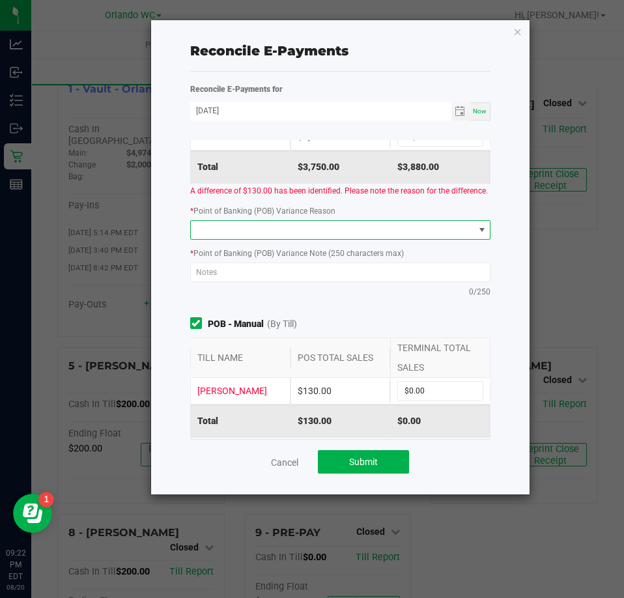
click at [362, 239] on span at bounding box center [332, 230] width 283 height 18
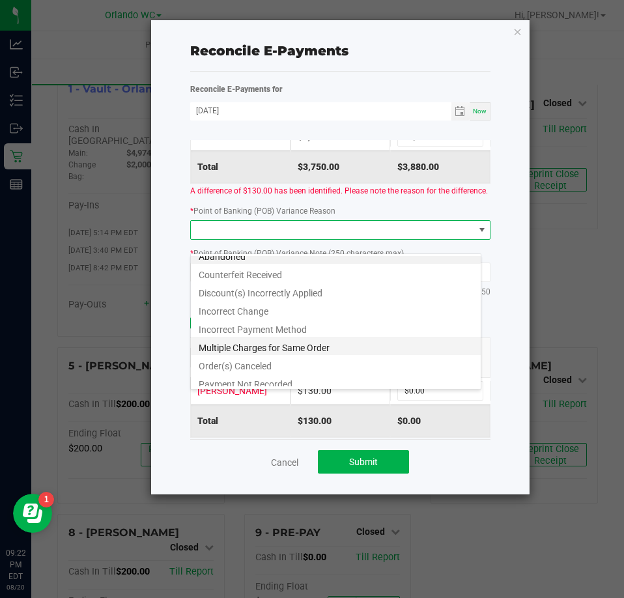
scroll to position [16, 0]
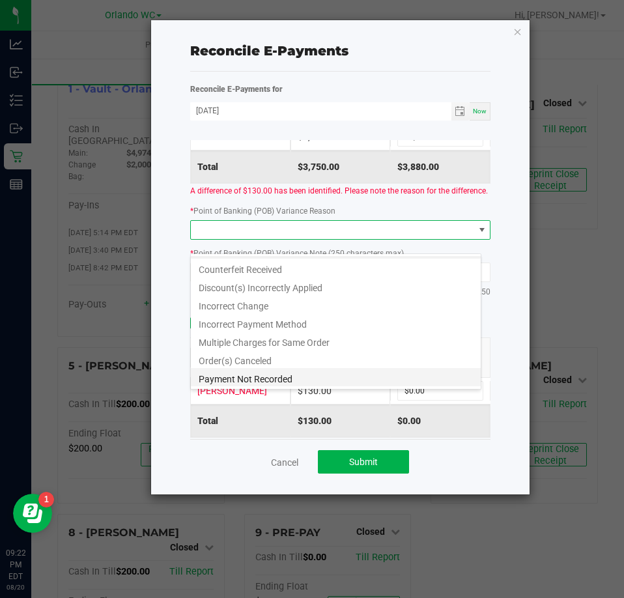
click at [289, 378] on li "Payment Not Recorded" at bounding box center [336, 377] width 290 height 18
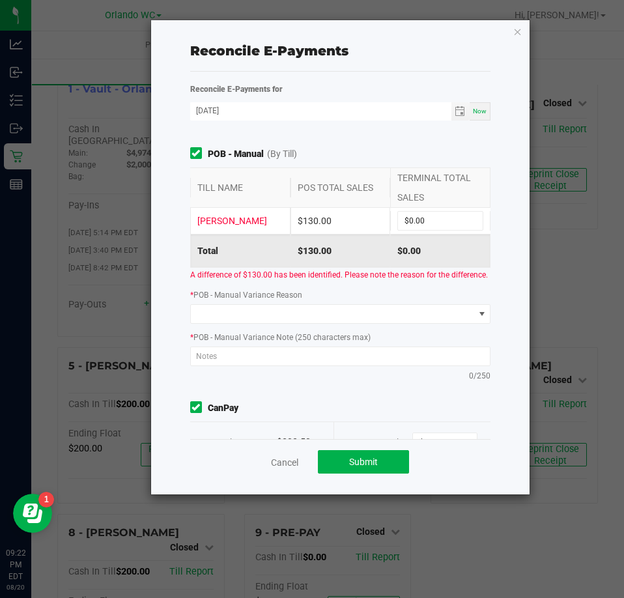
scroll to position [325, 0]
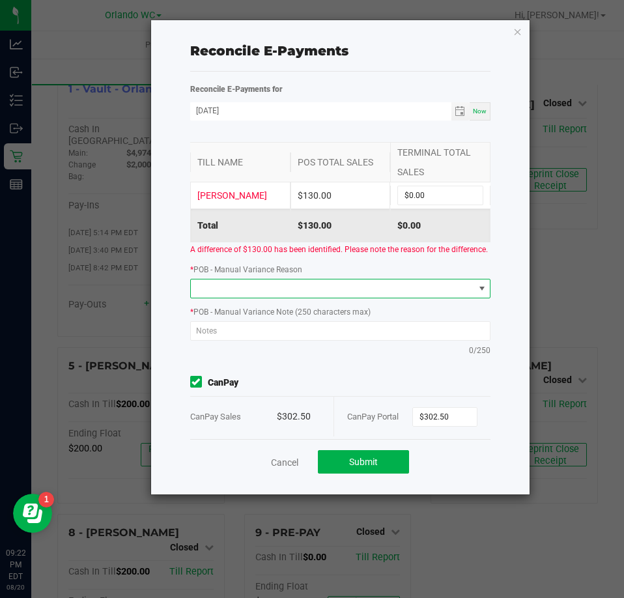
click at [358, 297] on span at bounding box center [332, 288] width 283 height 18
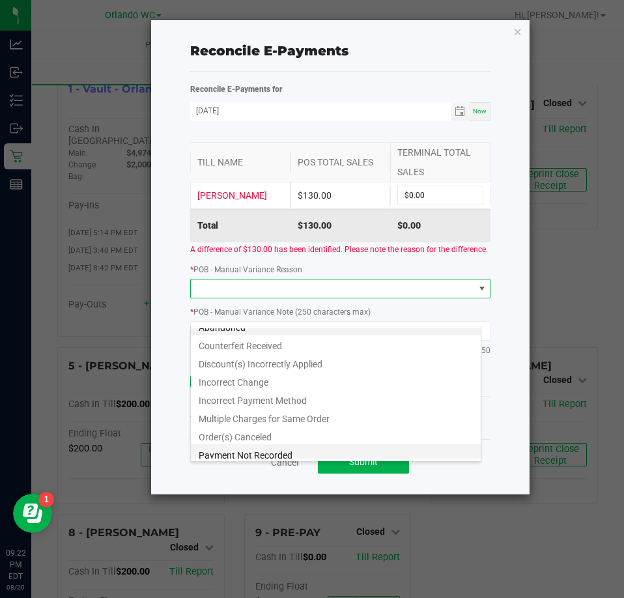
scroll to position [16, 0]
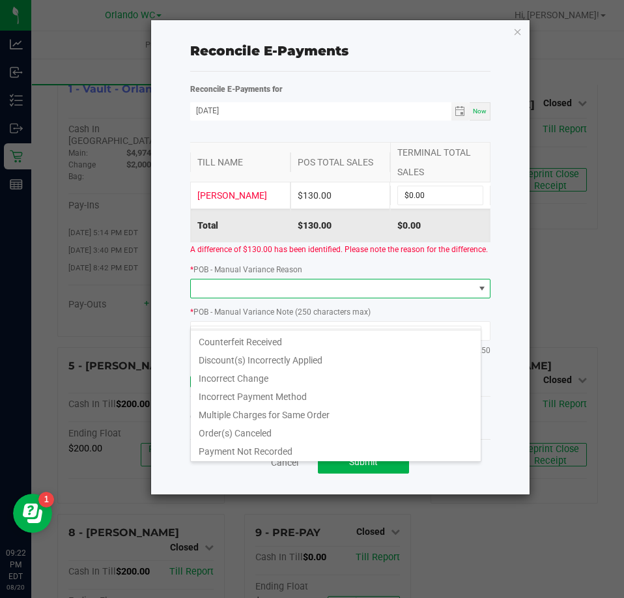
click at [260, 459] on div "Abandoned Counterfeit Received Discount(s) Incorrectly Applied Incorrect Change…" at bounding box center [335, 393] width 291 height 136
click at [262, 448] on li "Payment Not Recorded" at bounding box center [336, 449] width 290 height 18
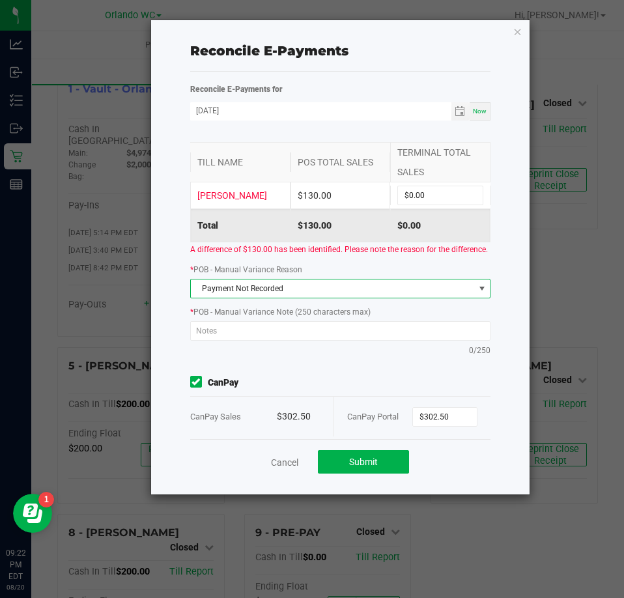
click at [184, 356] on div "* POB - Manual Variance Note (250 characters max) 0/250" at bounding box center [340, 330] width 320 height 51
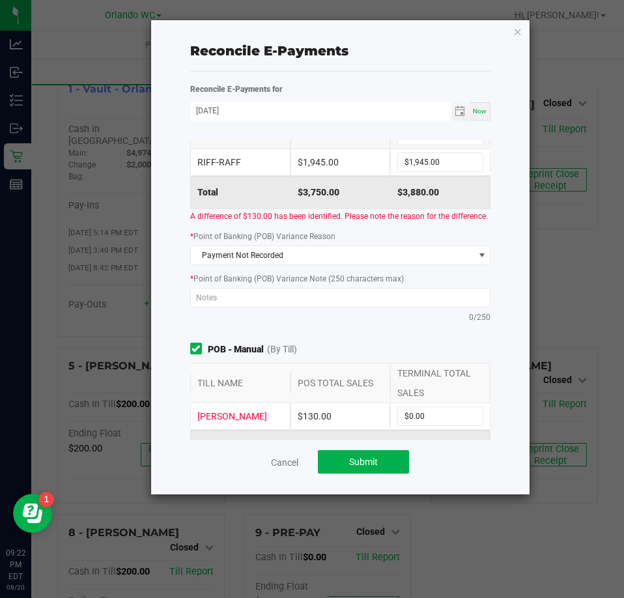
scroll to position [0, 0]
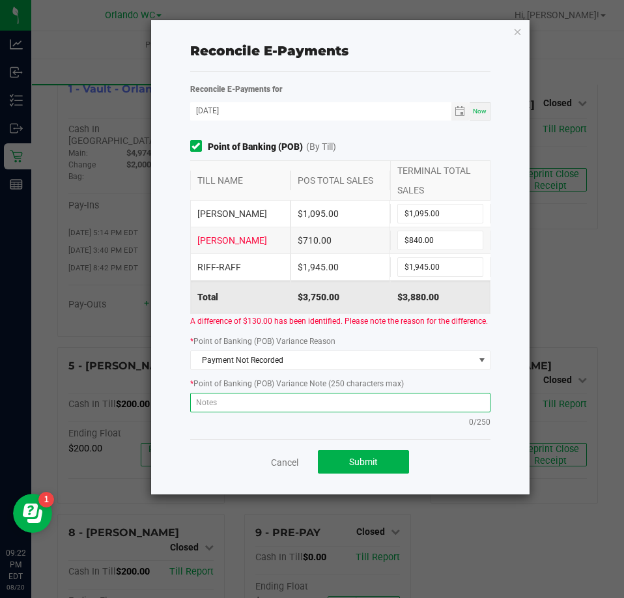
click at [249, 412] on textarea at bounding box center [340, 402] width 301 height 20
click at [259, 412] on textarea "Recorded on card reader but not Flourish" at bounding box center [340, 402] width 301 height 20
type textarea "Recorded on card reader but not Flourish"
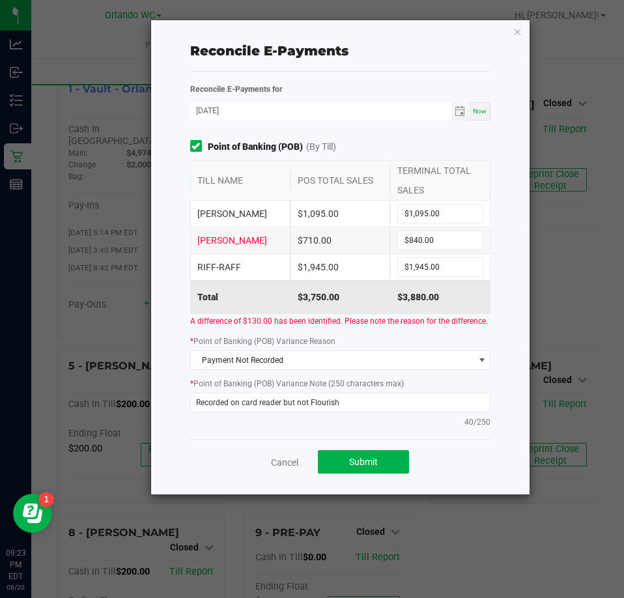
click at [174, 350] on div "Reconcile E-Payments Reconcile E-Payments for 08/20/2025 Now Point of Banking (…" at bounding box center [340, 257] width 379 height 474
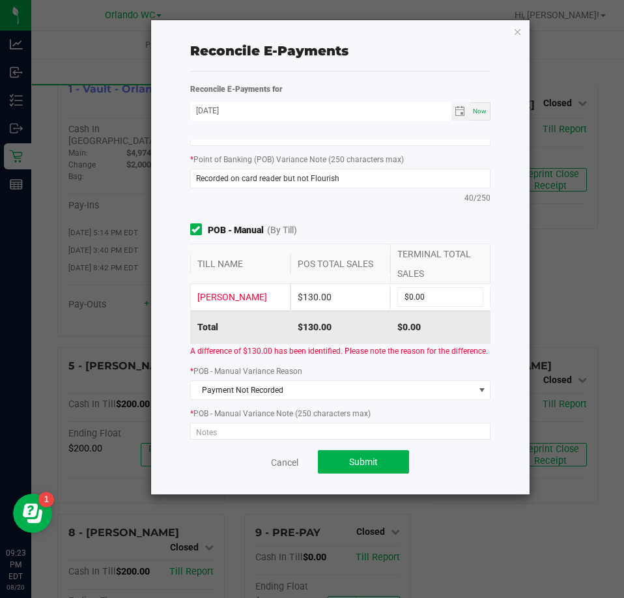
scroll to position [260, 0]
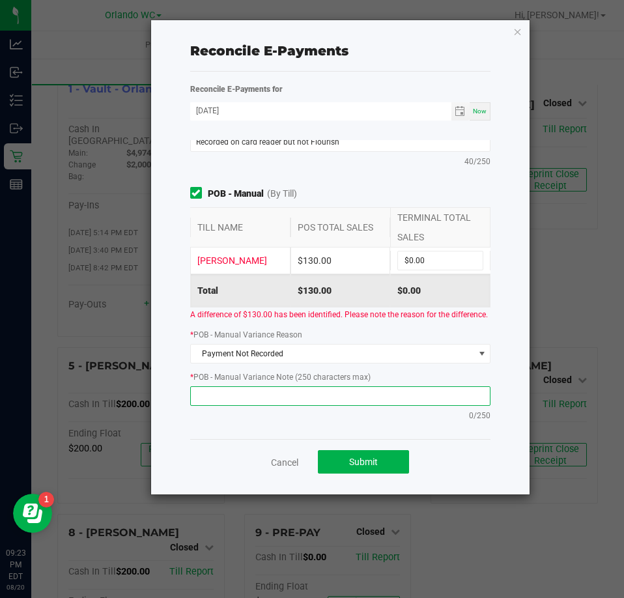
click at [329, 406] on textarea at bounding box center [340, 396] width 301 height 20
paste textarea "Recorded on card reader but not Flourish"
type textarea "Recorded on card reader but not Flourish"
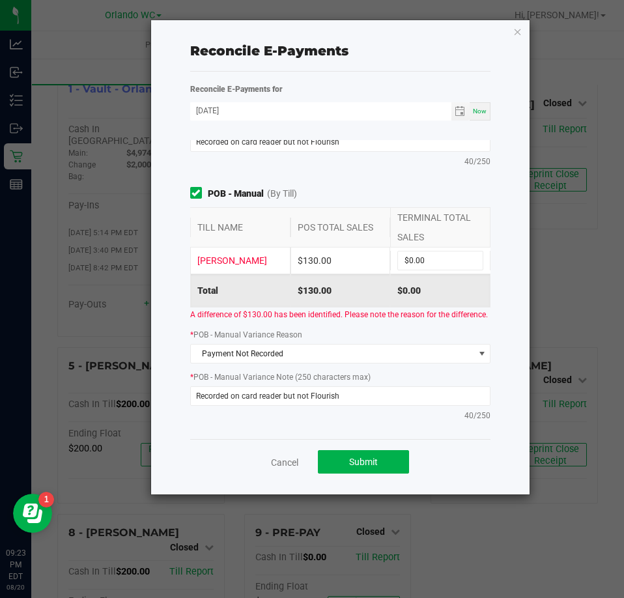
click at [171, 338] on div "Reconcile E-Payments Reconcile E-Payments for 08/20/2025 Now Point of Banking (…" at bounding box center [340, 257] width 379 height 474
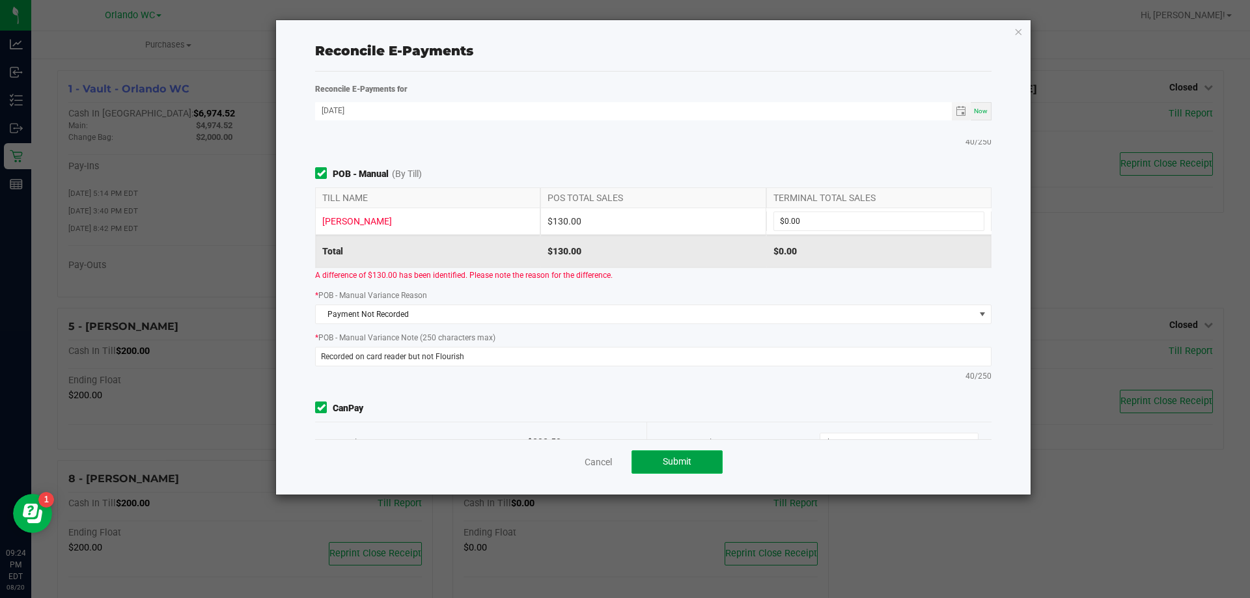
click at [624, 458] on span "Submit" at bounding box center [677, 461] width 29 height 10
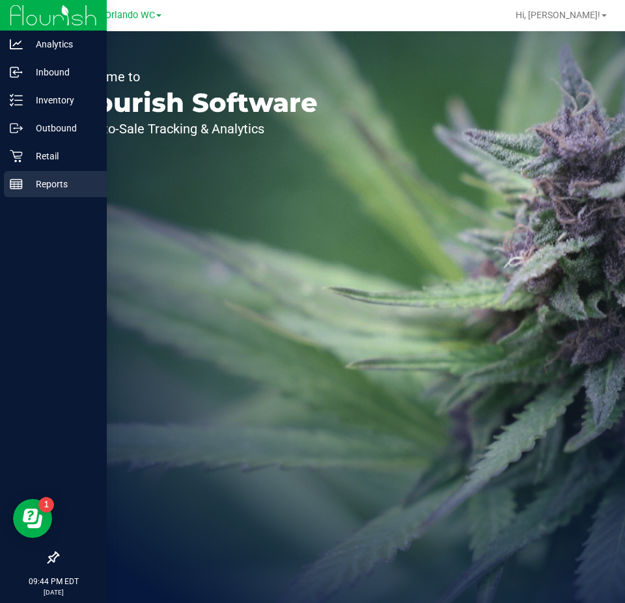
click at [29, 174] on div "Reports" at bounding box center [55, 184] width 103 height 26
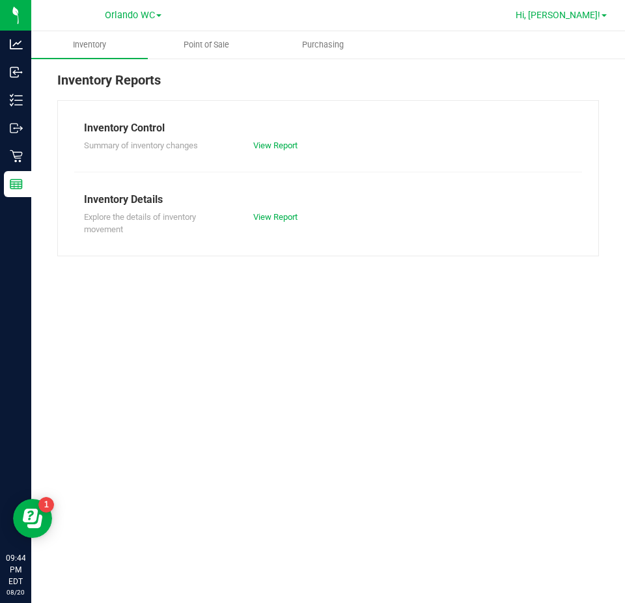
click at [570, 12] on span "Hi, [PERSON_NAME]!" at bounding box center [558, 15] width 85 height 10
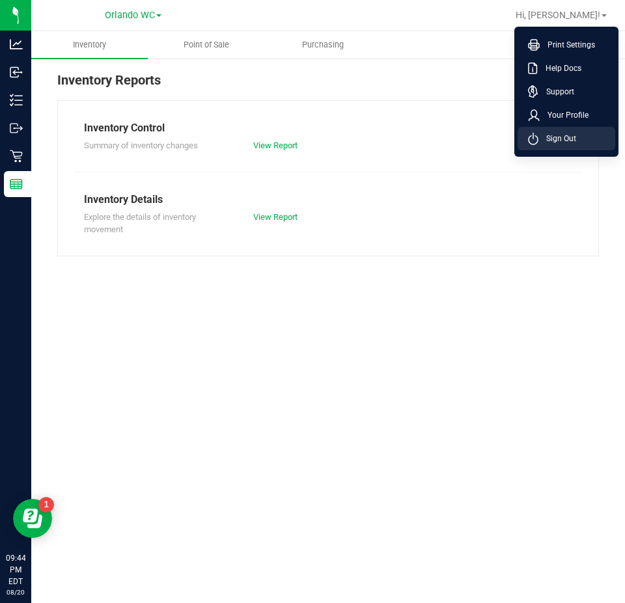
click at [569, 140] on span "Sign Out" at bounding box center [557, 138] width 38 height 13
